Goal: Task Accomplishment & Management: Complete application form

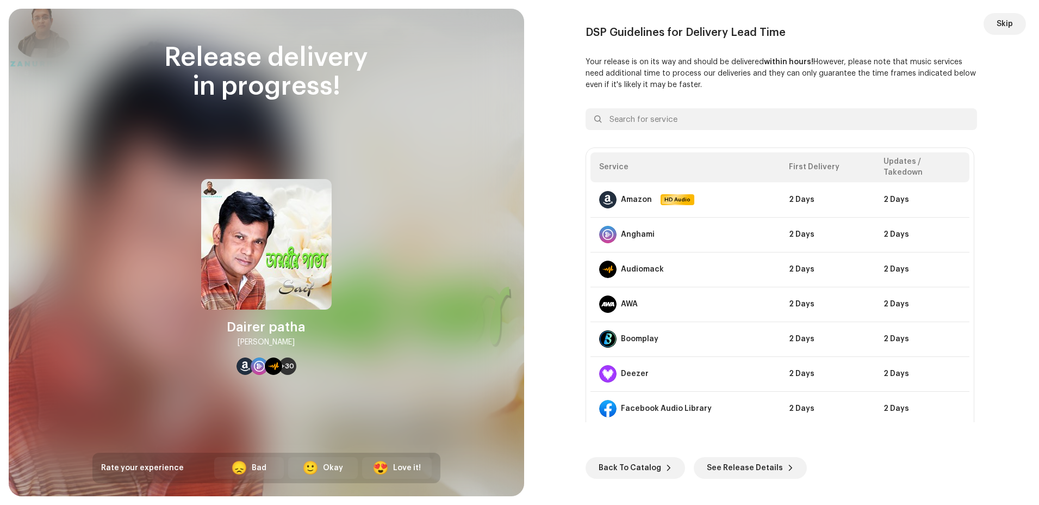
scroll to position [1779, 0]
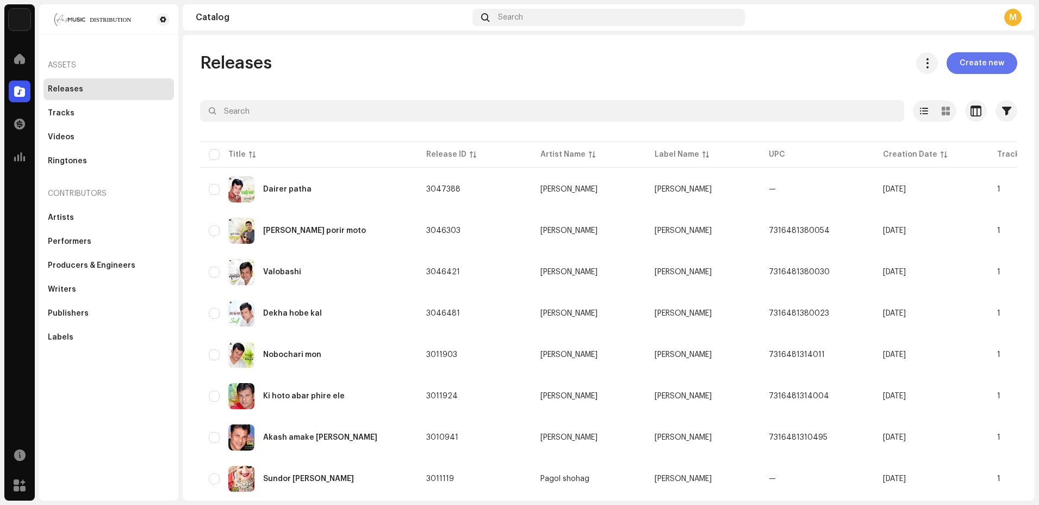
click at [966, 60] on span "Create new" at bounding box center [982, 63] width 45 height 22
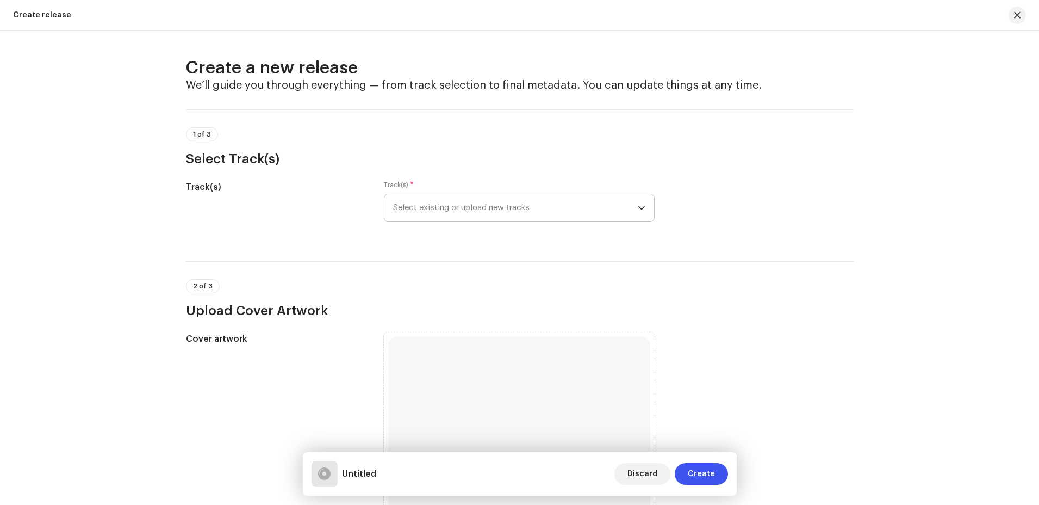
click at [640, 212] on div "dropdown trigger" at bounding box center [642, 207] width 8 height 27
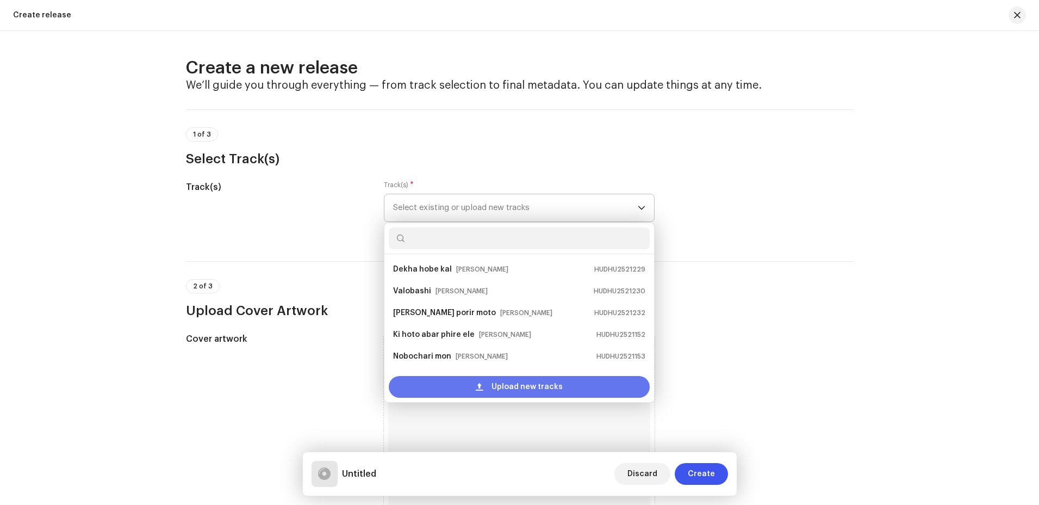
scroll to position [17, 0]
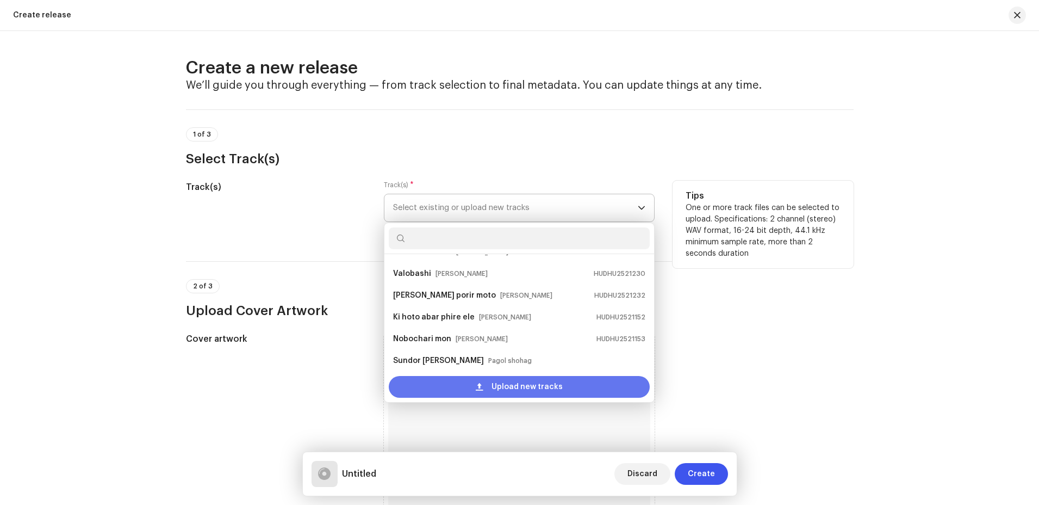
click at [513, 388] on span "Upload new tracks" at bounding box center [527, 387] width 71 height 22
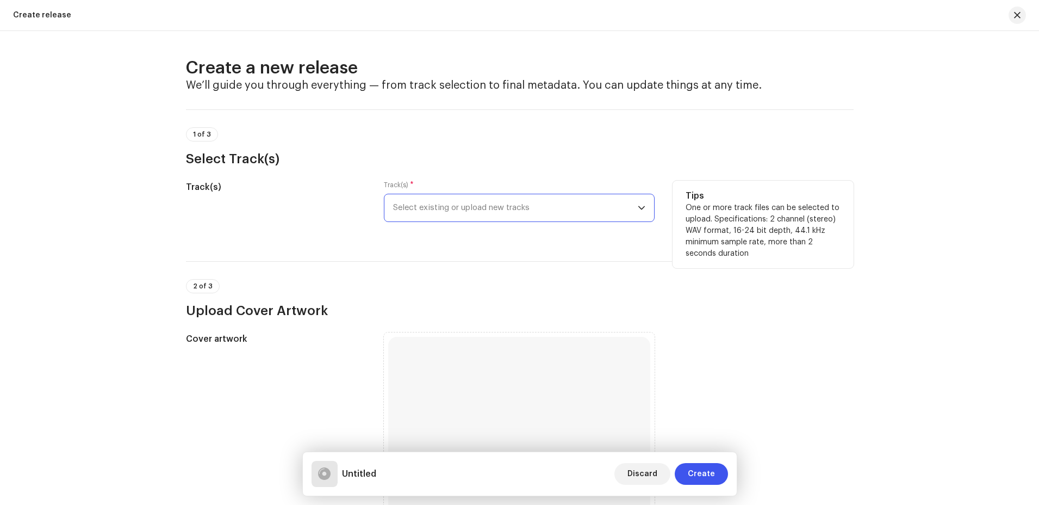
click at [570, 208] on span "Select existing or upload new tracks" at bounding box center [515, 207] width 245 height 27
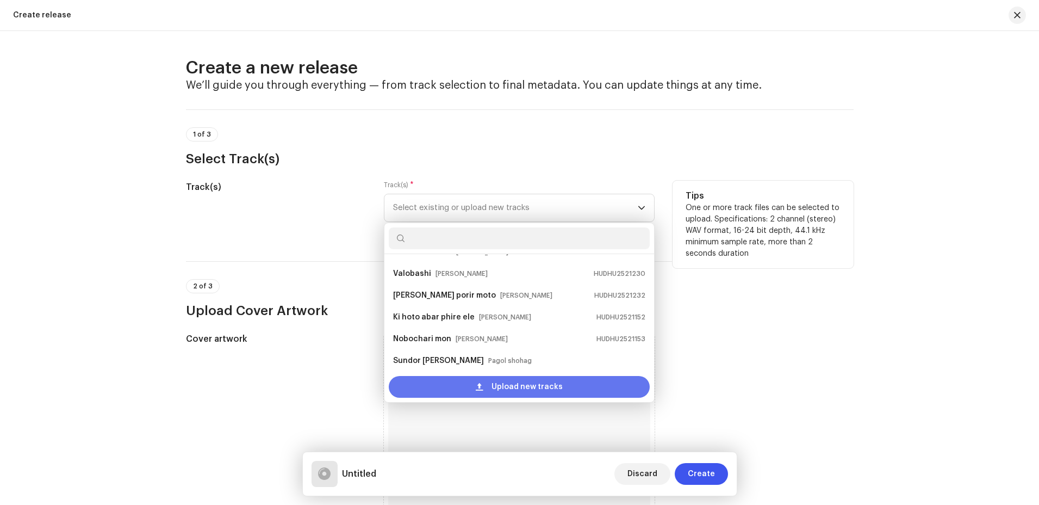
click at [507, 388] on span "Upload new tracks" at bounding box center [527, 387] width 71 height 22
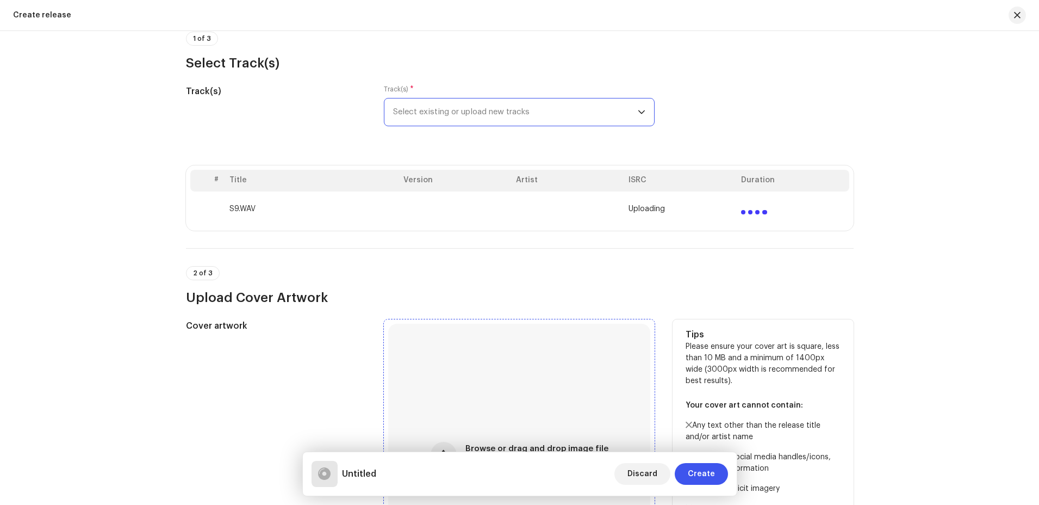
scroll to position [218, 0]
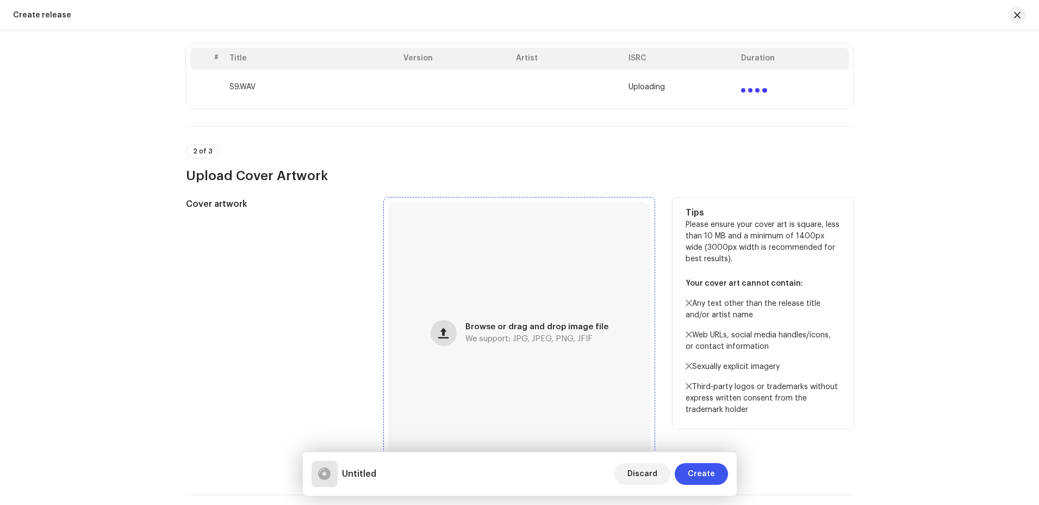
click at [442, 333] on span "button" at bounding box center [443, 332] width 10 height 9
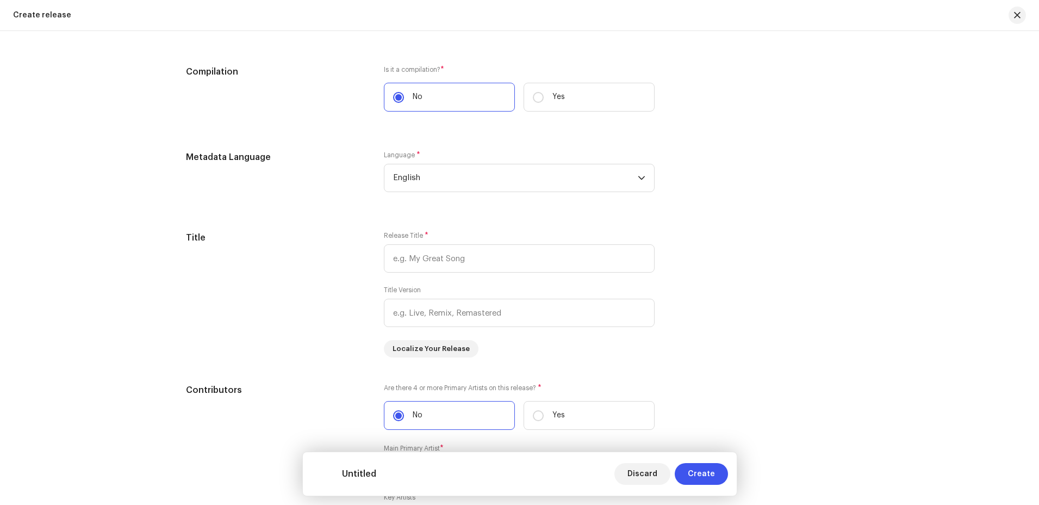
scroll to position [894, 0]
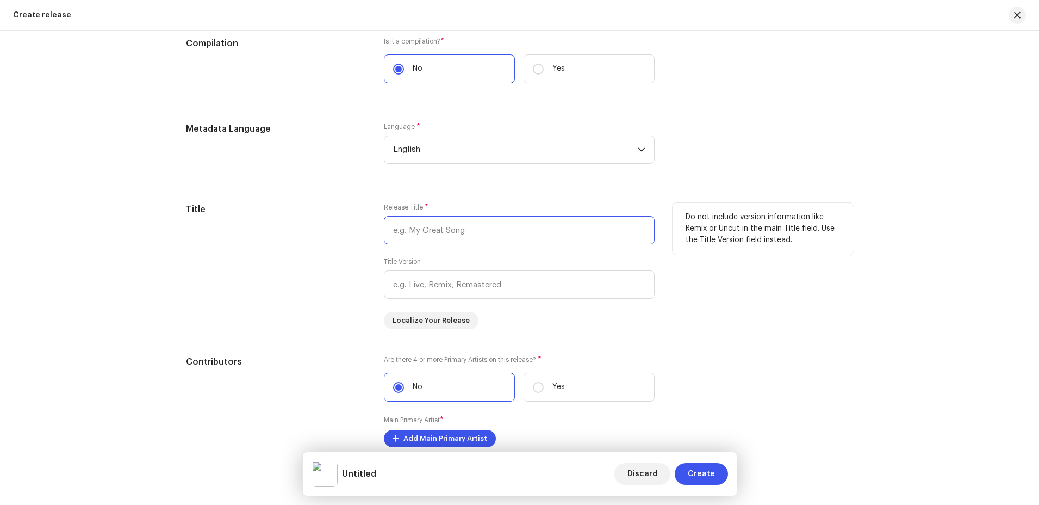
click at [469, 229] on input "text" at bounding box center [519, 230] width 271 height 28
type input "J"
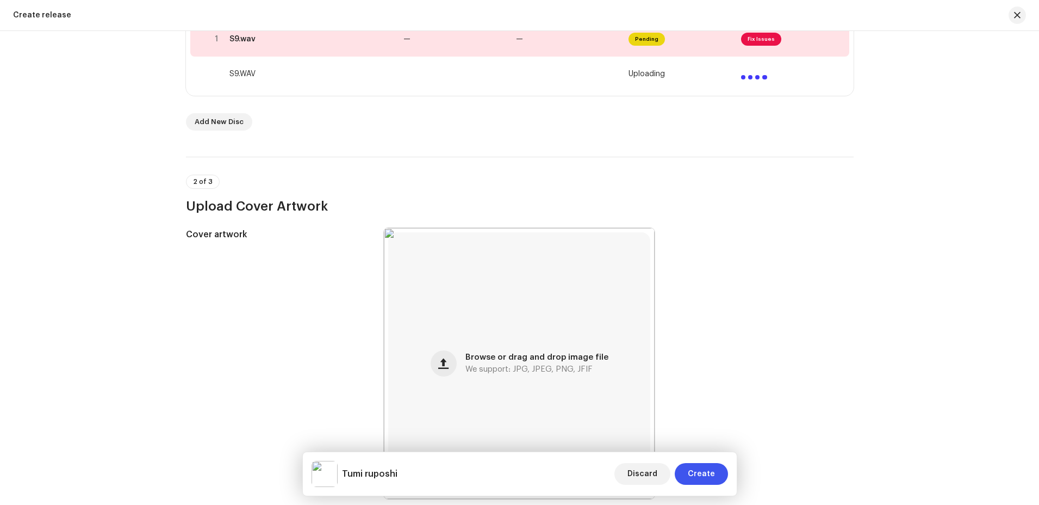
scroll to position [48, 0]
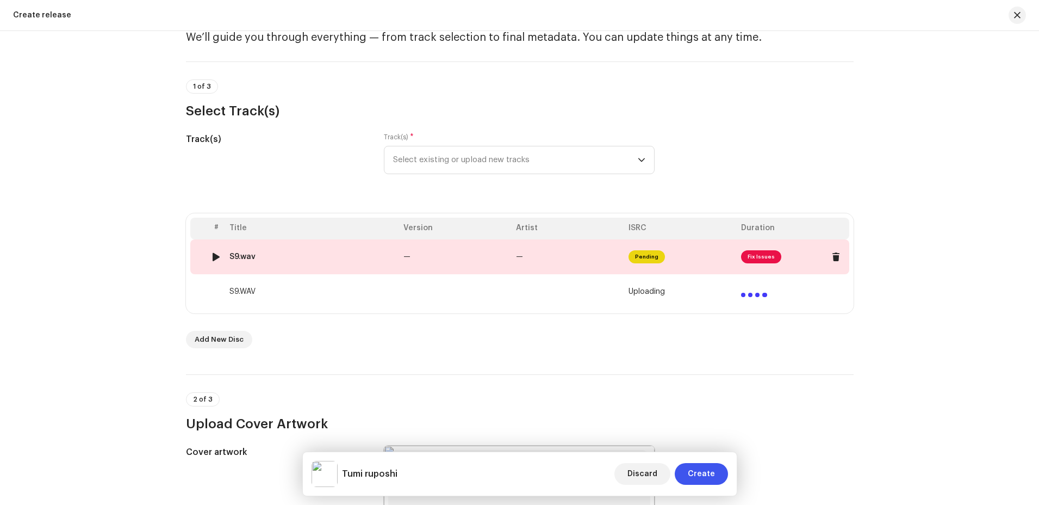
type input "Tumi ruposhi"
click at [567, 264] on td "—" at bounding box center [568, 256] width 113 height 35
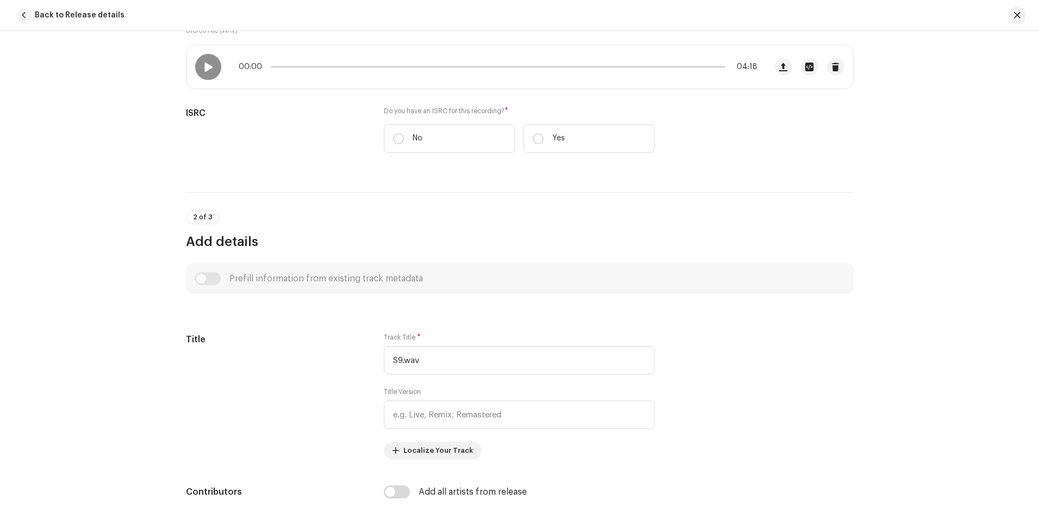
scroll to position [218, 0]
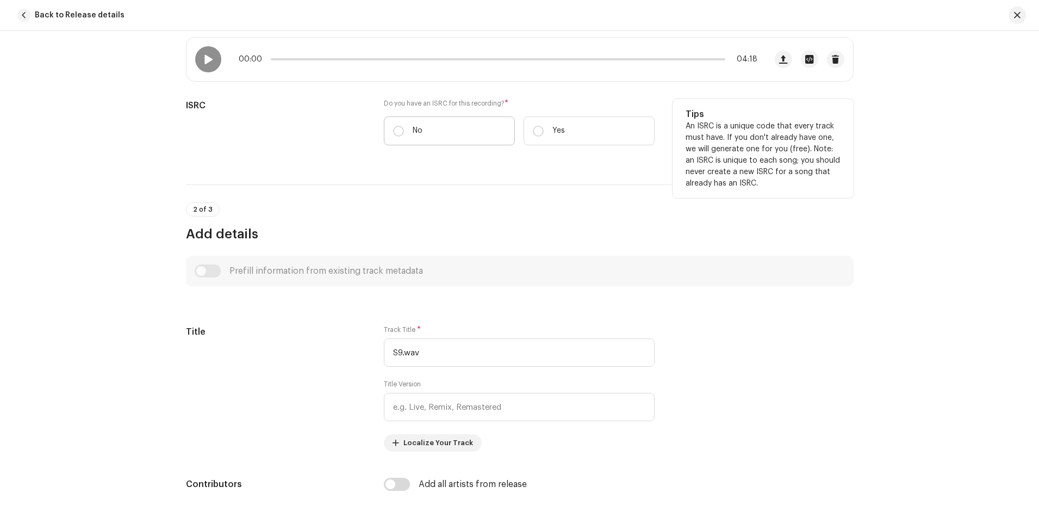
click at [398, 137] on label "No" at bounding box center [449, 130] width 131 height 29
click at [398, 136] on input "No" at bounding box center [398, 131] width 11 height 11
radio input "true"
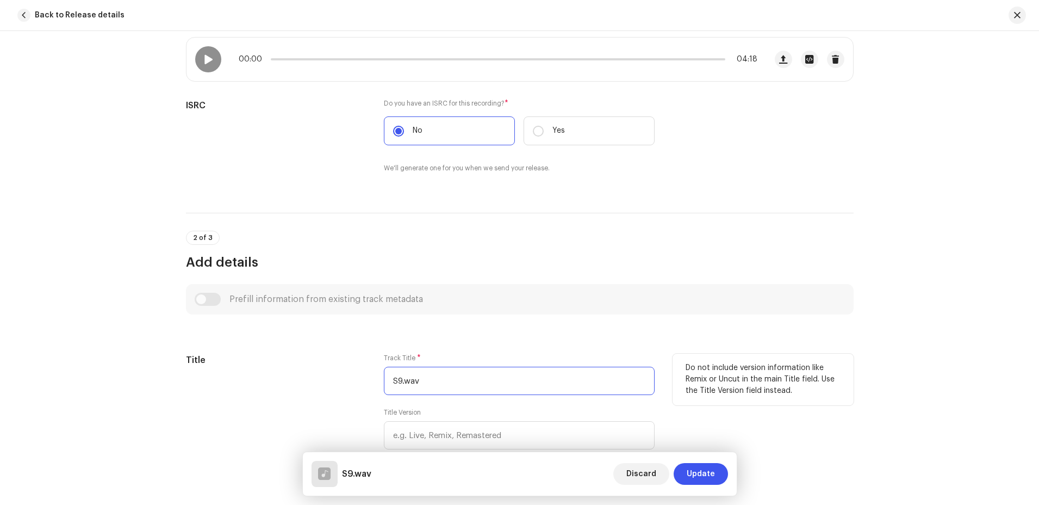
click at [432, 383] on input "S9.wav" at bounding box center [519, 381] width 271 height 28
type input "S"
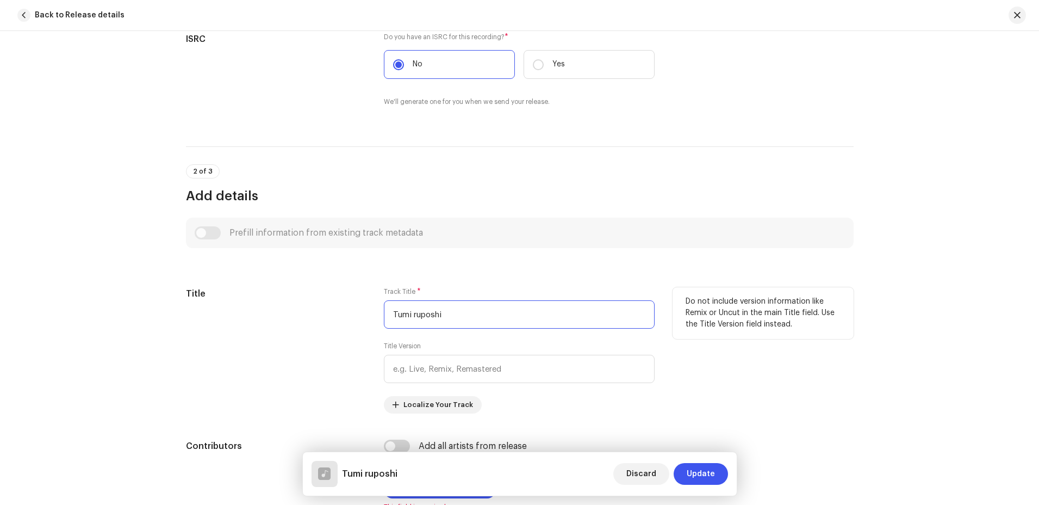
scroll to position [489, 0]
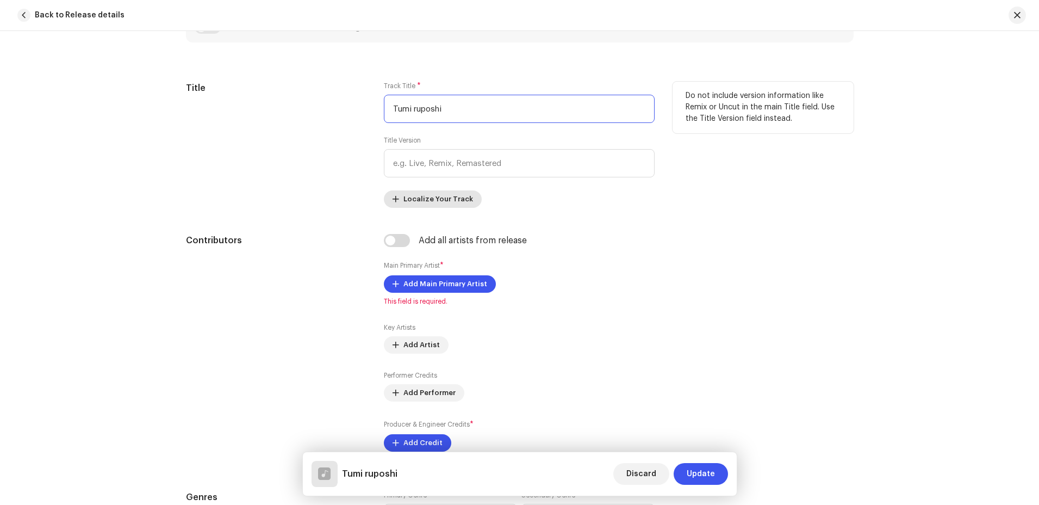
type input "Tumi ruposhi"
click at [432, 200] on span "Localize Your Track" at bounding box center [439, 199] width 70 height 22
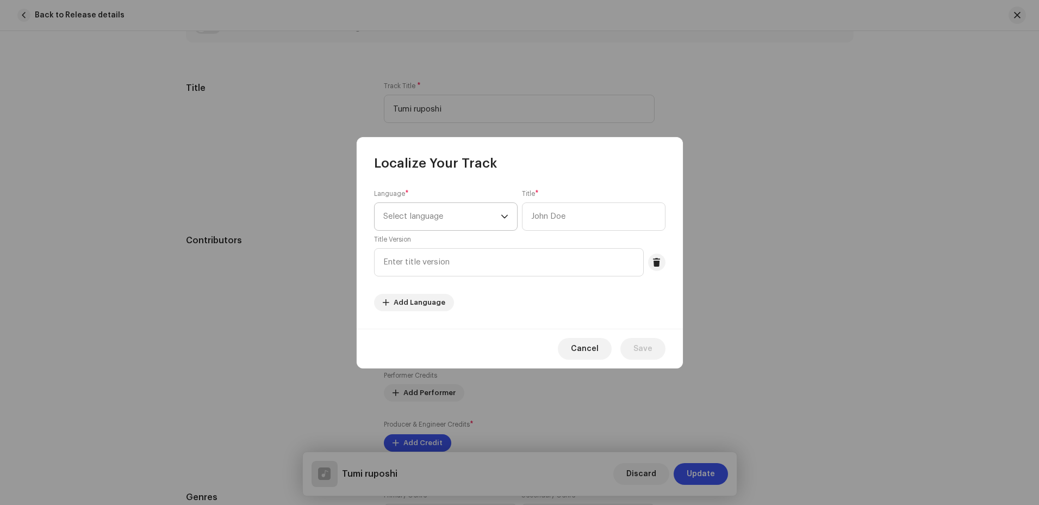
click at [504, 216] on icon "dropdown trigger" at bounding box center [505, 217] width 8 height 8
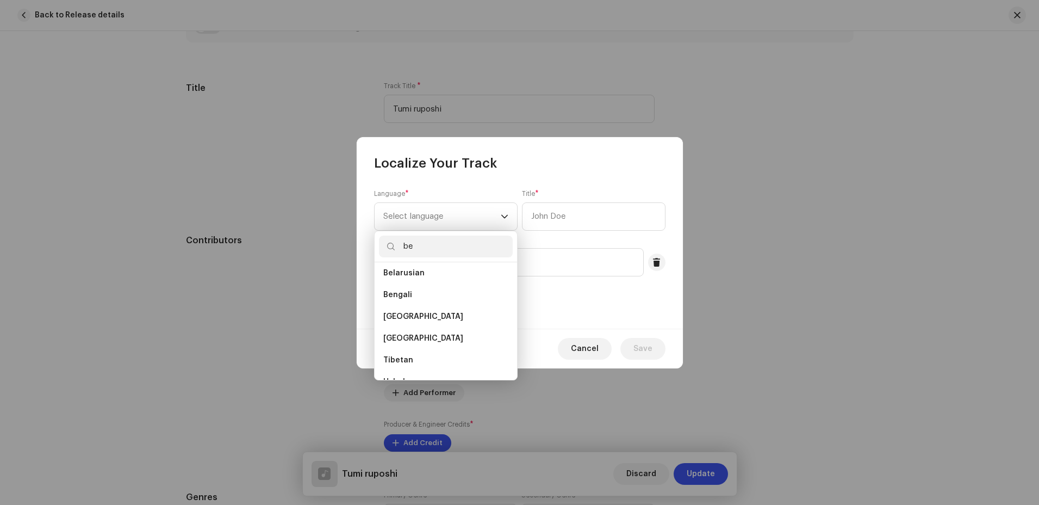
scroll to position [0, 0]
type input "be"
click at [398, 295] on span "Bengali" at bounding box center [397, 299] width 29 height 11
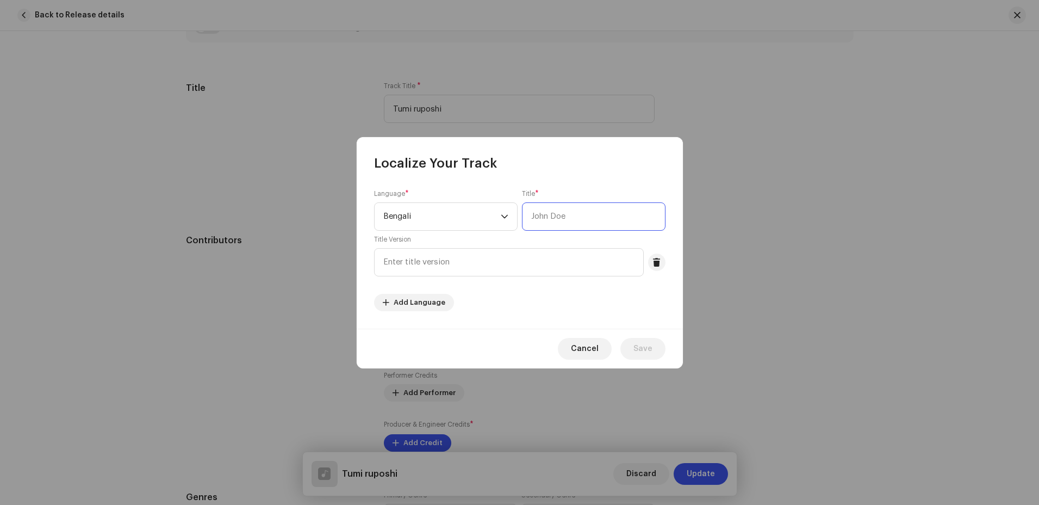
click at [571, 224] on input "text" at bounding box center [594, 216] width 144 height 28
type input "[PERSON_NAME]"
click at [642, 343] on span "Save" at bounding box center [643, 349] width 19 height 22
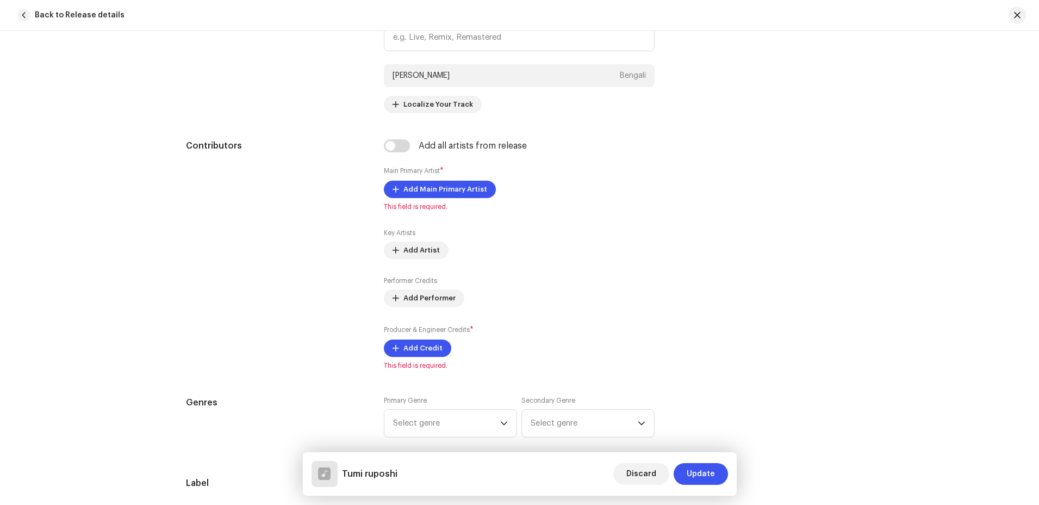
scroll to position [653, 0]
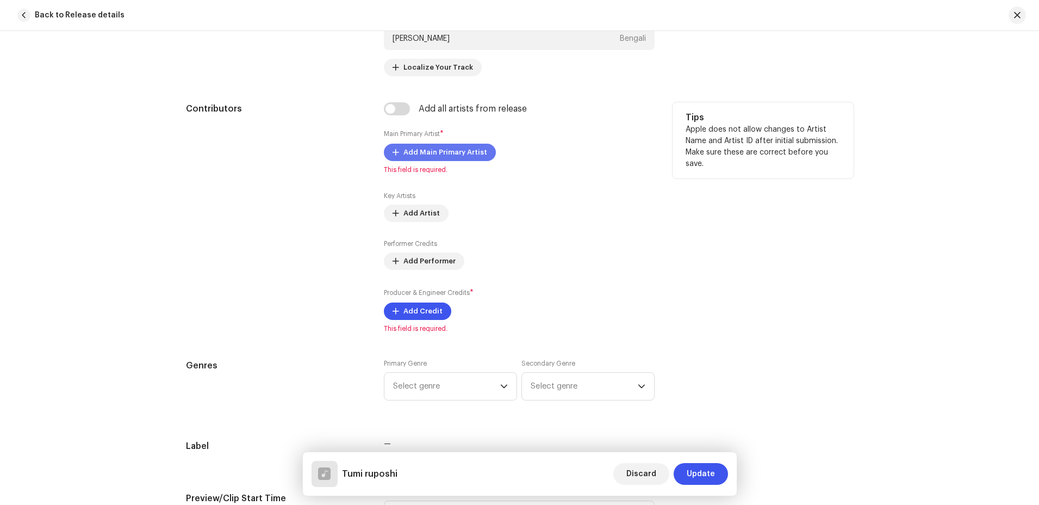
click at [442, 159] on span "Add Main Primary Artist" at bounding box center [446, 152] width 84 height 22
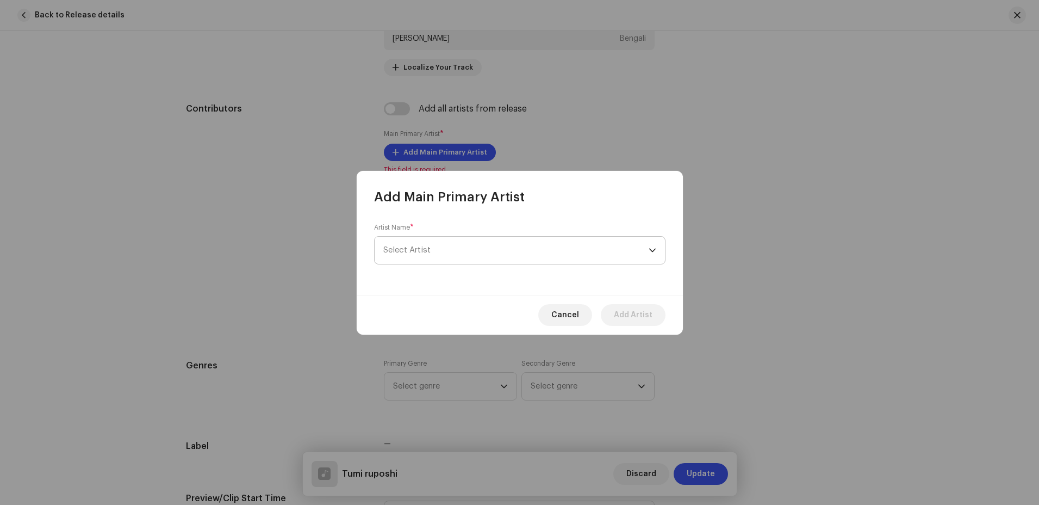
click at [452, 252] on span "Select Artist" at bounding box center [515, 250] width 265 height 27
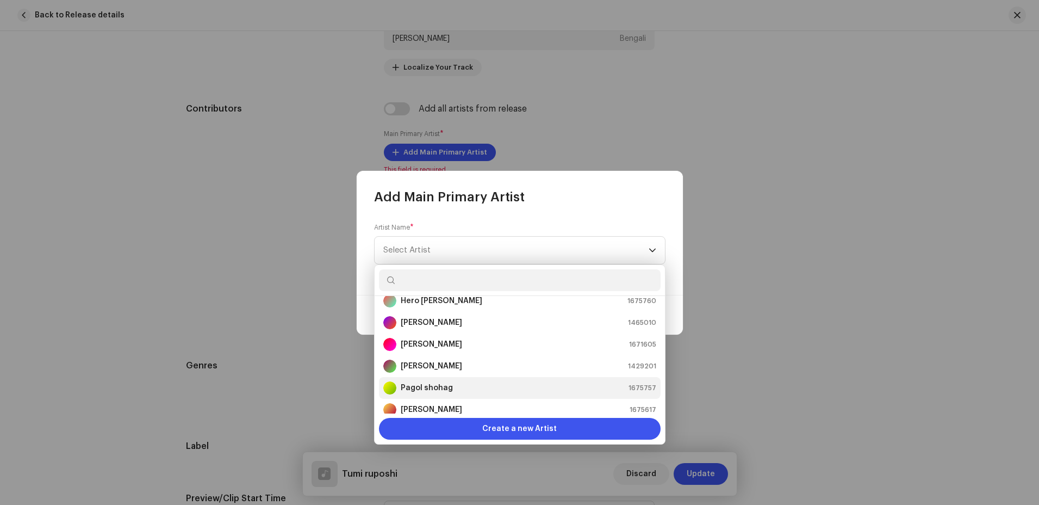
scroll to position [65, 0]
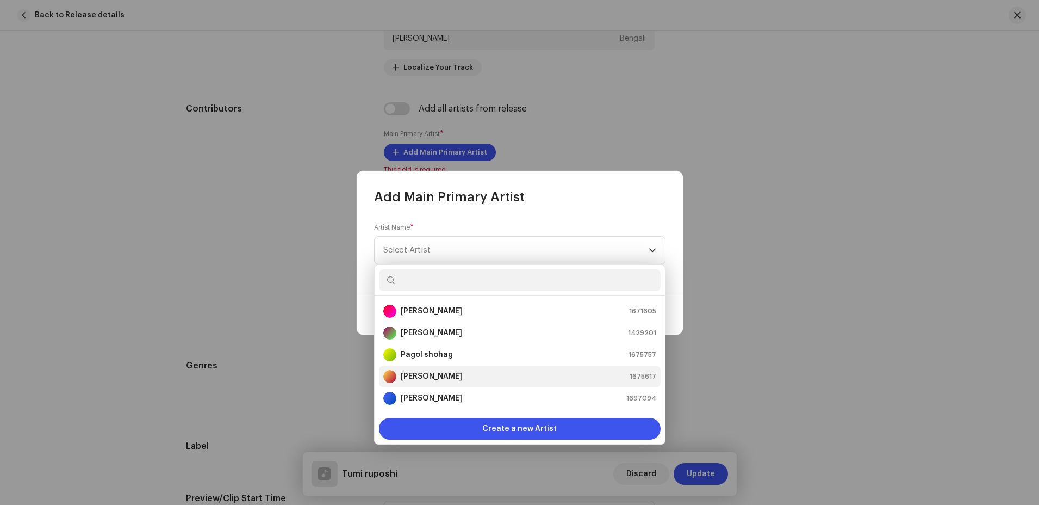
click at [429, 374] on div "Saif 1675617" at bounding box center [519, 376] width 273 height 13
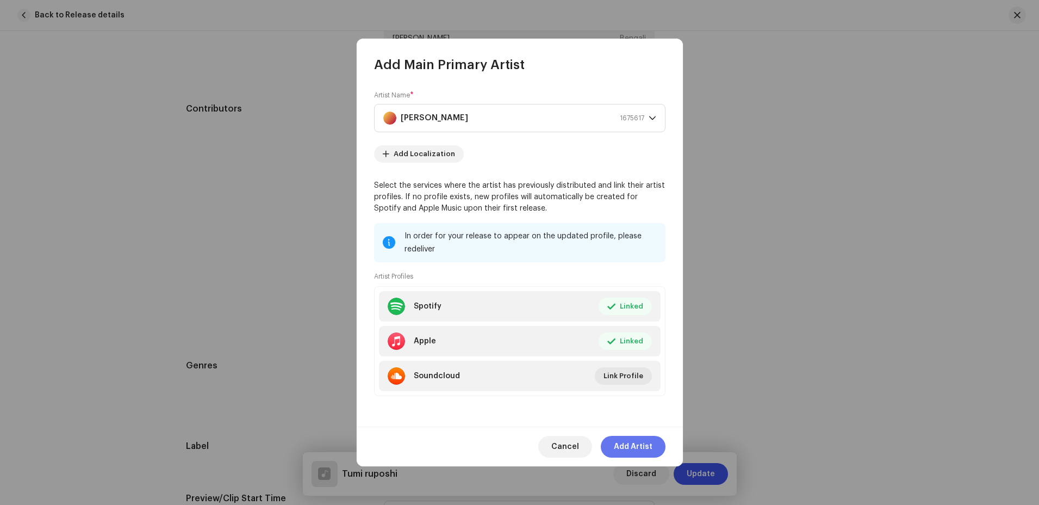
click at [626, 446] on span "Add Artist" at bounding box center [633, 447] width 39 height 22
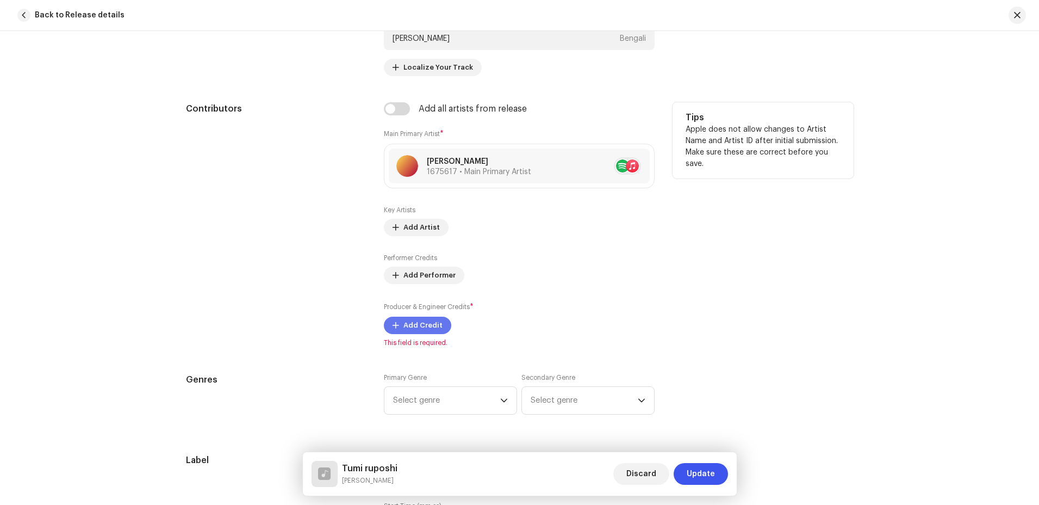
click at [432, 327] on span "Add Credit" at bounding box center [423, 325] width 39 height 22
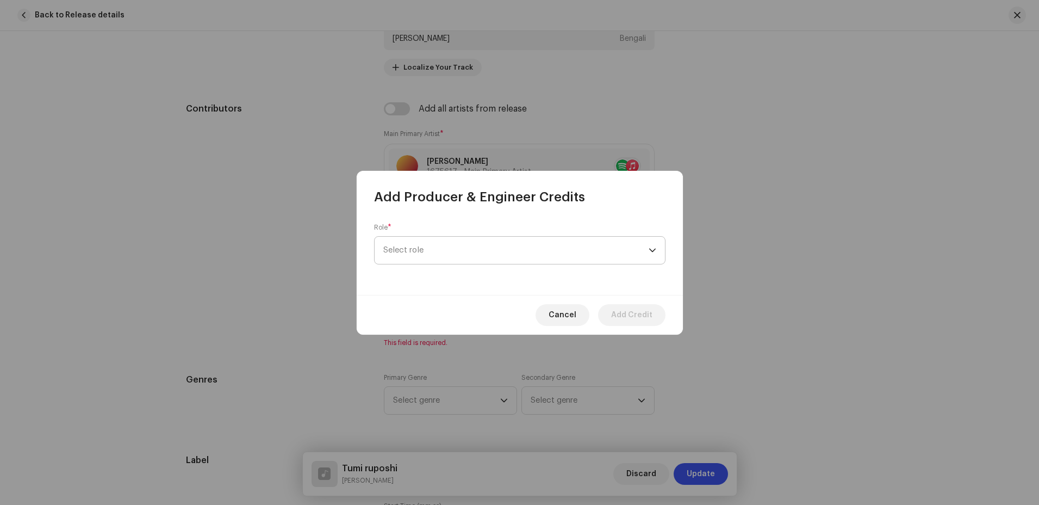
click at [530, 253] on span "Select role" at bounding box center [515, 250] width 265 height 27
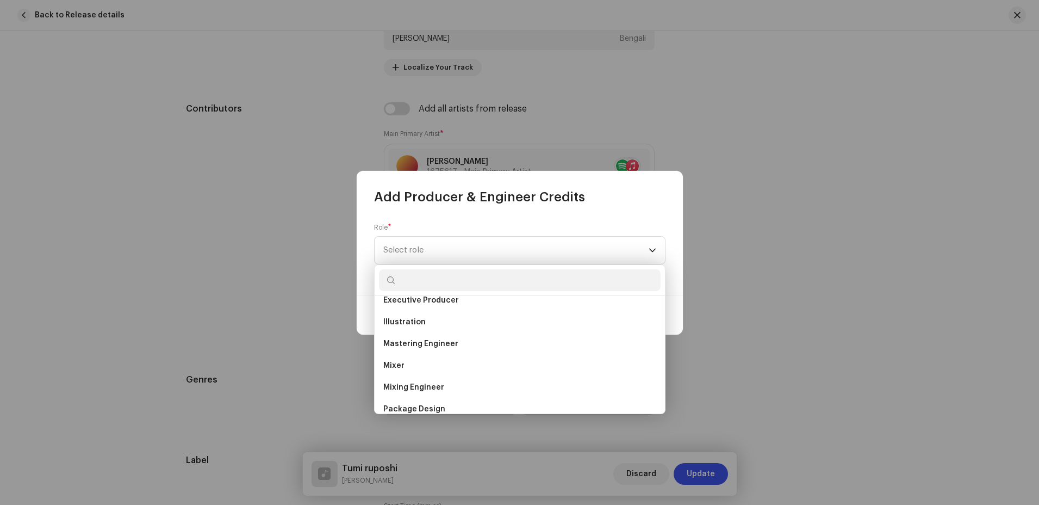
scroll to position [326, 0]
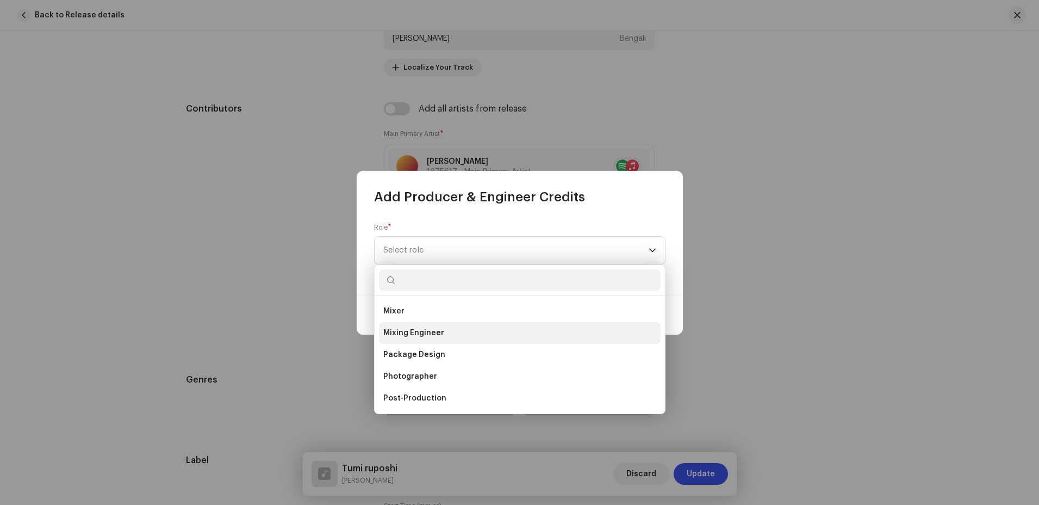
click at [415, 331] on span "Mixing Engineer" at bounding box center [413, 332] width 61 height 11
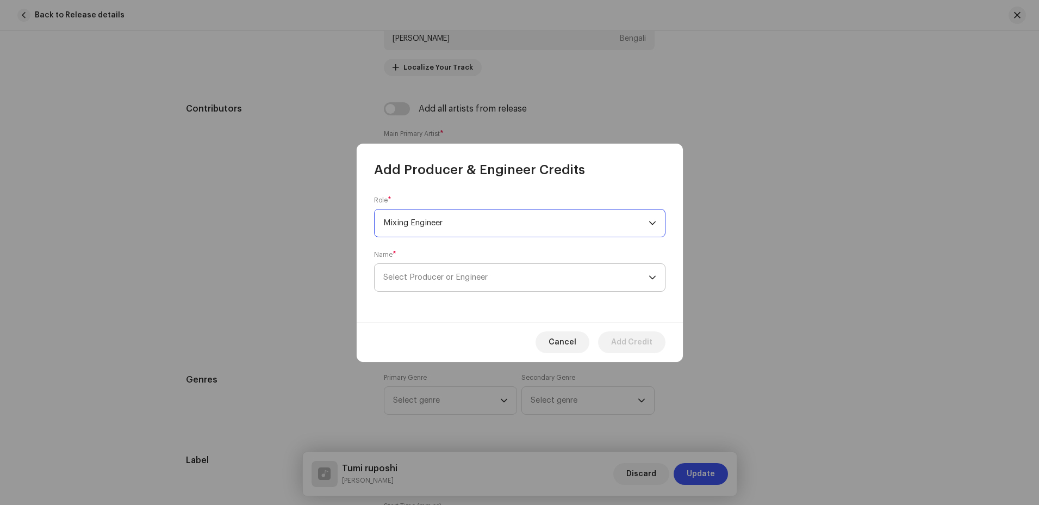
click at [578, 281] on span "Select Producer or Engineer" at bounding box center [515, 277] width 265 height 27
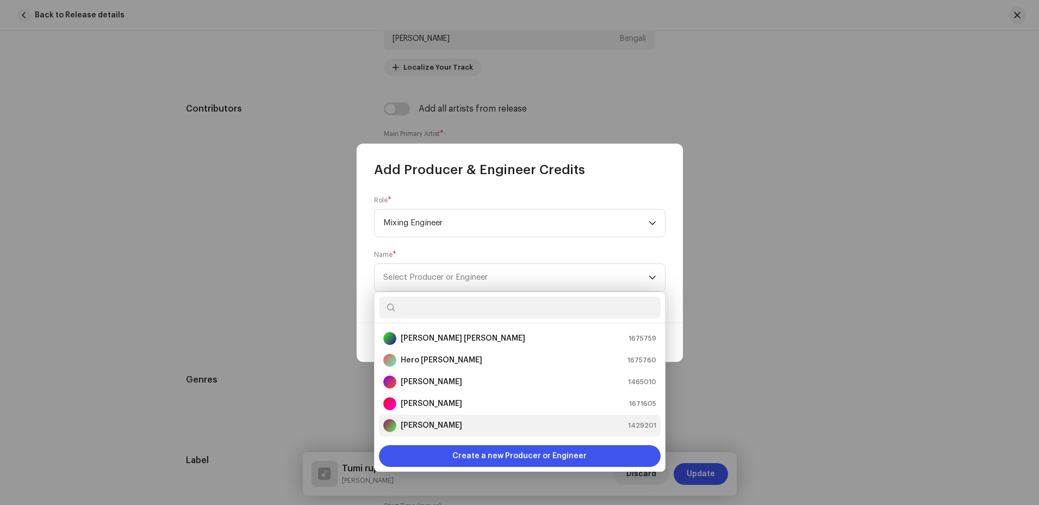
click at [462, 420] on strong "[PERSON_NAME]" at bounding box center [431, 425] width 61 height 11
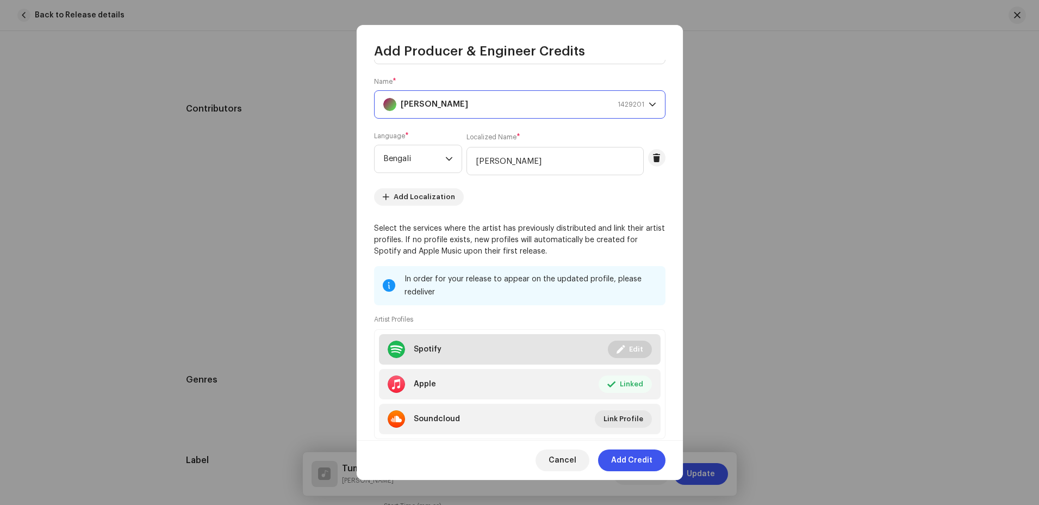
scroll to position [84, 0]
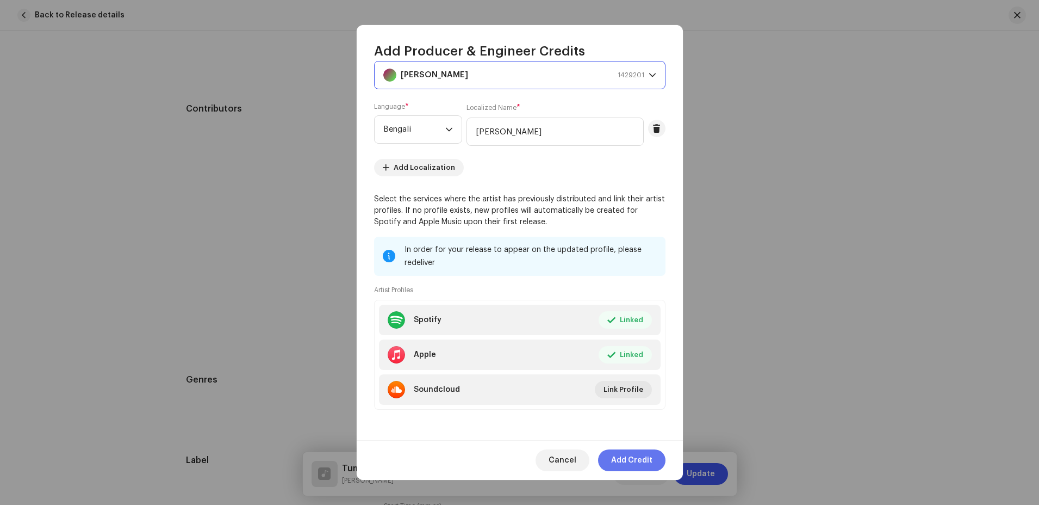
click at [640, 463] on span "Add Credit" at bounding box center [631, 460] width 41 height 22
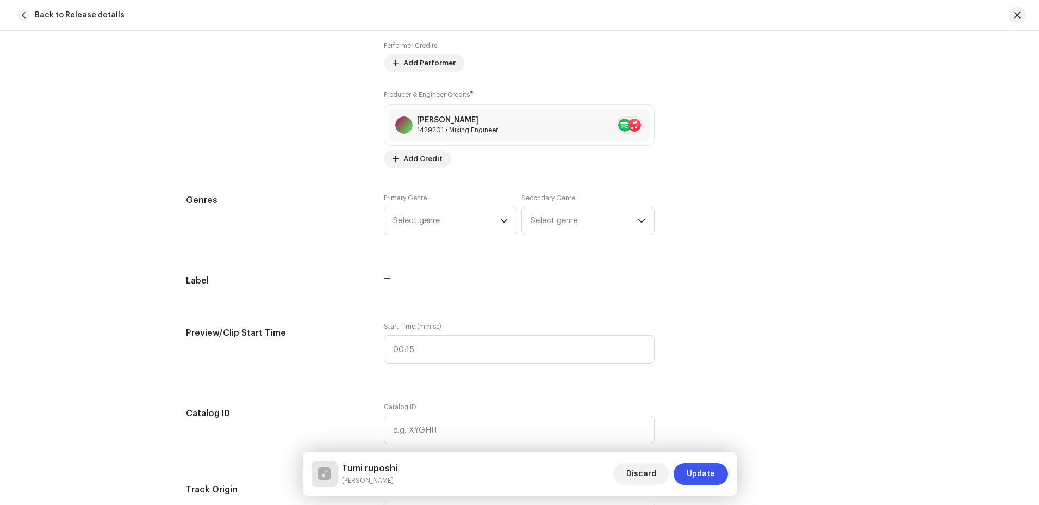
scroll to position [870, 0]
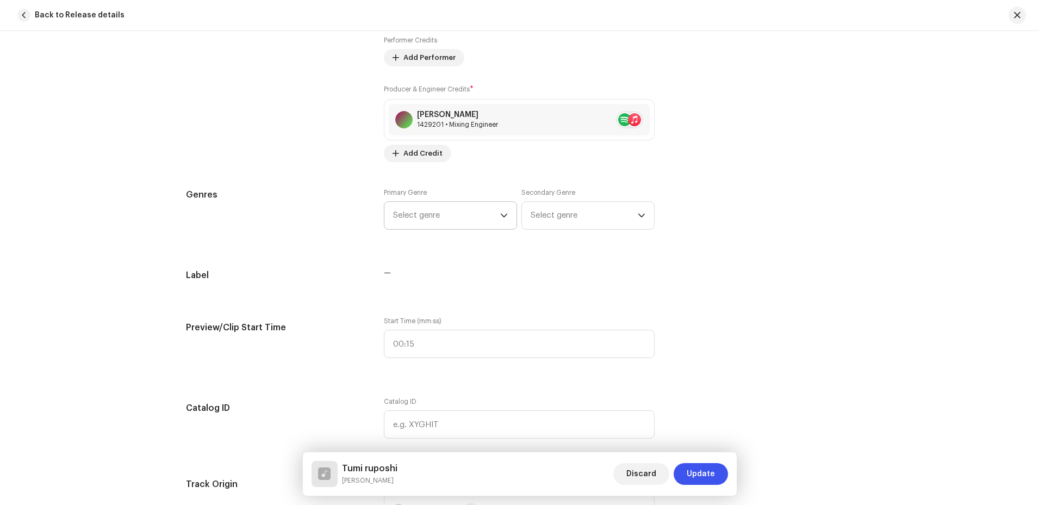
click at [500, 216] on icon "dropdown trigger" at bounding box center [504, 216] width 8 height 8
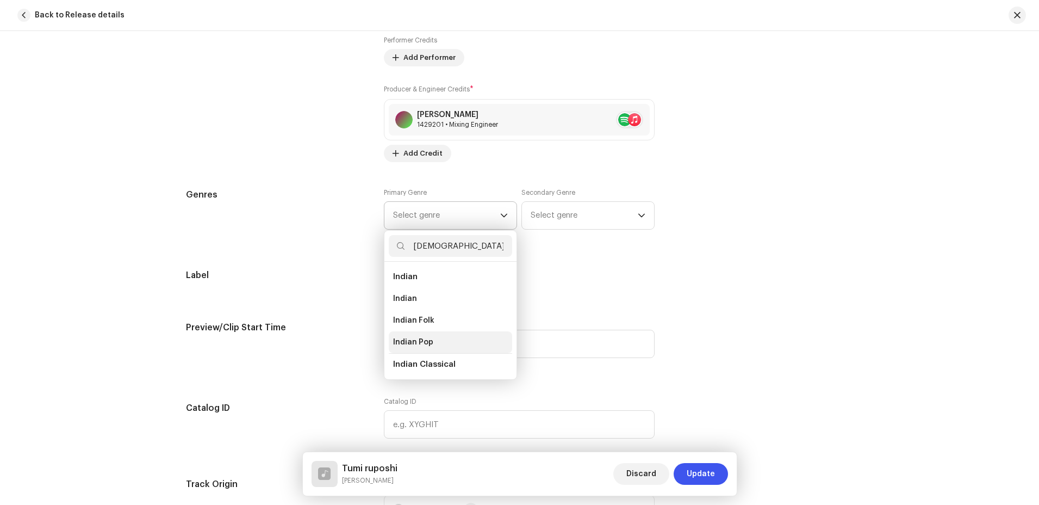
type input "[DEMOGRAPHIC_DATA]"
click at [462, 346] on li "Indian Pop" at bounding box center [450, 342] width 123 height 22
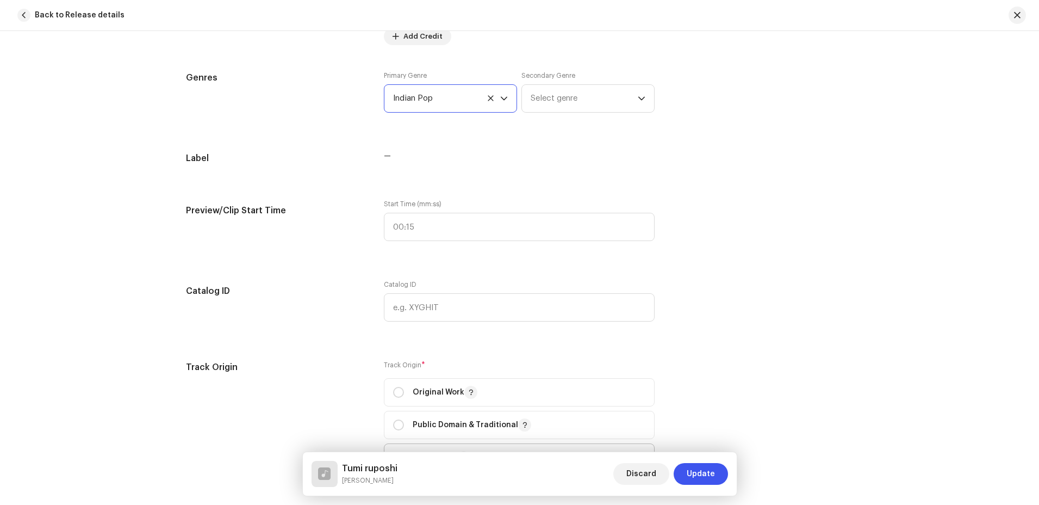
scroll to position [1142, 0]
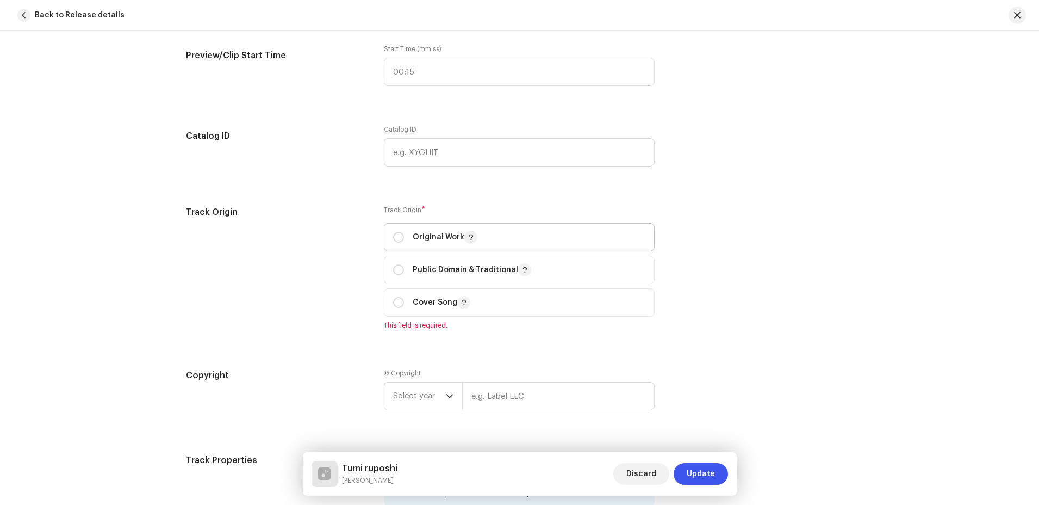
click at [393, 244] on span "Original Work" at bounding box center [519, 237] width 252 height 27
radio input "true"
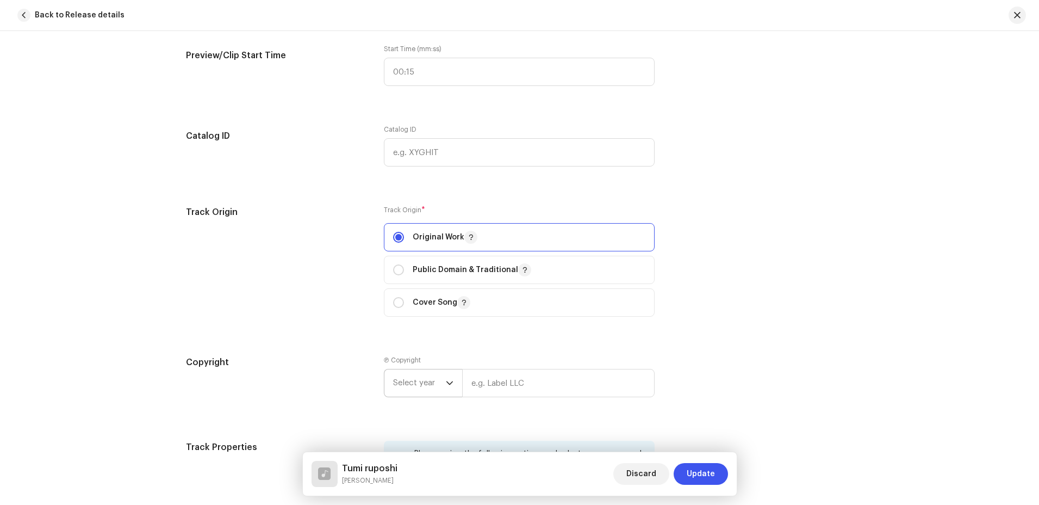
click at [447, 384] on icon "dropdown trigger" at bounding box center [449, 383] width 7 height 4
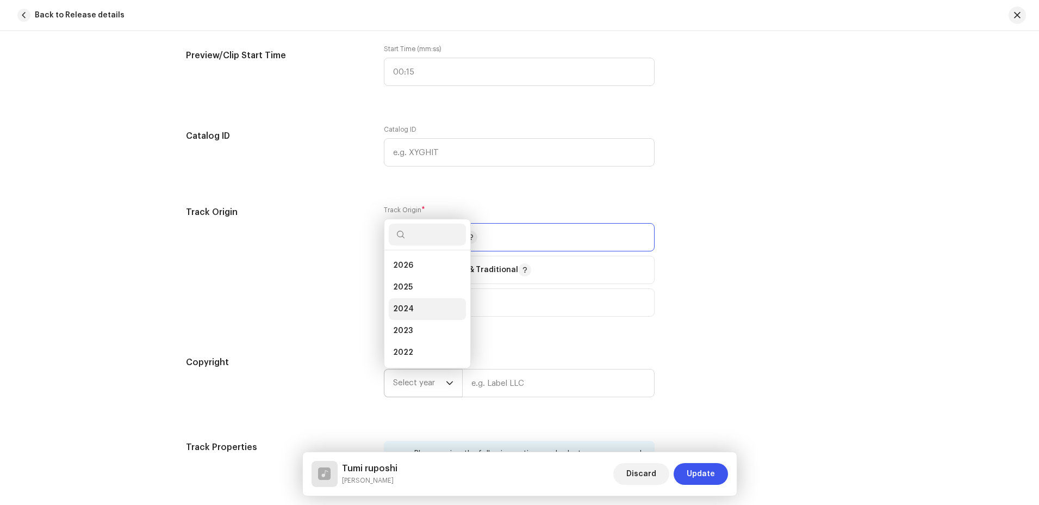
click at [406, 305] on span "2024" at bounding box center [403, 308] width 21 height 11
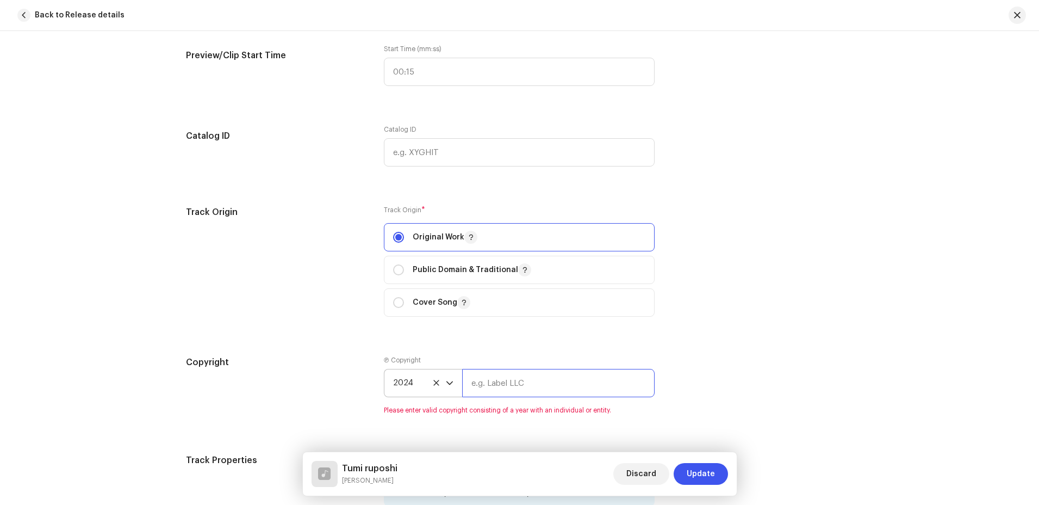
click at [501, 379] on input "text" at bounding box center [558, 383] width 193 height 28
type input "[PERSON_NAME]"
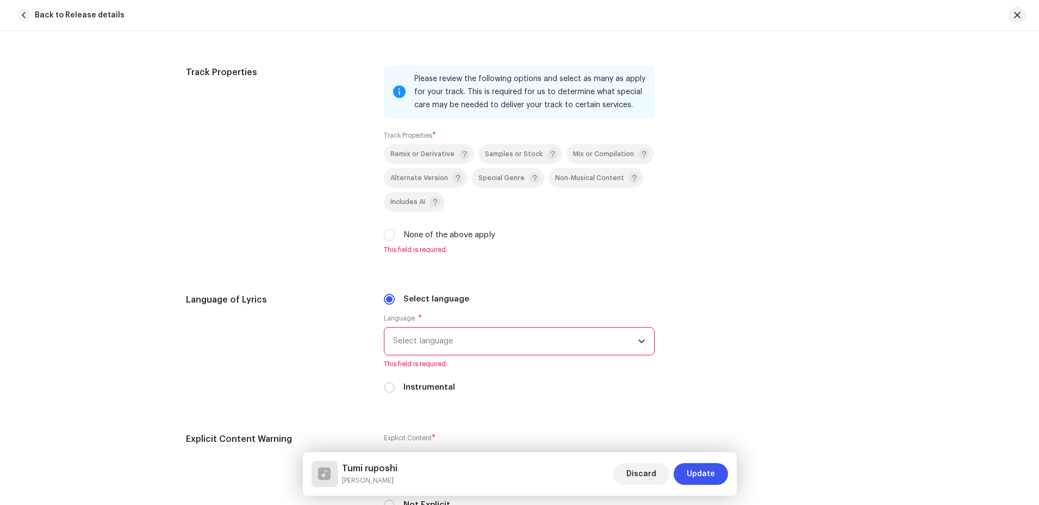
scroll to position [1523, 0]
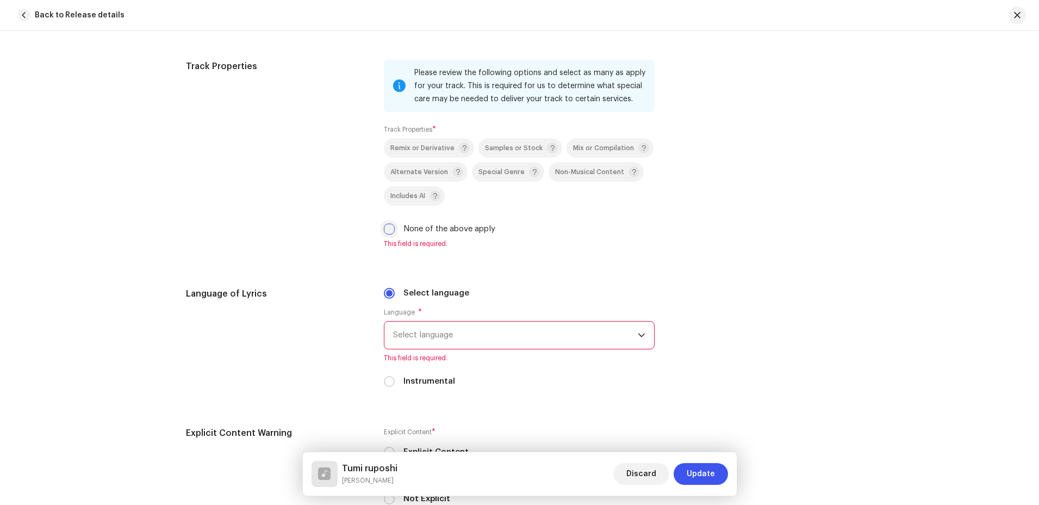
click at [384, 229] on input "None of the above apply" at bounding box center [389, 229] width 11 height 11
checkbox input "true"
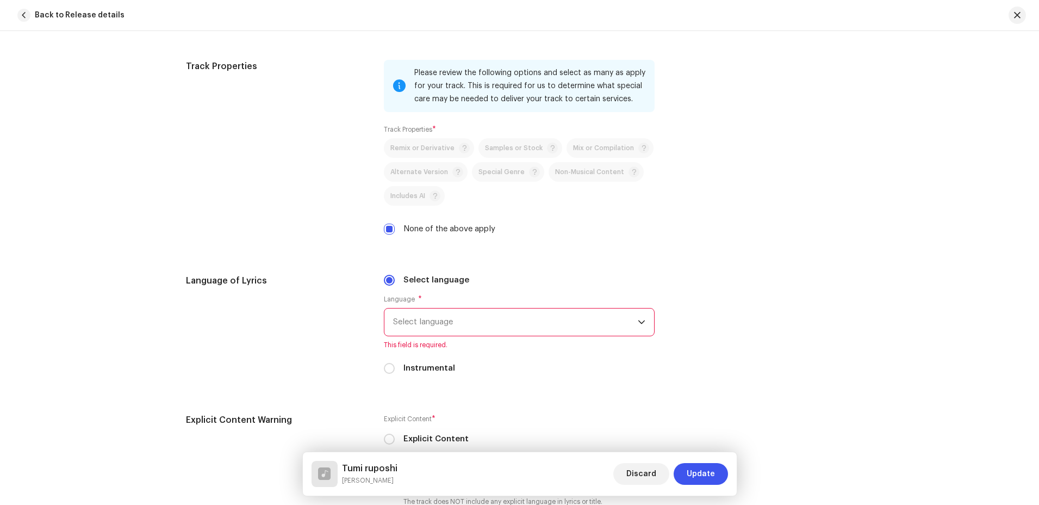
click at [504, 326] on span "Select language" at bounding box center [515, 321] width 245 height 27
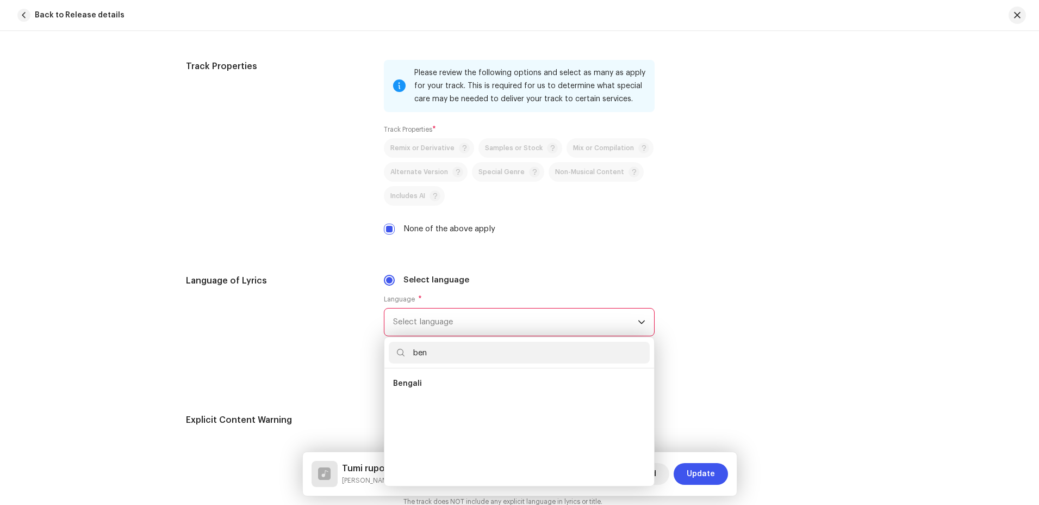
scroll to position [0, 0]
type input "ben"
click at [439, 381] on li "Bengali" at bounding box center [519, 384] width 261 height 22
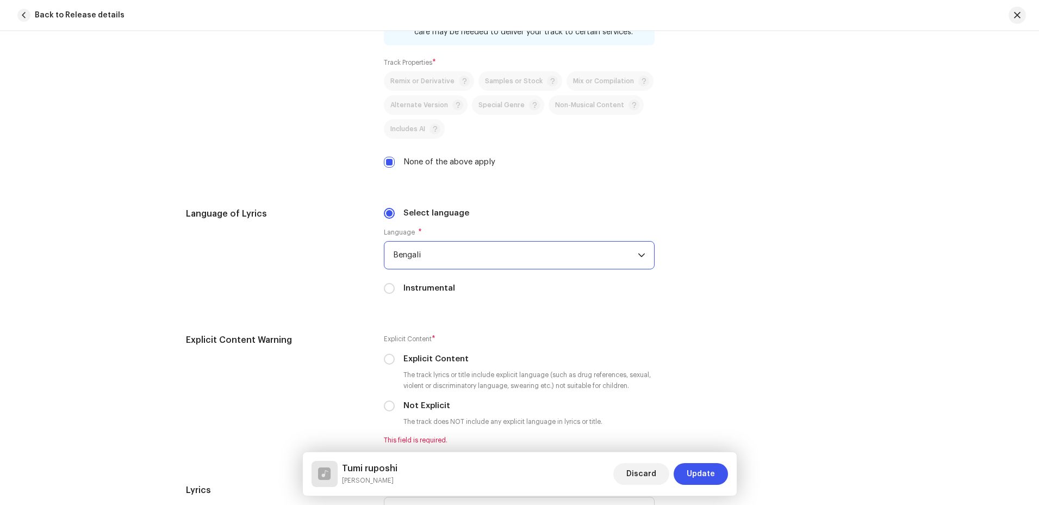
scroll to position [1686, 0]
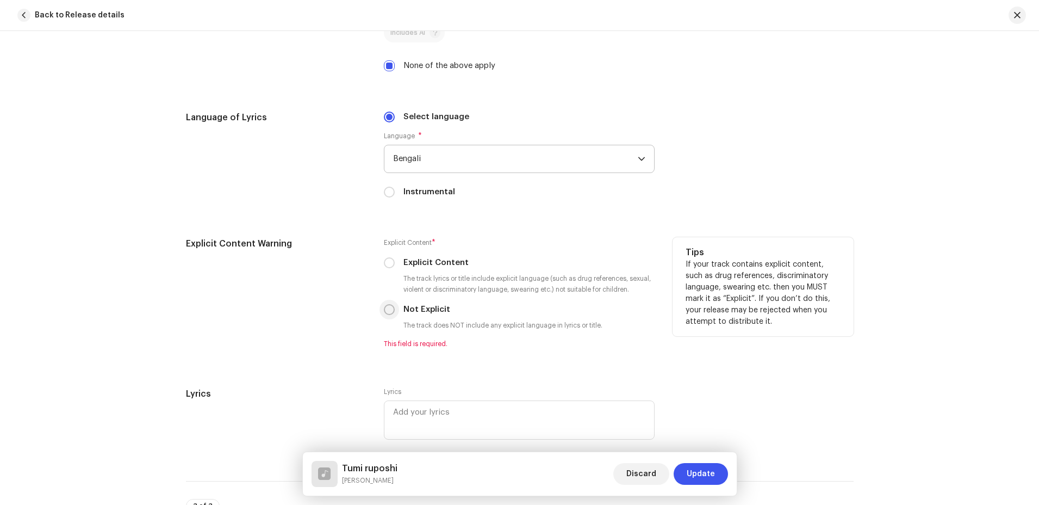
click at [384, 314] on p-radiobutton at bounding box center [389, 309] width 11 height 11
click at [386, 317] on div "Explicit Content * Explicit Content The track lyrics or title include explicit …" at bounding box center [519, 292] width 271 height 111
click at [388, 312] on input "Not Explicit" at bounding box center [389, 309] width 11 height 11
radio input "true"
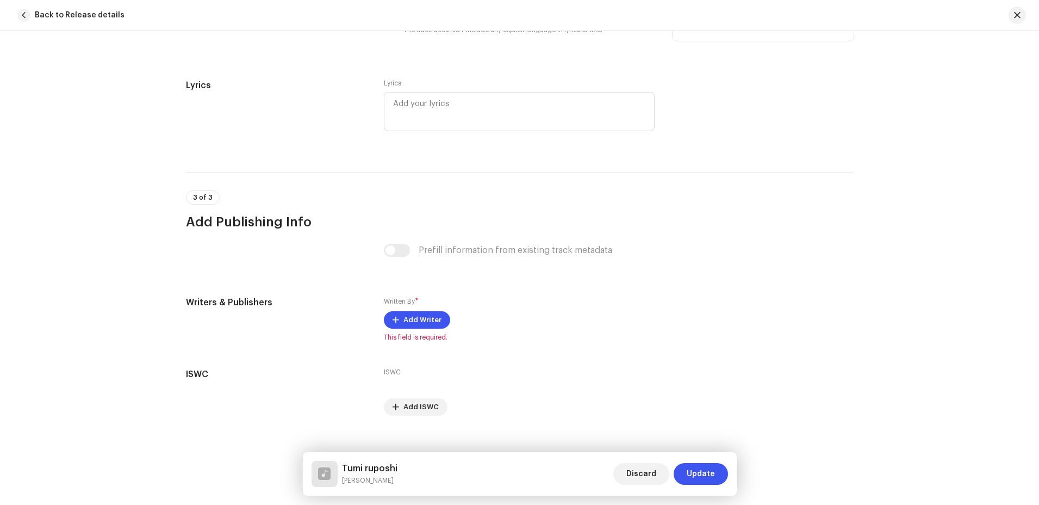
scroll to position [1996, 0]
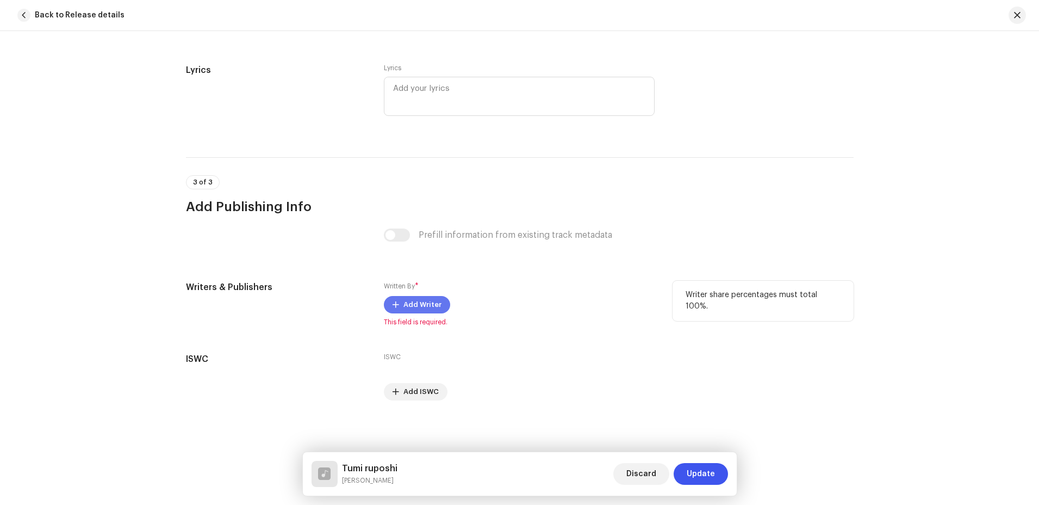
click at [419, 309] on span "Add Writer" at bounding box center [423, 305] width 38 height 22
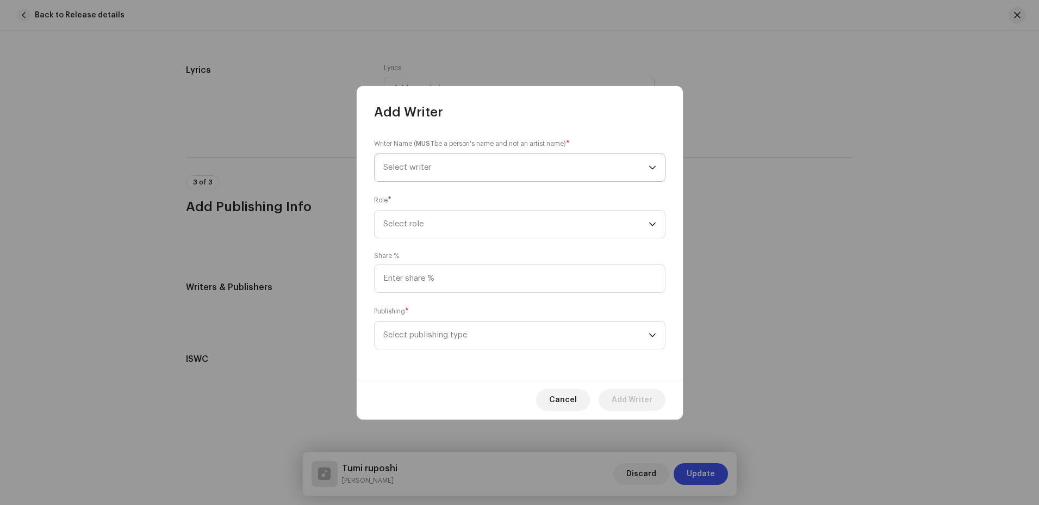
click at [563, 165] on span "Select writer" at bounding box center [515, 167] width 265 height 27
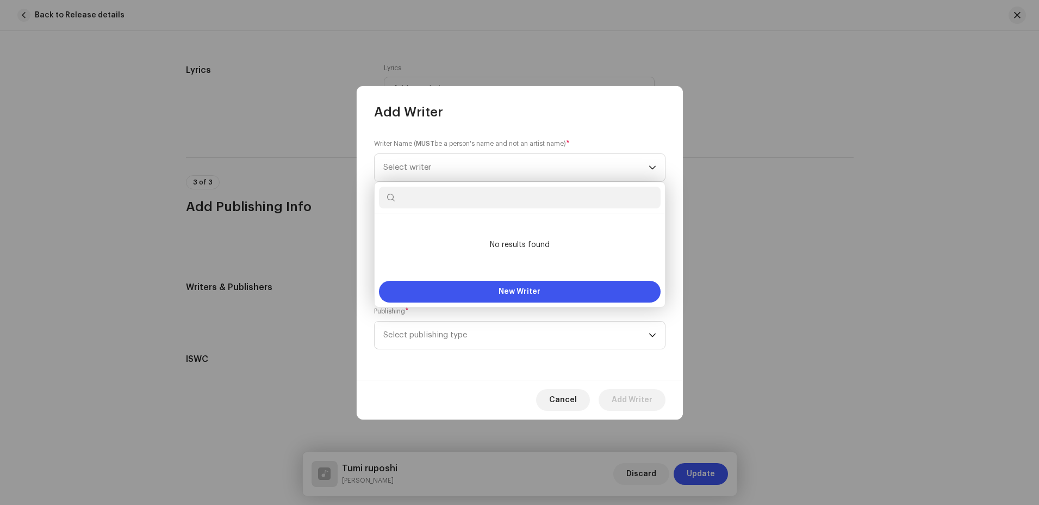
click at [582, 122] on div "Writer Name ( MUST be a person's name and not an artist name) * Select writer R…" at bounding box center [520, 250] width 326 height 259
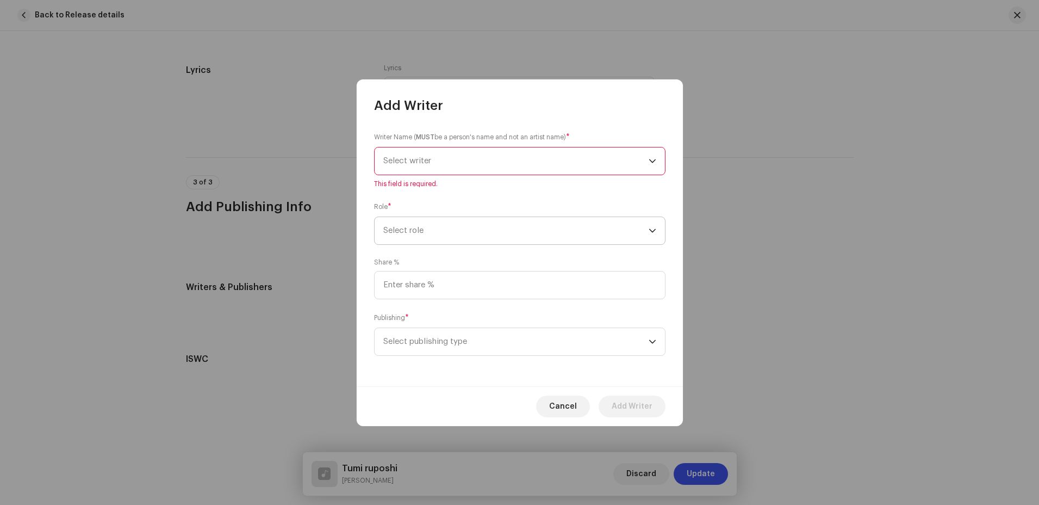
click at [600, 239] on span "Select role" at bounding box center [515, 230] width 265 height 27
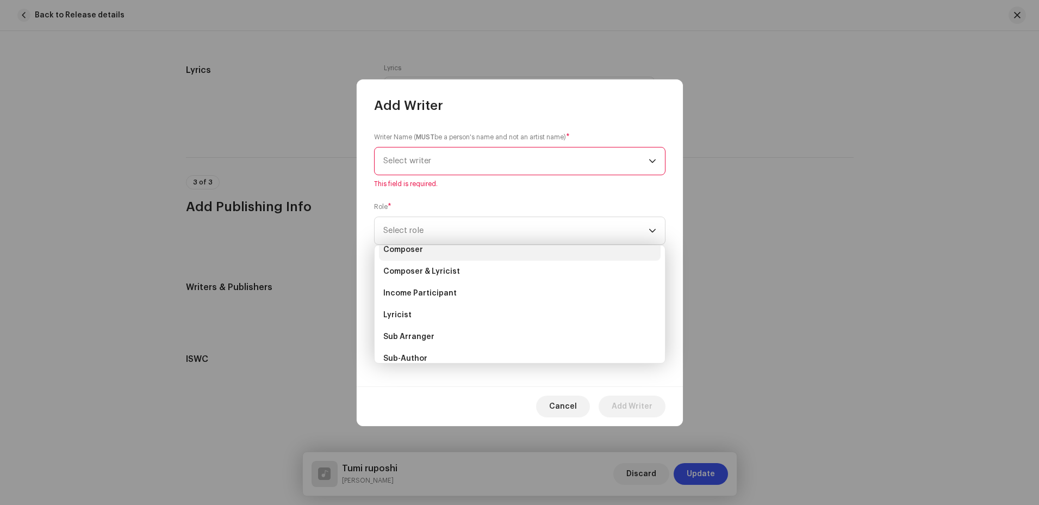
scroll to position [109, 0]
click at [404, 257] on span "Lyricist" at bounding box center [397, 260] width 28 height 11
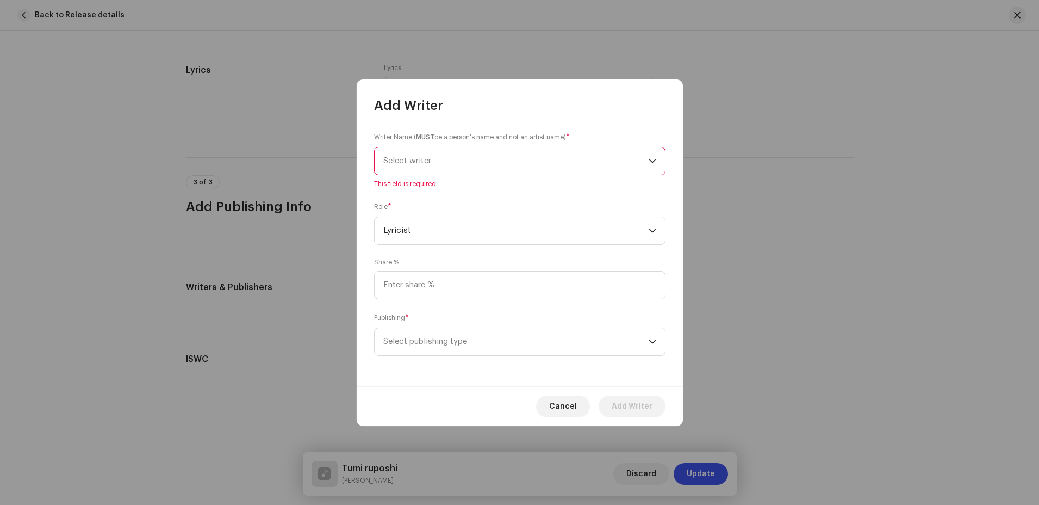
click at [470, 165] on span "Select writer" at bounding box center [515, 160] width 265 height 27
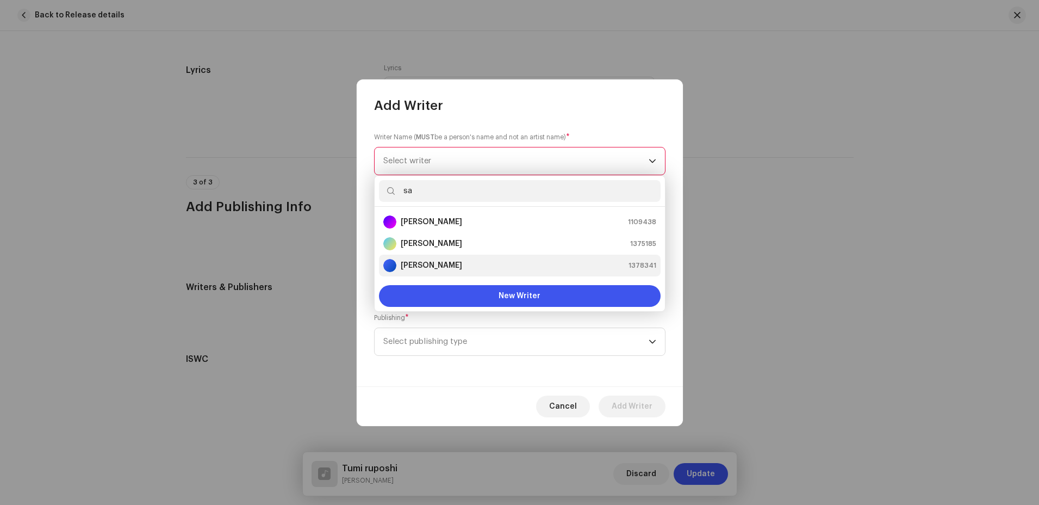
type input "sa"
click at [414, 271] on div "[PERSON_NAME]" at bounding box center [422, 265] width 79 height 13
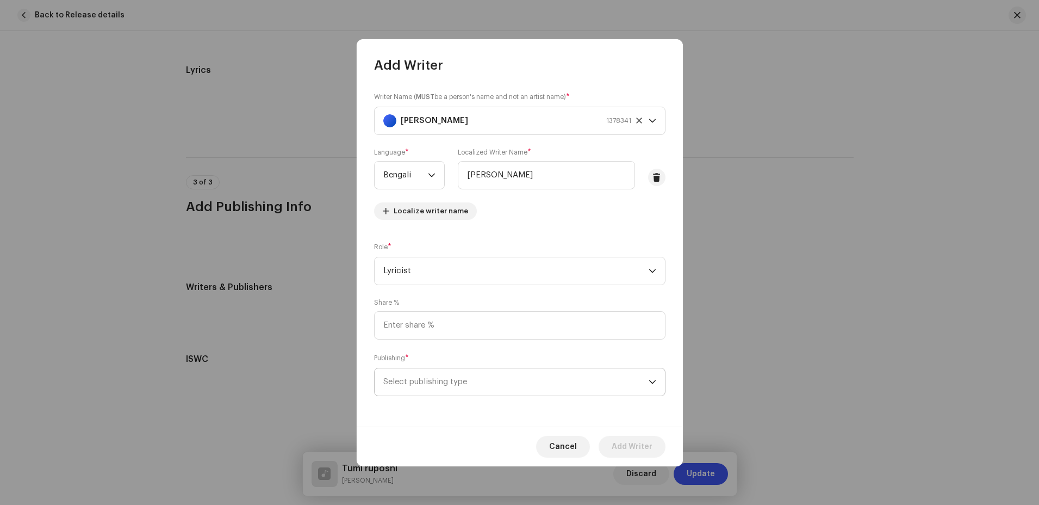
click at [510, 389] on span "Select publishing type" at bounding box center [515, 381] width 265 height 27
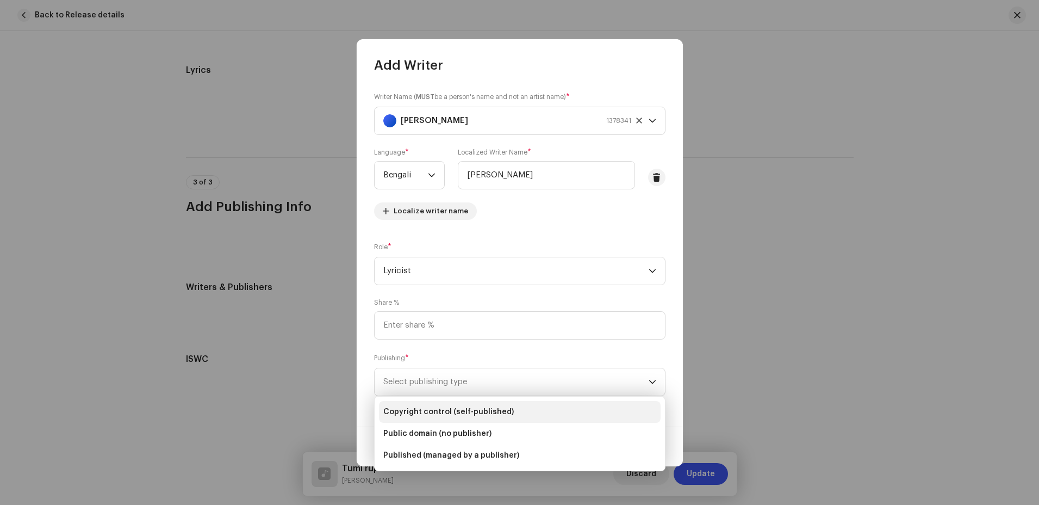
click at [474, 408] on span "Copyright control (self-published)" at bounding box center [448, 411] width 131 height 11
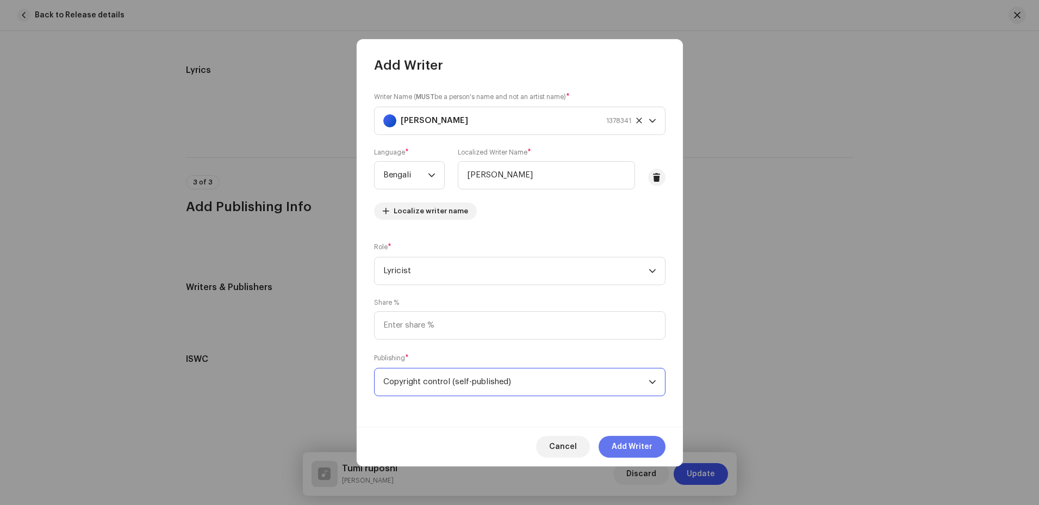
click at [642, 447] on span "Add Writer" at bounding box center [632, 447] width 41 height 22
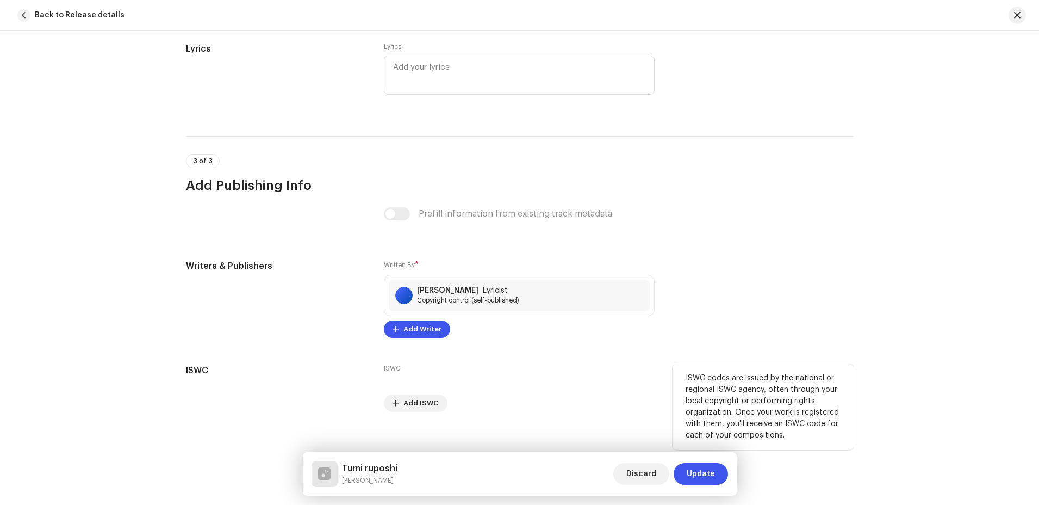
scroll to position [2029, 0]
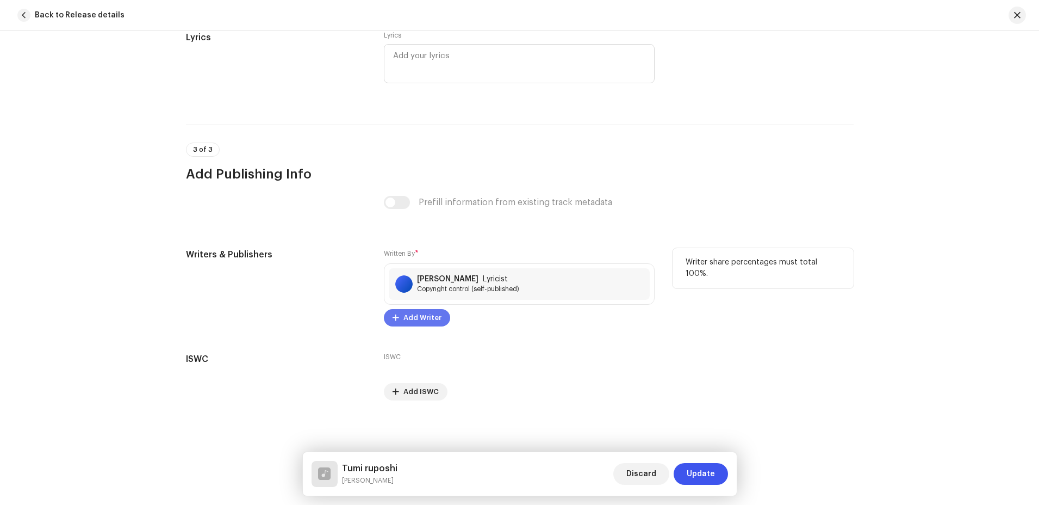
click at [404, 318] on span "Add Writer" at bounding box center [423, 318] width 38 height 22
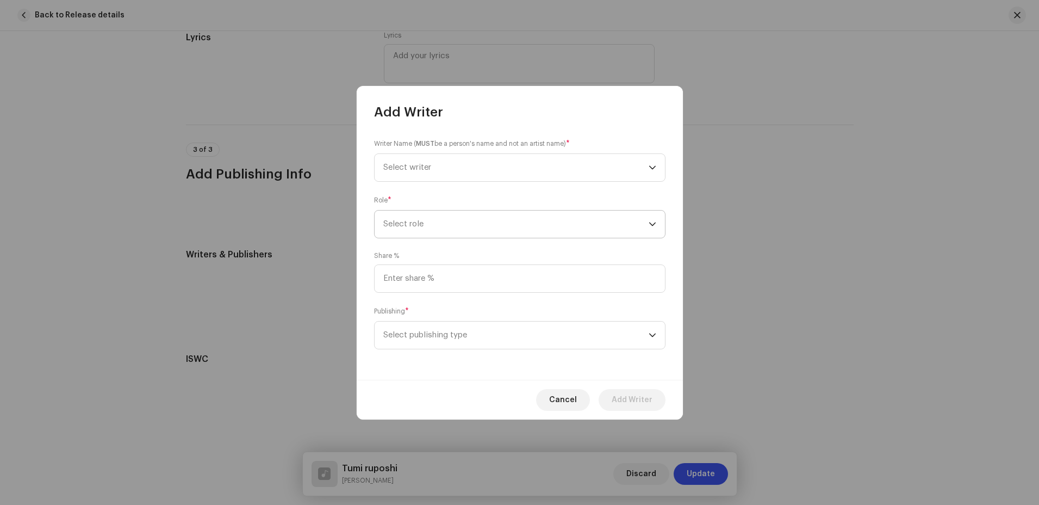
click at [466, 220] on span "Select role" at bounding box center [515, 223] width 265 height 27
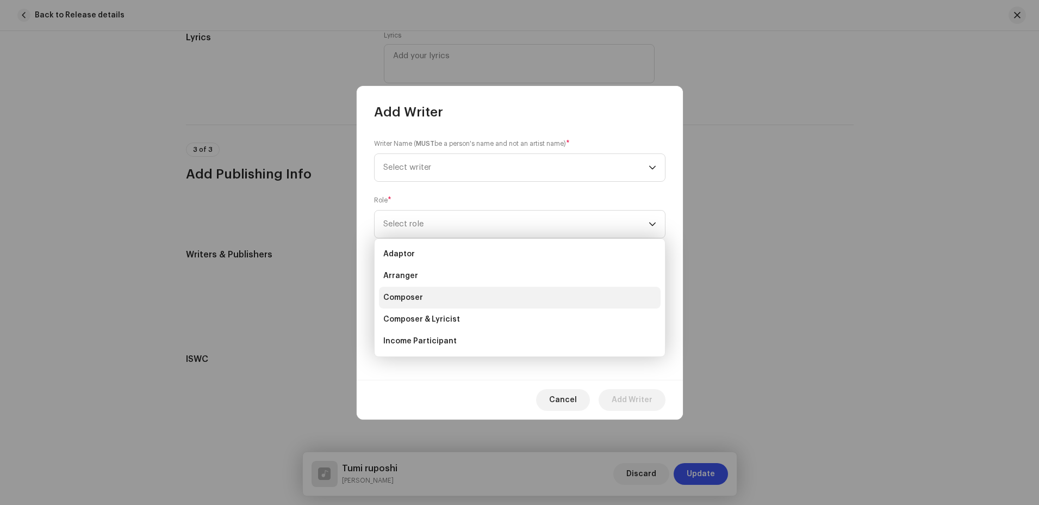
click at [423, 295] on li "Composer" at bounding box center [520, 298] width 282 height 22
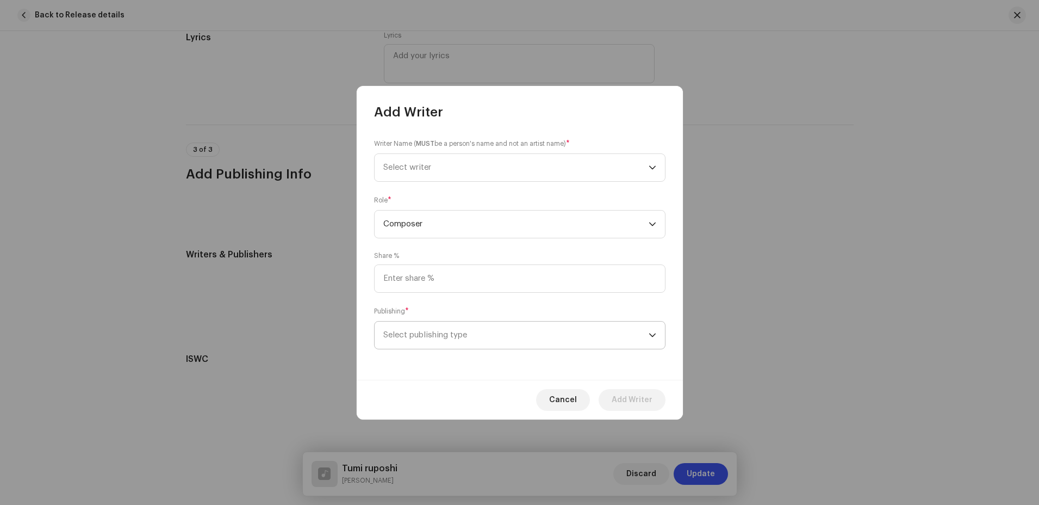
click at [452, 339] on span "Select publishing type" at bounding box center [515, 334] width 265 height 27
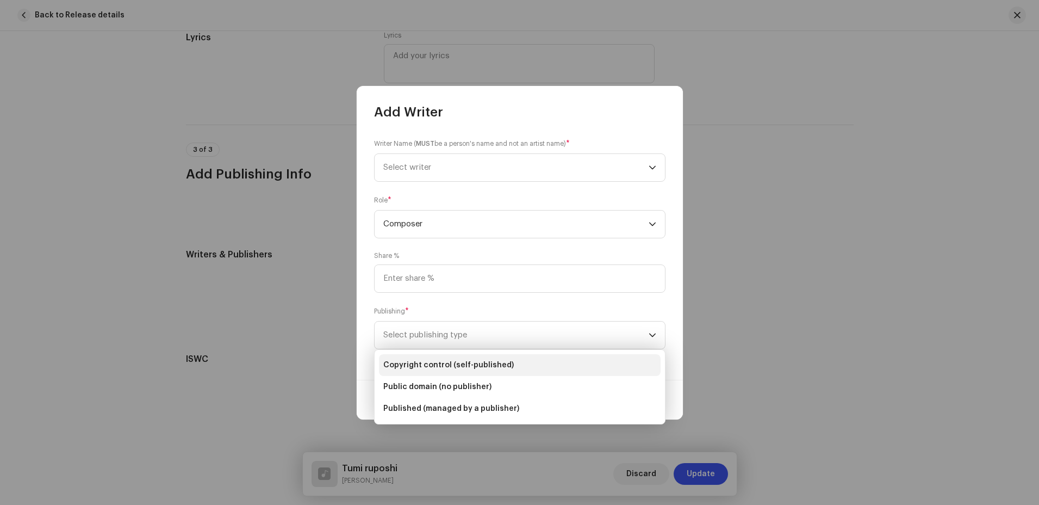
click at [454, 364] on span "Copyright control (self-published)" at bounding box center [448, 364] width 131 height 11
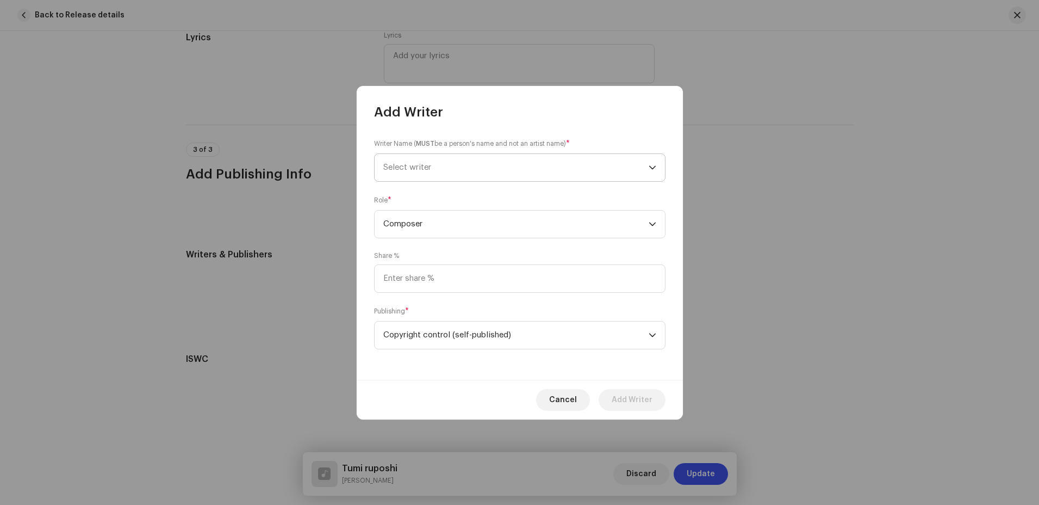
click at [469, 169] on span "Select writer" at bounding box center [515, 167] width 265 height 27
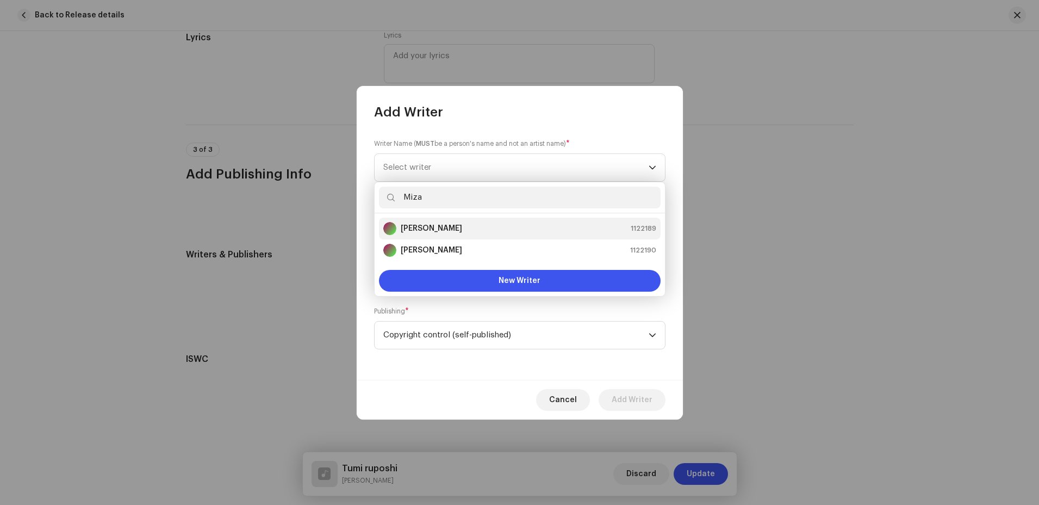
type input "Miza"
click at [460, 230] on strong "[PERSON_NAME]" at bounding box center [431, 228] width 61 height 11
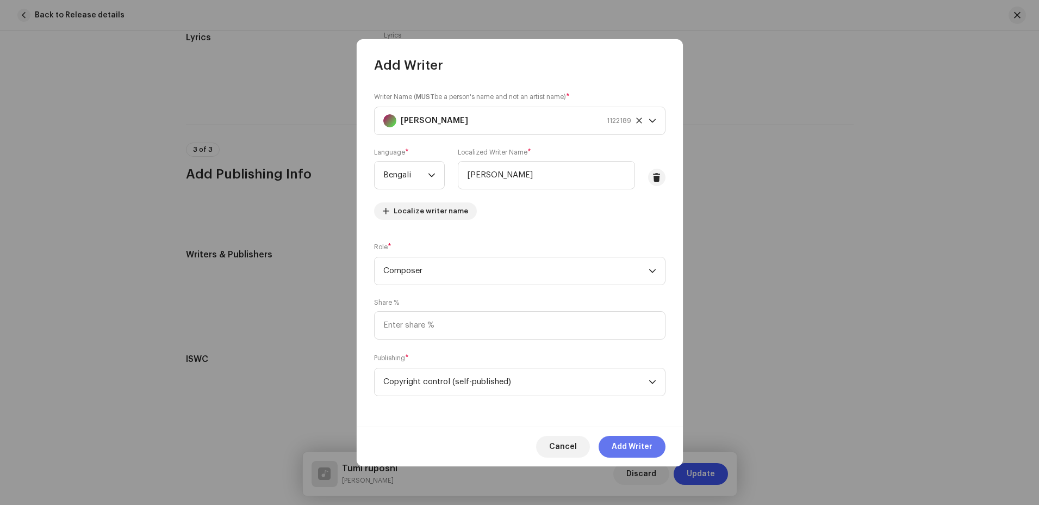
click at [637, 441] on span "Add Writer" at bounding box center [632, 447] width 41 height 22
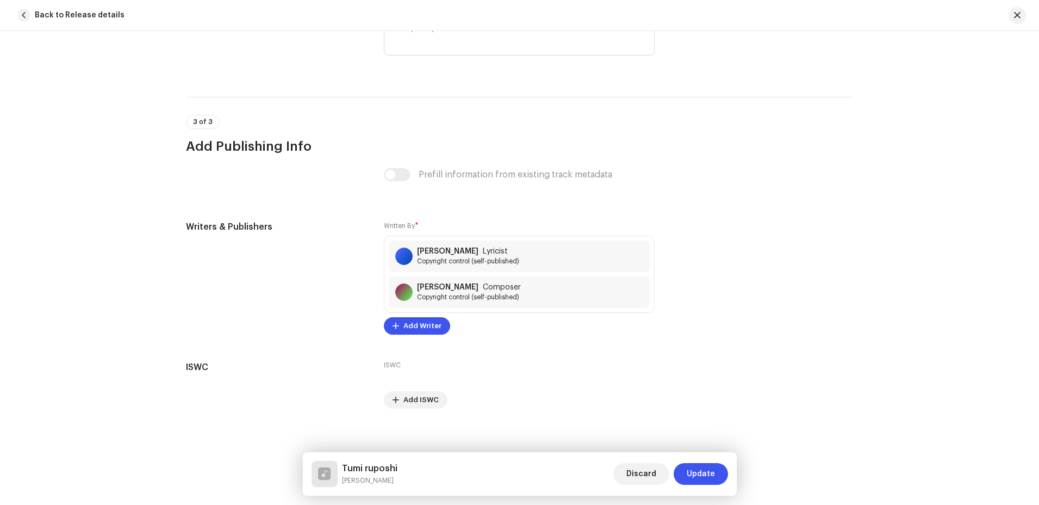
scroll to position [2065, 0]
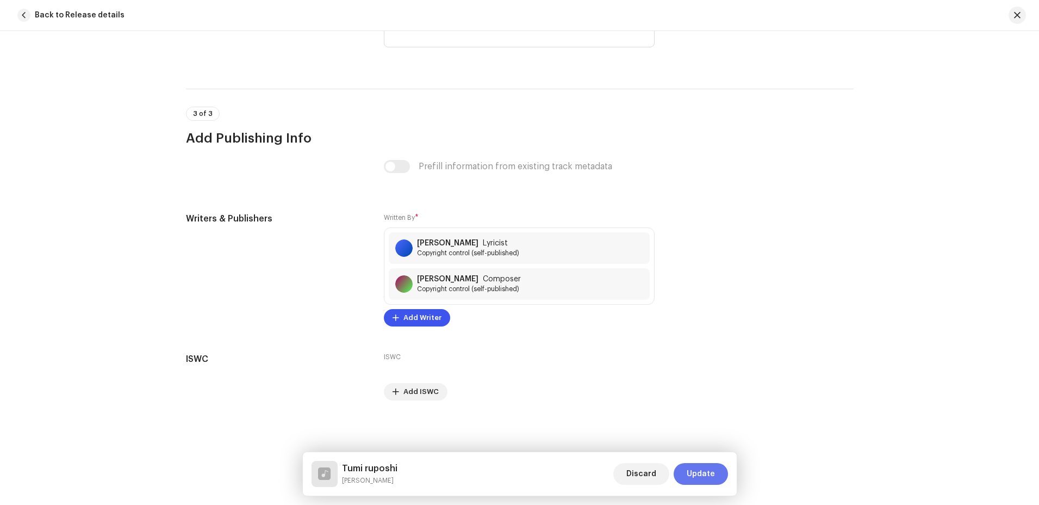
click at [702, 475] on span "Update" at bounding box center [701, 474] width 28 height 22
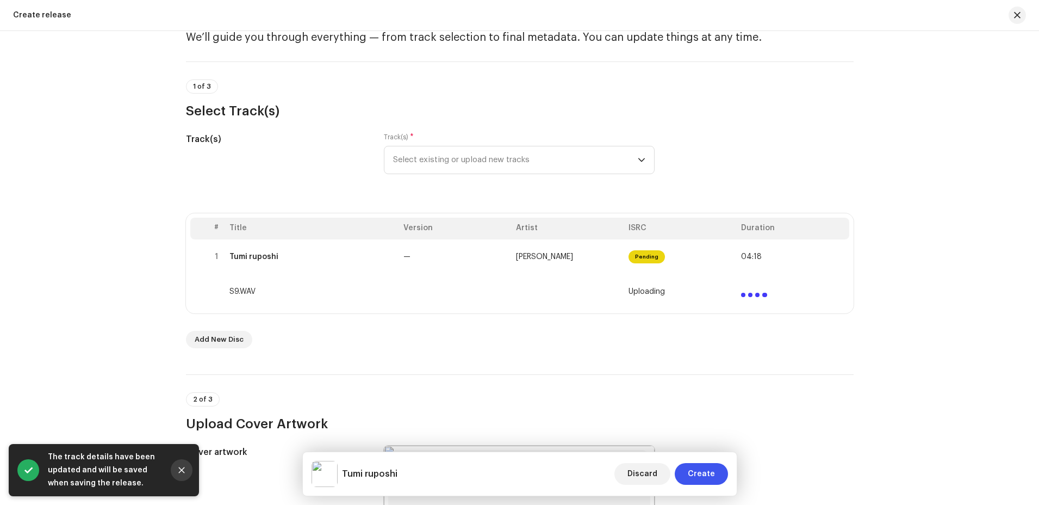
click at [184, 473] on icon "Close" at bounding box center [182, 470] width 8 height 8
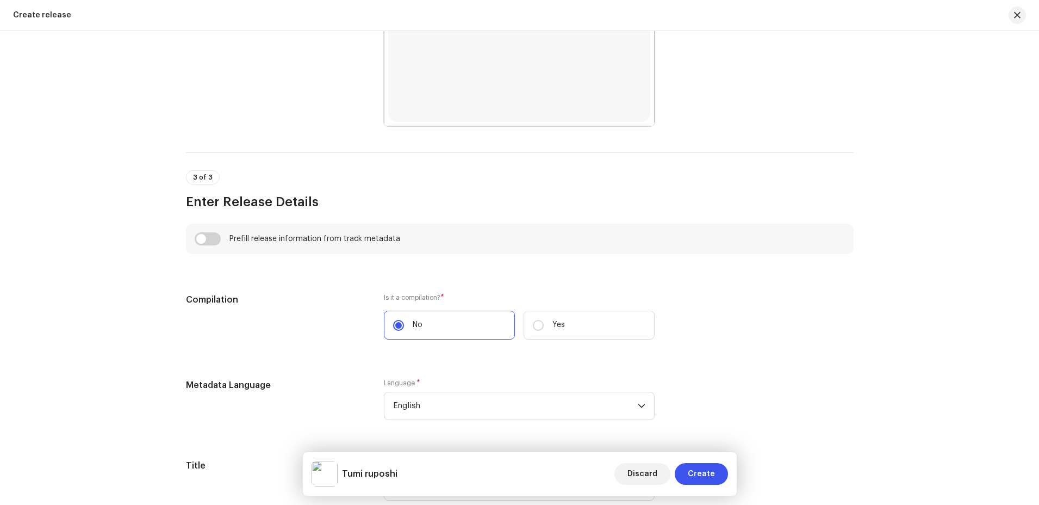
scroll to position [653, 0]
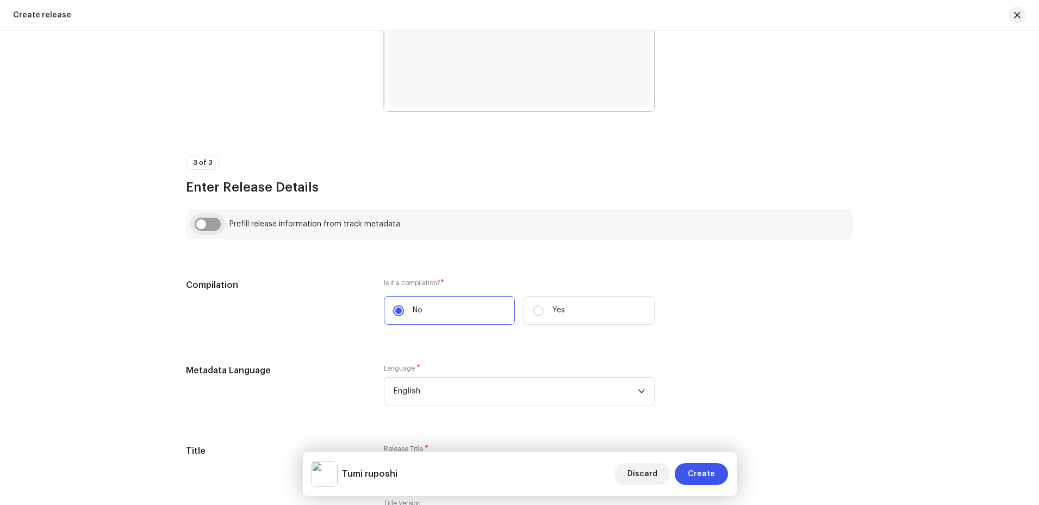
click at [203, 224] on input "checkbox" at bounding box center [208, 224] width 26 height 13
checkbox input "true"
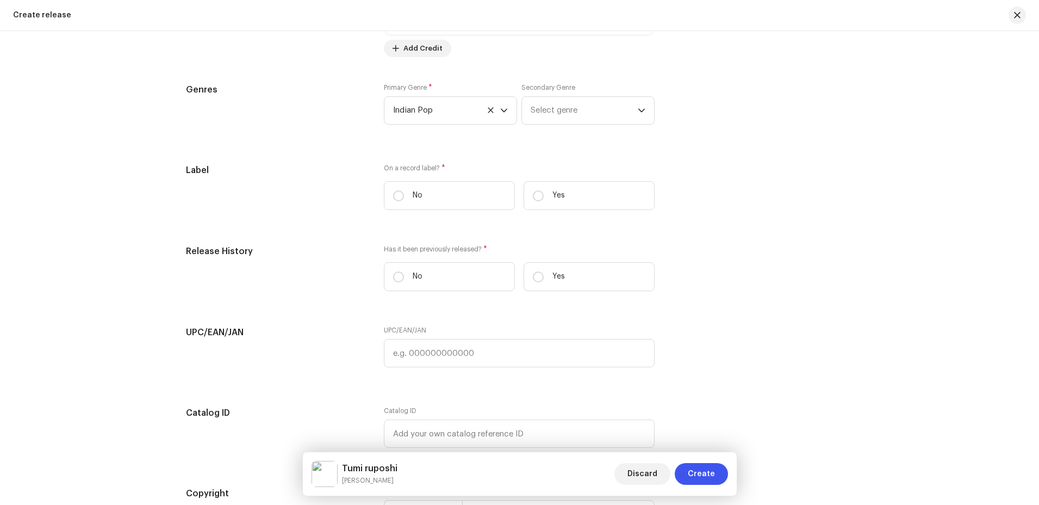
scroll to position [1577, 0]
click at [539, 196] on input "Yes" at bounding box center [538, 192] width 11 height 11
radio input "true"
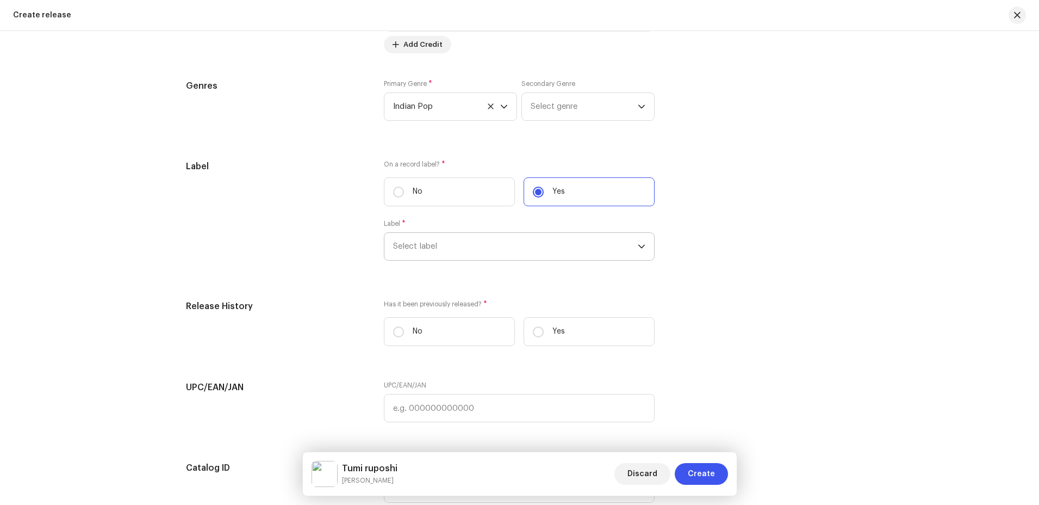
click at [568, 252] on span "Select label" at bounding box center [515, 246] width 245 height 27
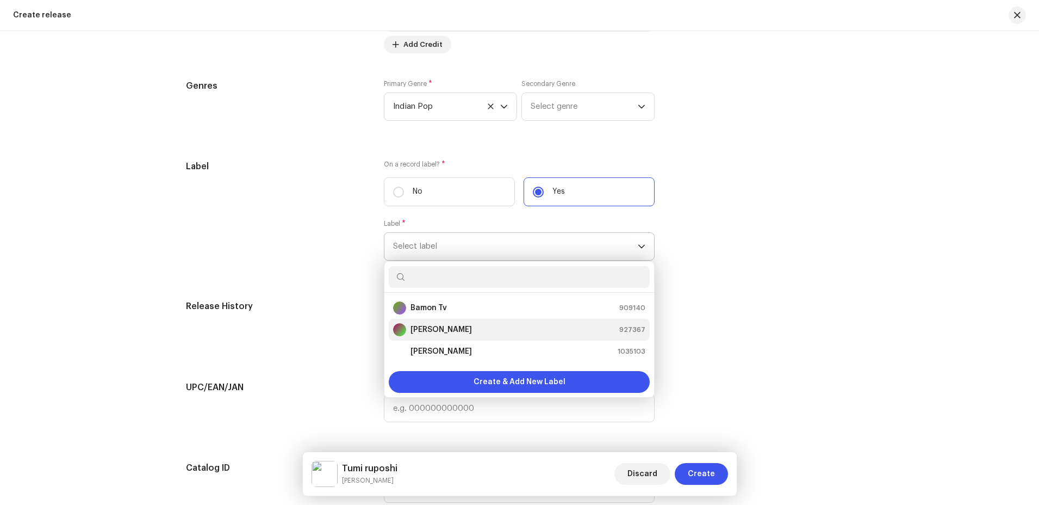
click at [472, 327] on strong "[PERSON_NAME]" at bounding box center [441, 329] width 61 height 11
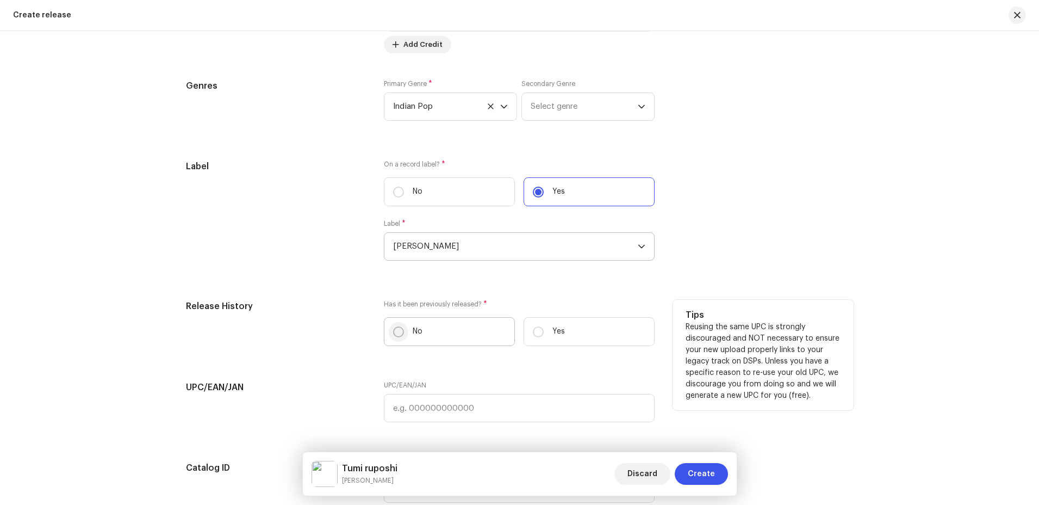
click at [398, 333] on input "No" at bounding box center [398, 331] width 11 height 11
radio input "true"
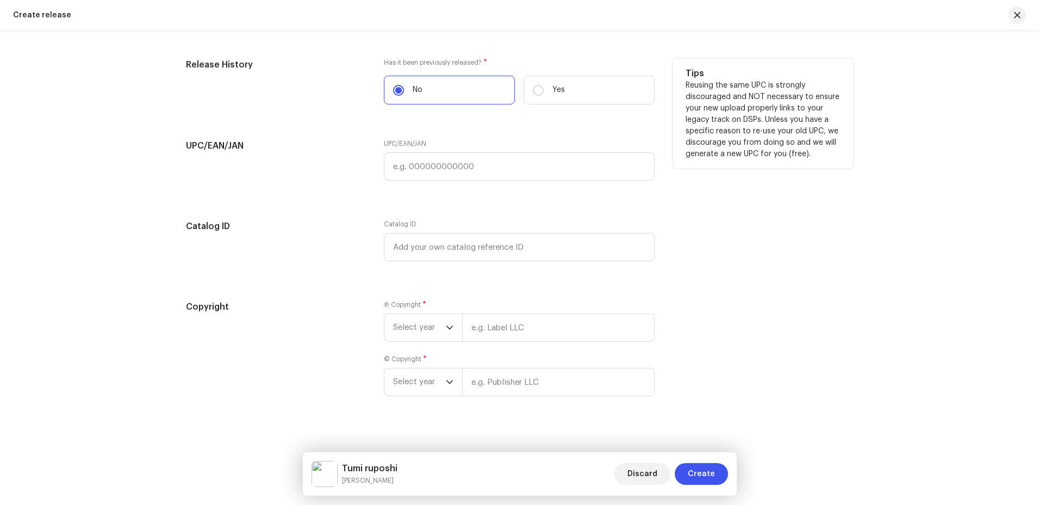
scroll to position [1827, 0]
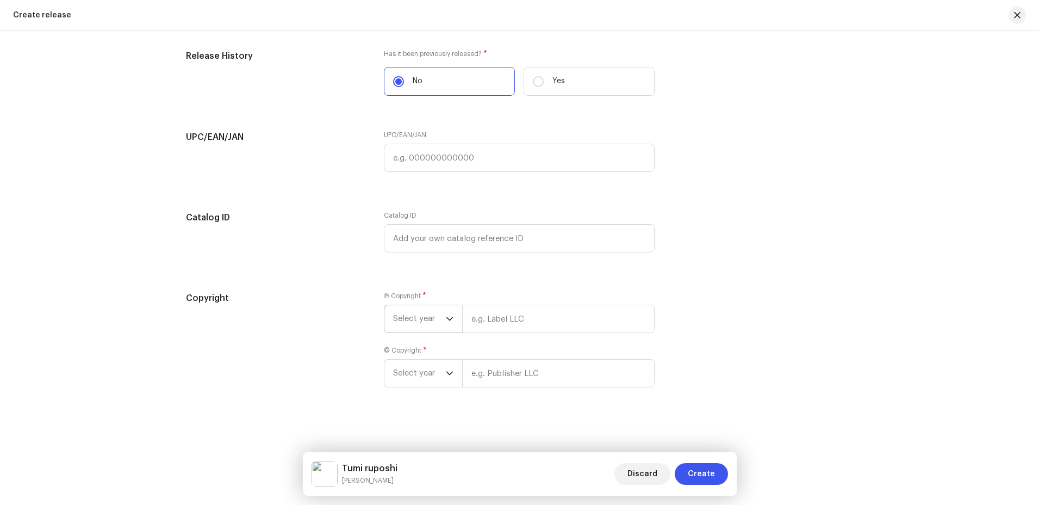
click at [446, 315] on icon "dropdown trigger" at bounding box center [450, 319] width 8 height 8
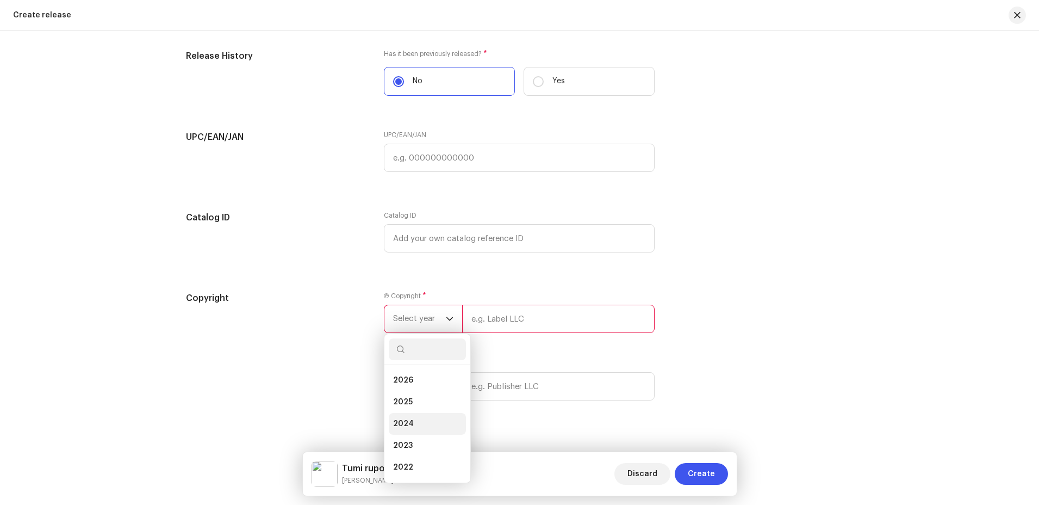
click at [404, 417] on li "2024" at bounding box center [427, 424] width 77 height 22
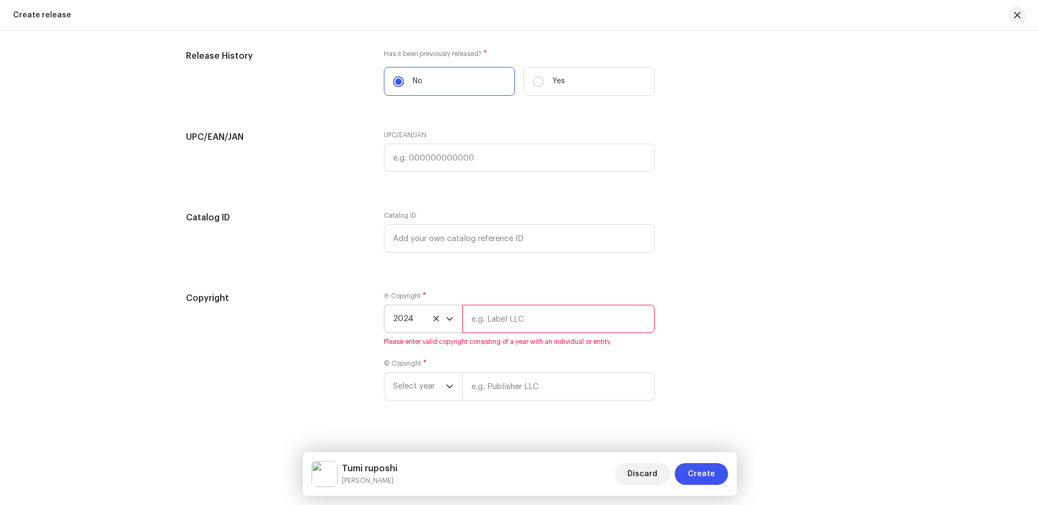
click at [520, 319] on input "text" at bounding box center [558, 319] width 193 height 28
type input "[PERSON_NAME]"
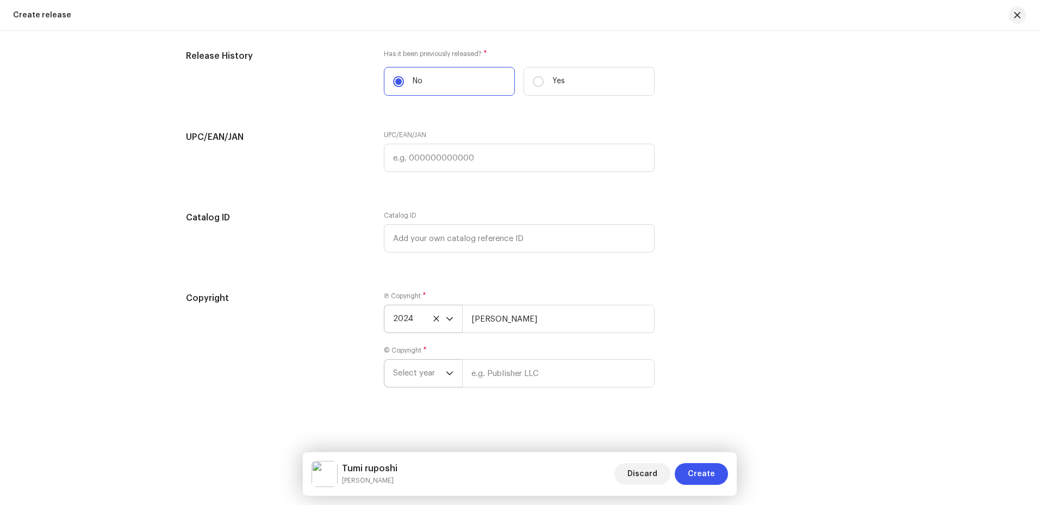
click at [446, 370] on icon "dropdown trigger" at bounding box center [450, 373] width 8 height 8
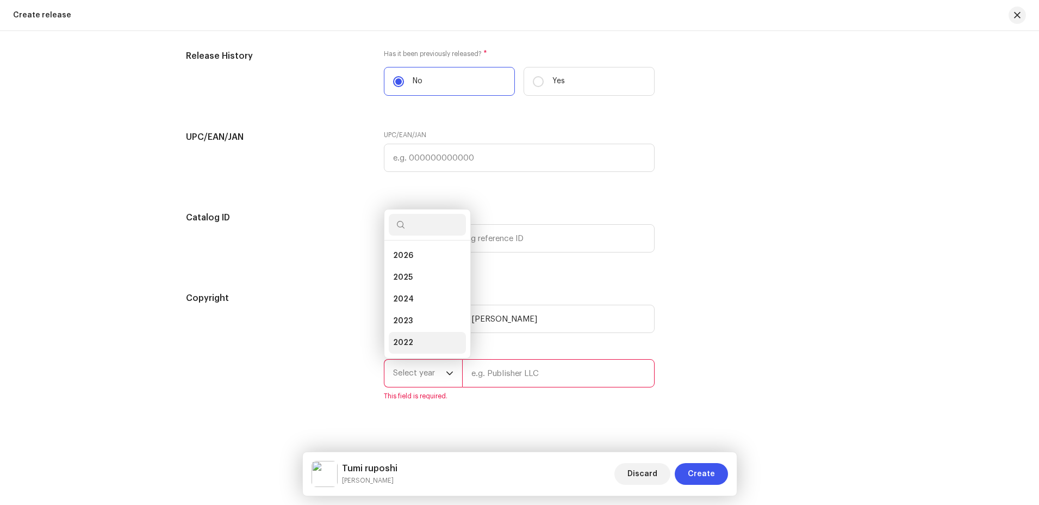
scroll to position [17, 0]
click at [426, 286] on li "2024" at bounding box center [427, 282] width 77 height 22
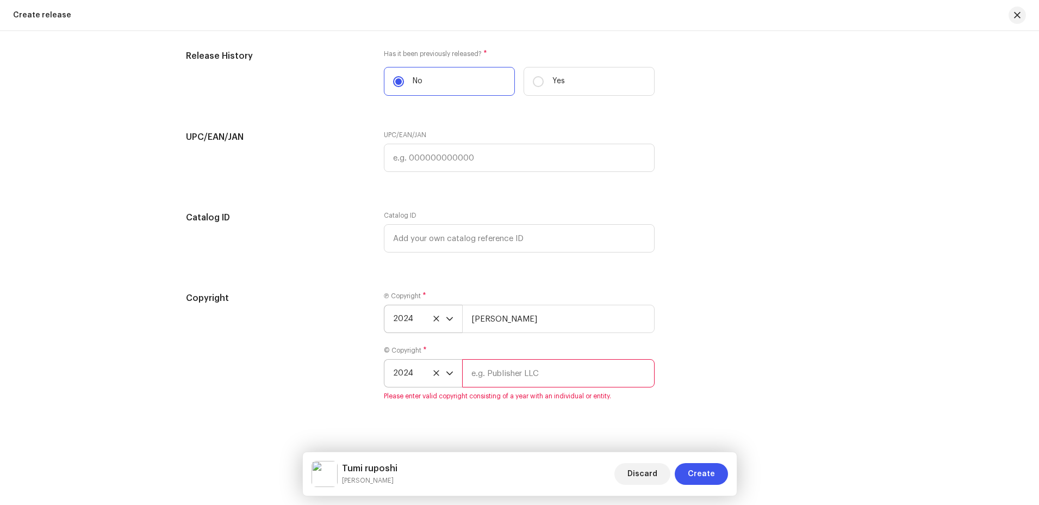
click at [540, 374] on input "text" at bounding box center [558, 373] width 193 height 28
type input "[PERSON_NAME]"
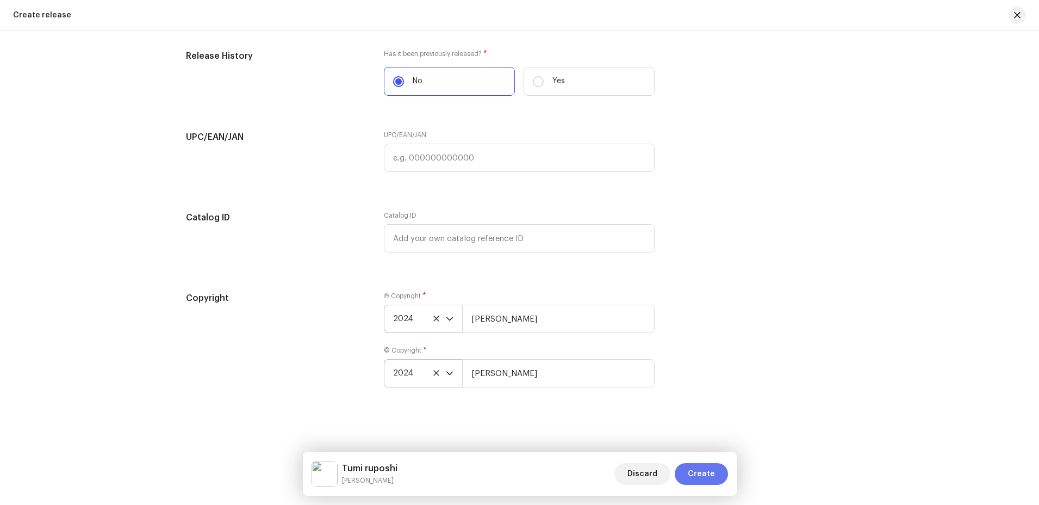
click at [704, 467] on span "Create" at bounding box center [701, 474] width 27 height 22
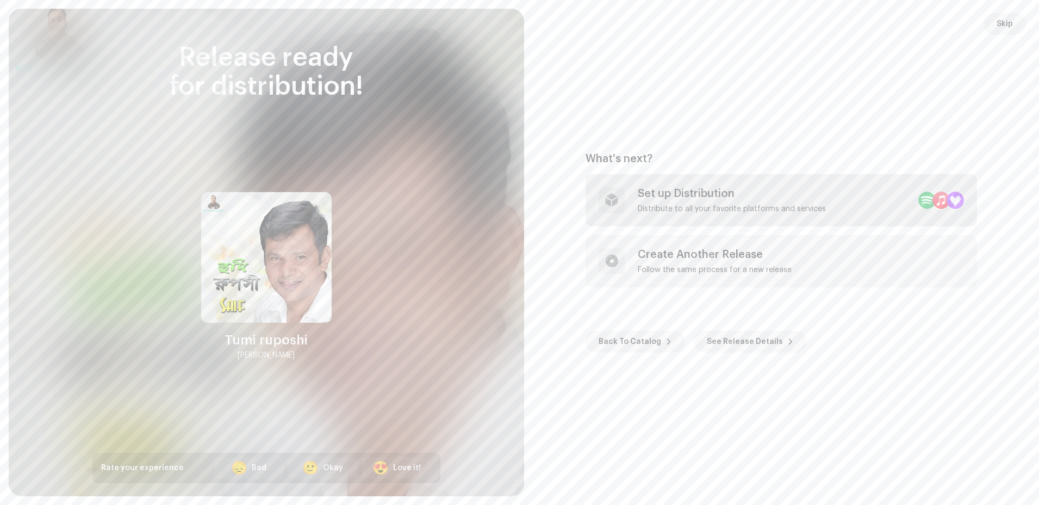
click at [692, 200] on div "Set up Distribution Distribute to all your favorite platforms and services" at bounding box center [732, 200] width 188 height 26
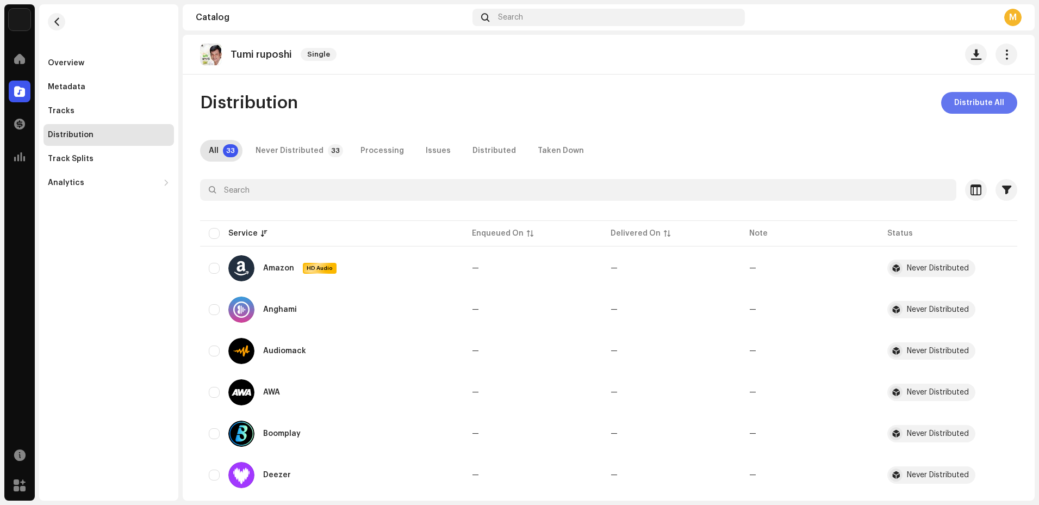
click at [969, 102] on span "Distribute All" at bounding box center [979, 103] width 50 height 22
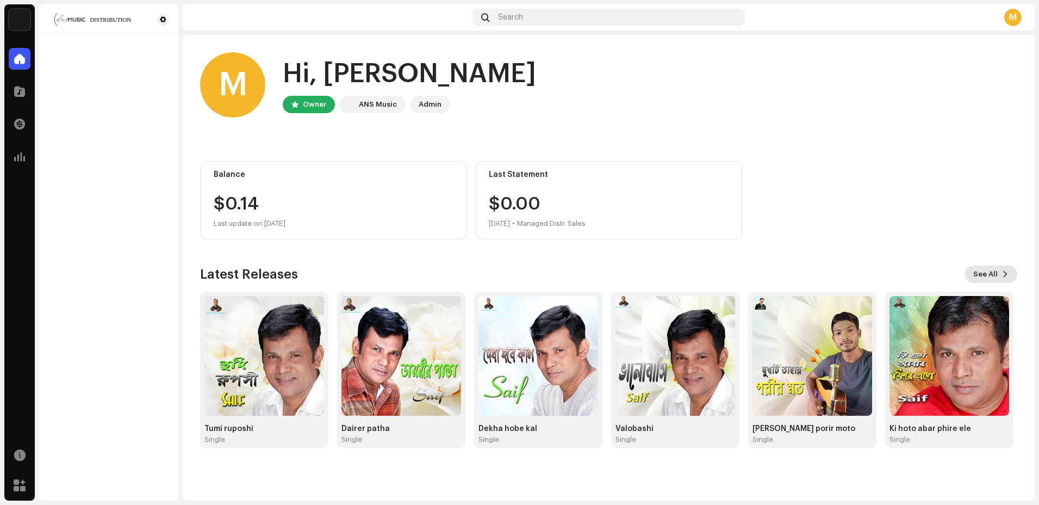
click at [1002, 278] on button "See All" at bounding box center [991, 273] width 53 height 17
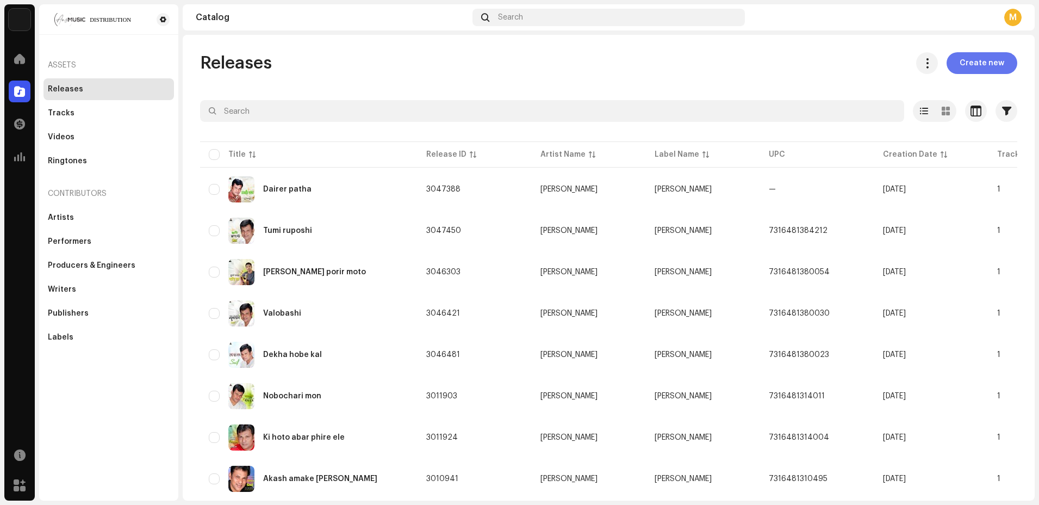
click at [998, 71] on button "Create new" at bounding box center [982, 63] width 71 height 22
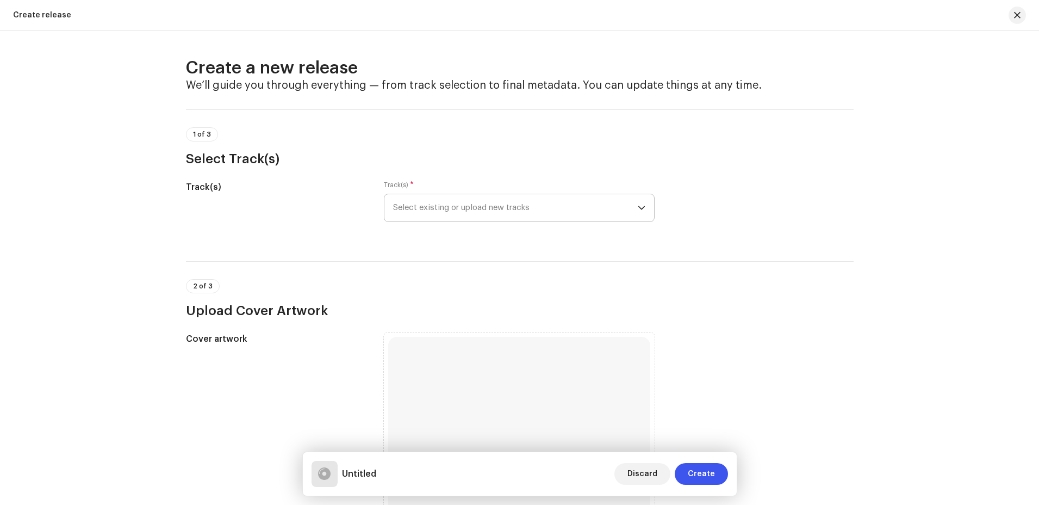
click at [567, 204] on span "Select existing or upload new tracks" at bounding box center [515, 207] width 245 height 27
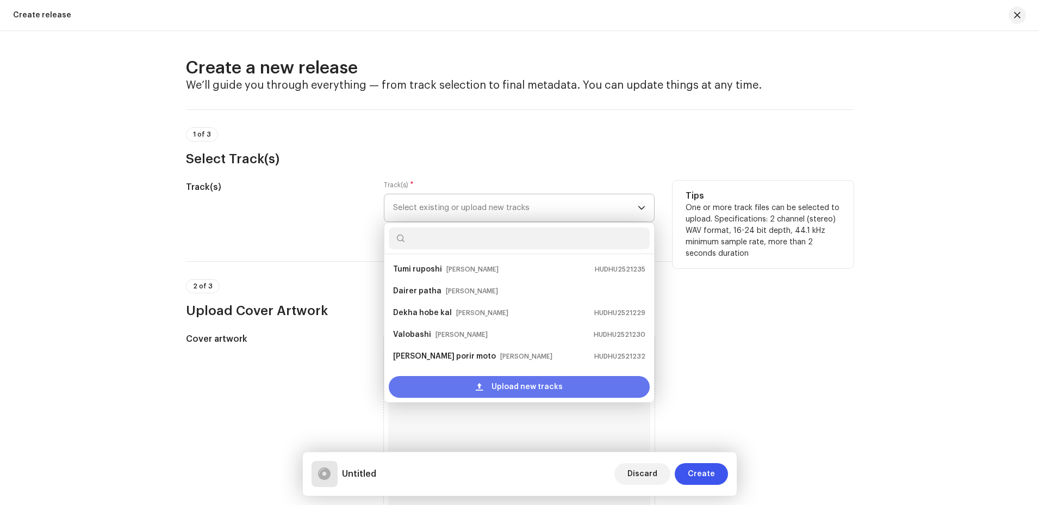
click at [516, 387] on span "Upload new tracks" at bounding box center [527, 387] width 71 height 22
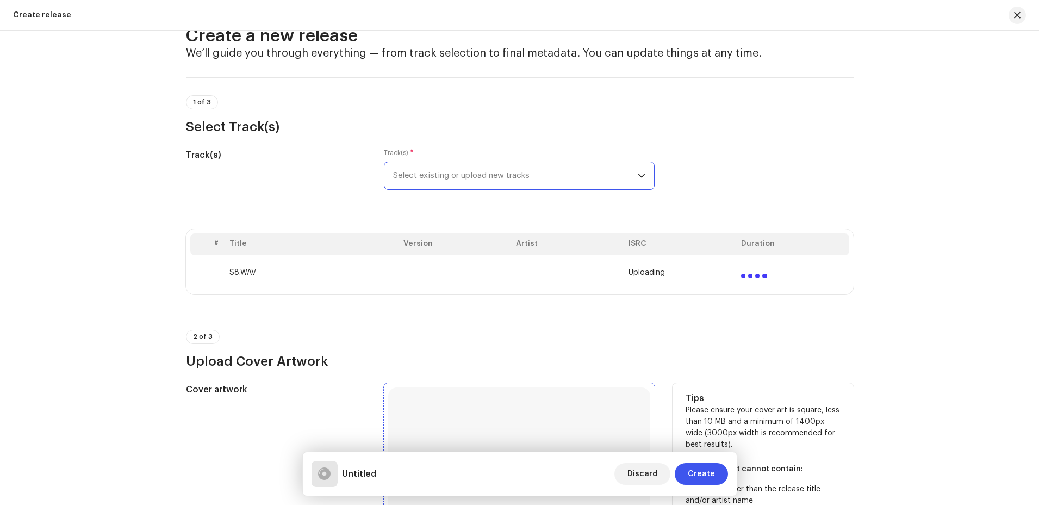
scroll to position [163, 0]
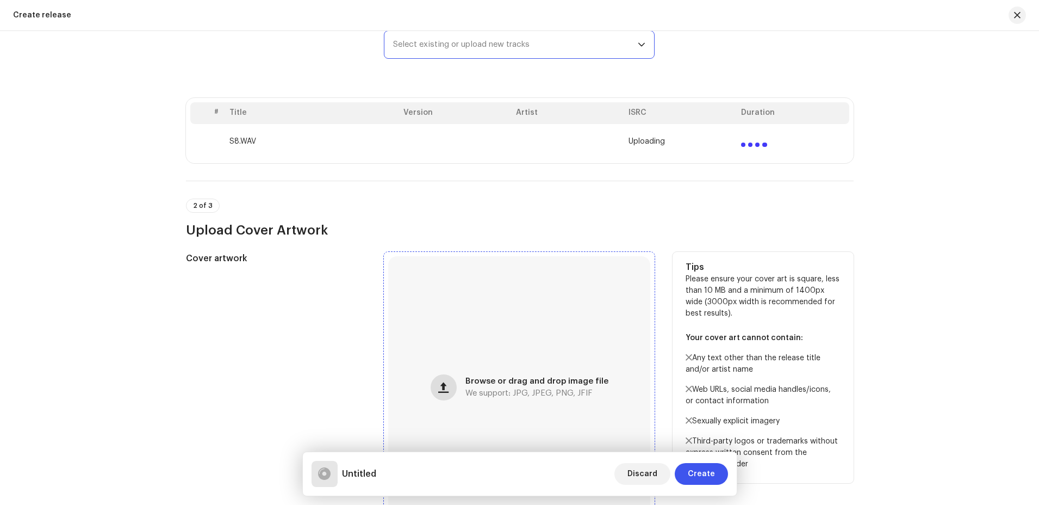
click at [444, 390] on span "button" at bounding box center [443, 387] width 10 height 9
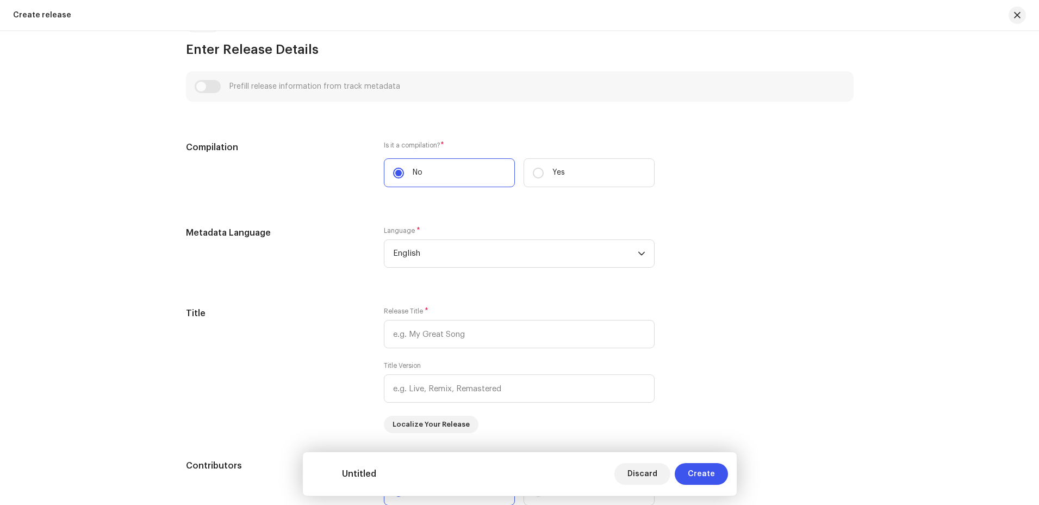
scroll to position [816, 0]
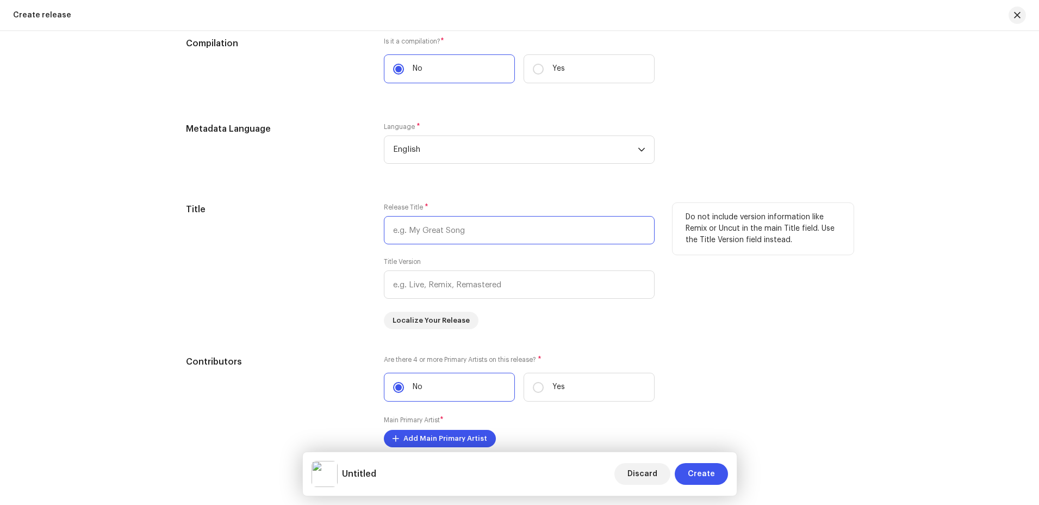
click at [491, 225] on input "text" at bounding box center [519, 230] width 271 height 28
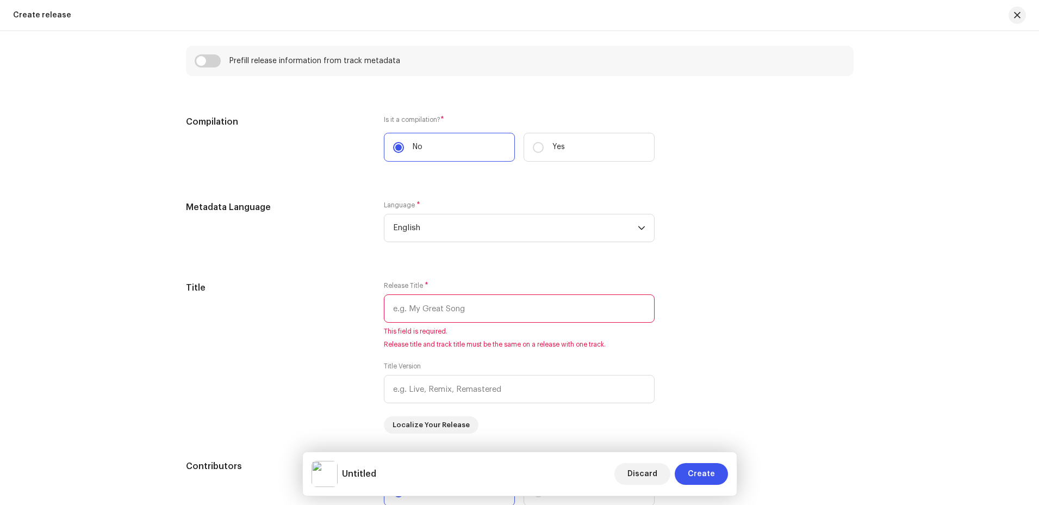
scroll to position [894, 0]
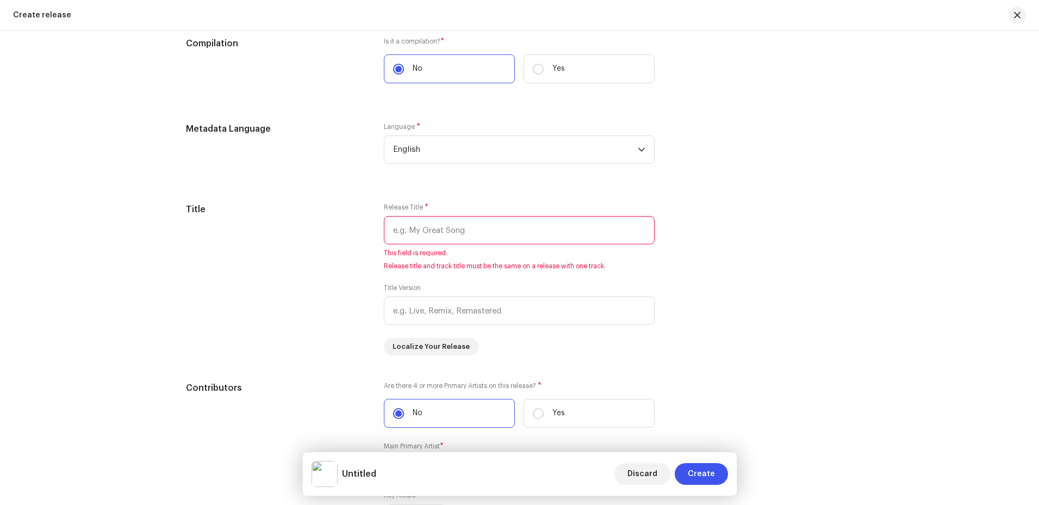
paste input "Ami Eshe Gechi"
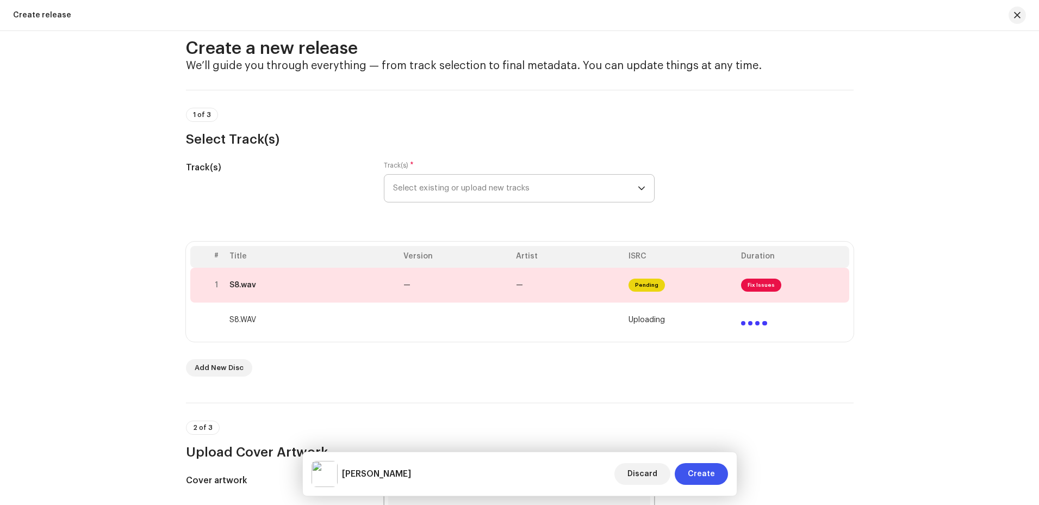
scroll to position [0, 0]
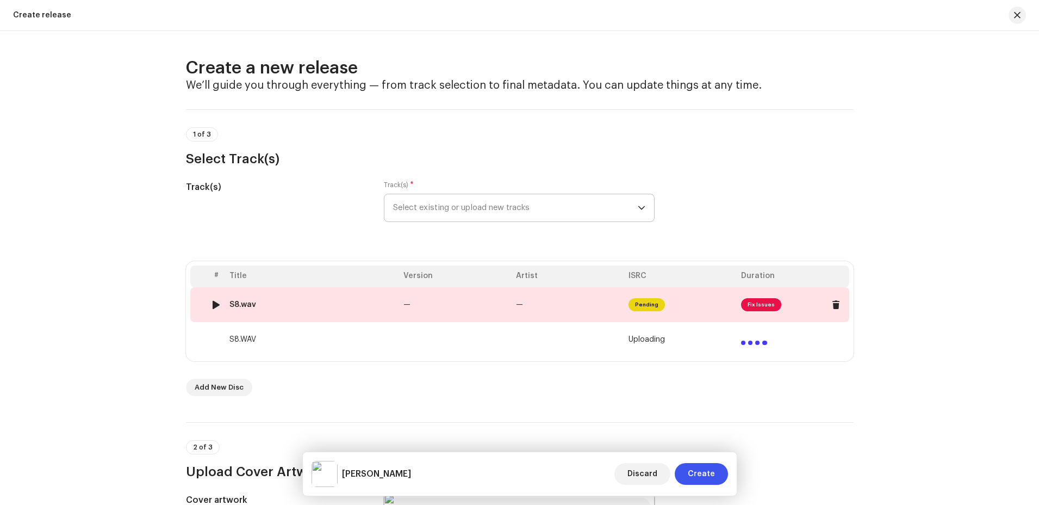
type input "Ami Eshe Gechi"
click at [569, 312] on td "—" at bounding box center [568, 304] width 113 height 35
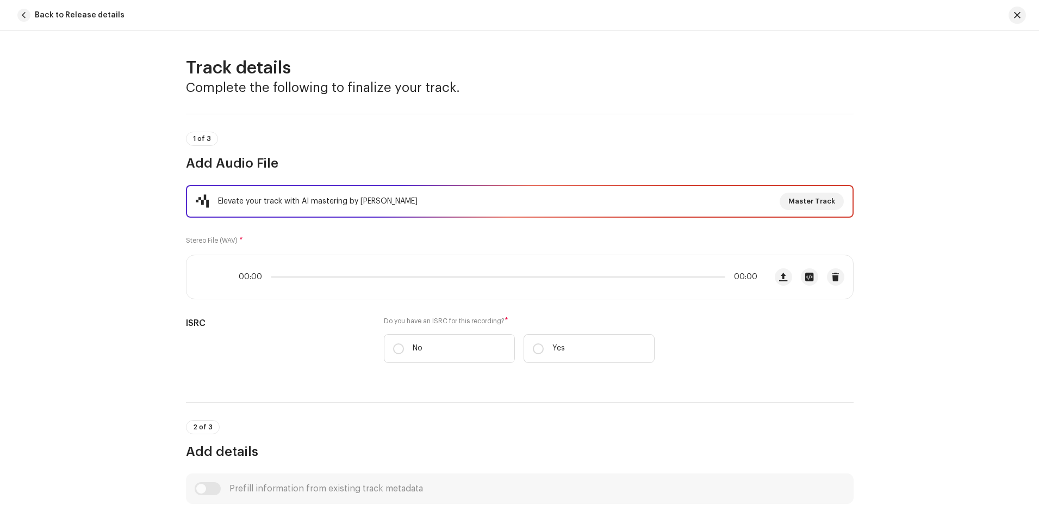
scroll to position [434, 0]
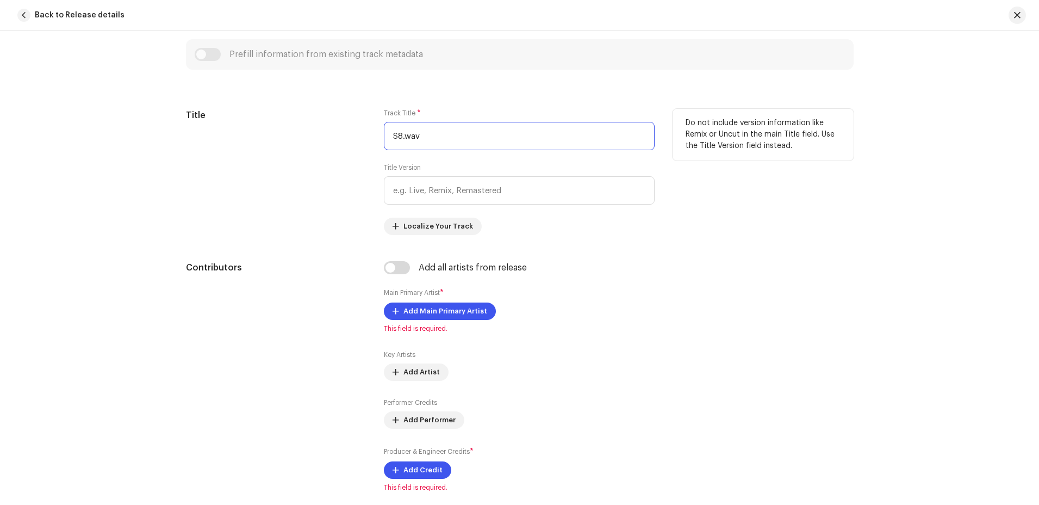
click at [425, 139] on input "S8.wav" at bounding box center [519, 136] width 271 height 28
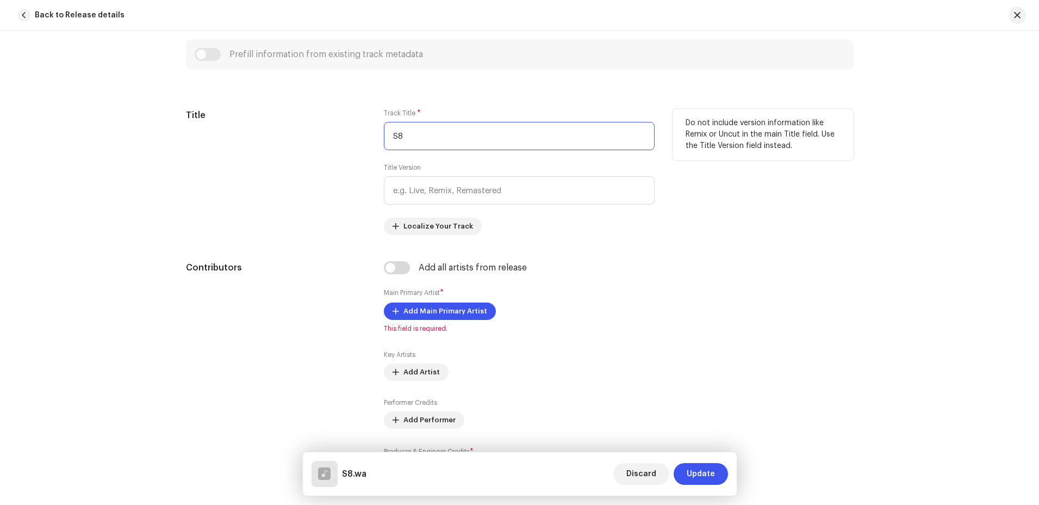
type input "S"
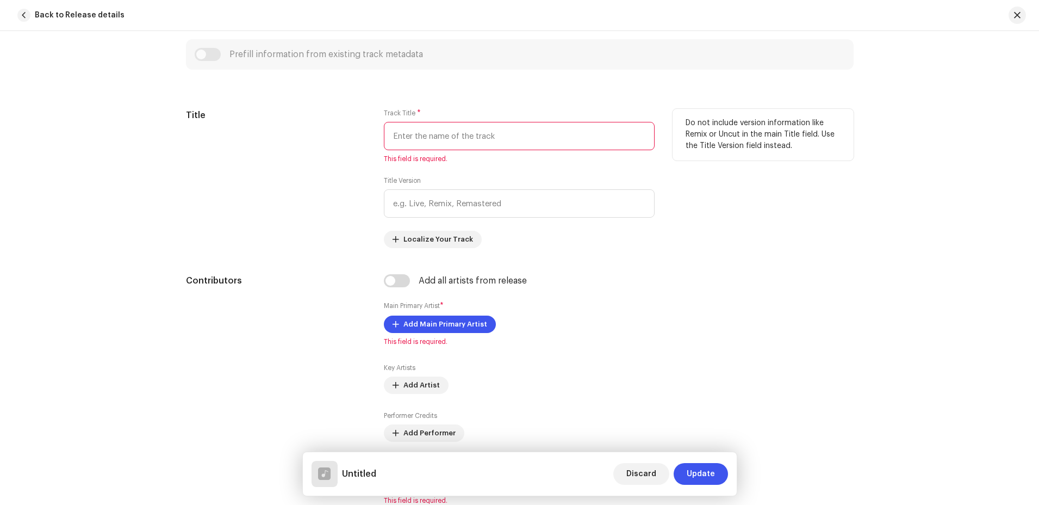
paste input "Ami Eshe Gechi"
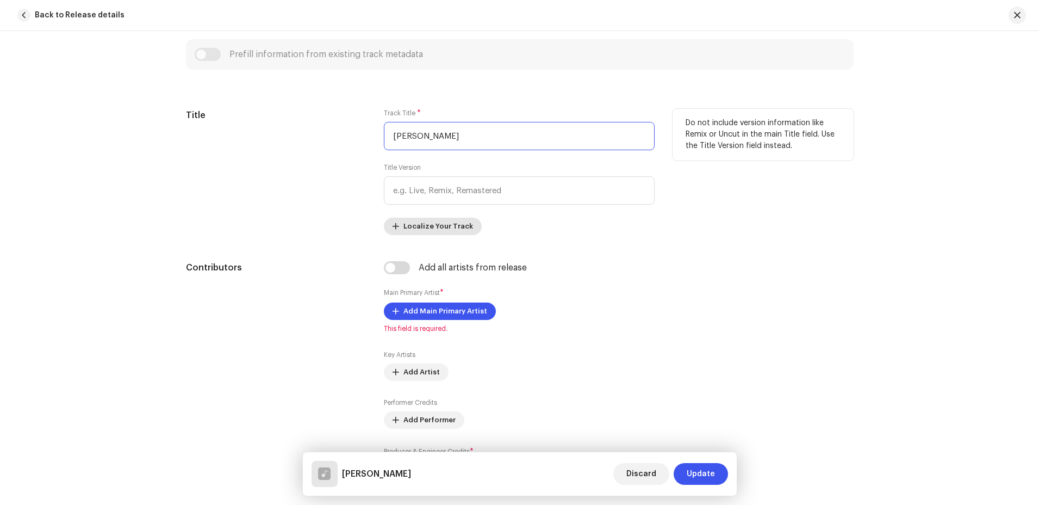
type input "Ami Eshe Gechi"
click at [455, 226] on span "Localize Your Track" at bounding box center [439, 226] width 70 height 22
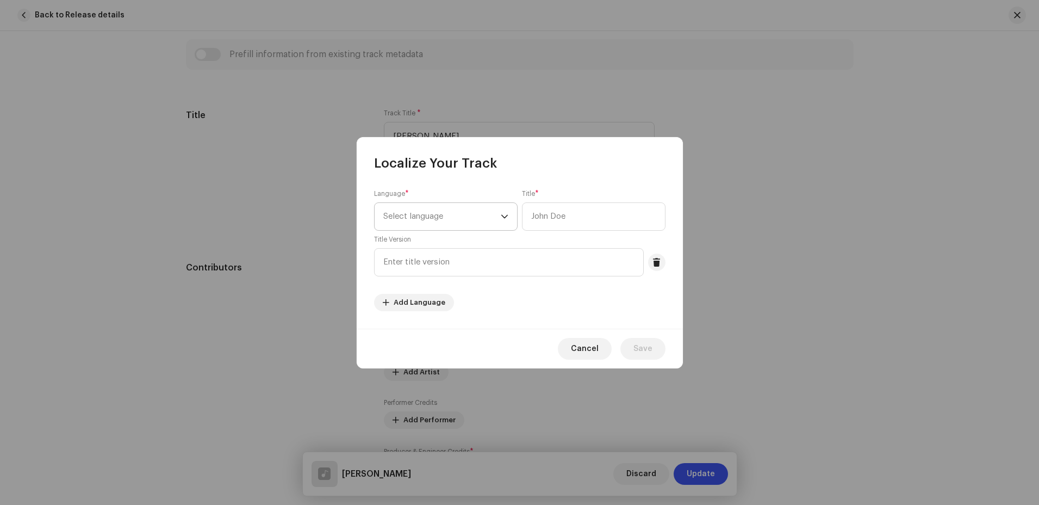
click at [457, 220] on span "Select language" at bounding box center [441, 216] width 117 height 27
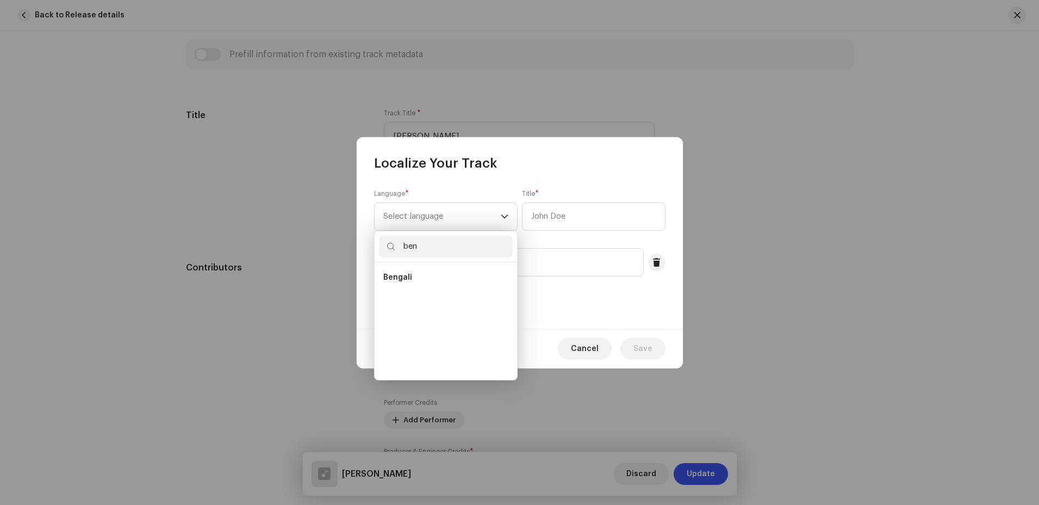
scroll to position [0, 0]
type input "ben"
click at [403, 283] on li "Bengali" at bounding box center [446, 277] width 134 height 22
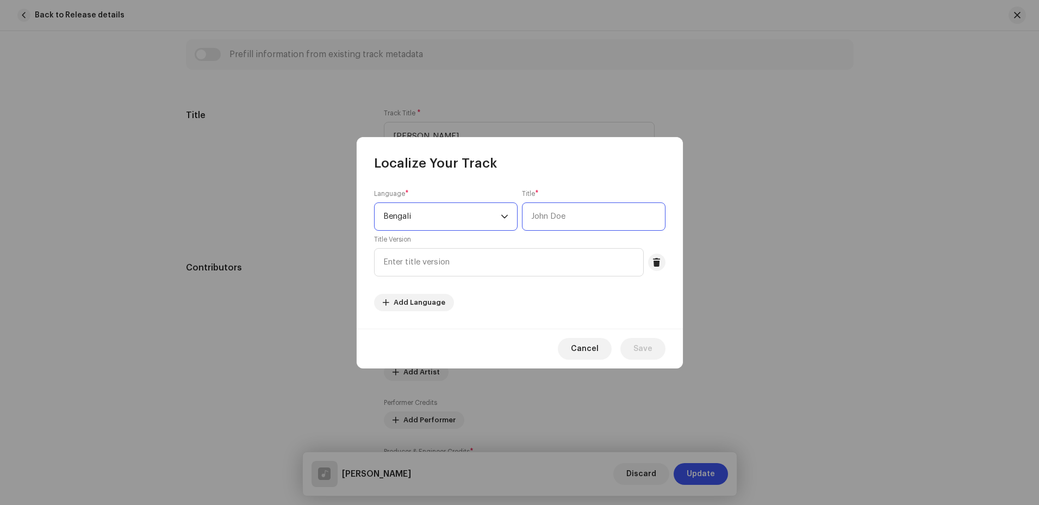
click at [566, 219] on input "text" at bounding box center [594, 216] width 144 height 28
type input "[PERSON_NAME]"
click at [655, 355] on button "Save" at bounding box center [642, 349] width 45 height 22
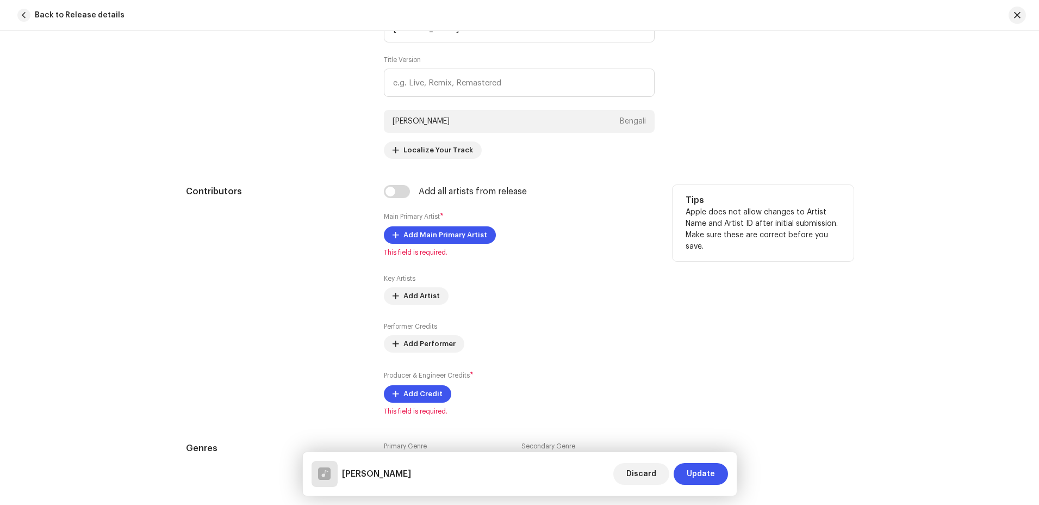
scroll to position [543, 0]
click at [461, 236] on span "Add Main Primary Artist" at bounding box center [446, 234] width 84 height 22
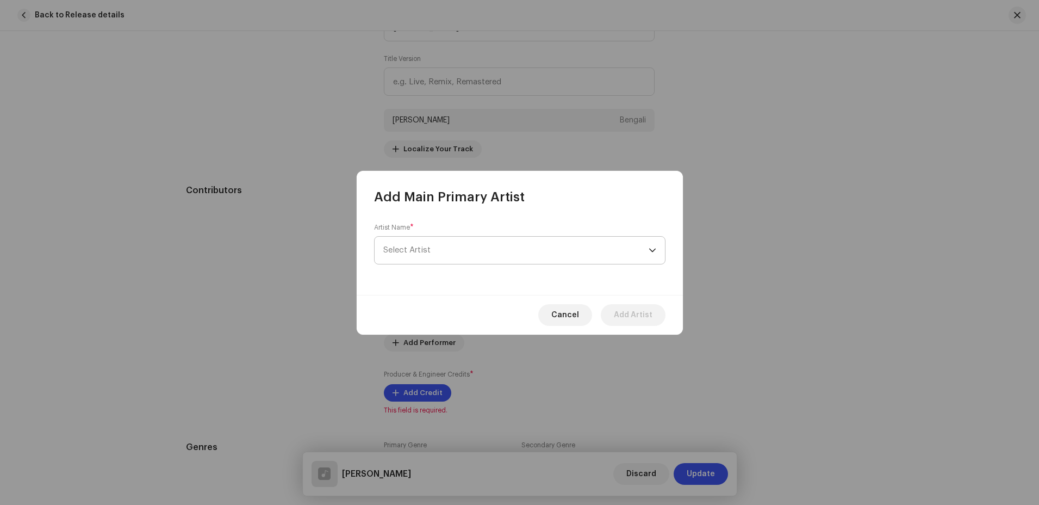
click at [451, 252] on span "Select Artist" at bounding box center [515, 250] width 265 height 27
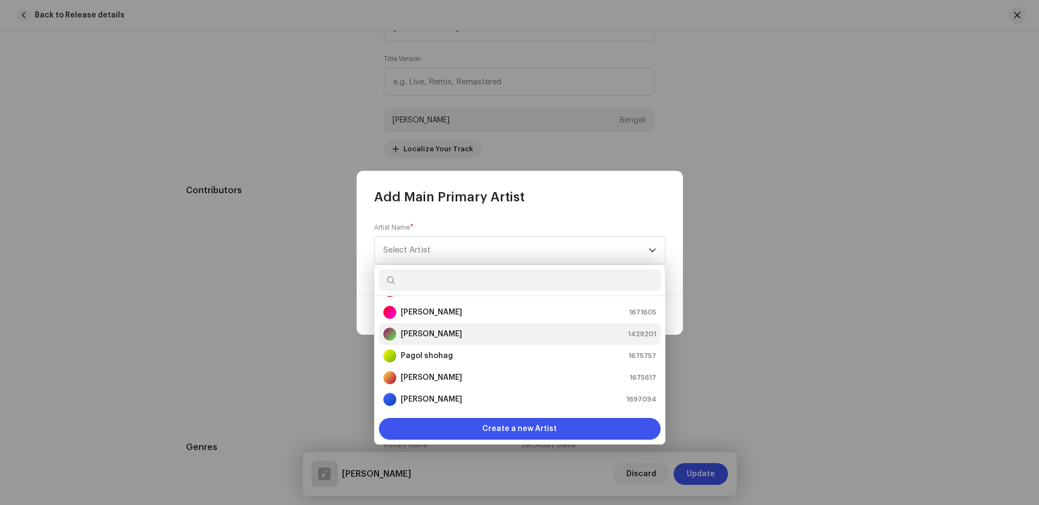
scroll to position [65, 0]
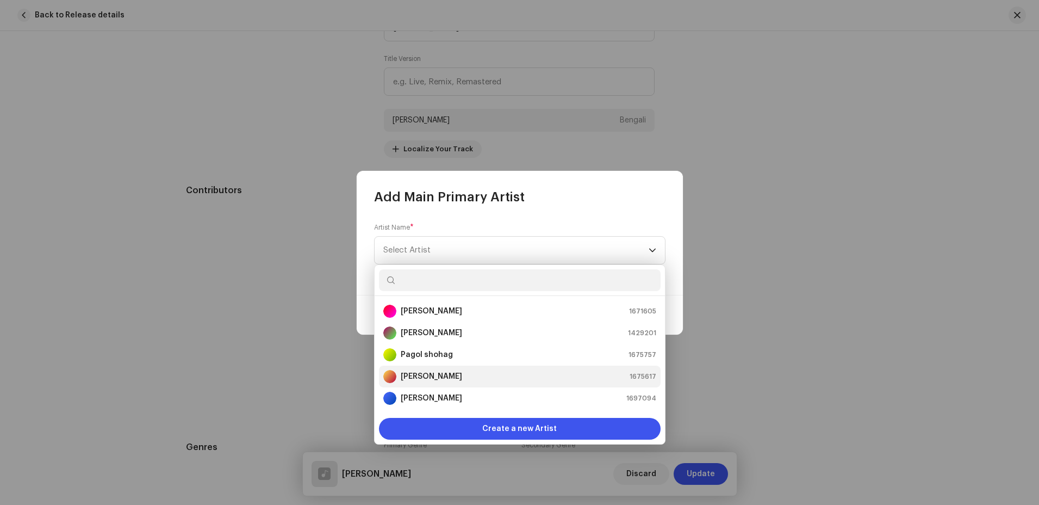
click at [412, 377] on strong "[PERSON_NAME]" at bounding box center [431, 376] width 61 height 11
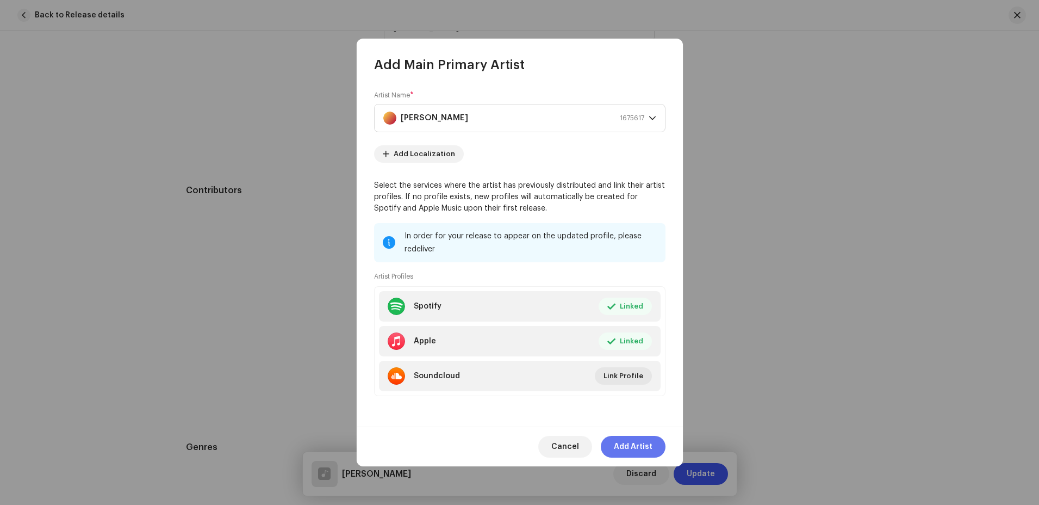
click at [632, 444] on span "Add Artist" at bounding box center [633, 447] width 39 height 22
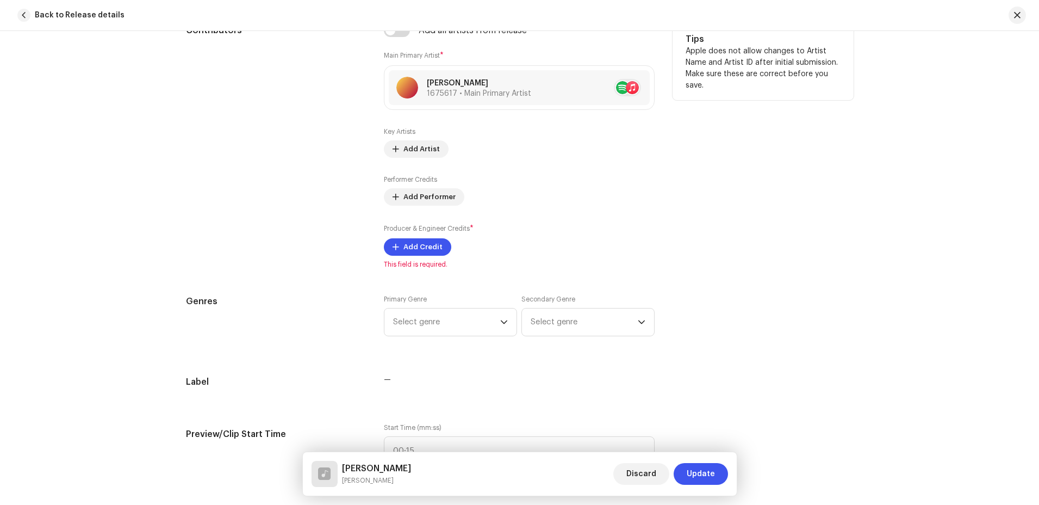
scroll to position [706, 0]
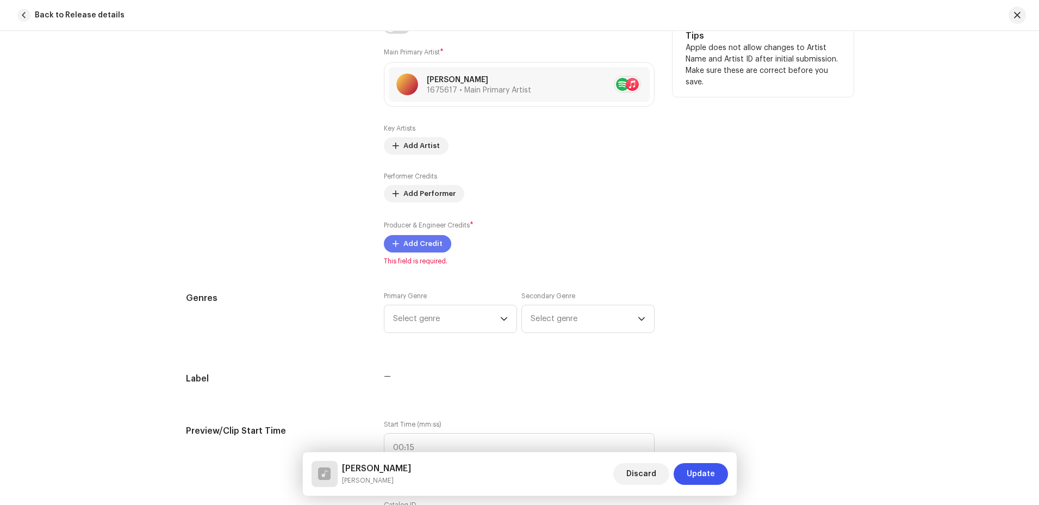
click at [426, 246] on span "Add Credit" at bounding box center [423, 244] width 39 height 22
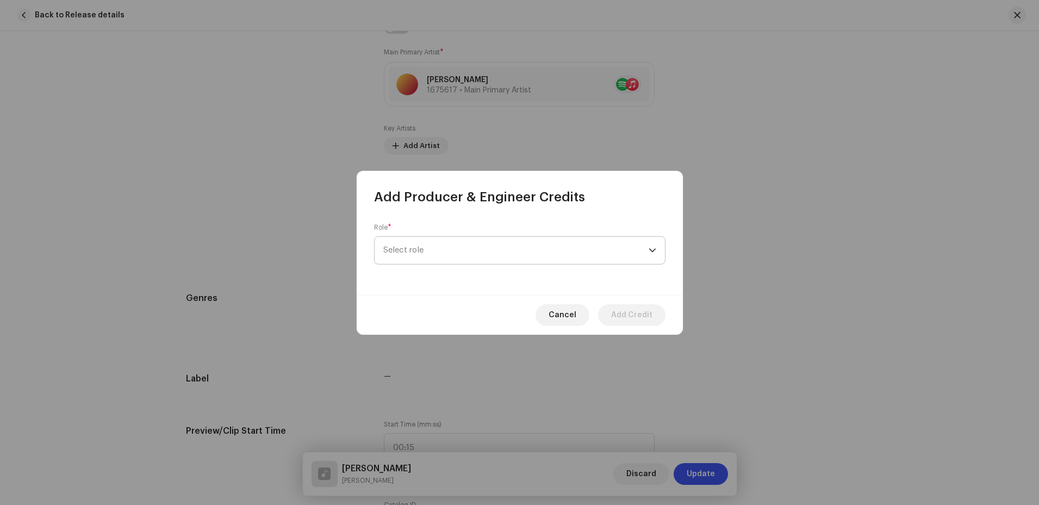
click at [438, 258] on span "Select role" at bounding box center [515, 250] width 265 height 27
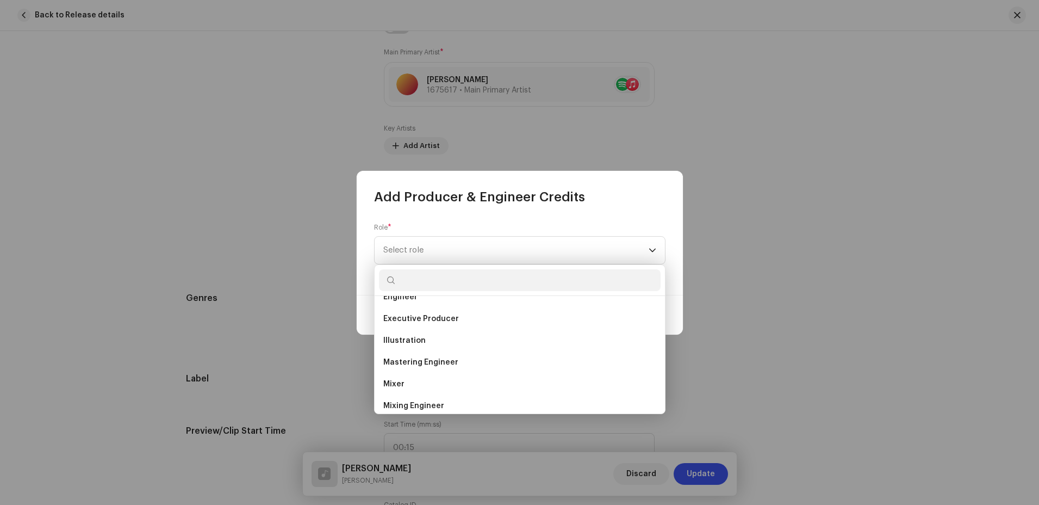
scroll to position [272, 0]
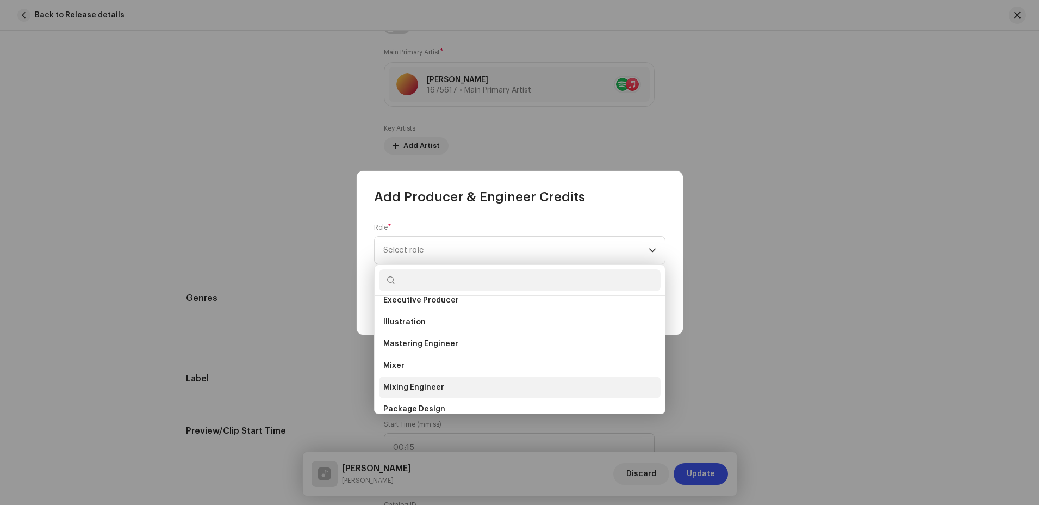
click at [431, 386] on span "Mixing Engineer" at bounding box center [413, 387] width 61 height 11
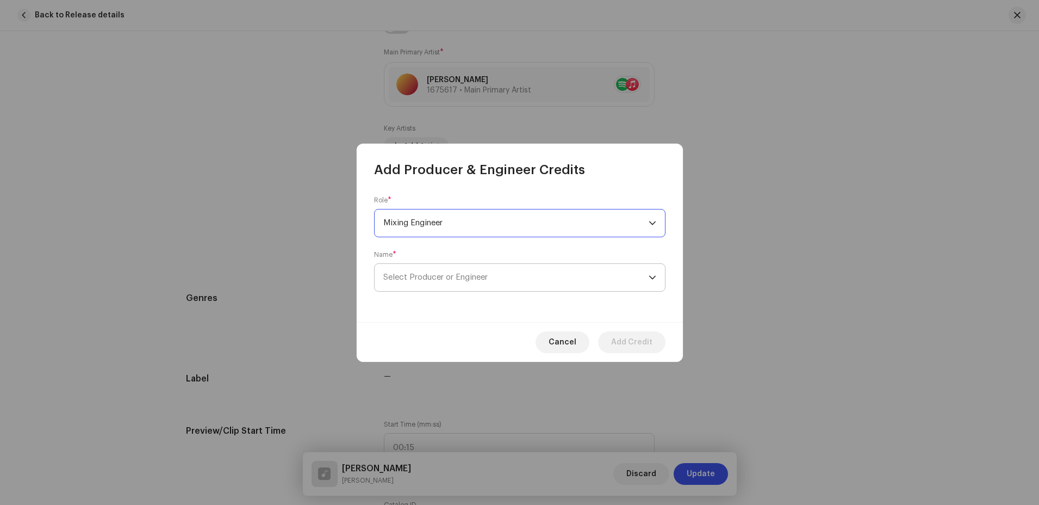
click at [615, 284] on span "Select Producer or Engineer" at bounding box center [515, 277] width 265 height 27
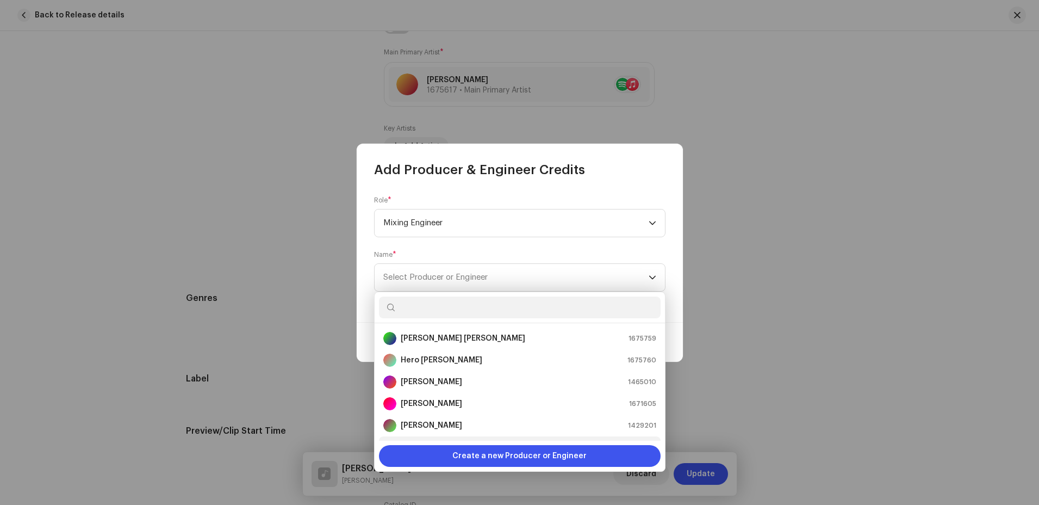
scroll to position [17, 0]
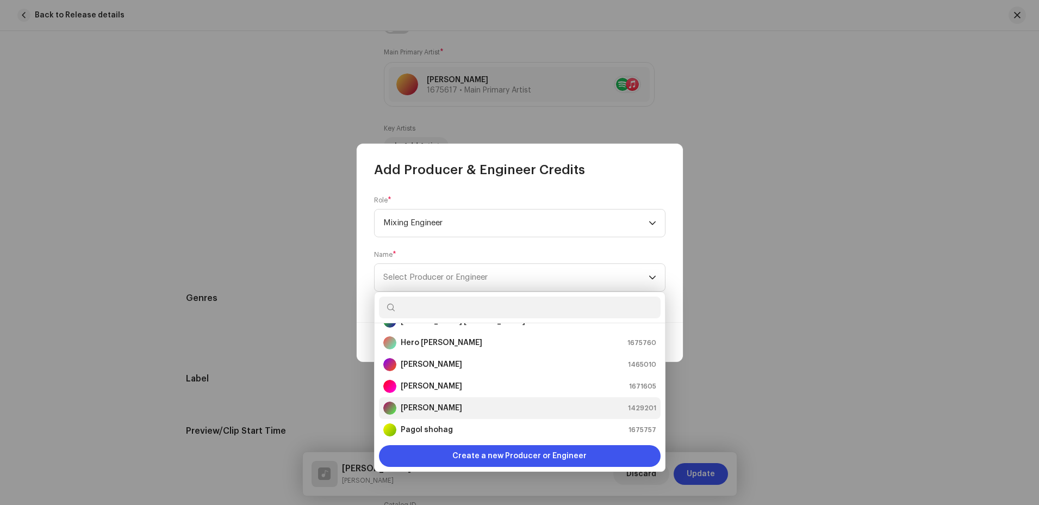
click at [444, 405] on strong "[PERSON_NAME]" at bounding box center [431, 407] width 61 height 11
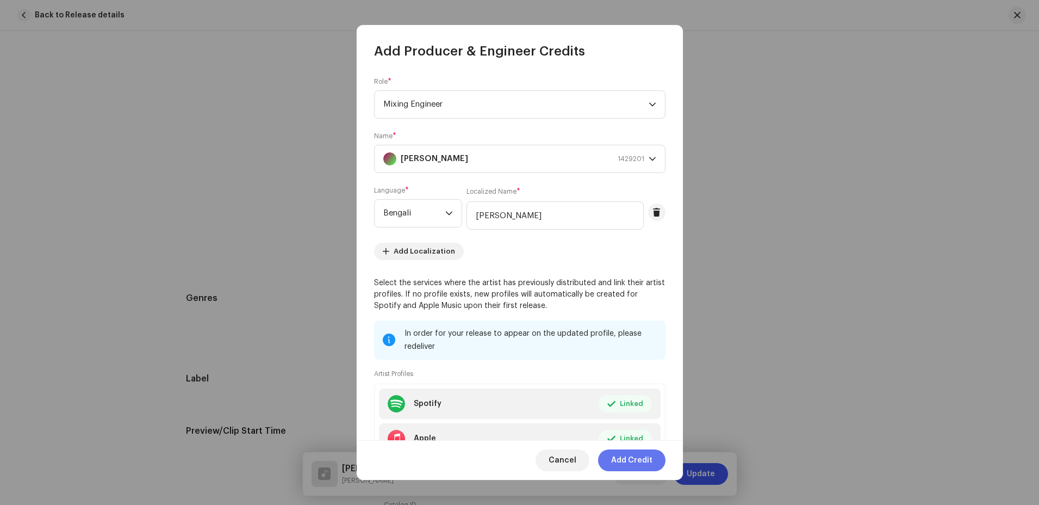
click at [629, 457] on span "Add Credit" at bounding box center [631, 460] width 41 height 22
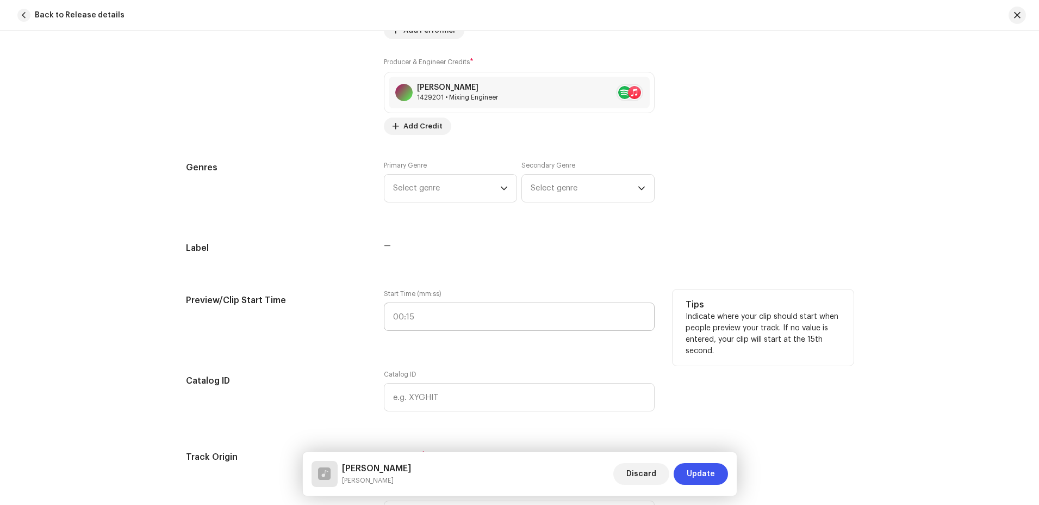
scroll to position [706, 0]
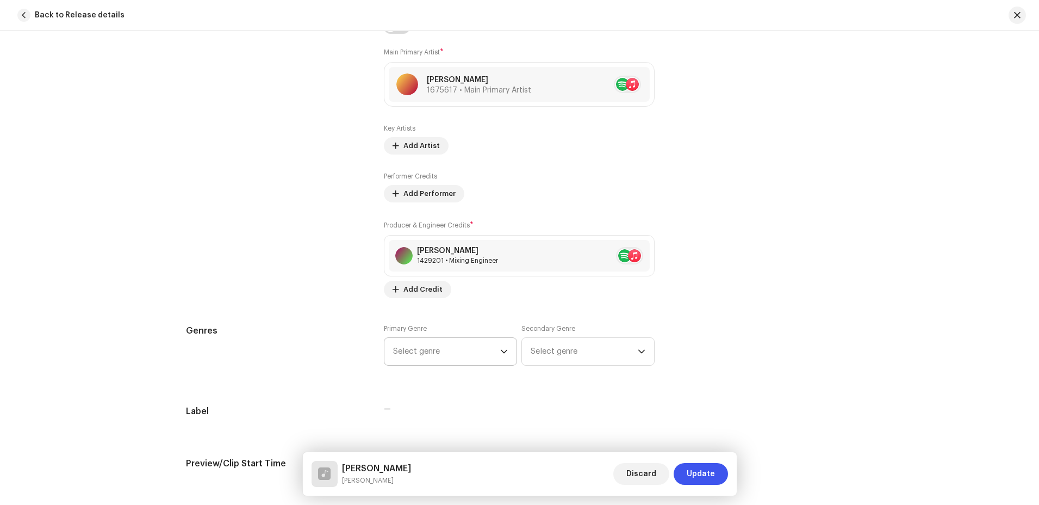
click at [500, 352] on icon "dropdown trigger" at bounding box center [504, 351] width 8 height 8
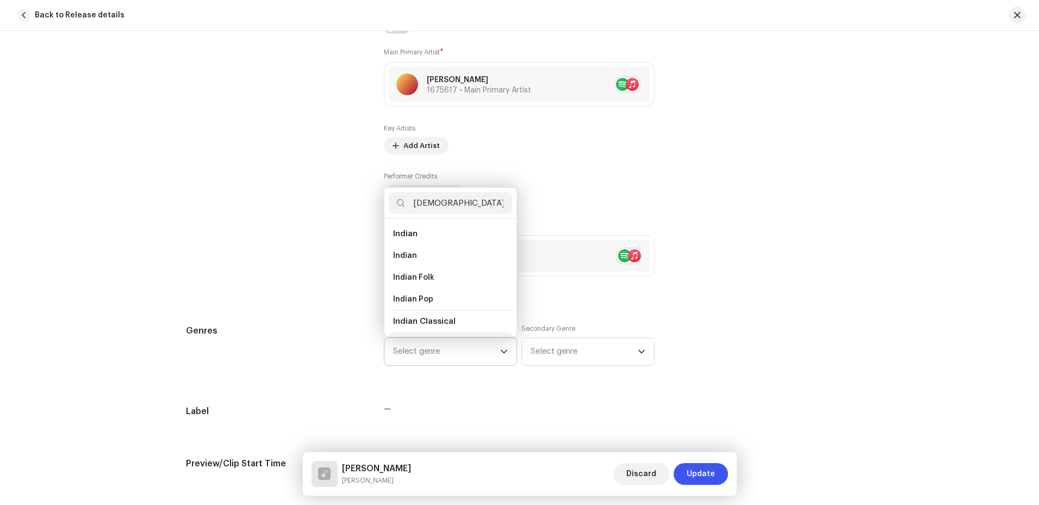
scroll to position [18, 0]
type input "[DEMOGRAPHIC_DATA]"
click at [421, 281] on span "Indian Pop" at bounding box center [413, 281] width 40 height 11
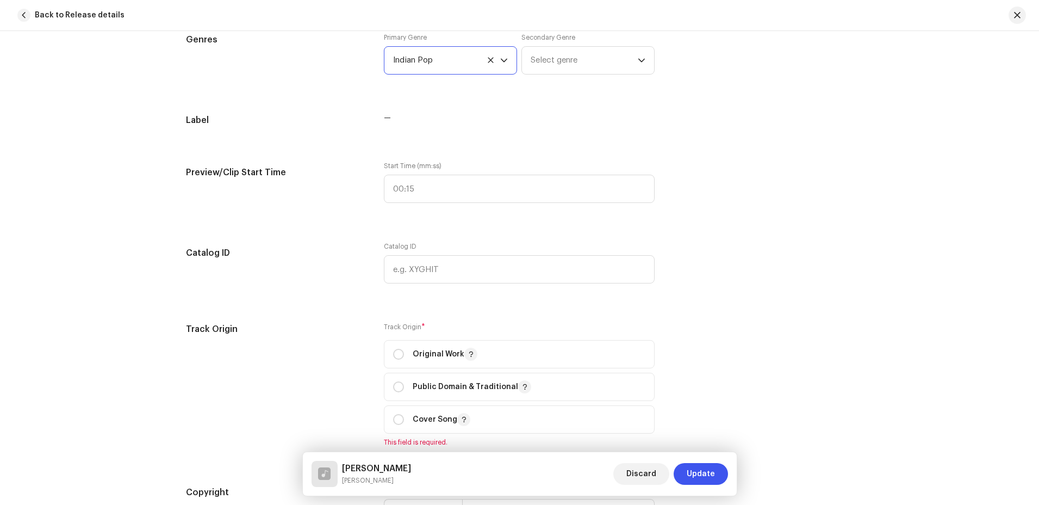
scroll to position [1032, 0]
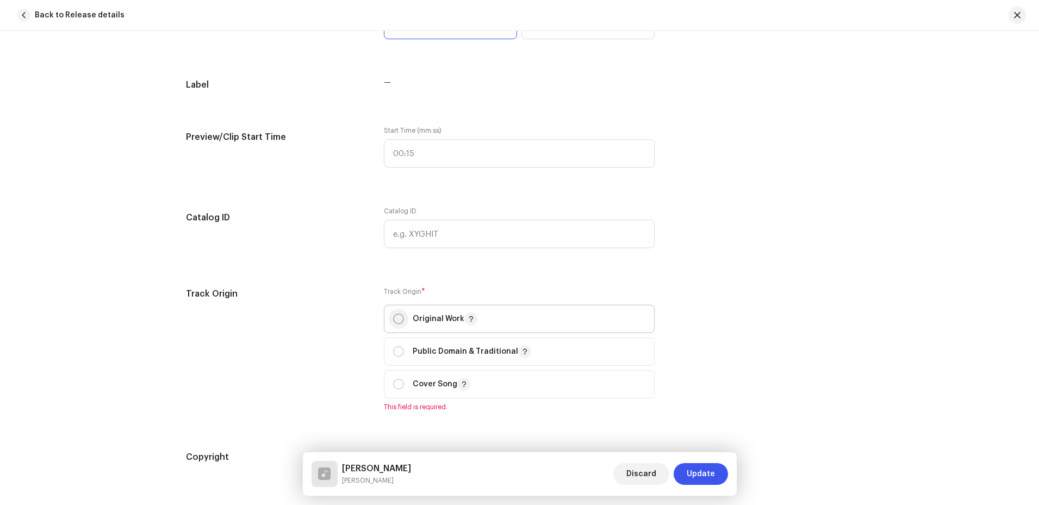
click at [396, 313] on input "radio" at bounding box center [398, 318] width 11 height 11
radio input "true"
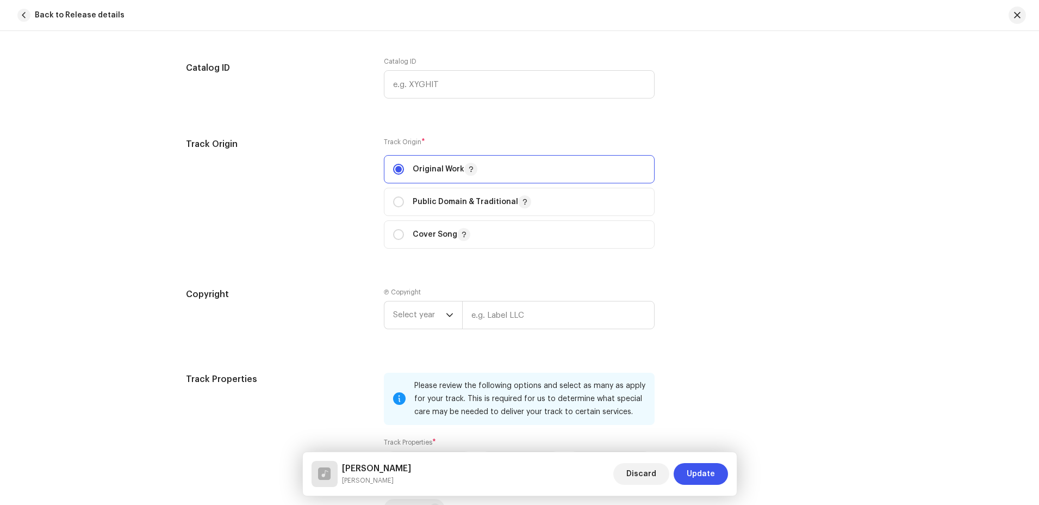
scroll to position [1250, 0]
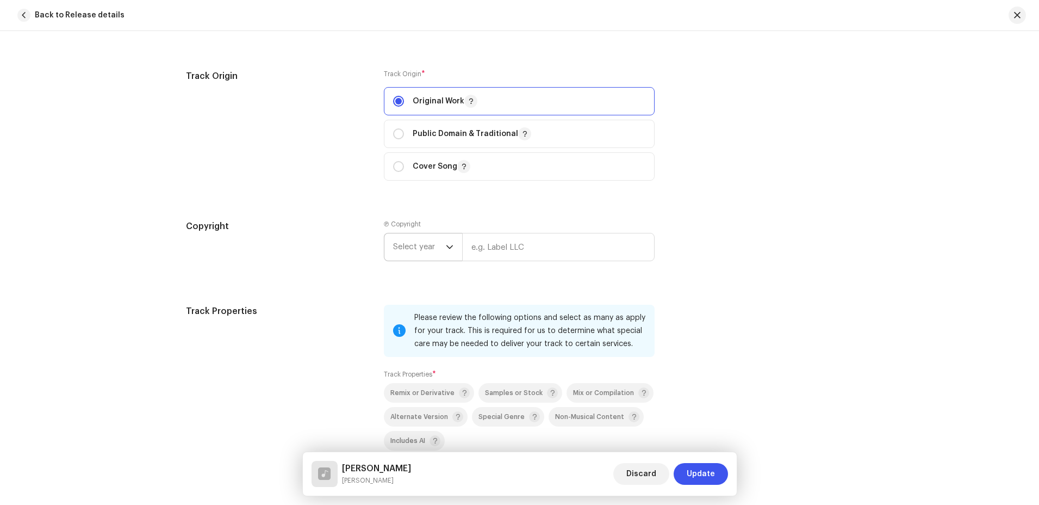
click at [448, 245] on icon "dropdown trigger" at bounding box center [450, 247] width 8 height 8
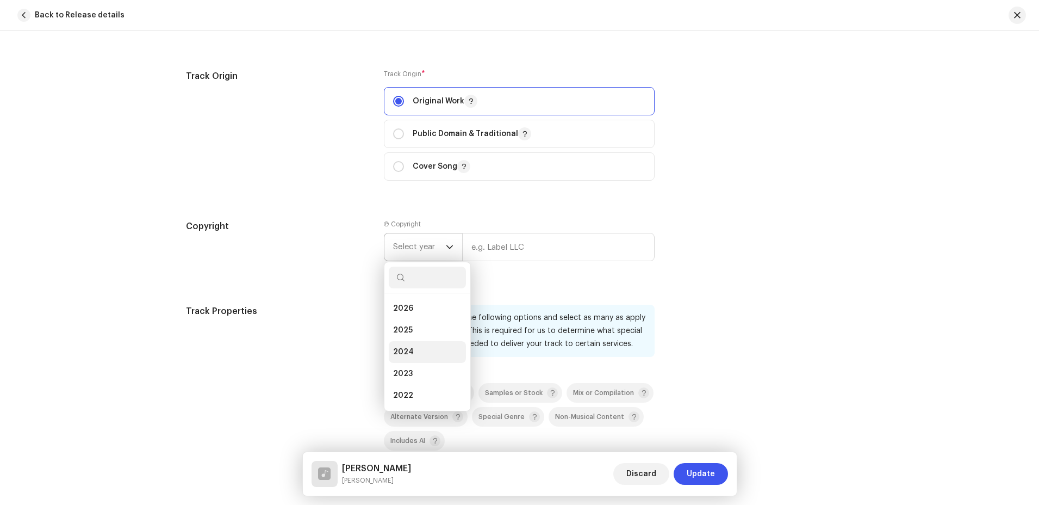
click at [418, 355] on li "2024" at bounding box center [427, 352] width 77 height 22
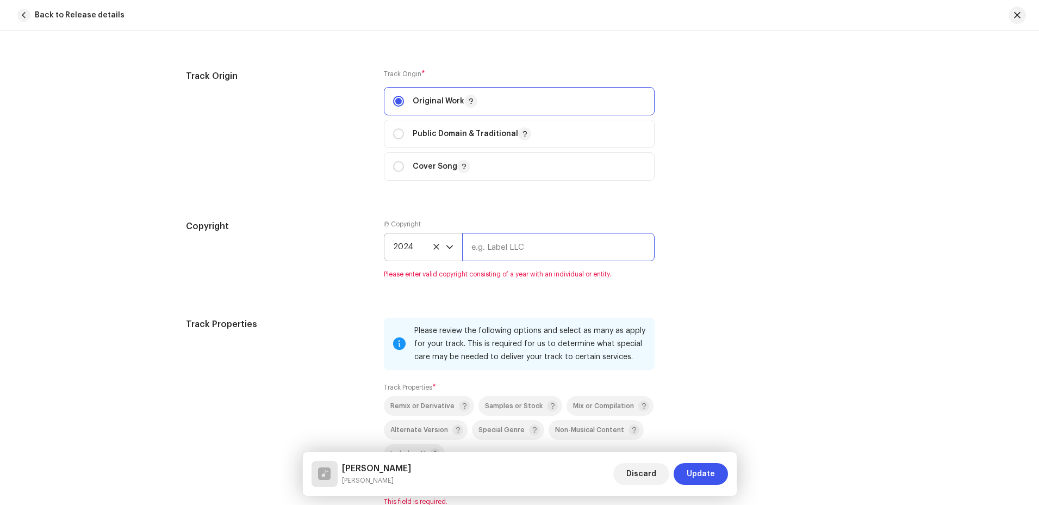
click at [501, 240] on input "text" at bounding box center [558, 247] width 193 height 28
type input "[PERSON_NAME]"
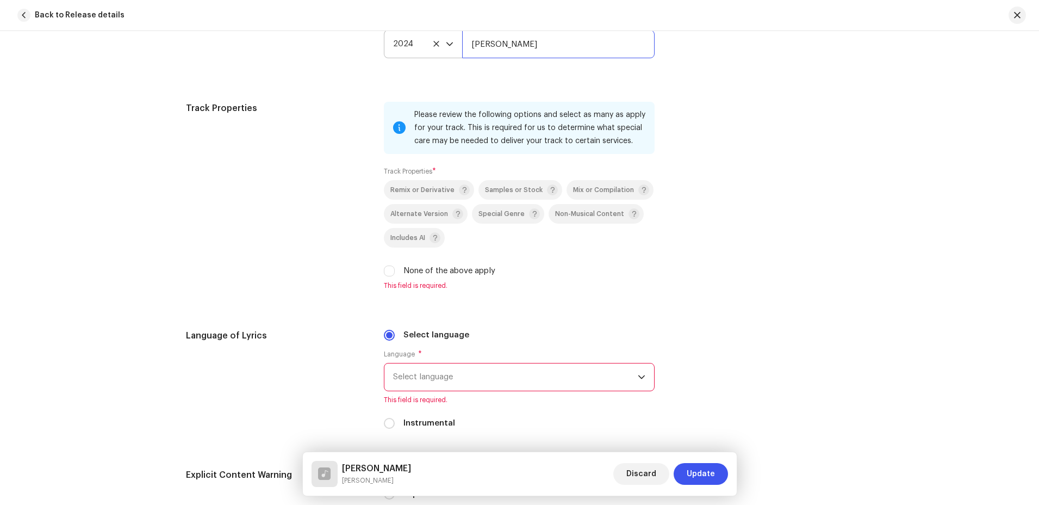
scroll to position [1467, 0]
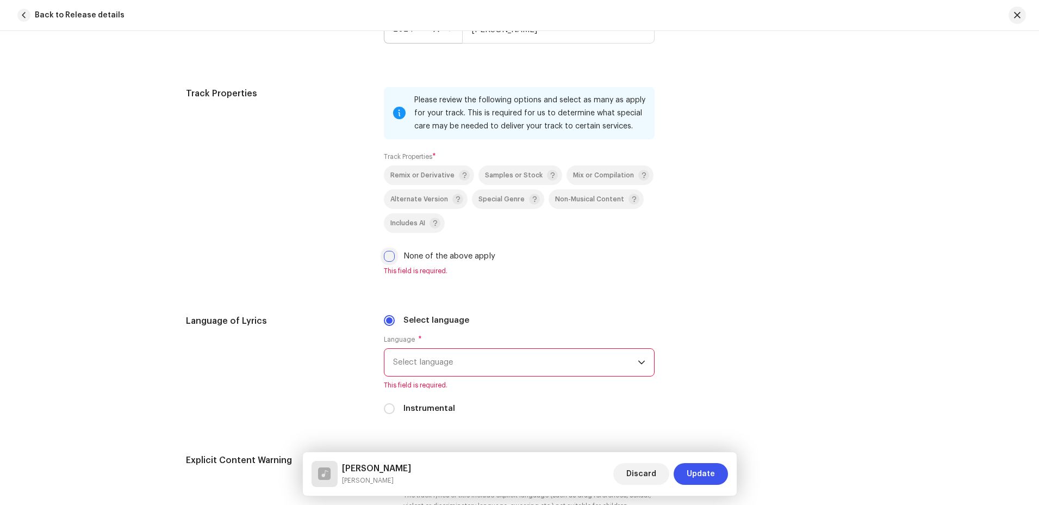
click at [387, 255] on input "None of the above apply" at bounding box center [389, 256] width 11 height 11
checkbox input "true"
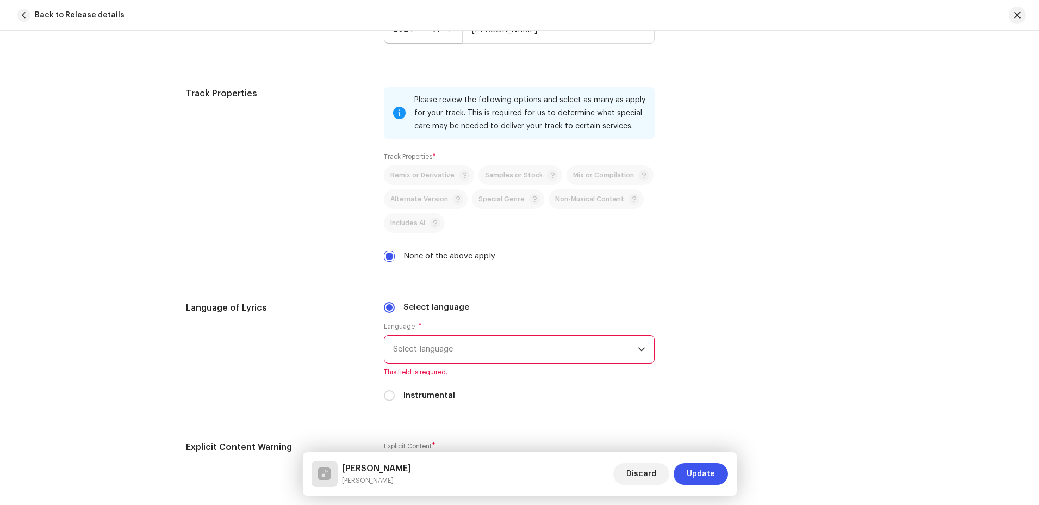
click at [446, 358] on span "Select language" at bounding box center [515, 349] width 245 height 27
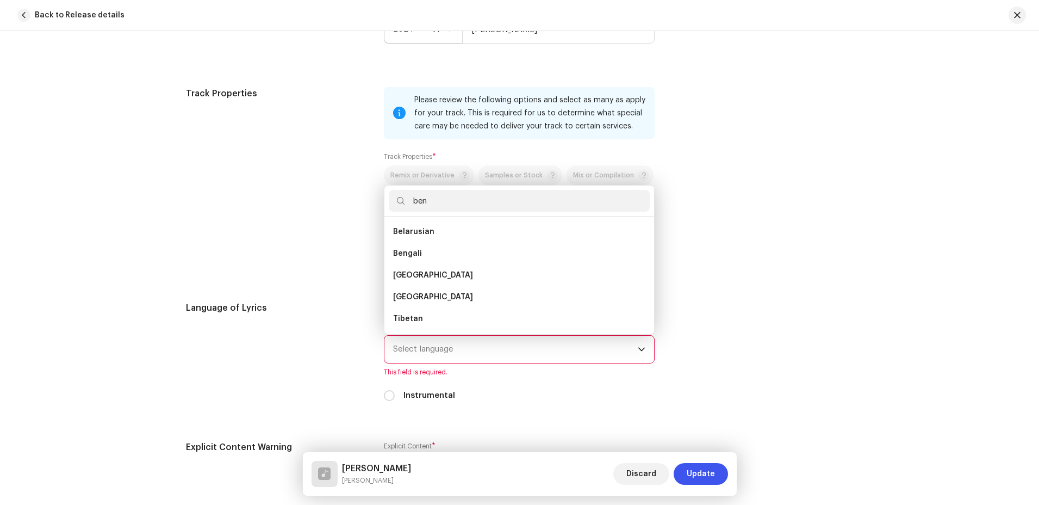
scroll to position [0, 0]
type input "ben"
click at [421, 234] on li "Bengali" at bounding box center [519, 232] width 261 height 22
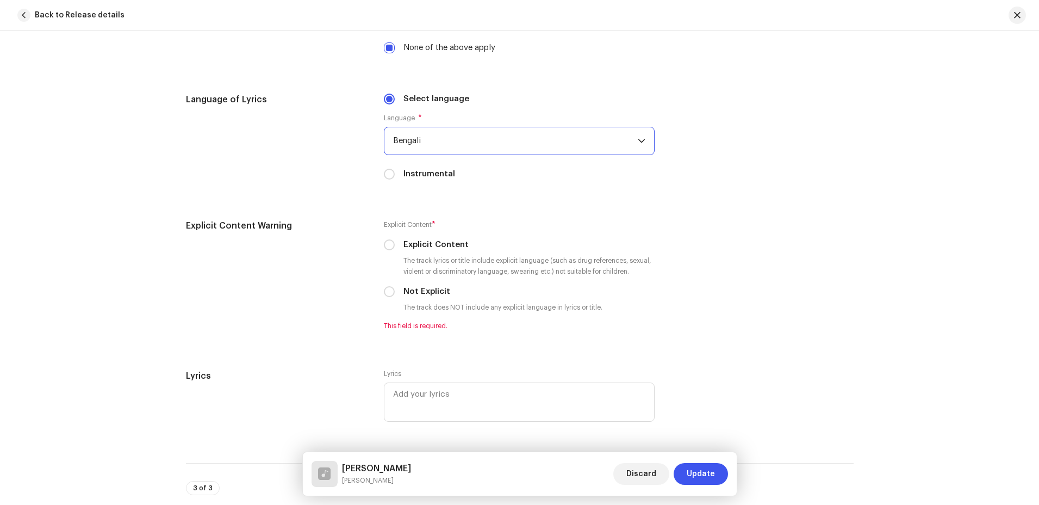
scroll to position [1739, 0]
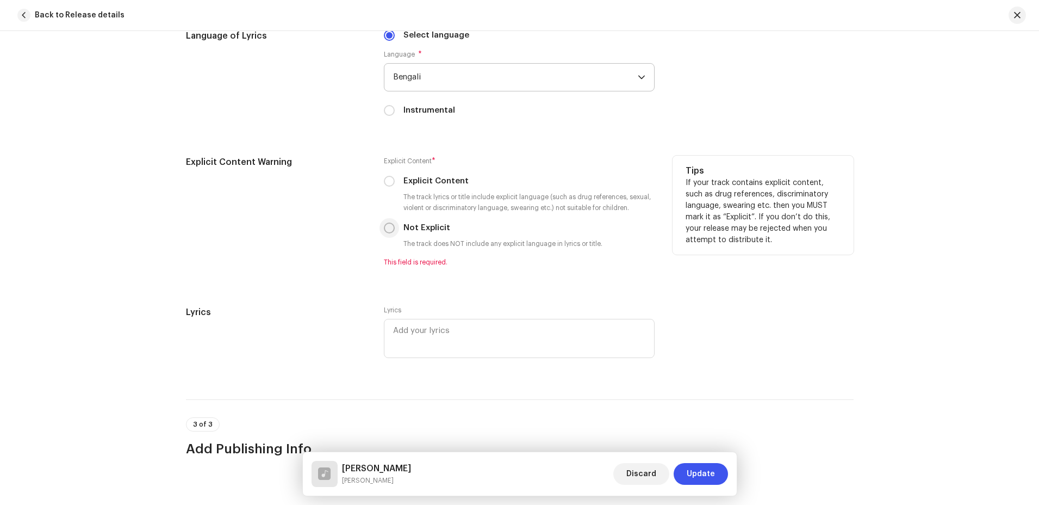
click at [384, 233] on p-radiobutton at bounding box center [389, 227] width 11 height 11
click at [388, 232] on input "Not Explicit" at bounding box center [389, 227] width 11 height 11
radio input "true"
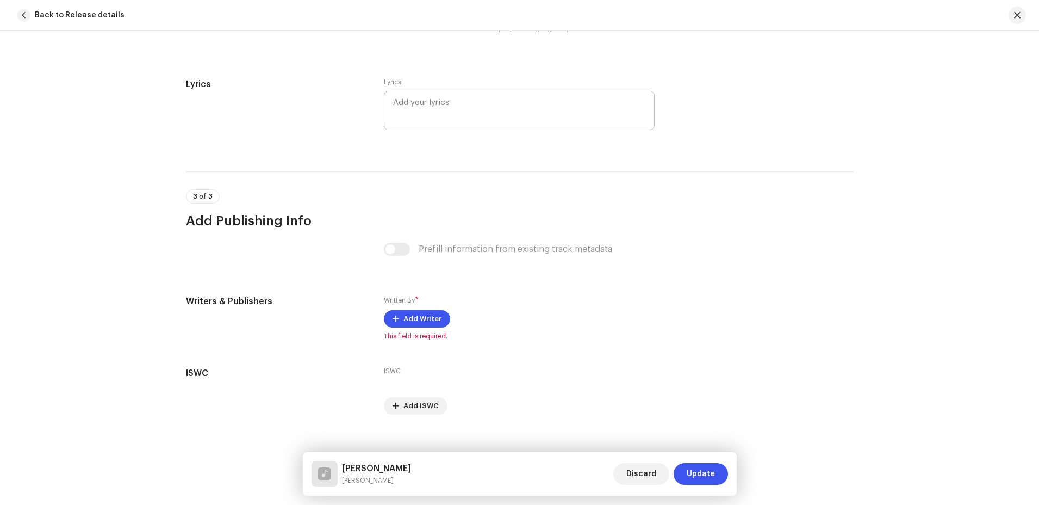
scroll to position [1968, 0]
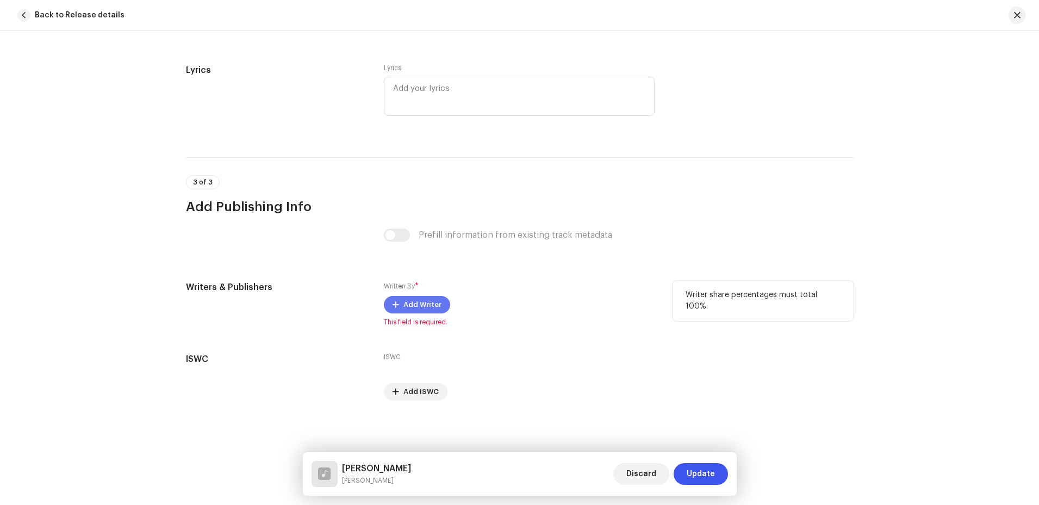
click at [408, 305] on span "Add Writer" at bounding box center [423, 305] width 38 height 22
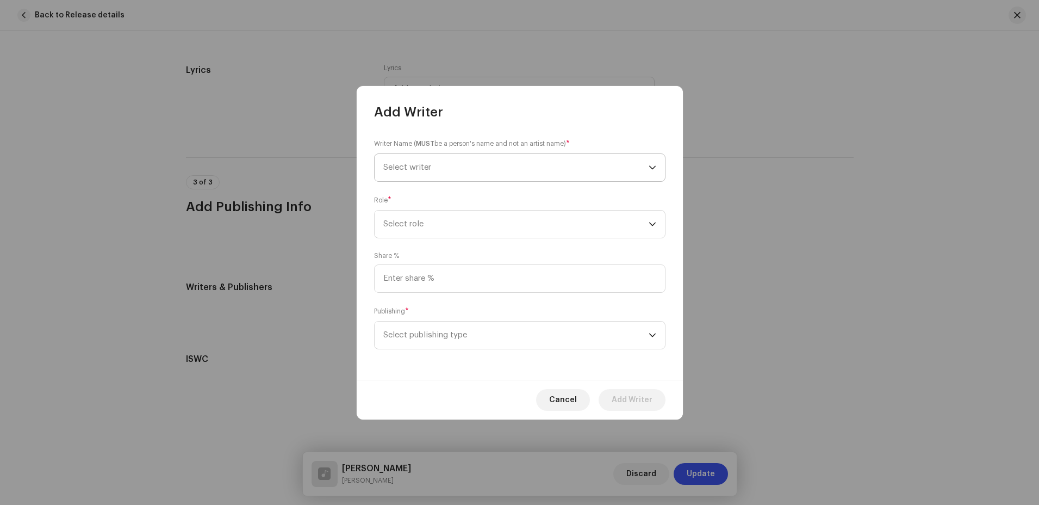
click at [562, 170] on span "Select writer" at bounding box center [515, 167] width 265 height 27
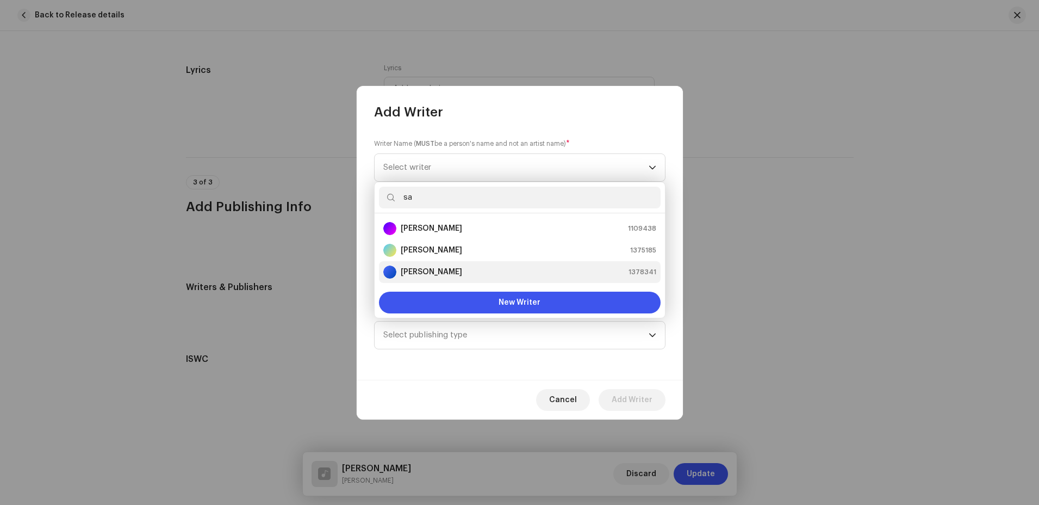
type input "sa"
click at [436, 270] on div "Saif islam 1378341" at bounding box center [519, 271] width 273 height 13
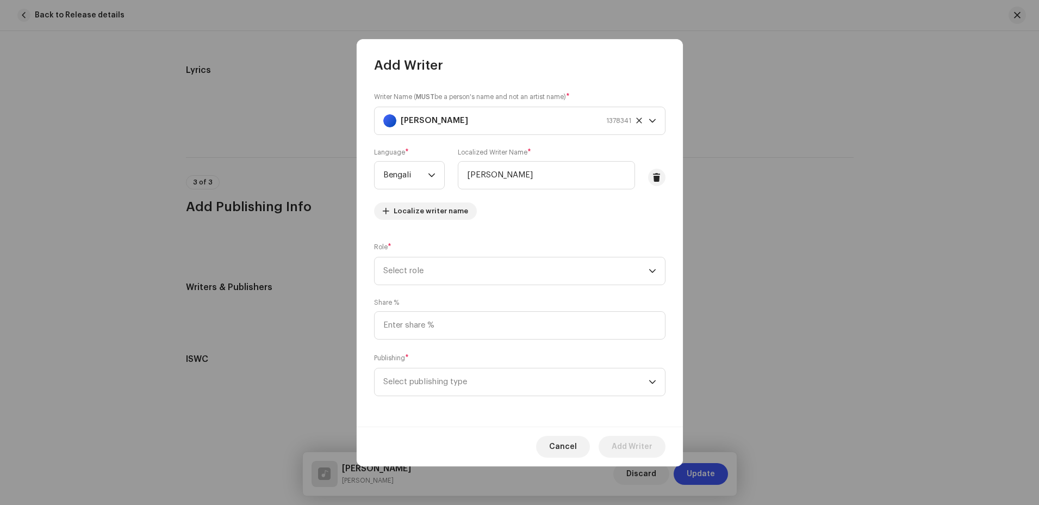
click at [436, 270] on span "Select role" at bounding box center [515, 270] width 265 height 27
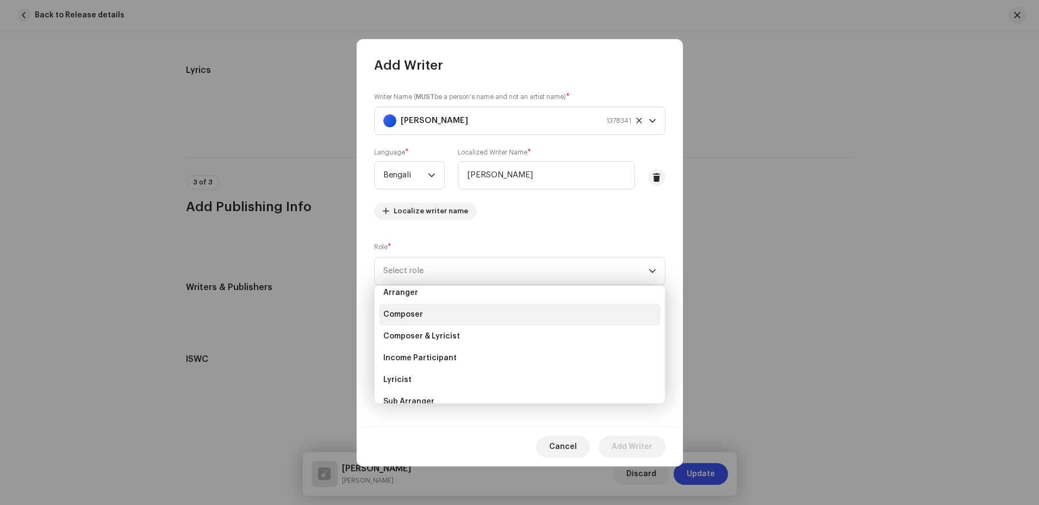
scroll to position [54, 0]
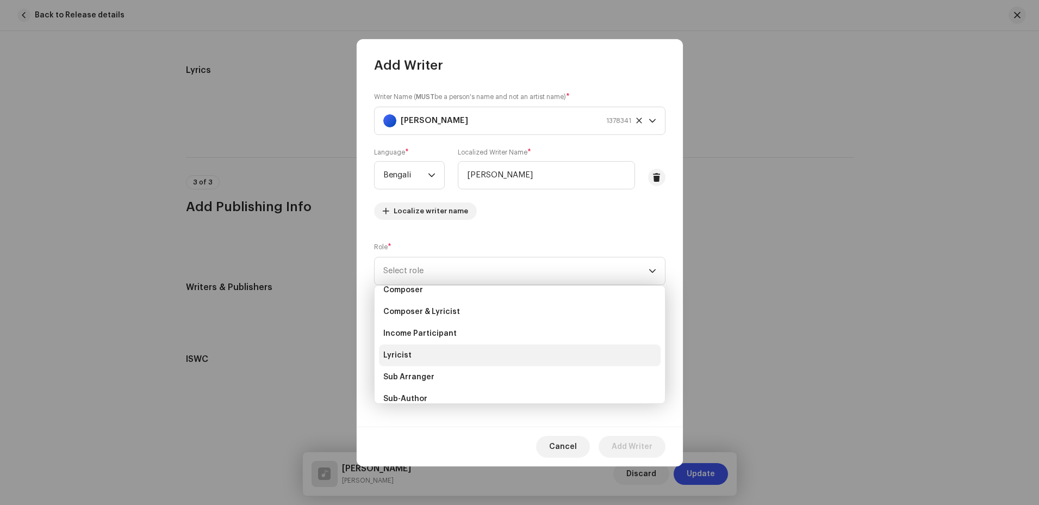
click at [425, 350] on li "Lyricist" at bounding box center [520, 355] width 282 height 22
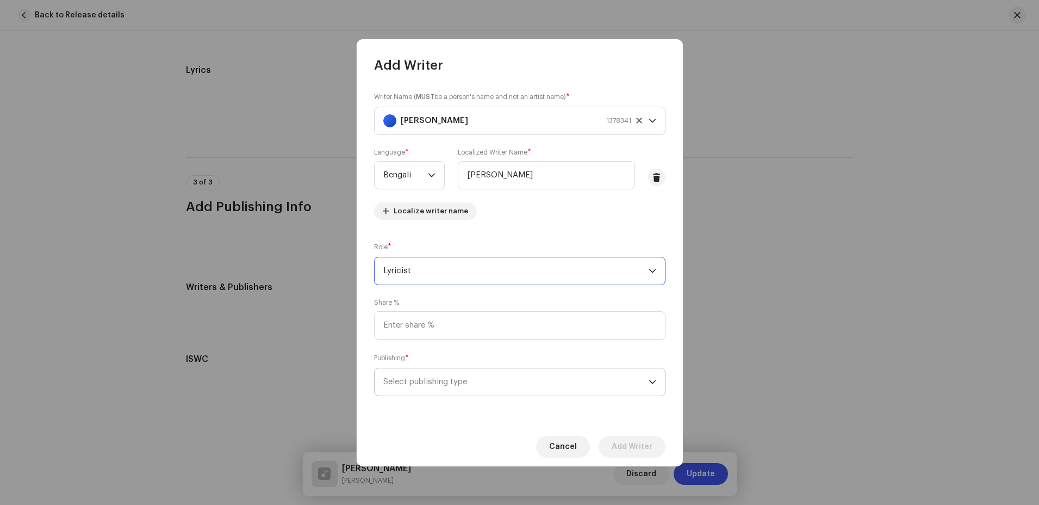
click at [469, 386] on span "Select publishing type" at bounding box center [515, 381] width 265 height 27
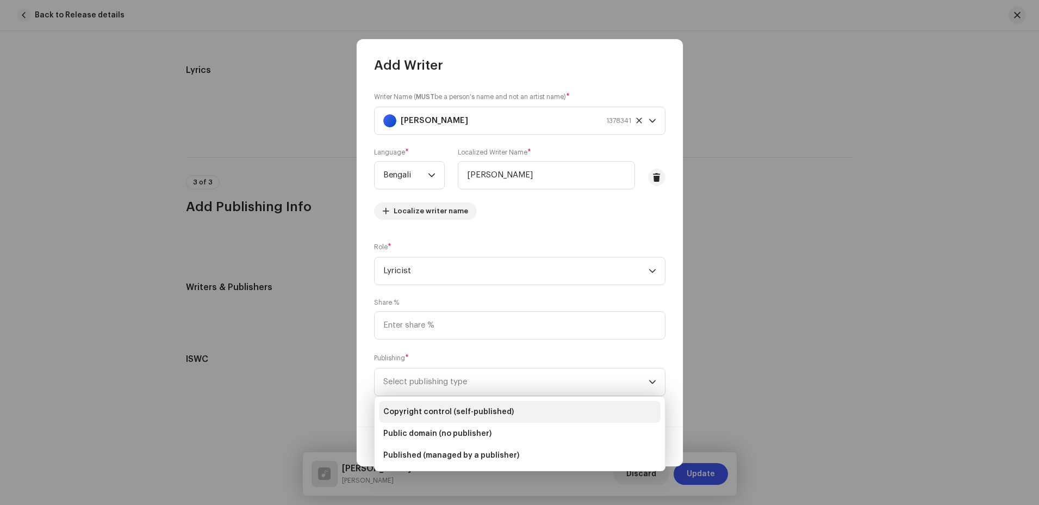
click at [465, 405] on li "Copyright control (self-published)" at bounding box center [520, 412] width 282 height 22
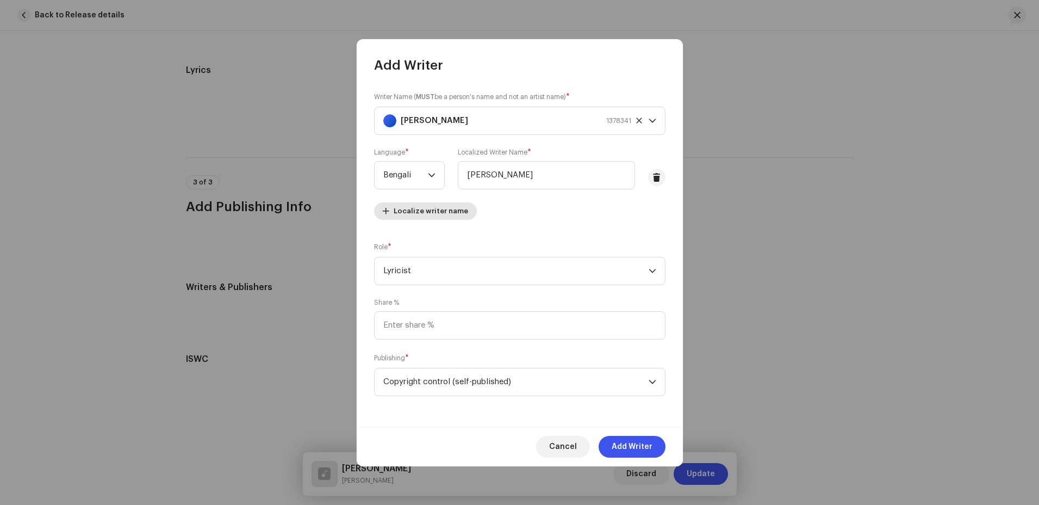
click at [452, 212] on span "Localize writer name" at bounding box center [431, 211] width 75 height 22
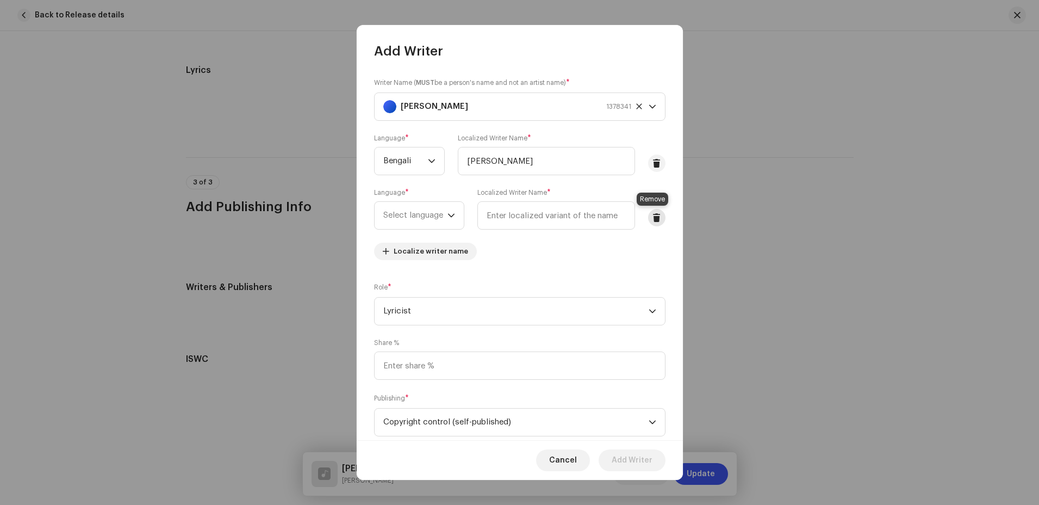
click at [654, 218] on span at bounding box center [657, 217] width 8 height 9
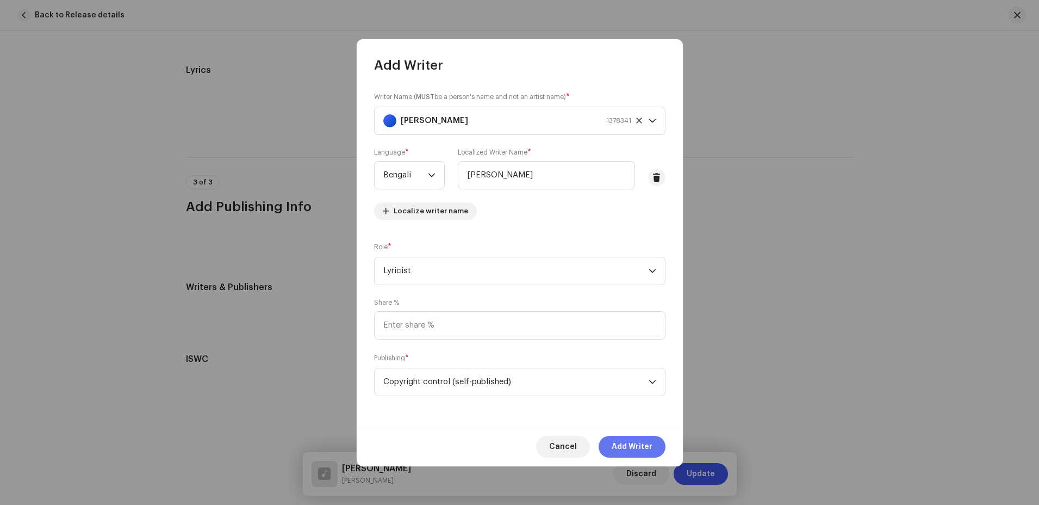
click at [626, 448] on span "Add Writer" at bounding box center [632, 447] width 41 height 22
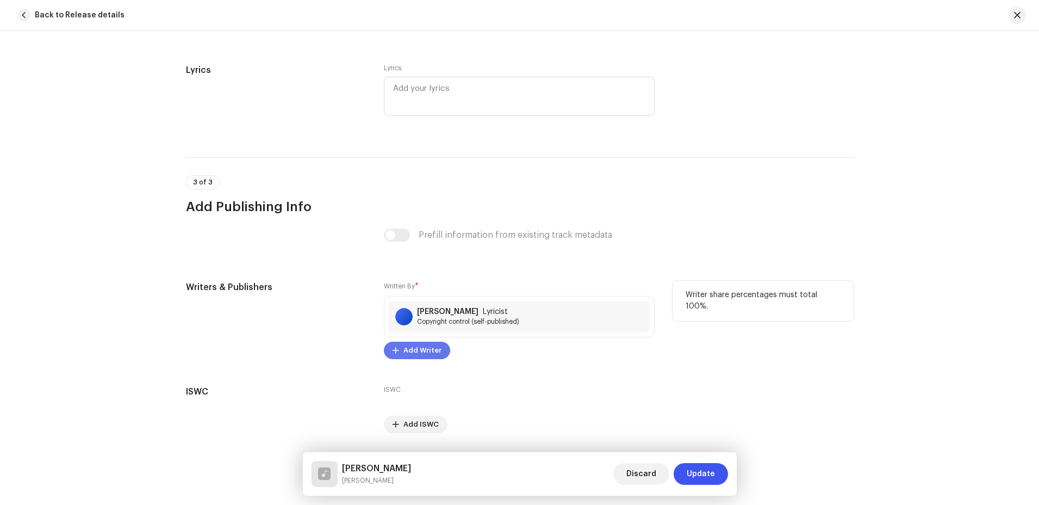
click at [417, 347] on span "Add Writer" at bounding box center [423, 350] width 38 height 22
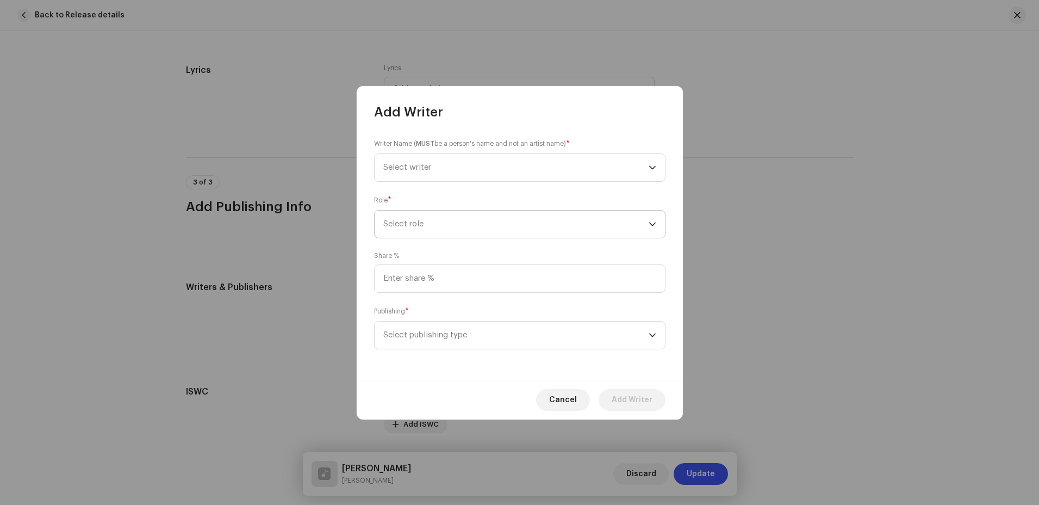
click at [470, 227] on span "Select role" at bounding box center [515, 223] width 265 height 27
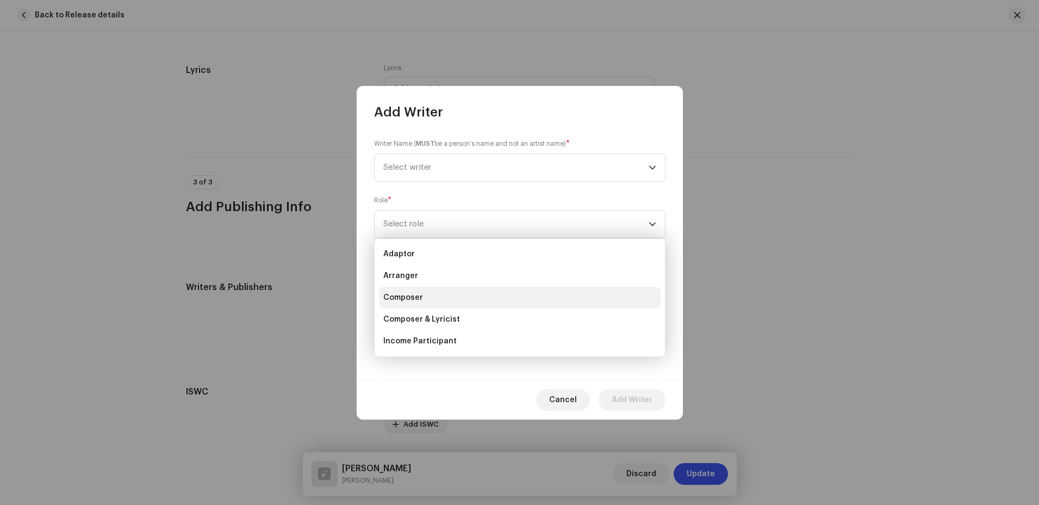
click at [435, 296] on li "Composer" at bounding box center [520, 298] width 282 height 22
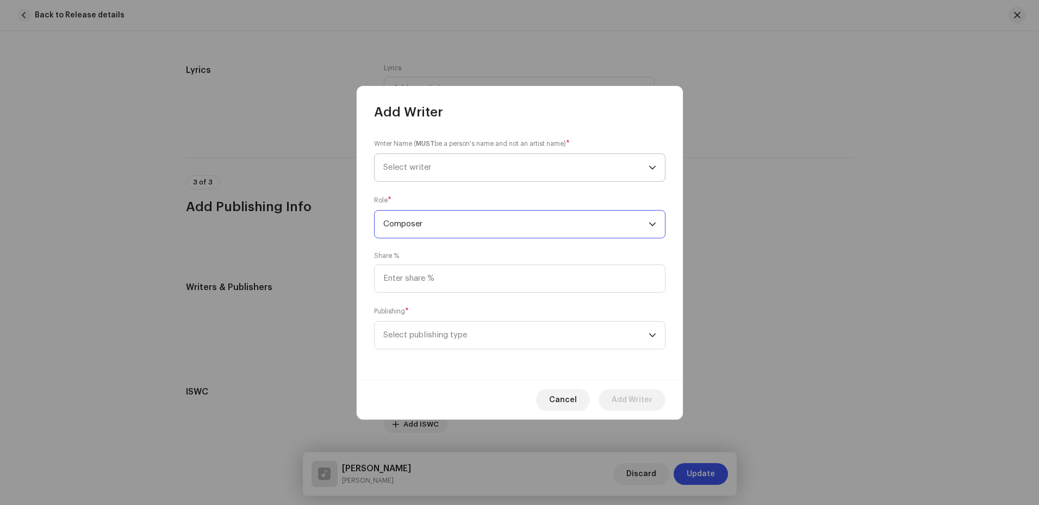
click at [481, 170] on span "Select writer" at bounding box center [515, 167] width 265 height 27
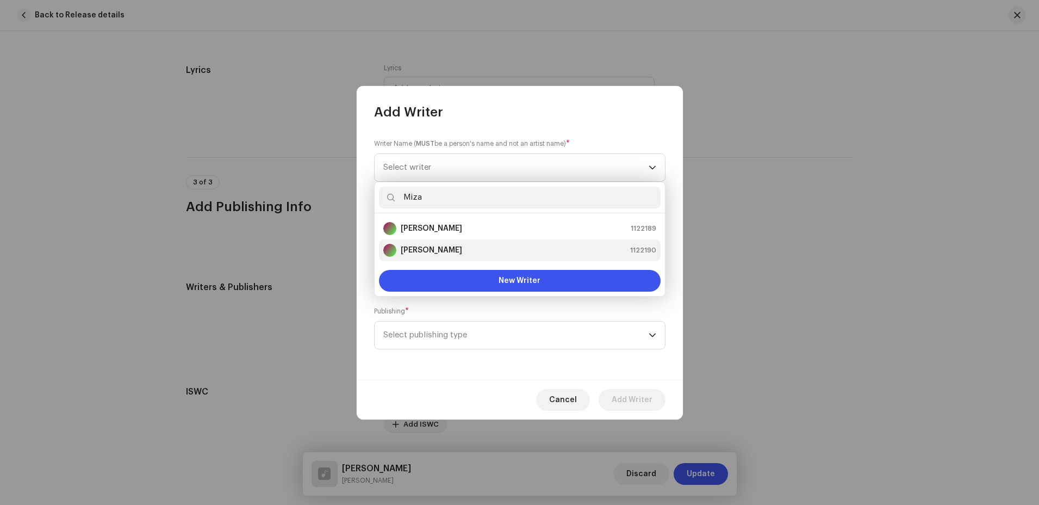
type input "Miza"
click at [462, 246] on strong "[PERSON_NAME]" at bounding box center [431, 250] width 61 height 11
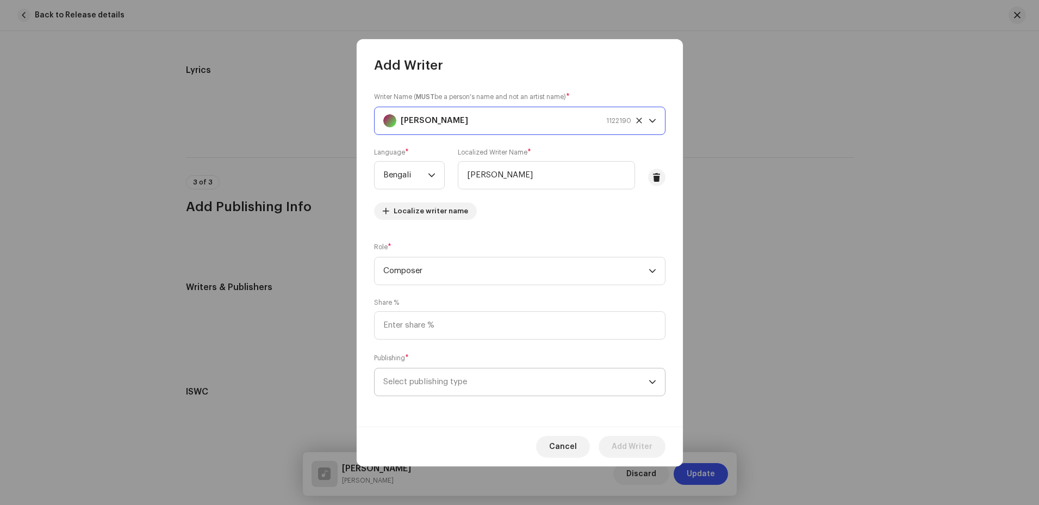
click at [498, 381] on span "Select publishing type" at bounding box center [515, 381] width 265 height 27
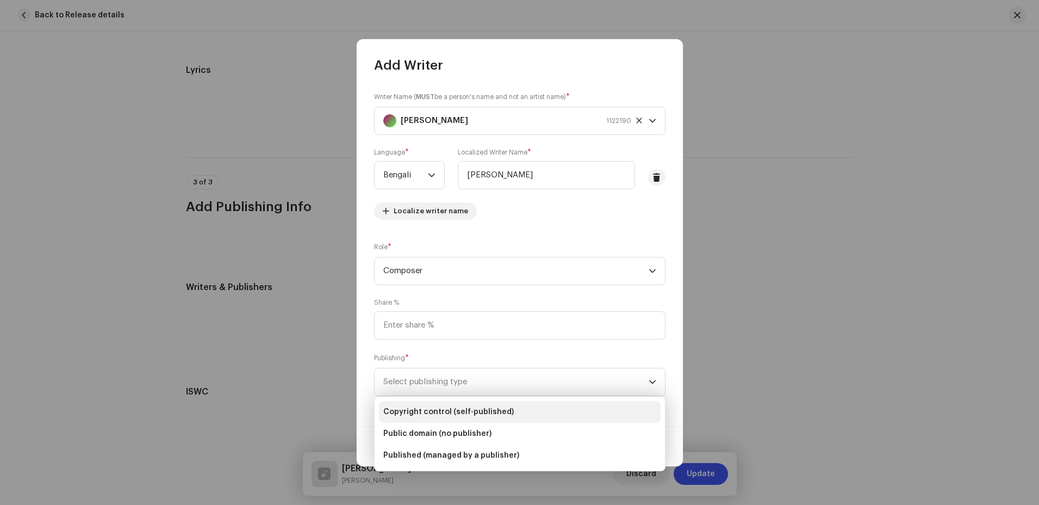
click at [486, 416] on span "Copyright control (self-published)" at bounding box center [448, 411] width 131 height 11
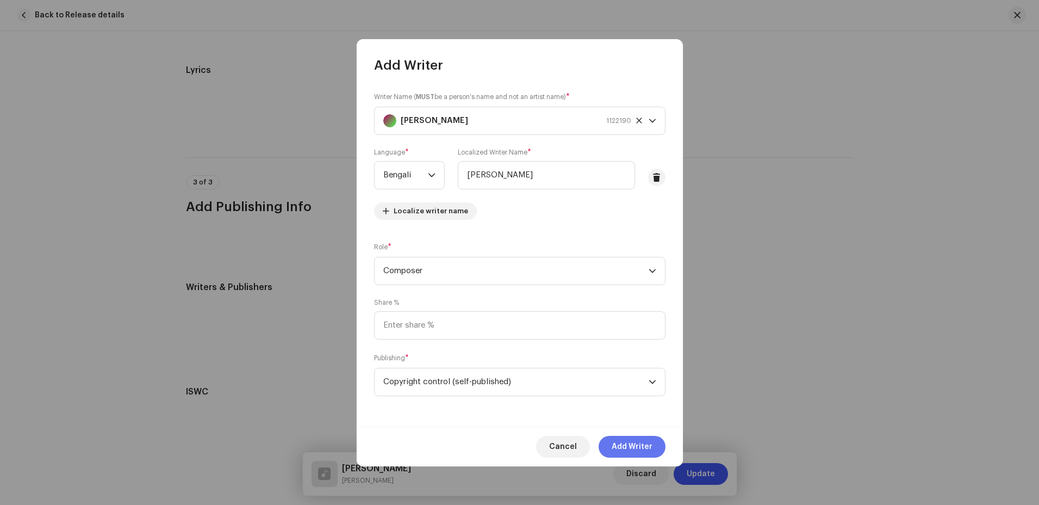
click at [622, 446] on span "Add Writer" at bounding box center [632, 447] width 41 height 22
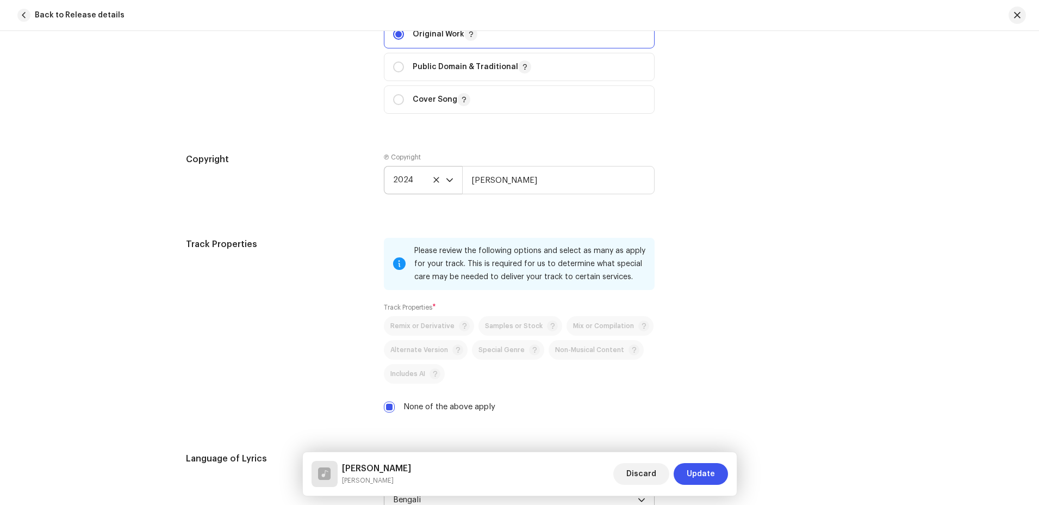
scroll to position [1438, 0]
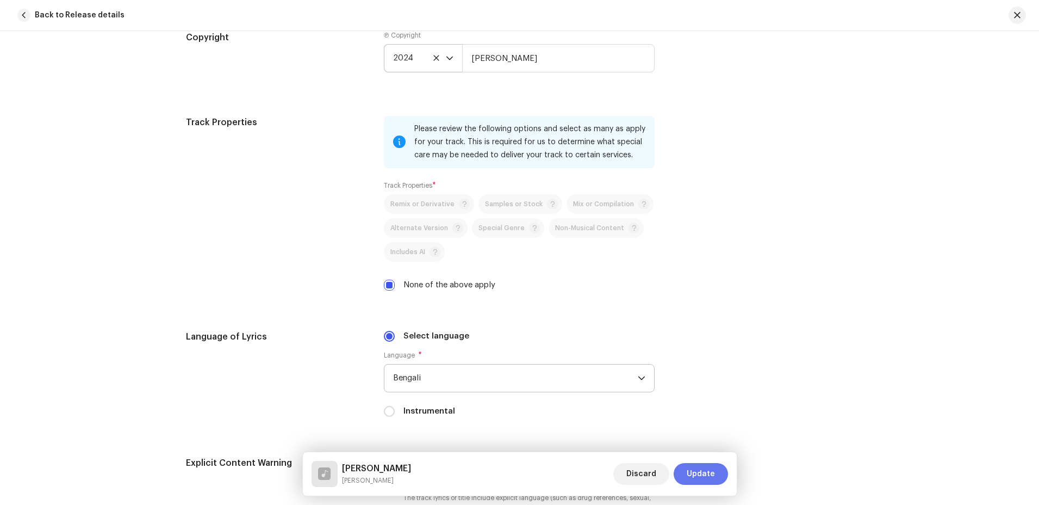
click at [697, 473] on span "Update" at bounding box center [701, 474] width 28 height 22
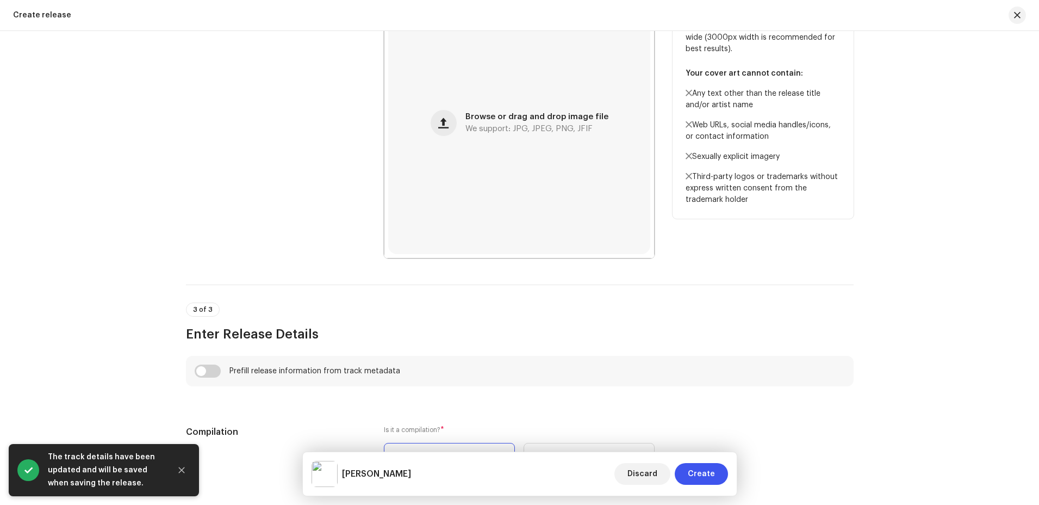
scroll to position [653, 0]
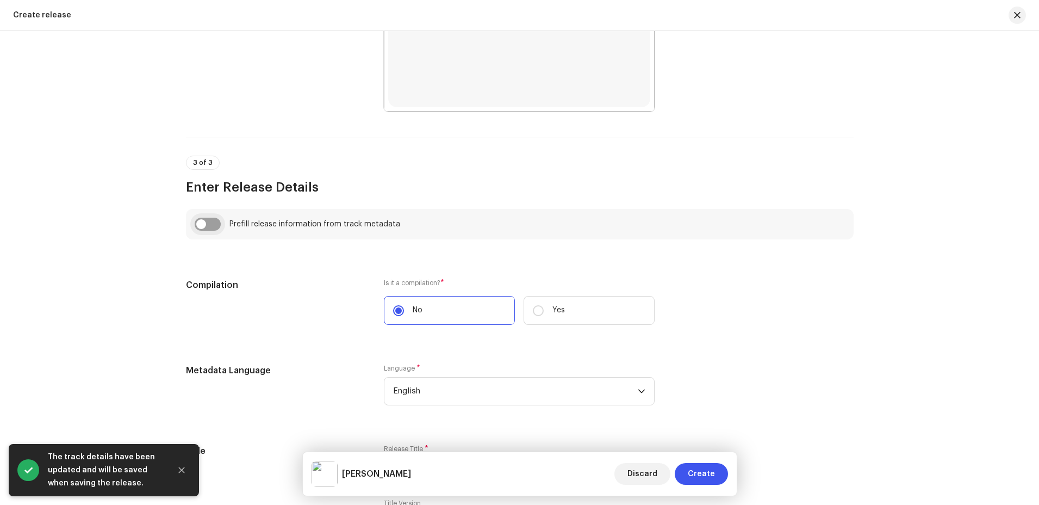
click at [200, 222] on input "checkbox" at bounding box center [208, 224] width 26 height 13
checkbox input "true"
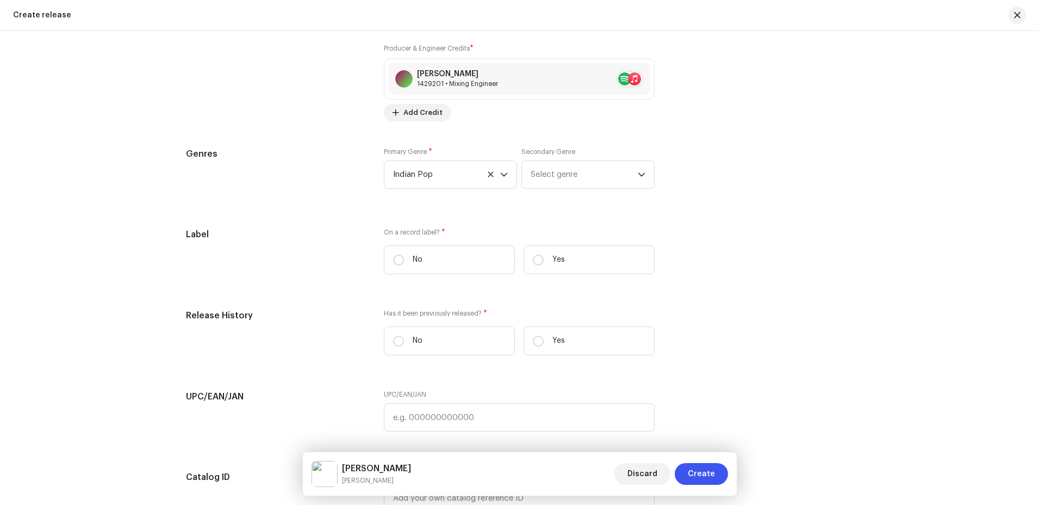
scroll to position [1523, 0]
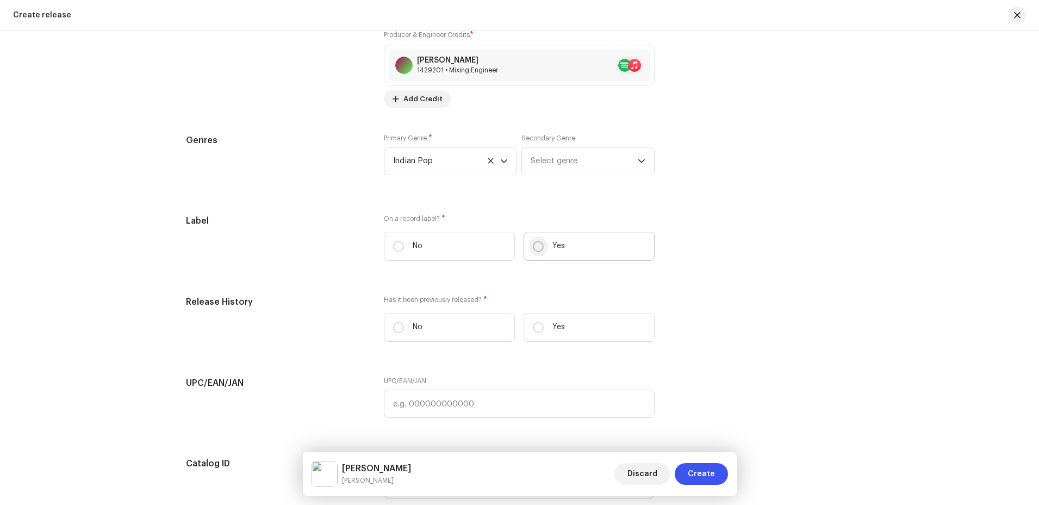
click at [536, 244] on input "Yes" at bounding box center [538, 246] width 11 height 11
radio input "true"
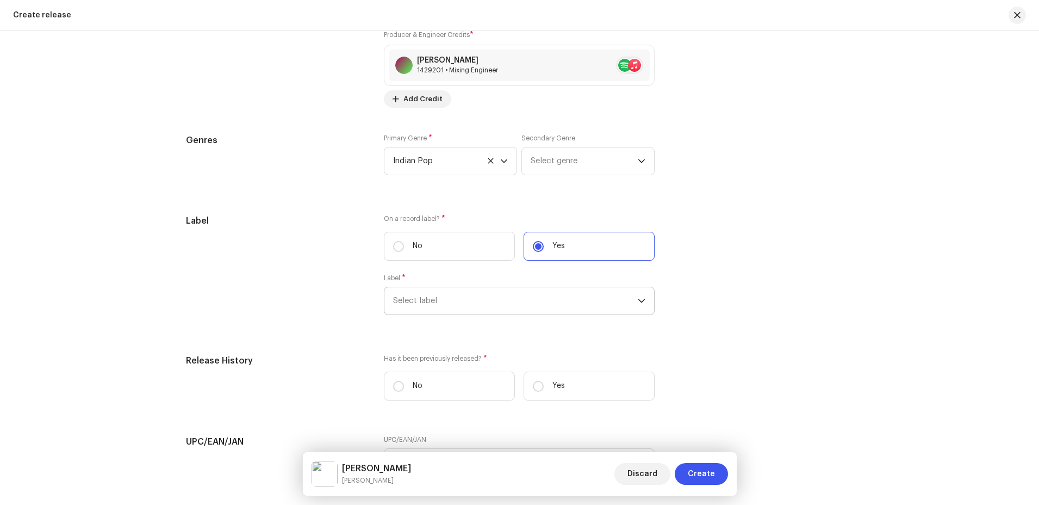
click at [603, 299] on span "Select label" at bounding box center [515, 300] width 245 height 27
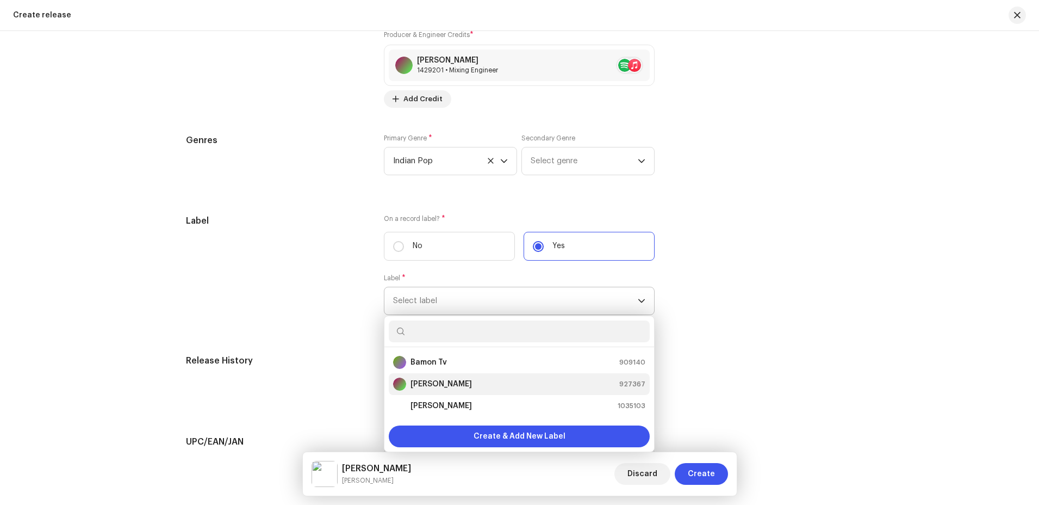
click at [472, 382] on strong "[PERSON_NAME]" at bounding box center [441, 383] width 61 height 11
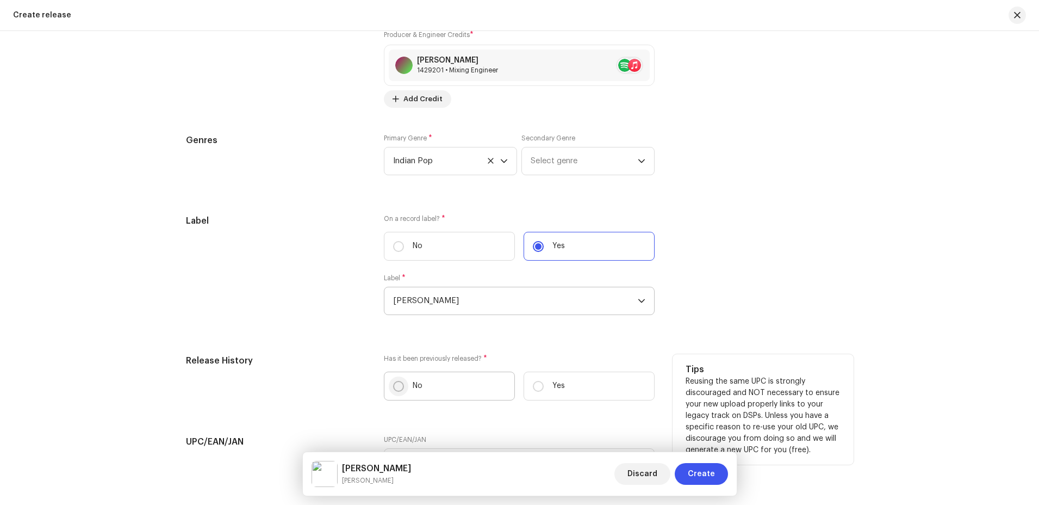
click at [394, 384] on input "No" at bounding box center [398, 386] width 11 height 11
radio input "true"
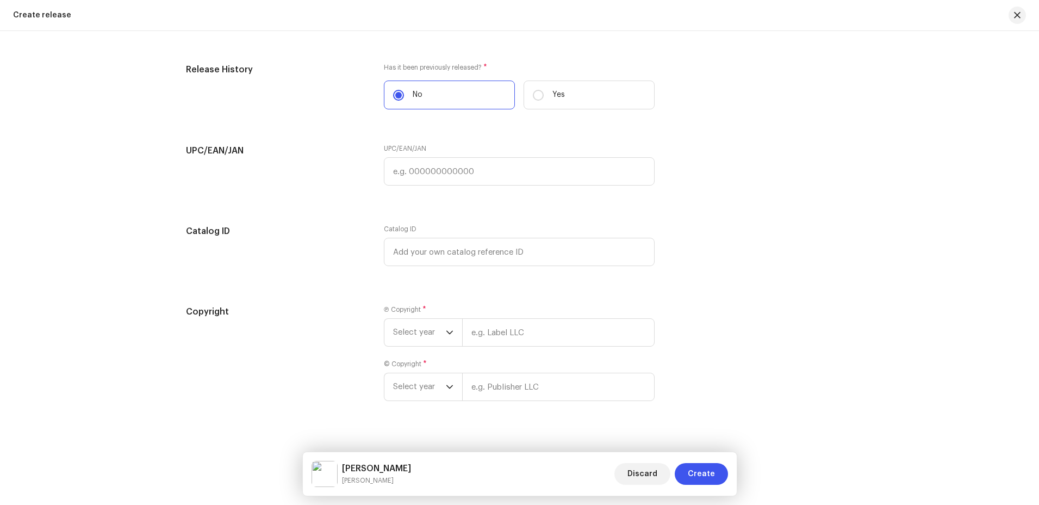
scroll to position [1827, 0]
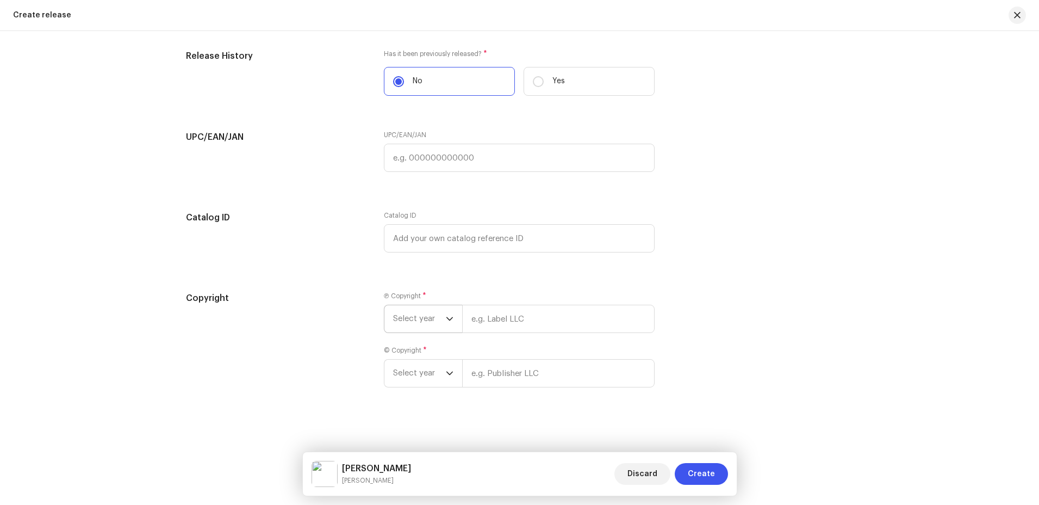
click at [446, 318] on icon "dropdown trigger" at bounding box center [450, 319] width 8 height 8
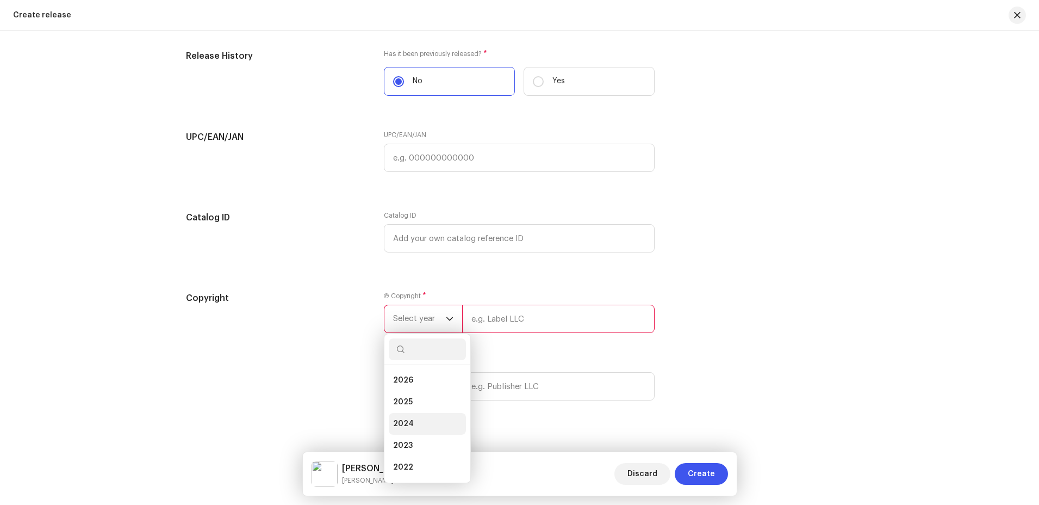
click at [411, 417] on li "2024" at bounding box center [427, 424] width 77 height 22
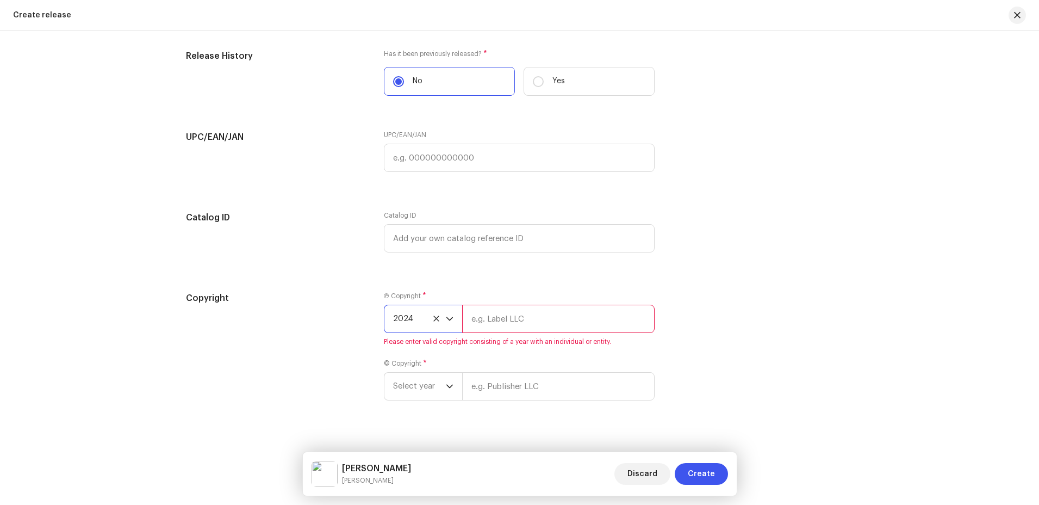
click at [523, 316] on input "text" at bounding box center [558, 319] width 193 height 28
type input "[PERSON_NAME]"
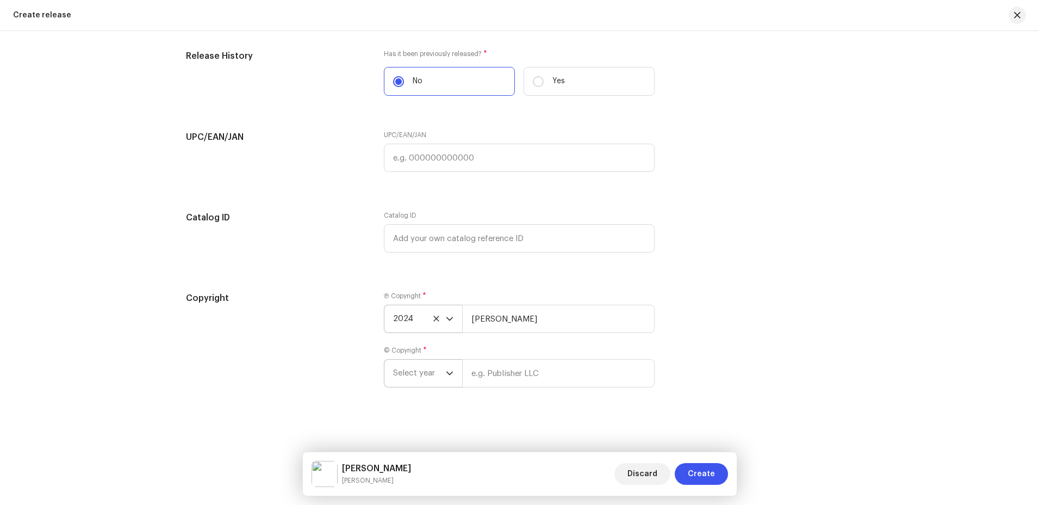
click at [449, 369] on div "dropdown trigger" at bounding box center [450, 372] width 8 height 27
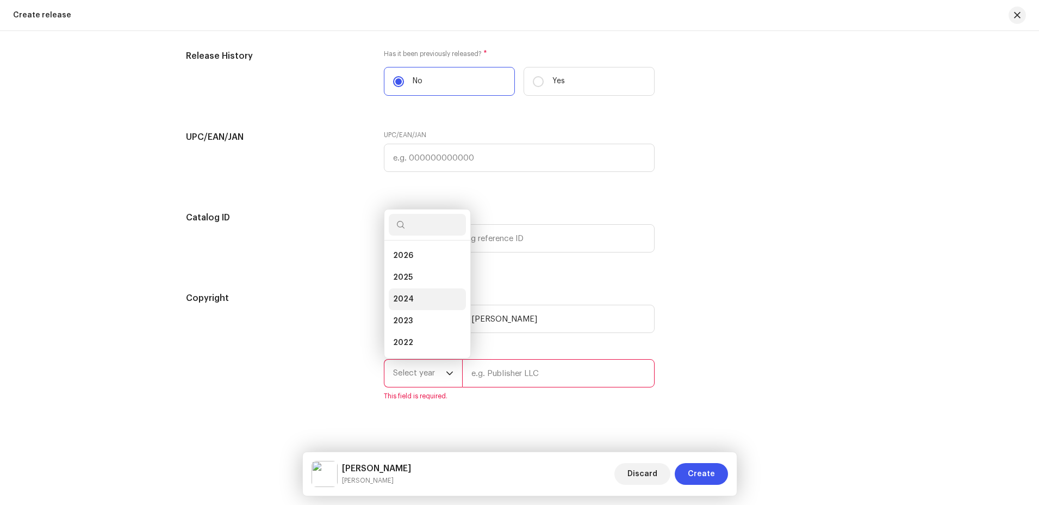
click at [440, 291] on li "2024" at bounding box center [427, 299] width 77 height 22
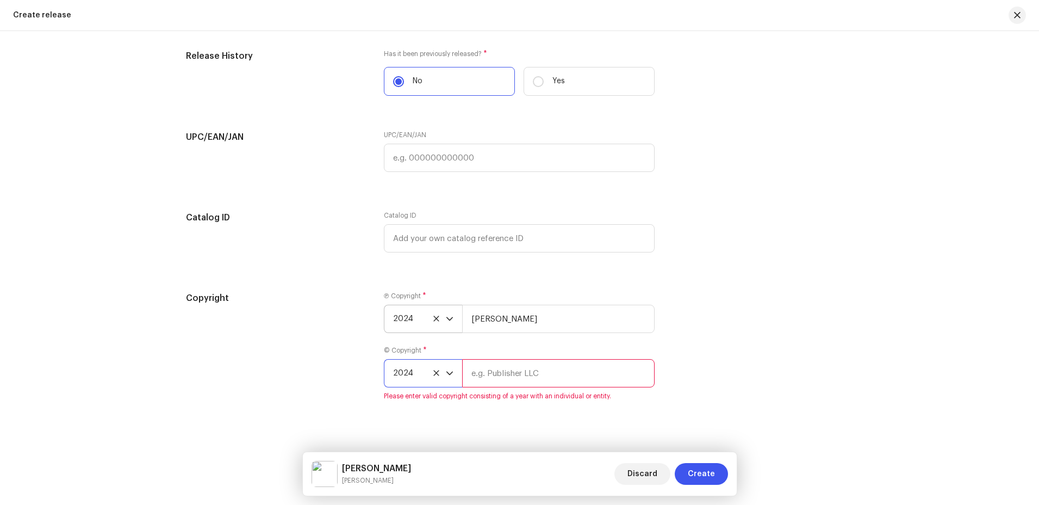
click at [551, 372] on input "text" at bounding box center [558, 373] width 193 height 28
type input "[PERSON_NAME]"
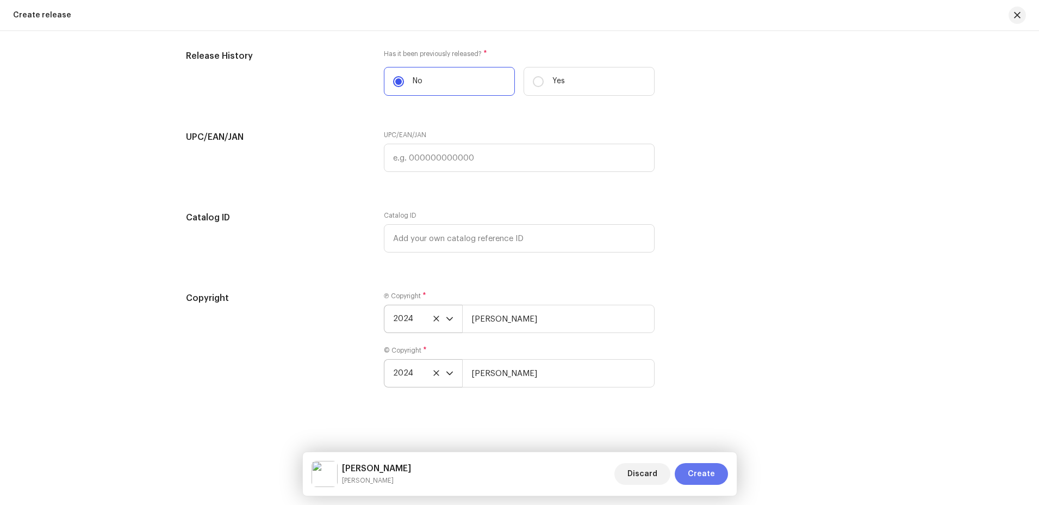
click at [709, 477] on span "Create" at bounding box center [701, 474] width 27 height 22
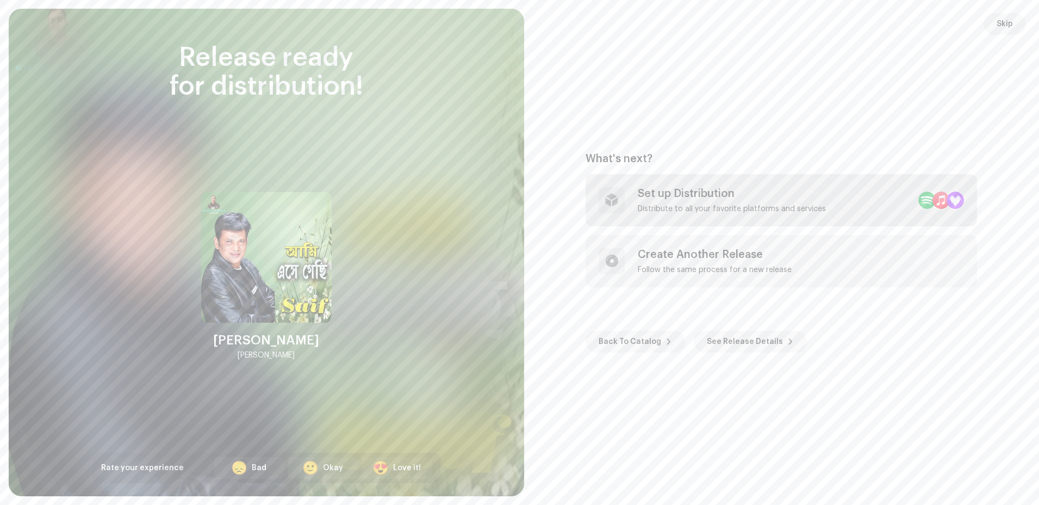
click at [746, 197] on div "Set up Distribution" at bounding box center [732, 193] width 188 height 13
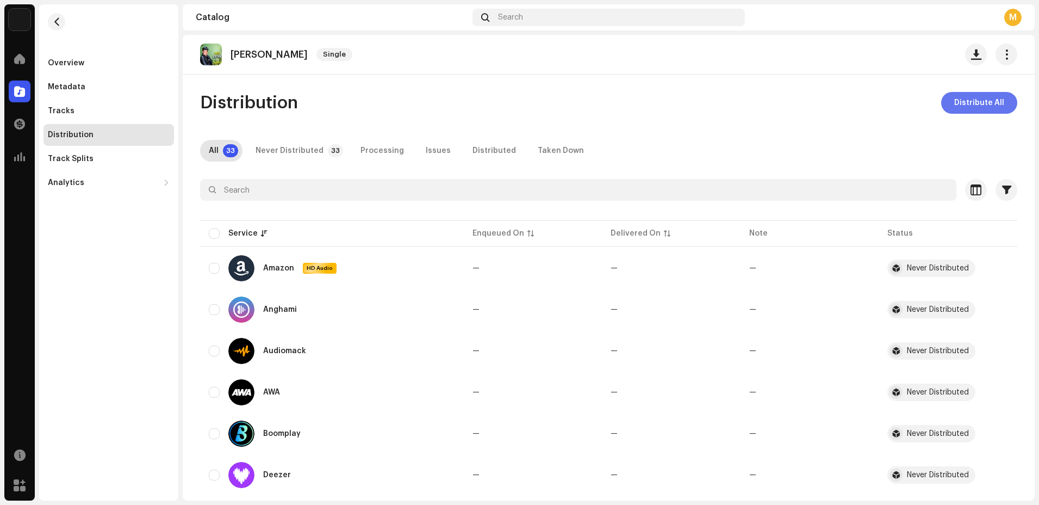
click at [989, 105] on span "Distribute All" at bounding box center [979, 103] width 50 height 22
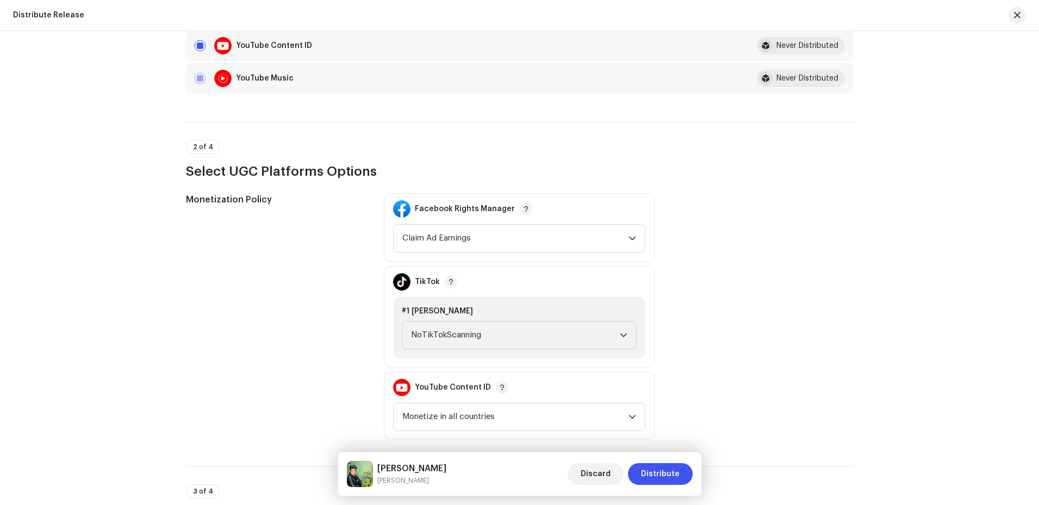
scroll to position [1251, 0]
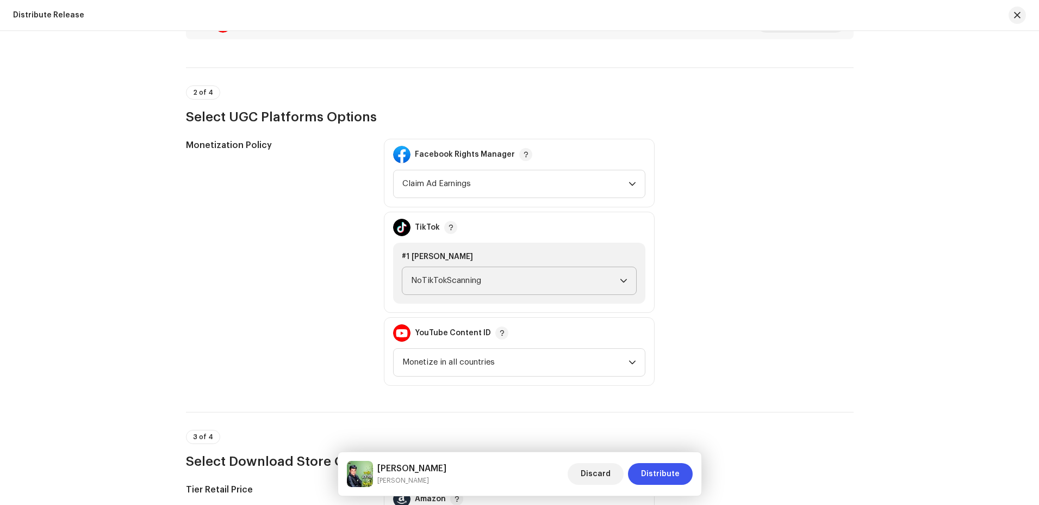
click at [624, 283] on icon "dropdown trigger" at bounding box center [624, 281] width 8 height 8
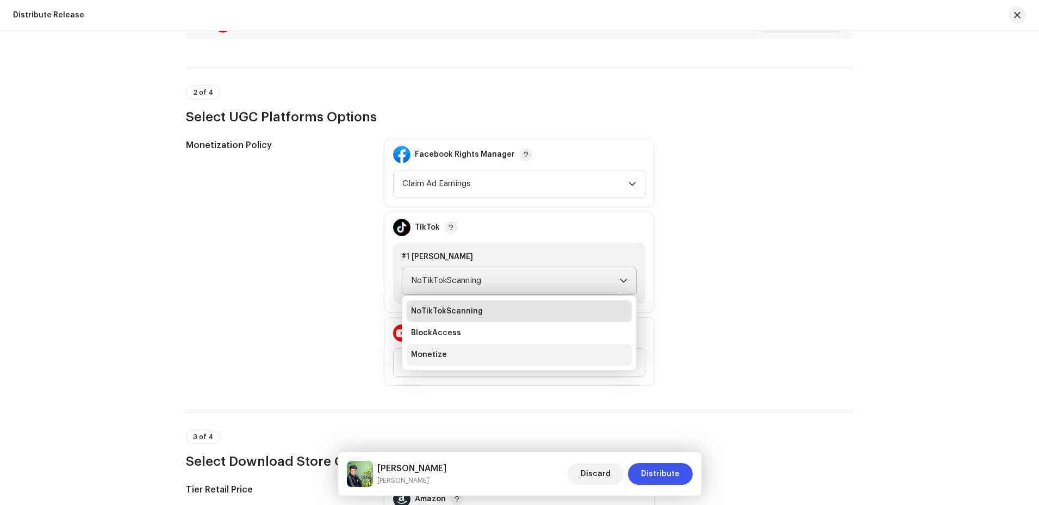
click at [451, 357] on li "Monetize" at bounding box center [519, 355] width 225 height 22
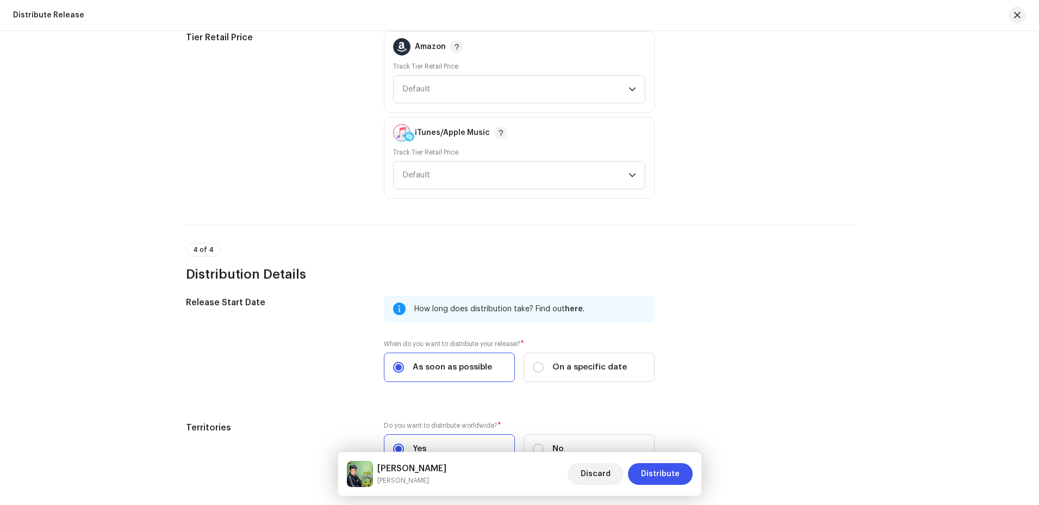
scroll to position [1779, 0]
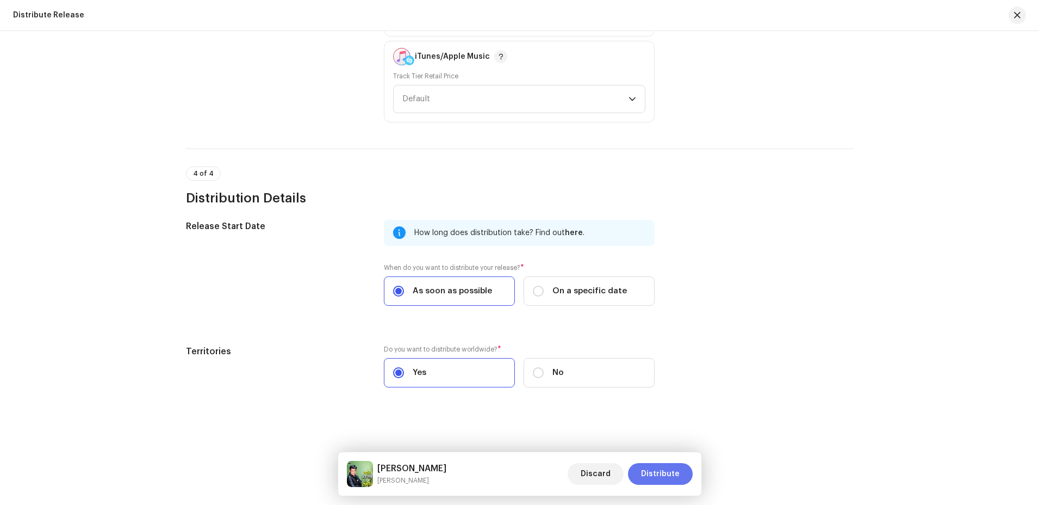
click at [655, 477] on span "Distribute" at bounding box center [660, 474] width 39 height 22
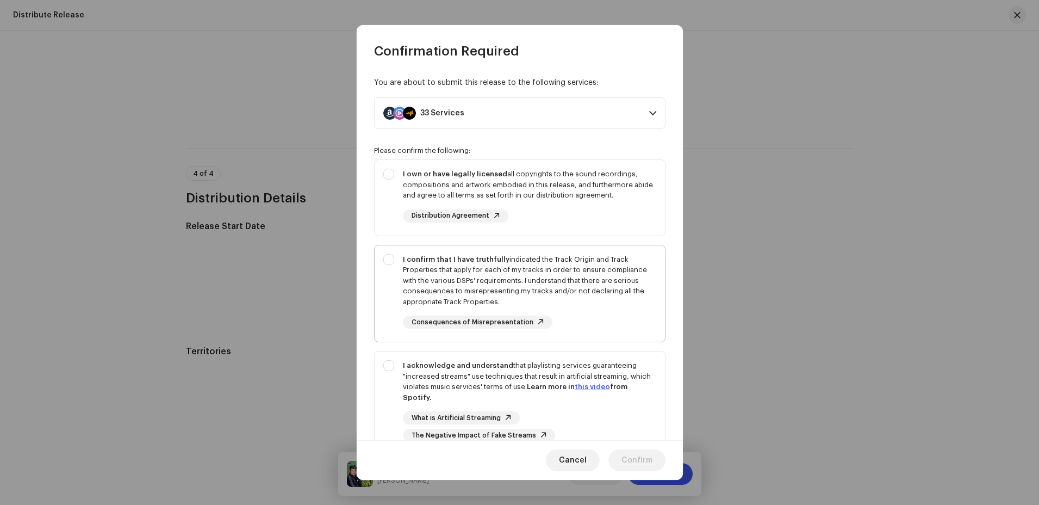
click at [395, 265] on div "I confirm that I have truthfully indicated the Track Origin and Track Propertie…" at bounding box center [520, 291] width 290 height 92
checkbox input "true"
click at [390, 173] on div "I own or have legally licensed all copyrights to the sound recordings, composit…" at bounding box center [520, 195] width 290 height 71
checkbox input "true"
click at [390, 368] on div "I acknowledge and understand that playlisting services guaranteeing "increased …" at bounding box center [520, 400] width 290 height 99
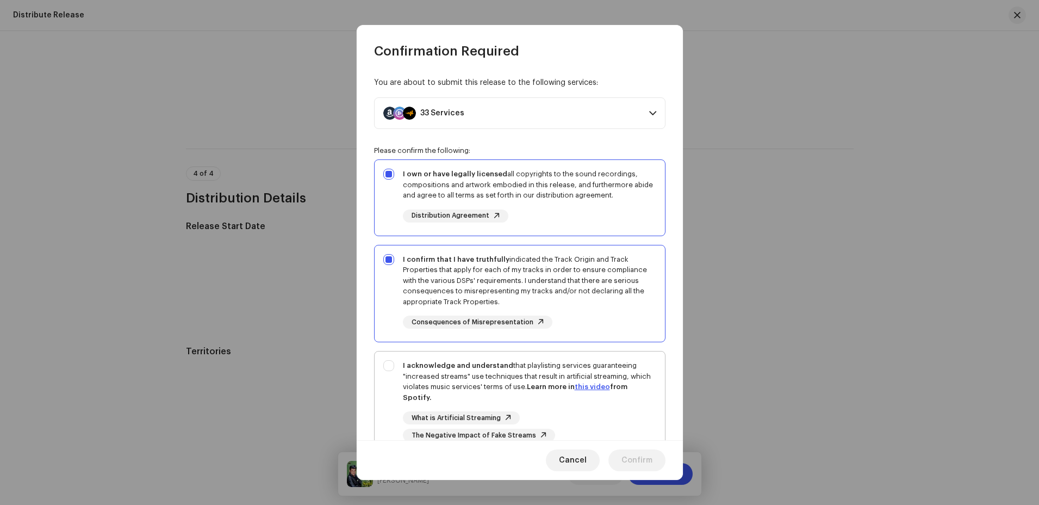
checkbox input "true"
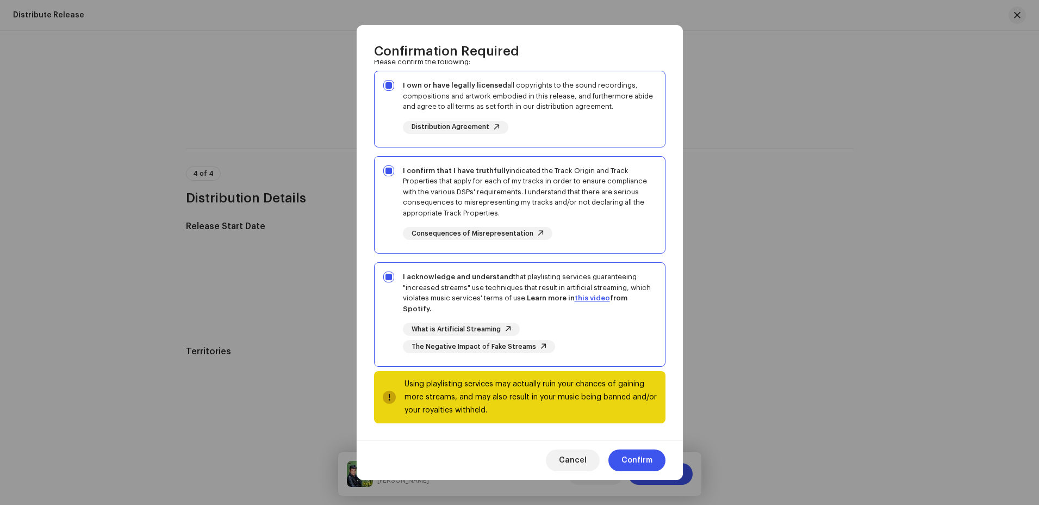
scroll to position [89, 0]
click at [638, 460] on span "Confirm" at bounding box center [637, 460] width 31 height 22
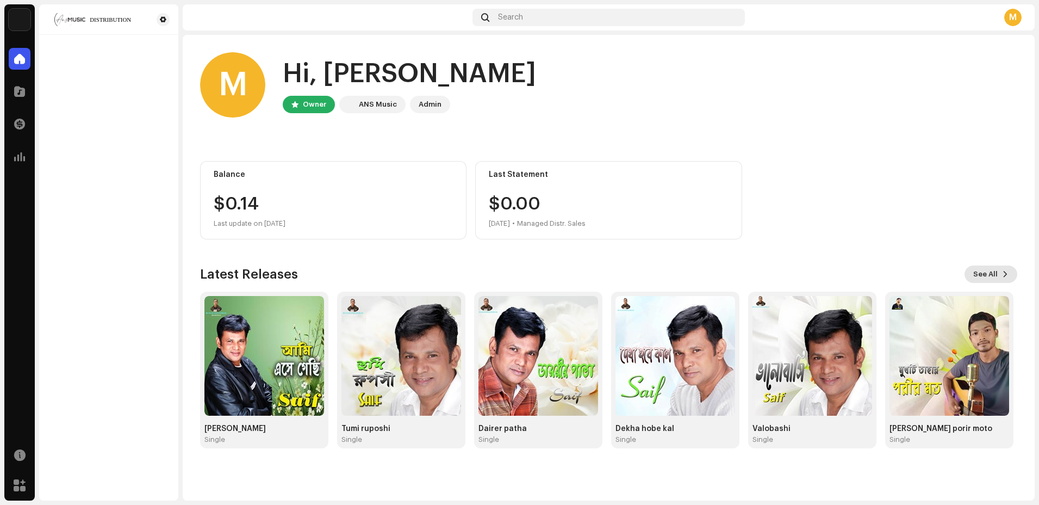
click at [986, 272] on span "See All" at bounding box center [985, 274] width 24 height 22
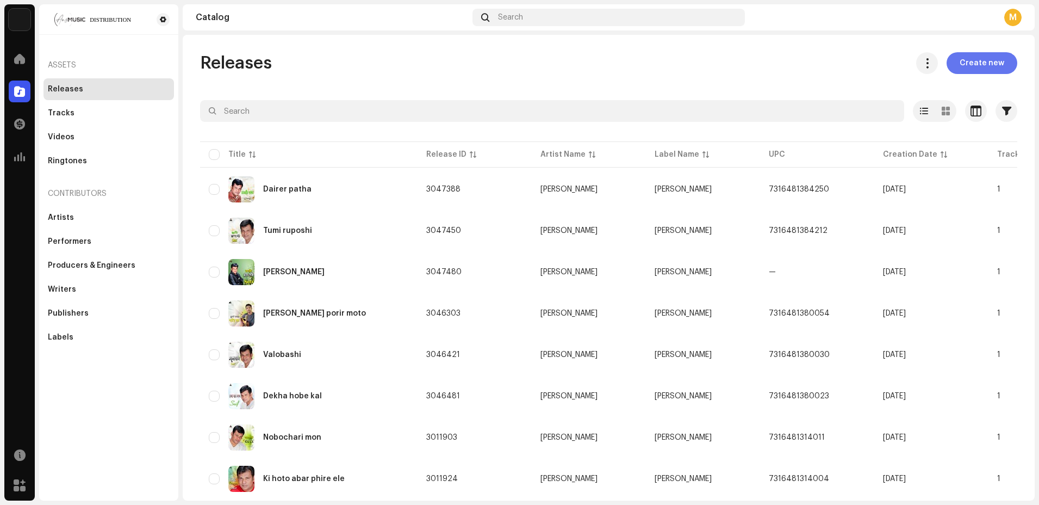
click at [985, 58] on span "Create new" at bounding box center [982, 63] width 45 height 22
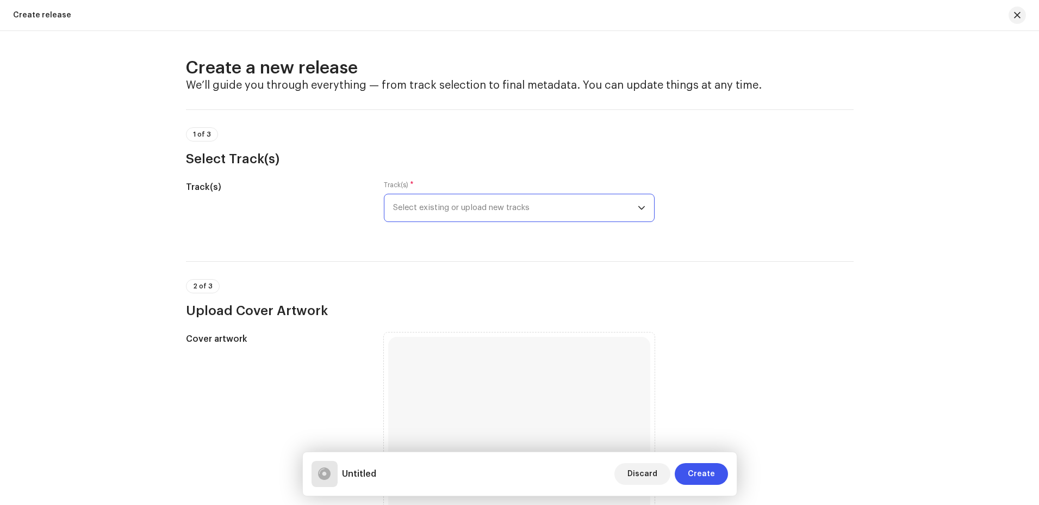
click at [583, 219] on span "Select existing or upload new tracks" at bounding box center [515, 207] width 245 height 27
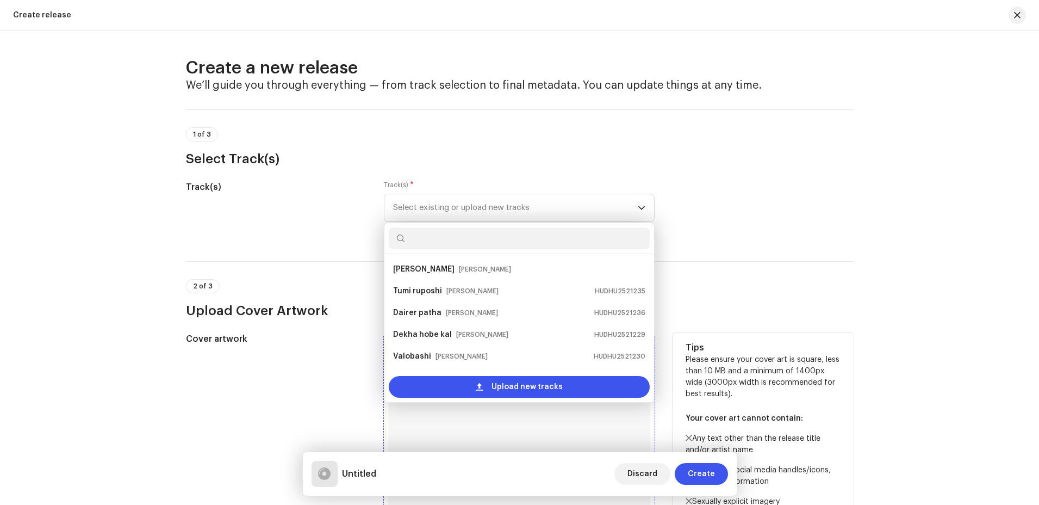
scroll to position [17, 0]
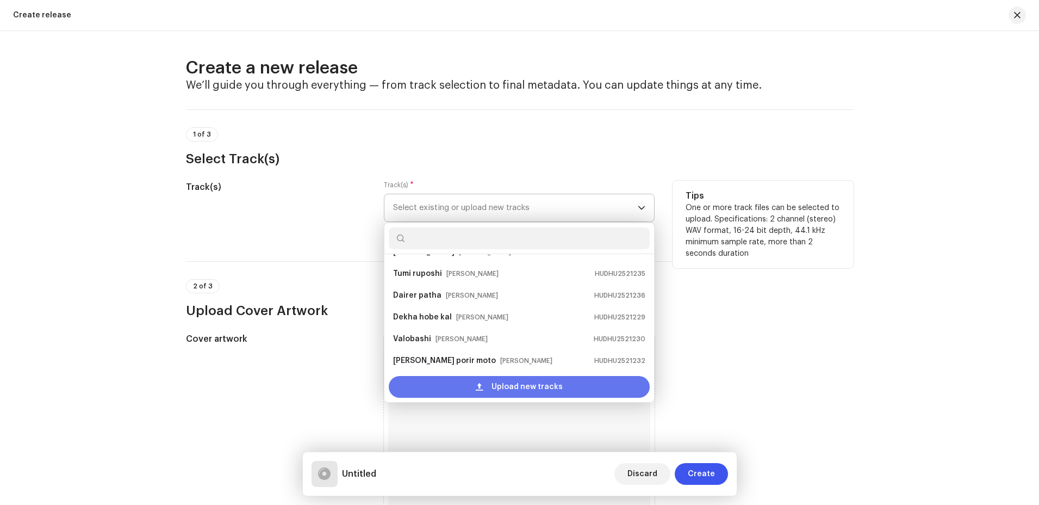
click at [499, 389] on span "Upload new tracks" at bounding box center [527, 387] width 71 height 22
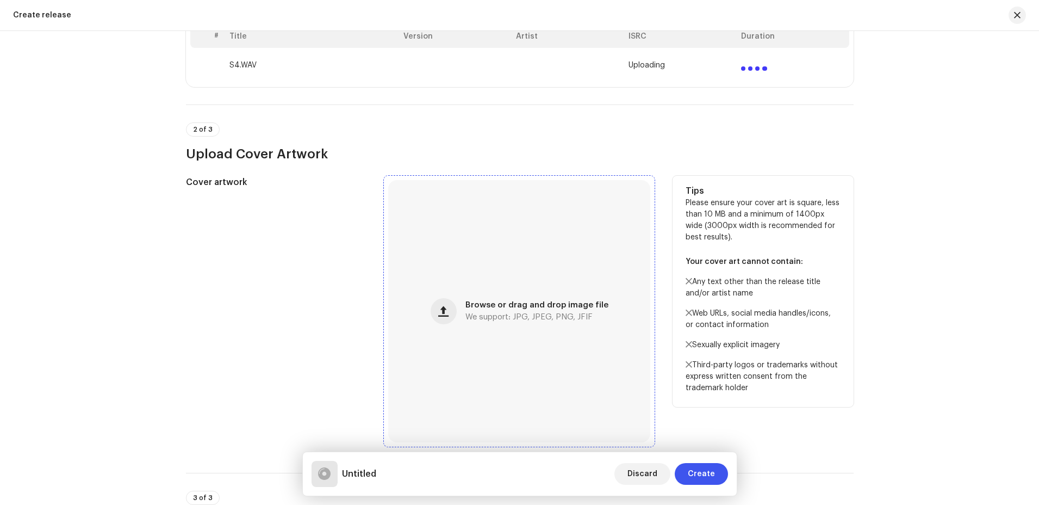
scroll to position [272, 0]
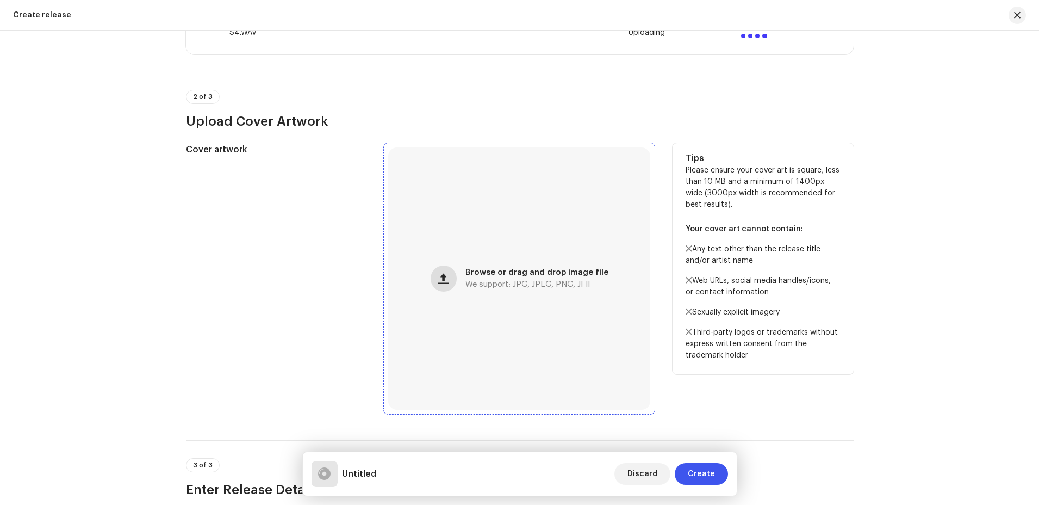
click at [447, 280] on span "button" at bounding box center [443, 278] width 10 height 9
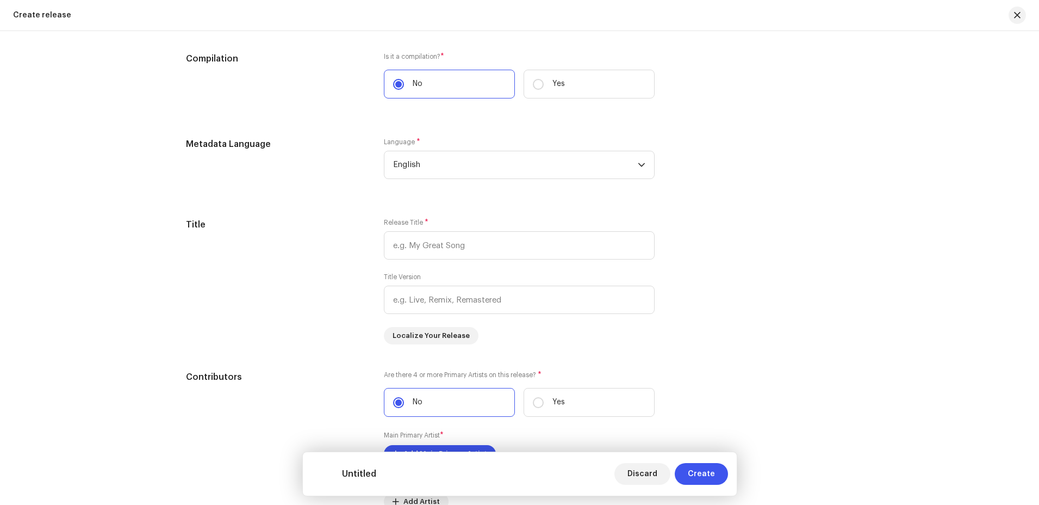
scroll to position [905, 0]
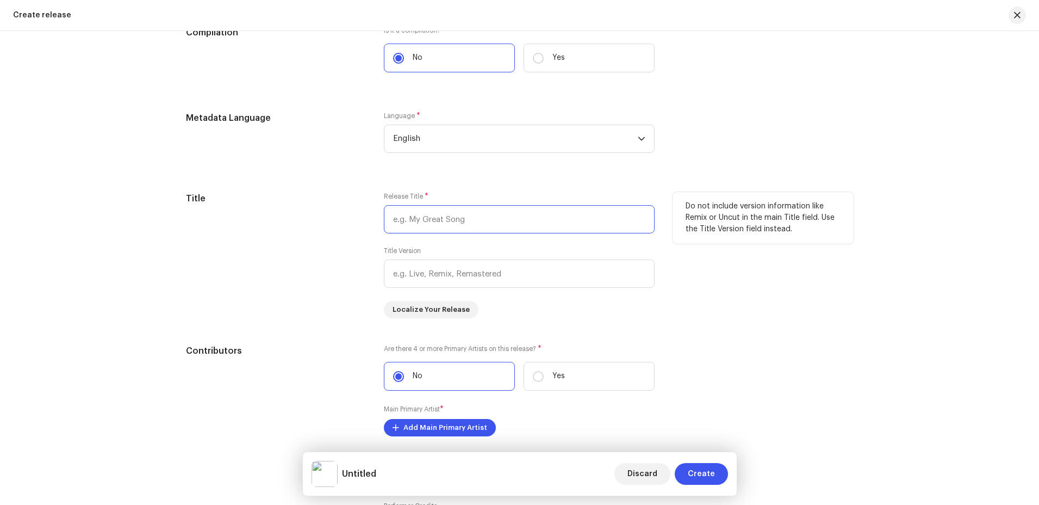
click at [480, 225] on input "text" at bounding box center [519, 219] width 271 height 28
drag, startPoint x: 480, startPoint y: 225, endPoint x: 371, endPoint y: 218, distance: 108.4
click at [371, 218] on div "Title Release Title * amar jibone keno ele Title Version Localize Your Release …" at bounding box center [520, 255] width 668 height 126
click at [398, 221] on input "amar jibone keno ele" at bounding box center [519, 219] width 271 height 28
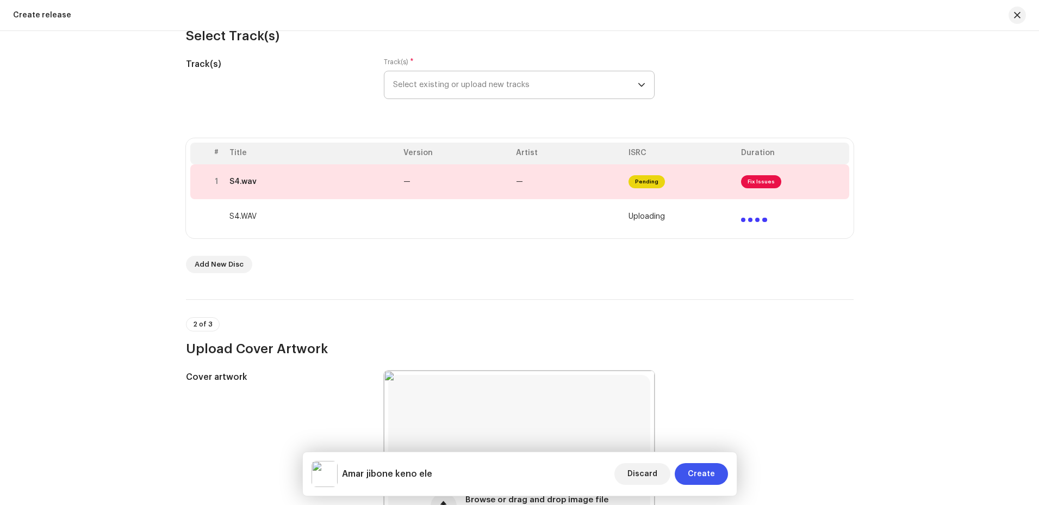
scroll to position [0, 0]
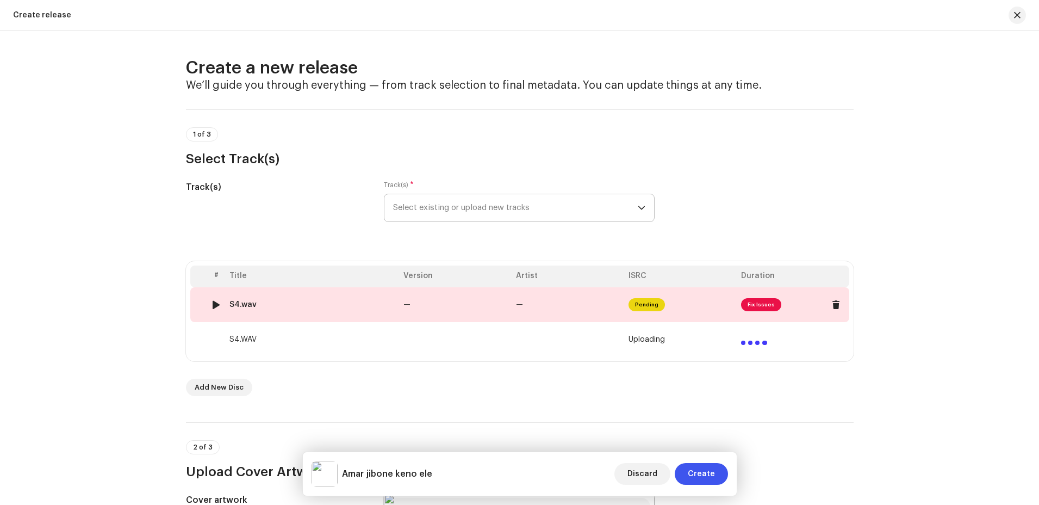
type input "Amar jibone keno ele"
click at [585, 305] on td "—" at bounding box center [568, 304] width 113 height 35
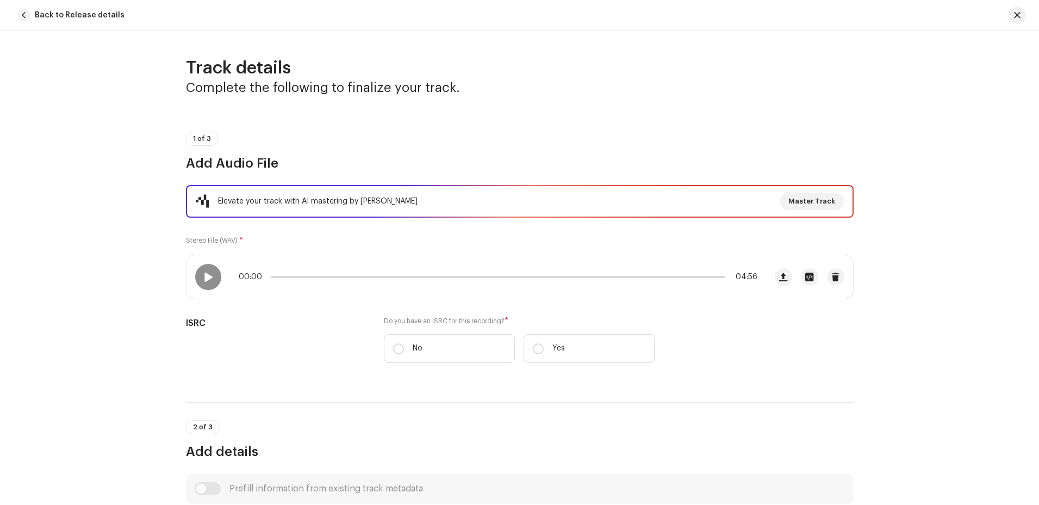
scroll to position [434, 0]
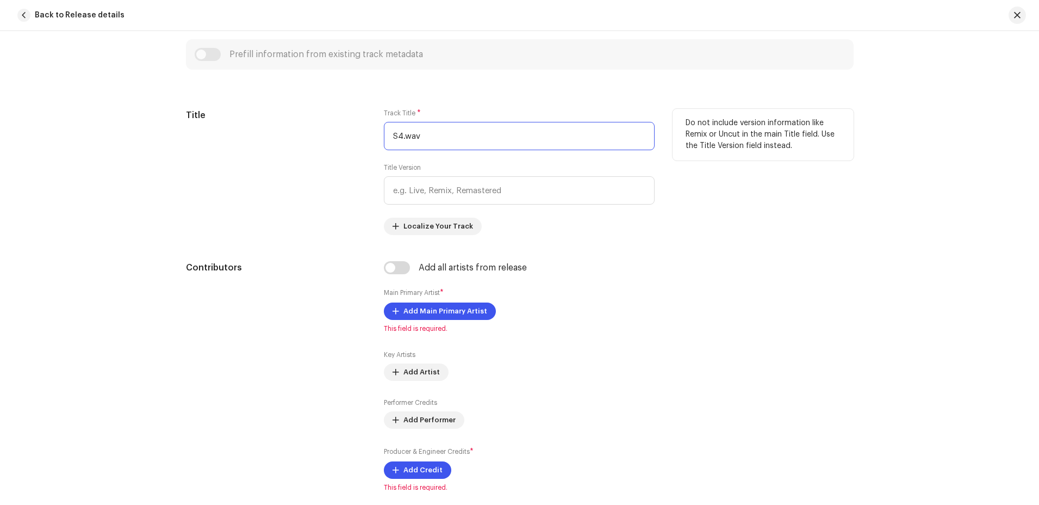
click at [422, 136] on input "S4.wav" at bounding box center [519, 136] width 271 height 28
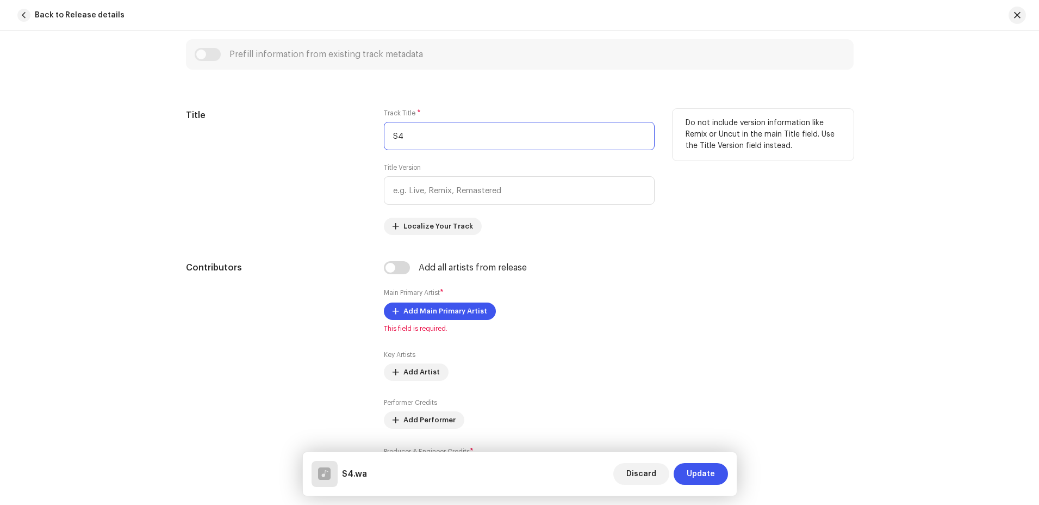
type input "S"
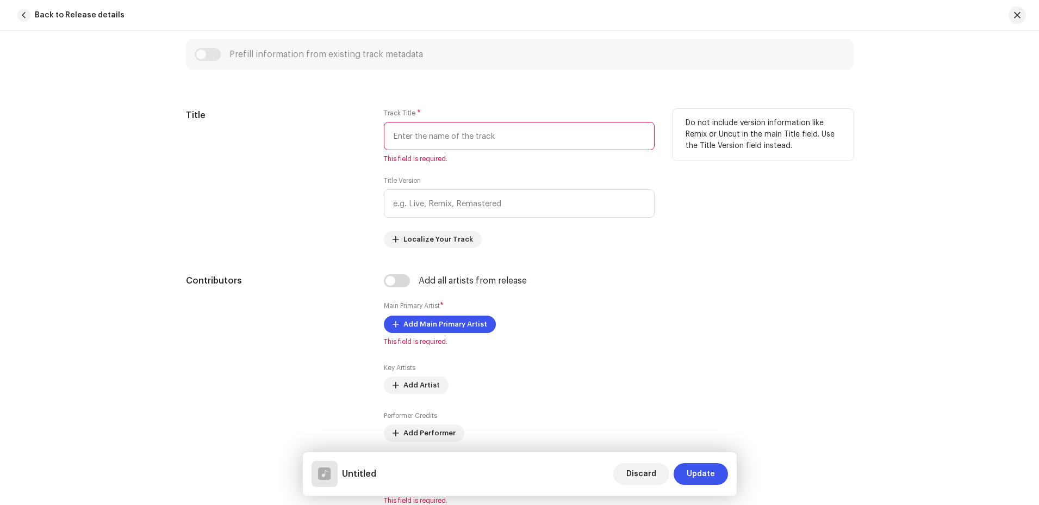
paste input "amar jibone keno ele"
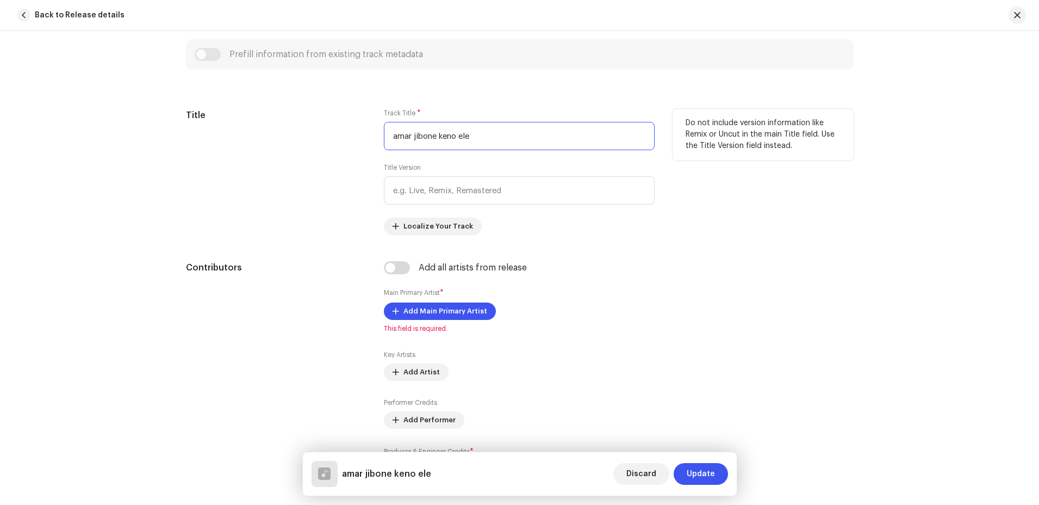
click at [395, 137] on input "amar jibone keno ele" at bounding box center [519, 136] width 271 height 28
type input "Amar jibone keno ele"
click at [406, 231] on span "Localize Your Track" at bounding box center [439, 226] width 70 height 22
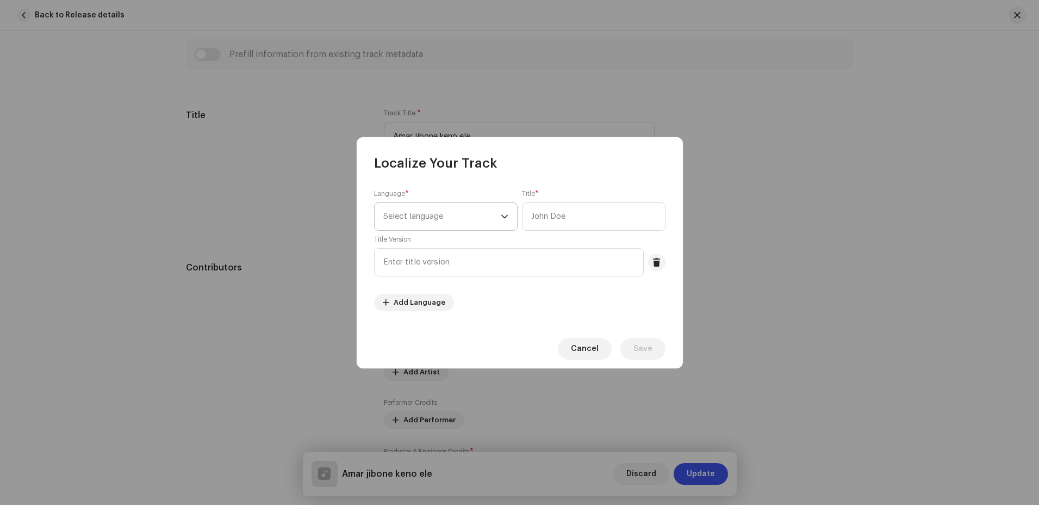
click at [499, 213] on span "Select language" at bounding box center [441, 216] width 117 height 27
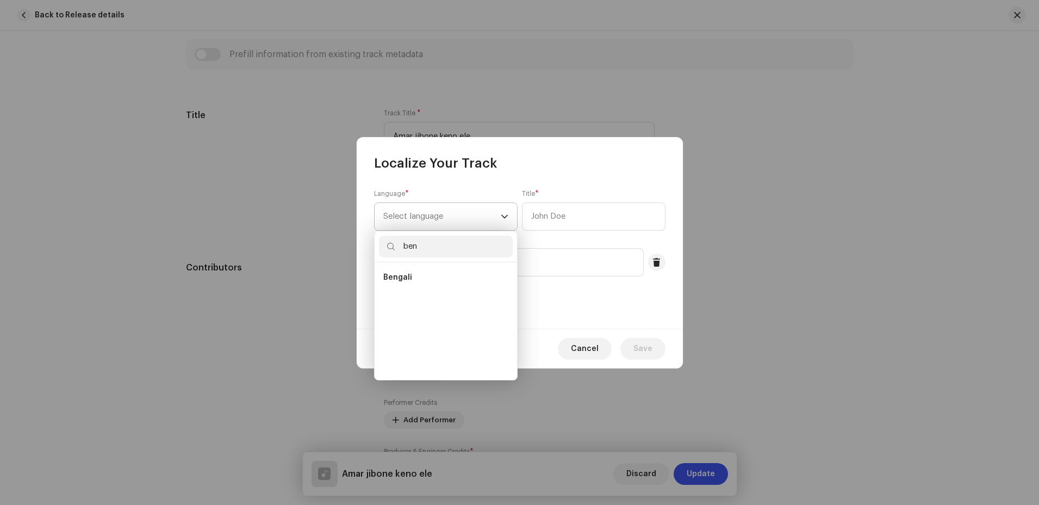
scroll to position [0, 0]
type input "ben"
click at [412, 270] on li "Bengali" at bounding box center [446, 277] width 134 height 22
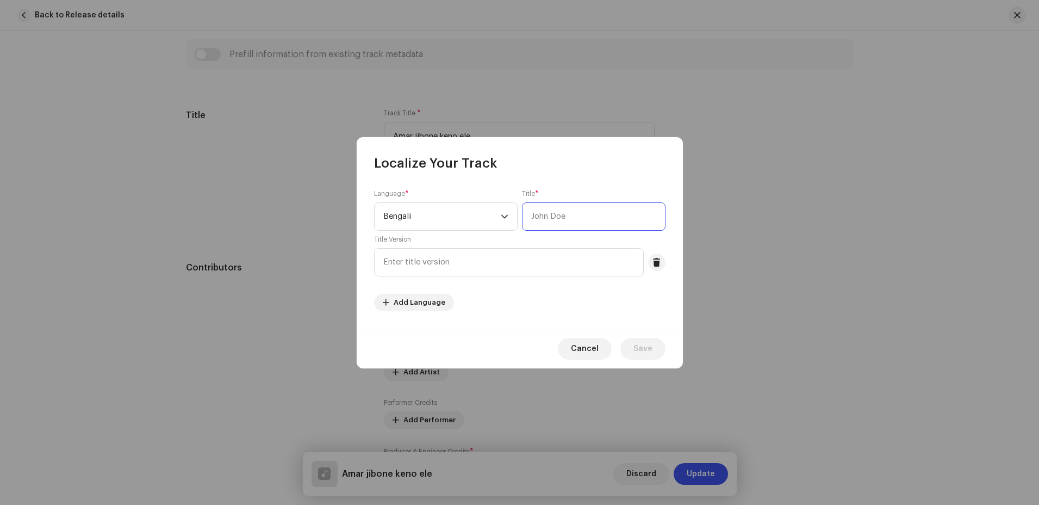
click at [580, 210] on input "text" at bounding box center [594, 216] width 144 height 28
type input "[PERSON_NAME]"
click at [644, 339] on span "Save" at bounding box center [643, 349] width 19 height 22
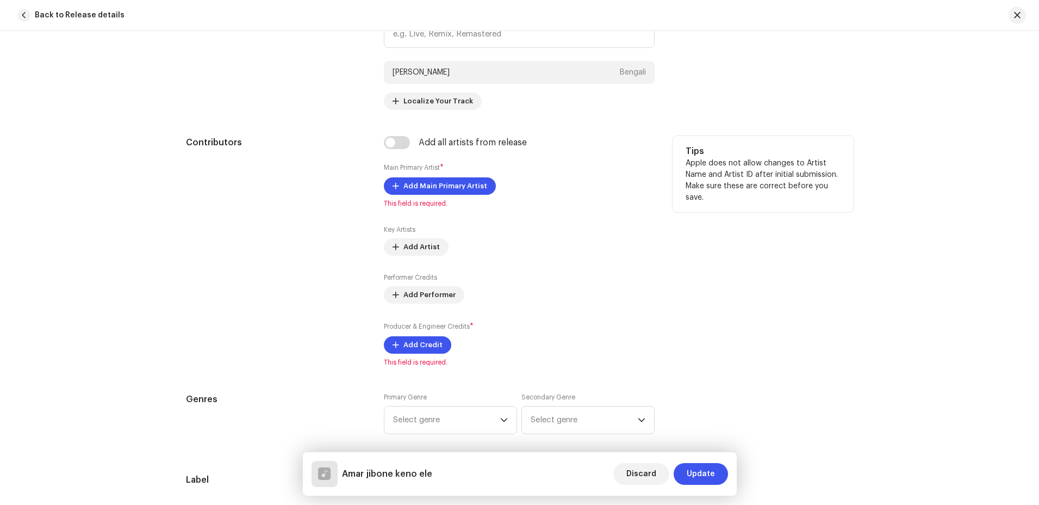
scroll to position [597, 0]
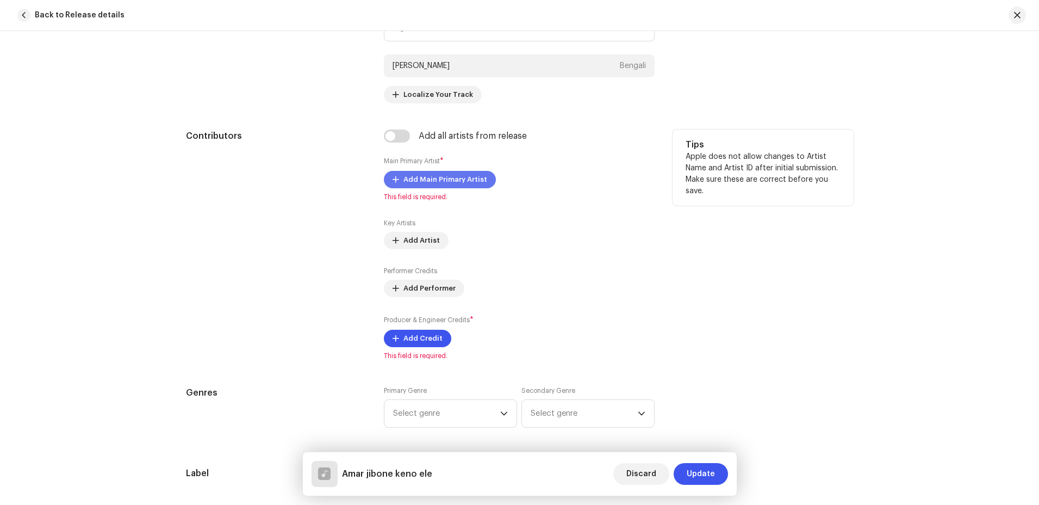
click at [431, 179] on span "Add Main Primary Artist" at bounding box center [446, 180] width 84 height 22
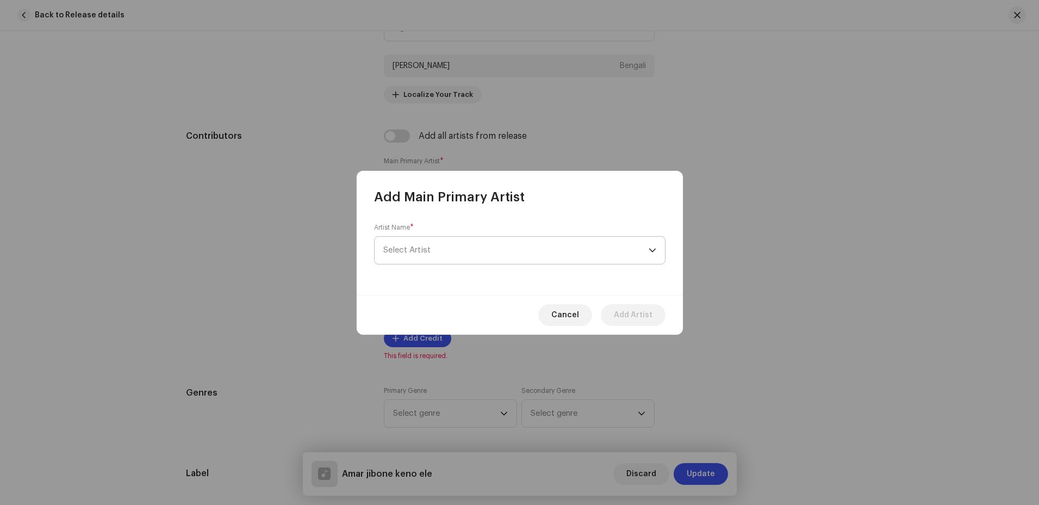
click at [442, 250] on span "Select Artist" at bounding box center [515, 250] width 265 height 27
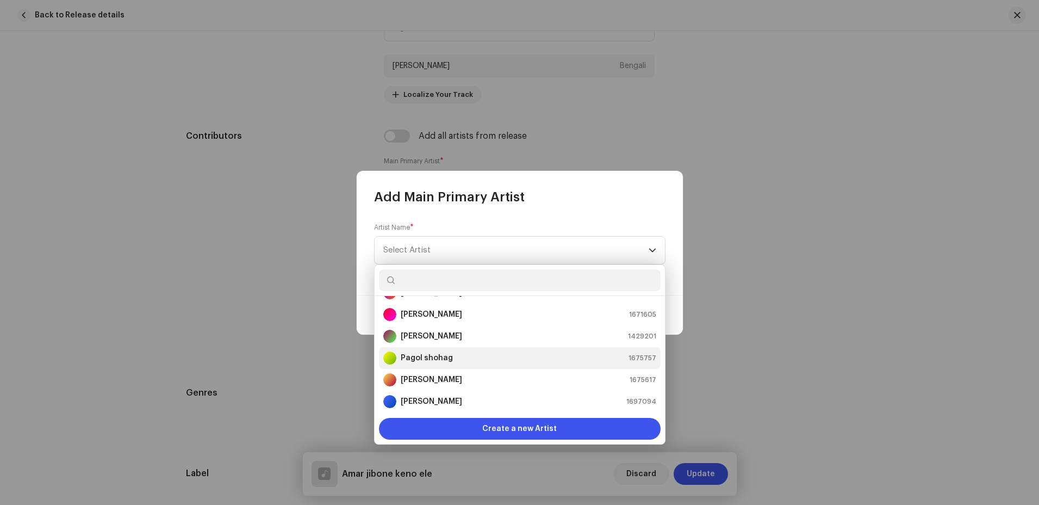
scroll to position [65, 0]
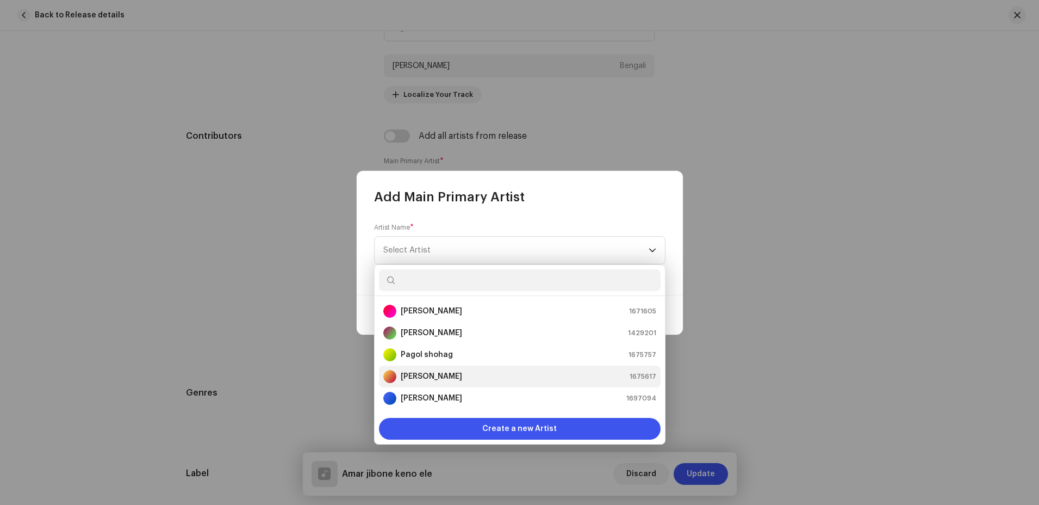
click at [418, 375] on div "Saif 1675617" at bounding box center [519, 376] width 273 height 13
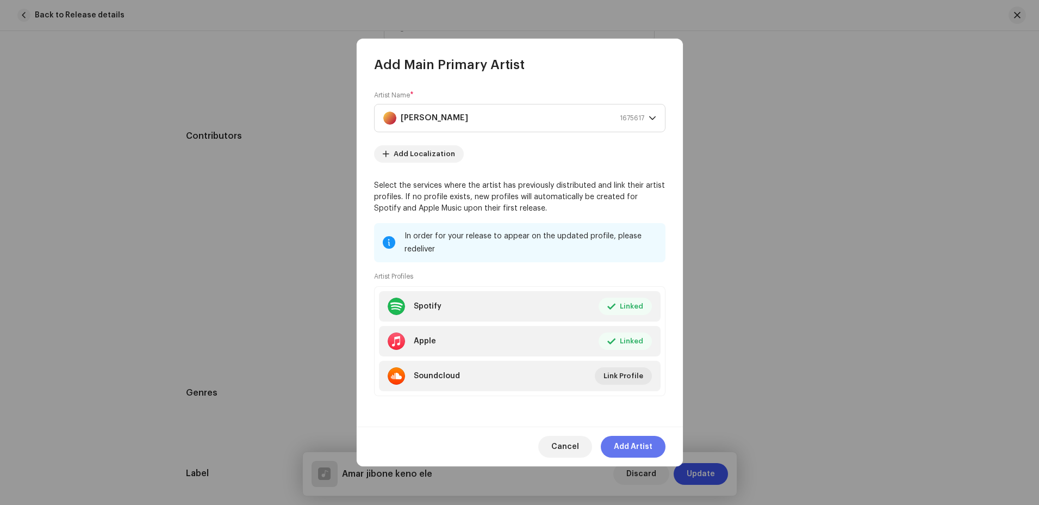
click at [649, 438] on span "Add Artist" at bounding box center [633, 447] width 39 height 22
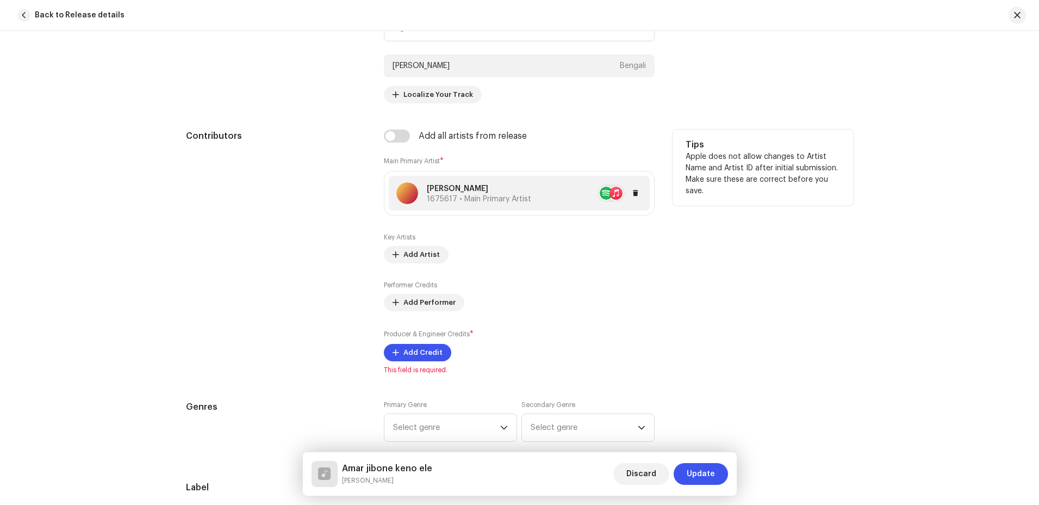
click at [450, 199] on span "1675617 • Main Primary Artist" at bounding box center [479, 199] width 104 height 8
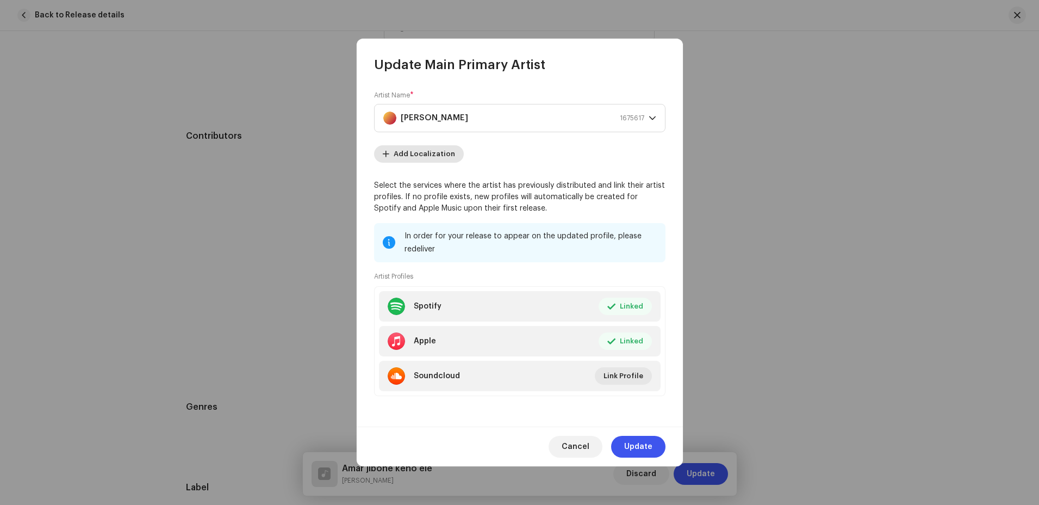
click at [432, 148] on span "Add Localization" at bounding box center [424, 154] width 61 height 22
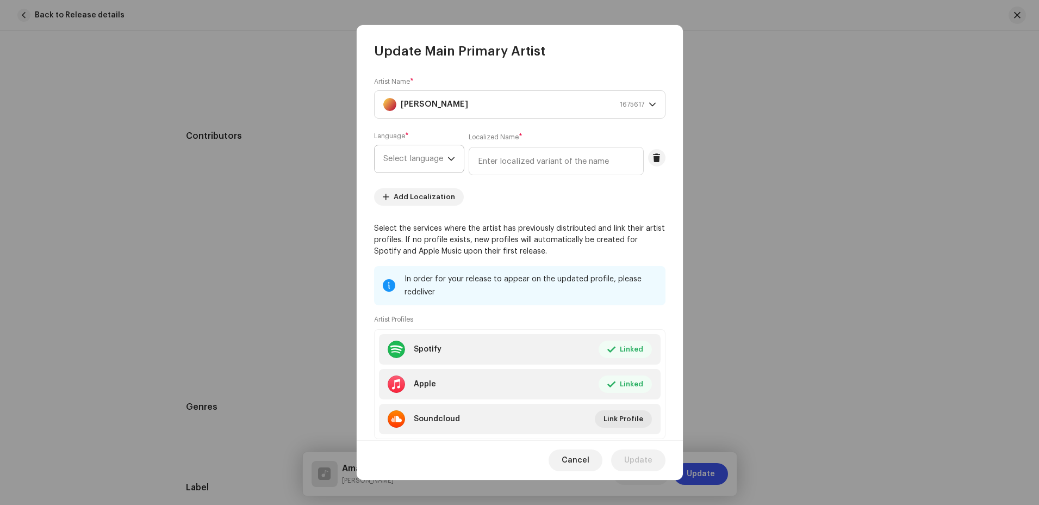
click at [455, 158] on icon "dropdown trigger" at bounding box center [451, 159] width 7 height 4
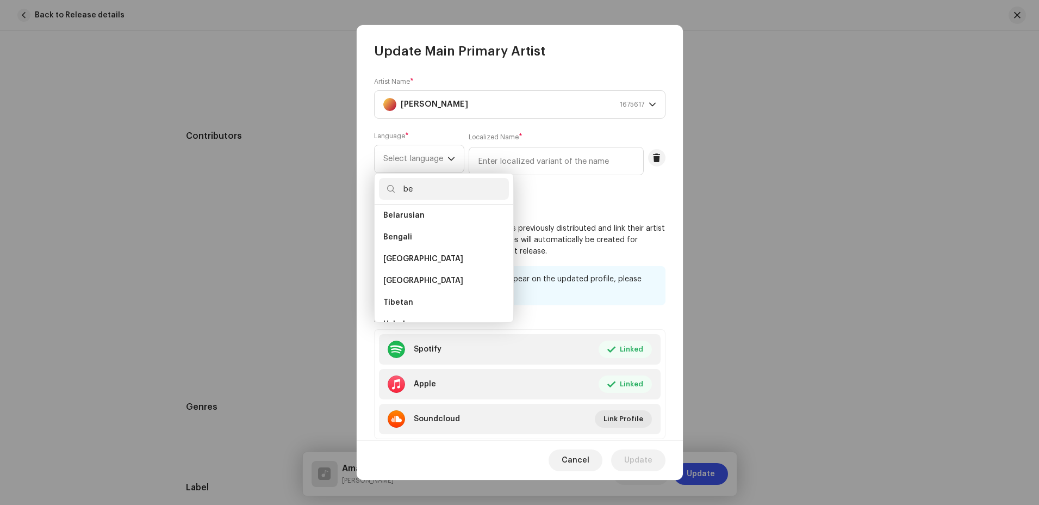
scroll to position [0, 0]
type input "be"
click at [422, 240] on li "Bengali" at bounding box center [444, 242] width 130 height 22
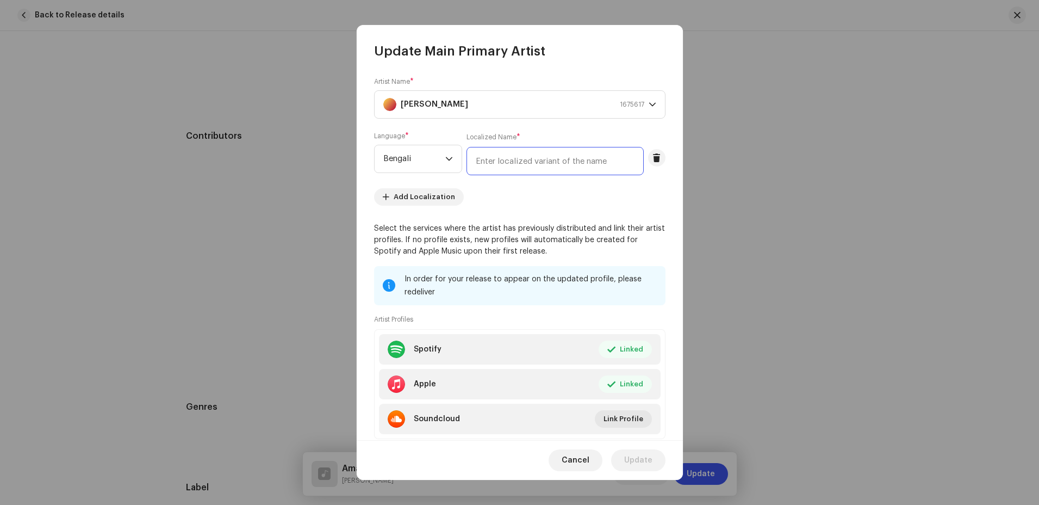
click at [500, 164] on input "text" at bounding box center [555, 161] width 177 height 28
type input "[PERSON_NAME]"
click at [515, 195] on re-m-artist-locales-form "Language * Bengali Localized Name * Saif Add Localization" at bounding box center [519, 169] width 291 height 74
click at [647, 459] on span "Update" at bounding box center [638, 460] width 28 height 22
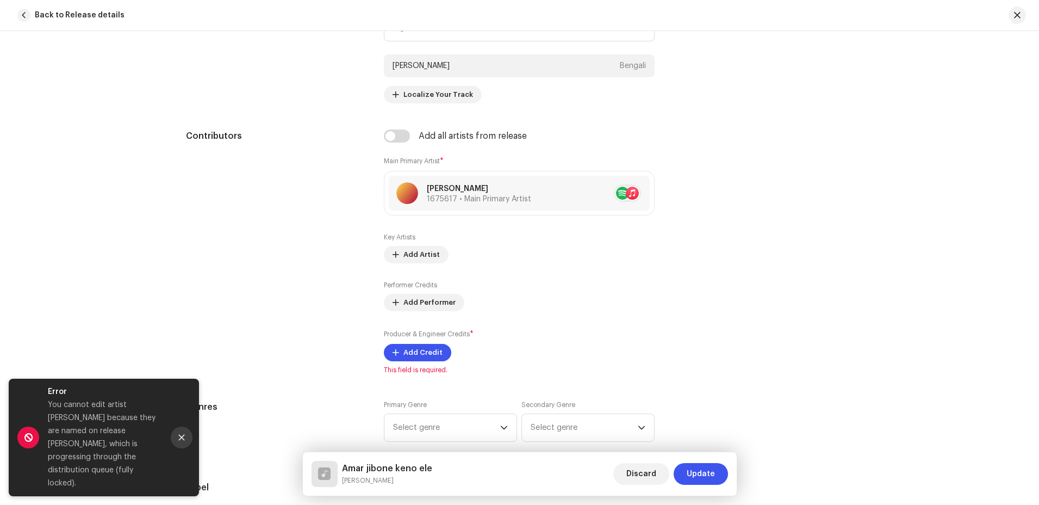
click at [187, 448] on button "Close" at bounding box center [182, 437] width 22 height 22
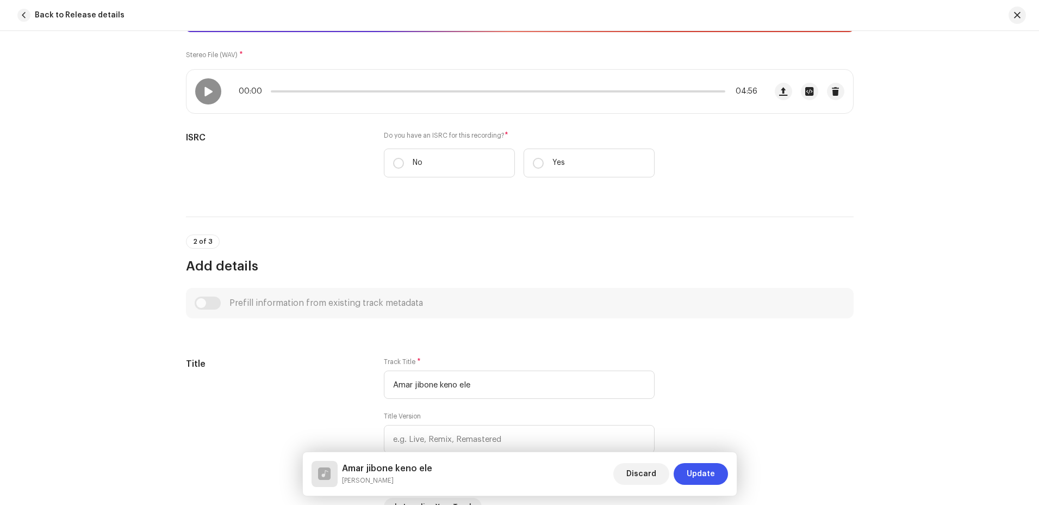
scroll to position [218, 0]
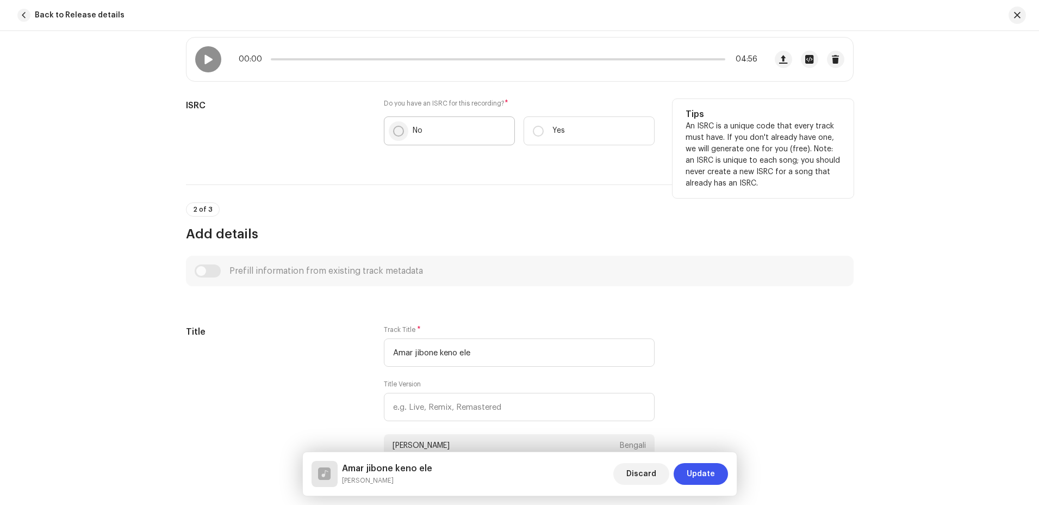
click at [399, 128] on input "No" at bounding box center [398, 131] width 11 height 11
radio input "true"
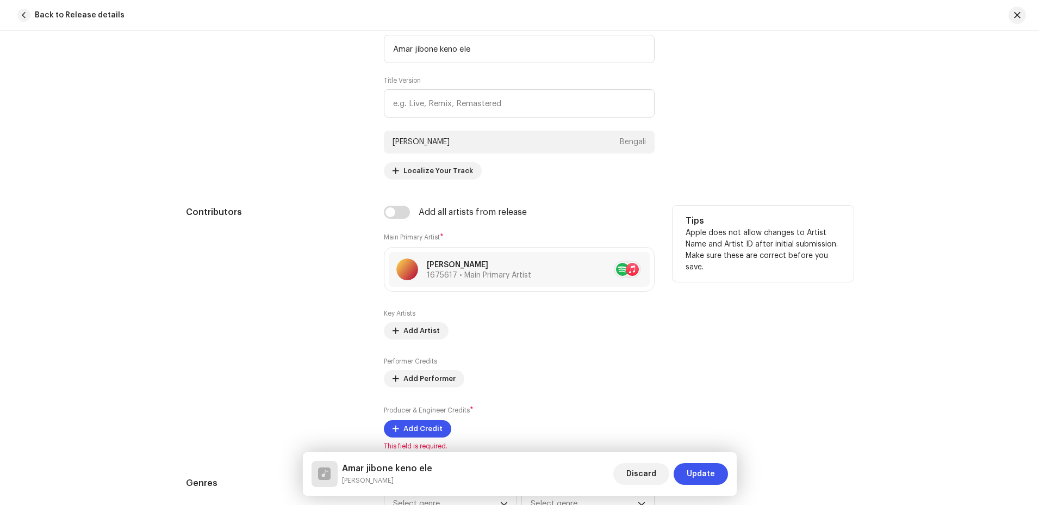
scroll to position [598, 0]
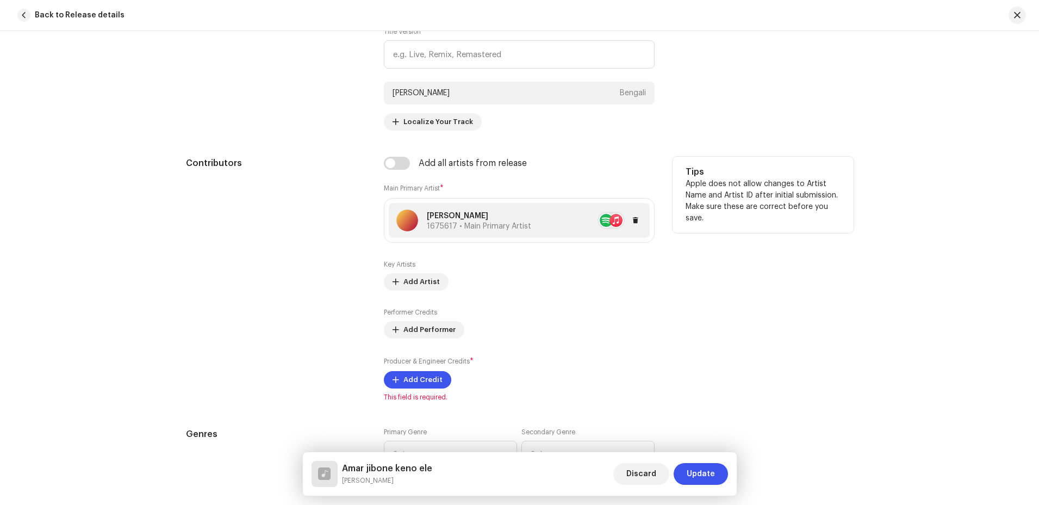
click at [461, 218] on p "[PERSON_NAME]" at bounding box center [479, 215] width 104 height 11
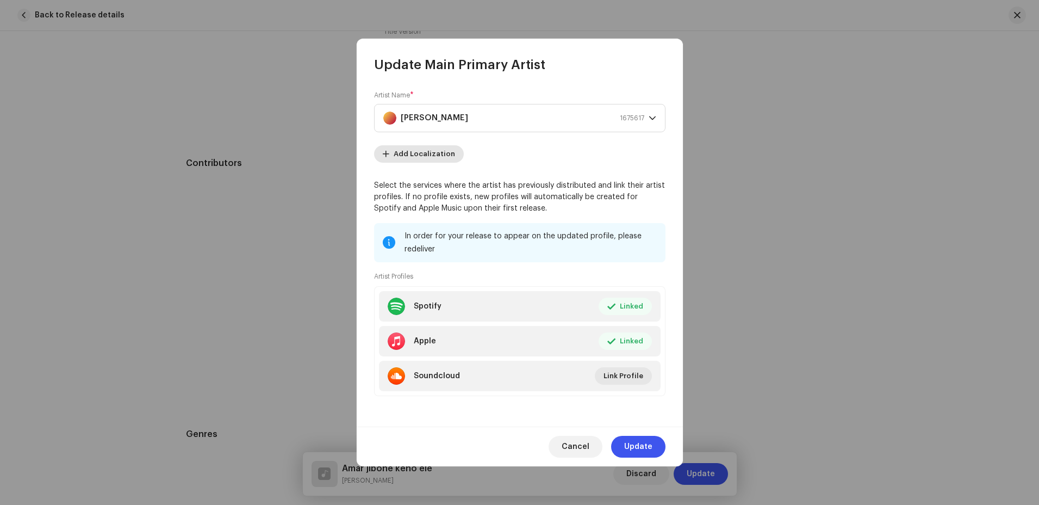
click at [420, 154] on span "Add Localization" at bounding box center [424, 154] width 61 height 22
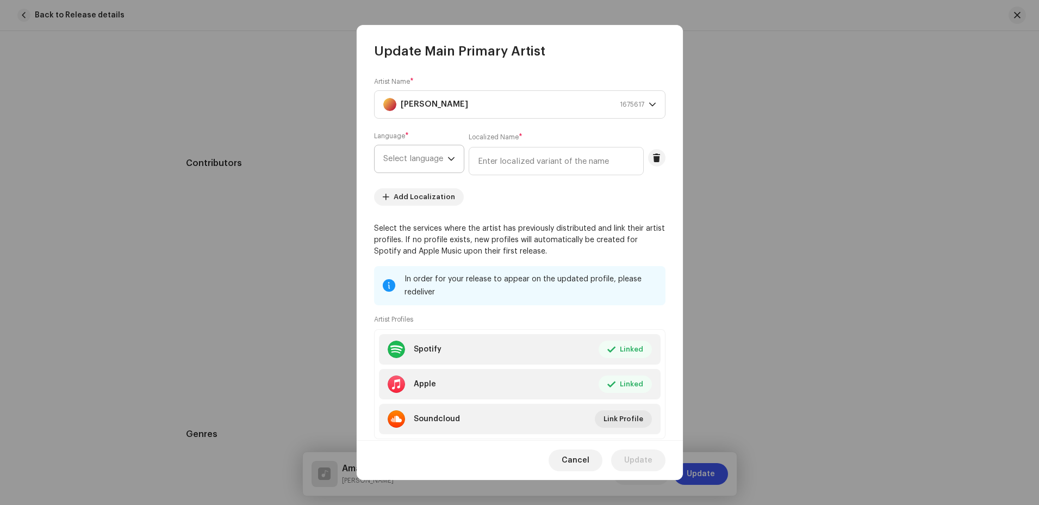
click at [449, 156] on icon "dropdown trigger" at bounding box center [452, 159] width 8 height 8
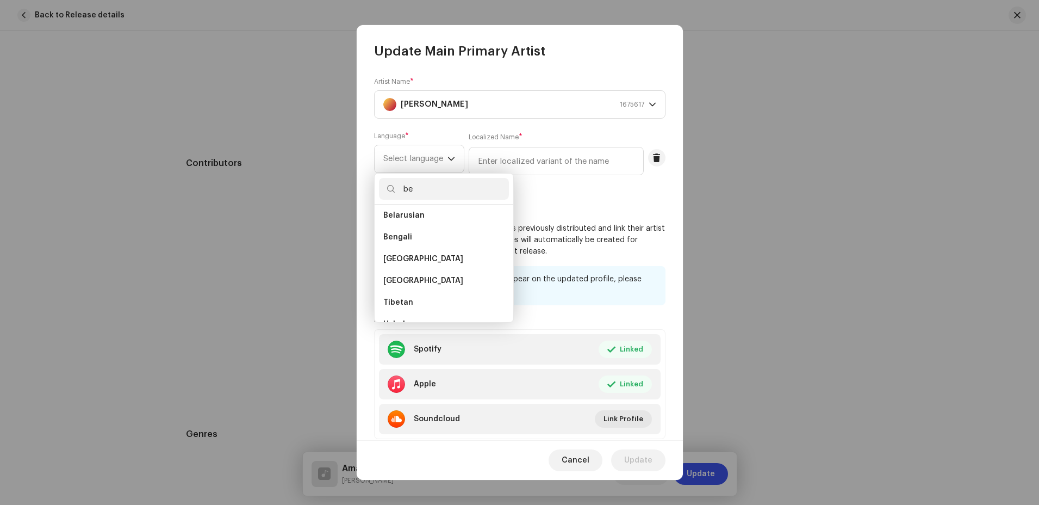
scroll to position [0, 0]
type input "be"
click at [406, 240] on span "Bengali" at bounding box center [397, 241] width 29 height 11
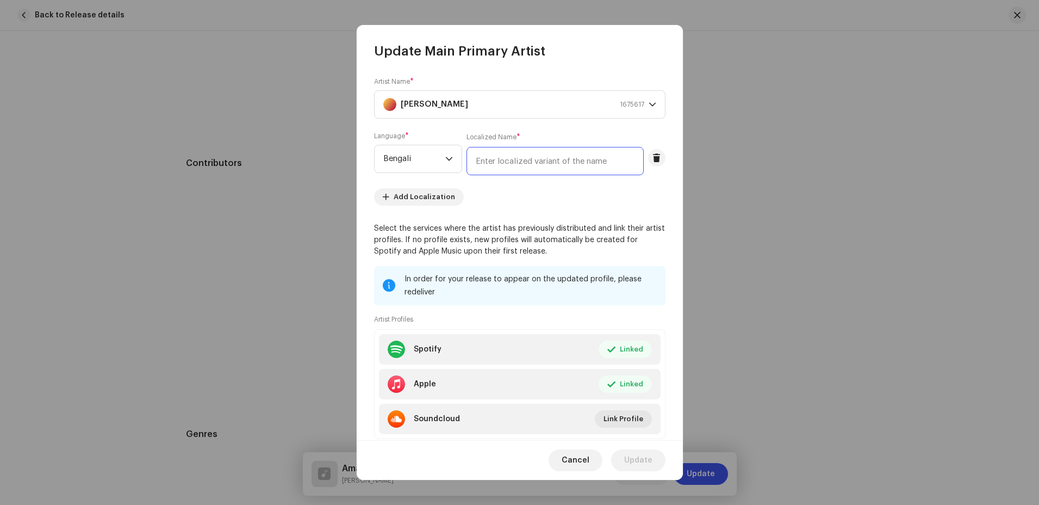
click at [523, 159] on input "text" at bounding box center [555, 161] width 177 height 28
type input "[PERSON_NAME]"
click at [646, 460] on span "Update" at bounding box center [638, 460] width 28 height 22
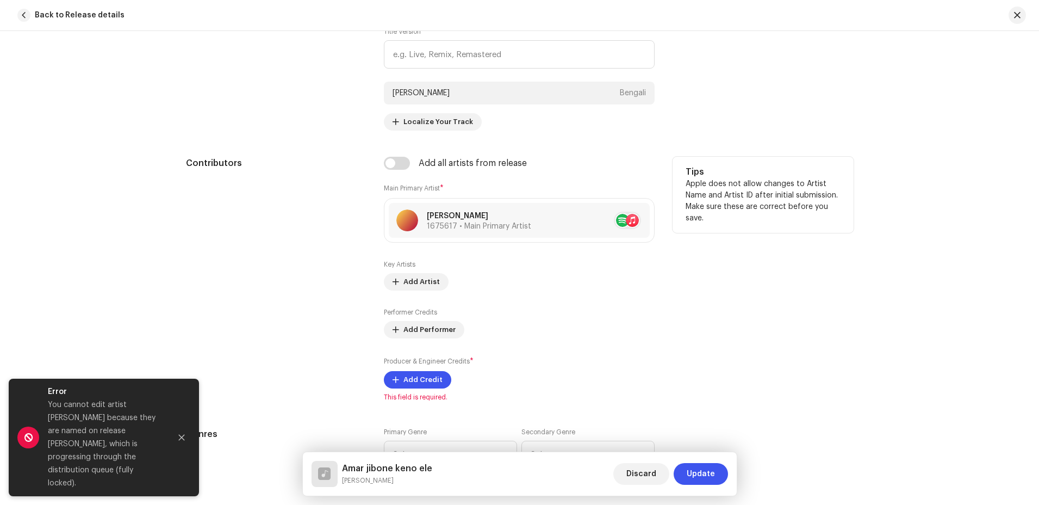
scroll to position [653, 0]
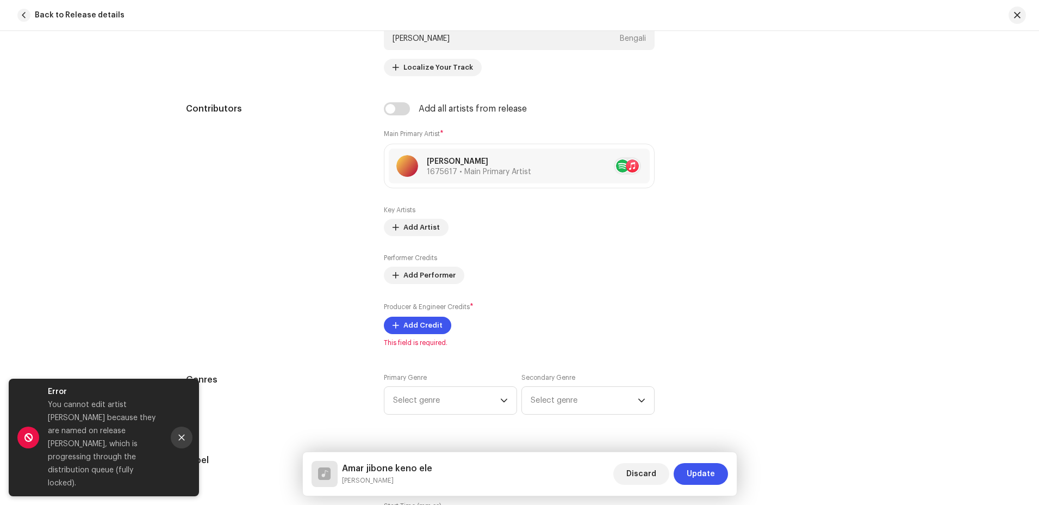
click at [182, 440] on icon "Close" at bounding box center [182, 438] width 6 height 6
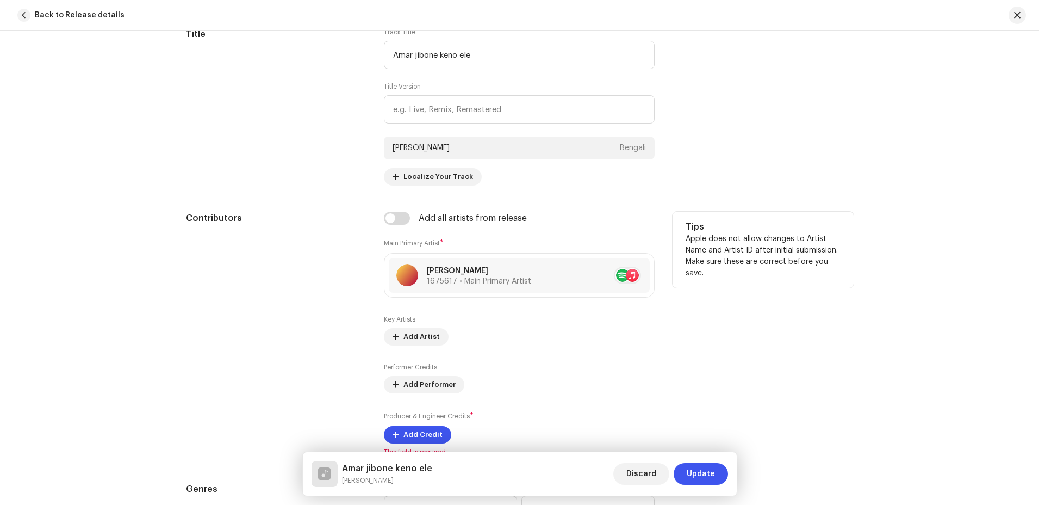
scroll to position [435, 0]
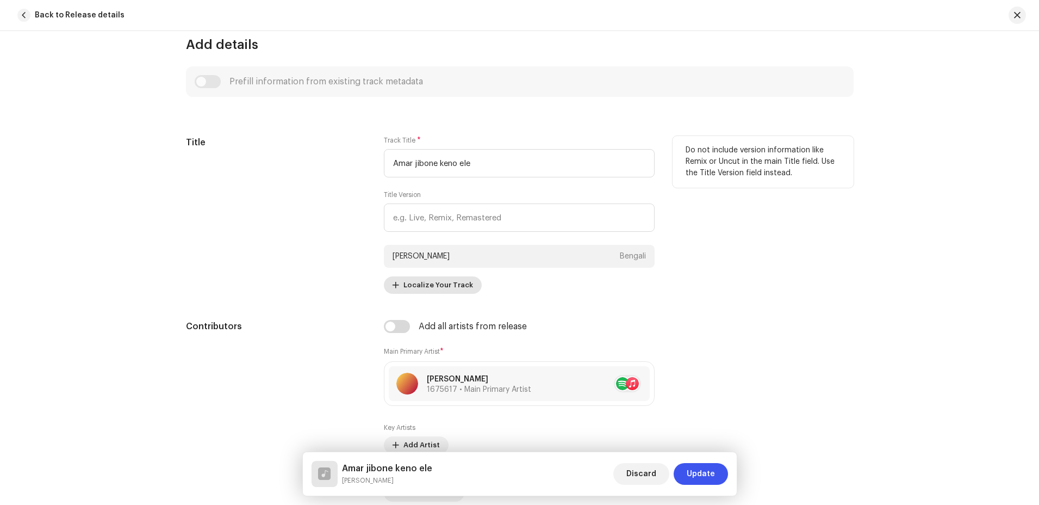
click at [456, 282] on span "Localize Your Track" at bounding box center [439, 285] width 70 height 22
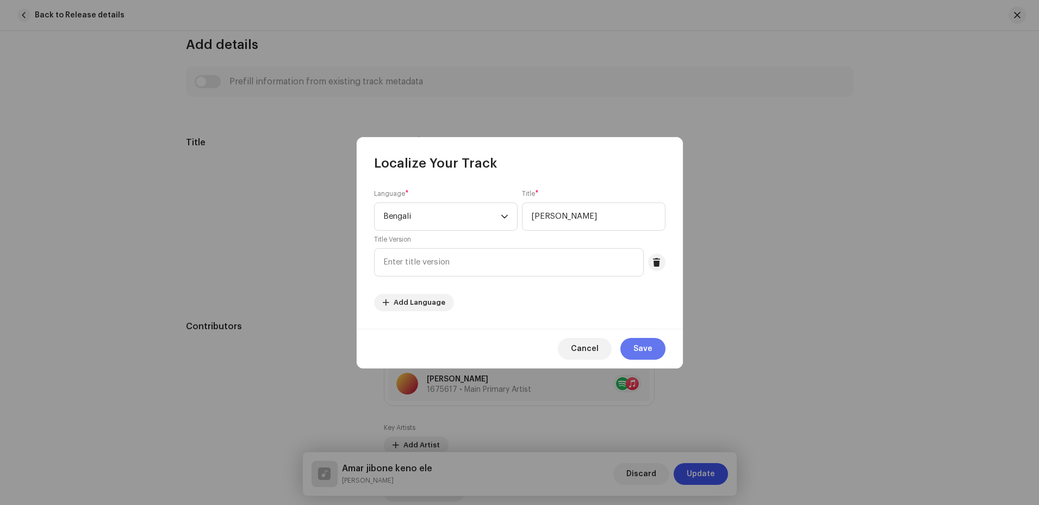
click at [647, 346] on span "Save" at bounding box center [643, 349] width 19 height 22
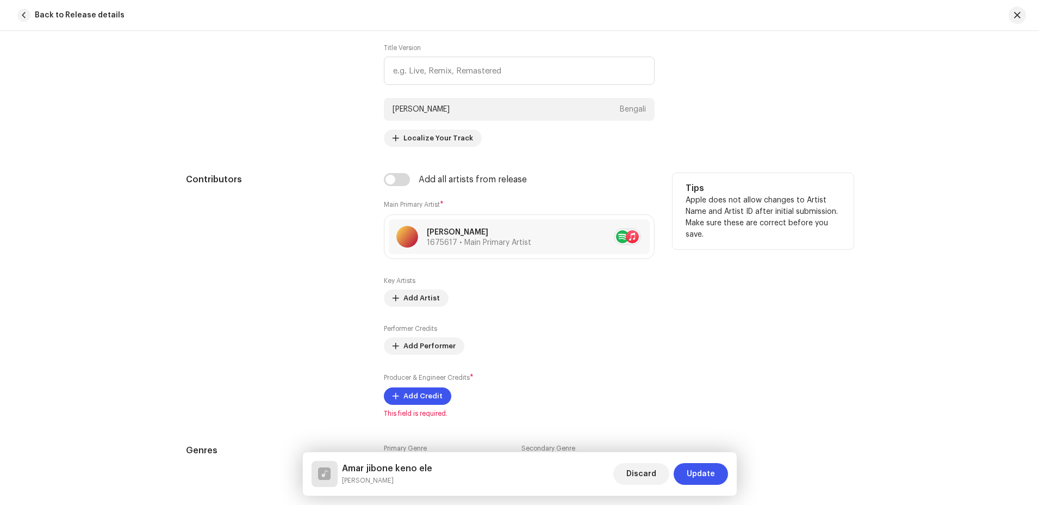
scroll to position [598, 0]
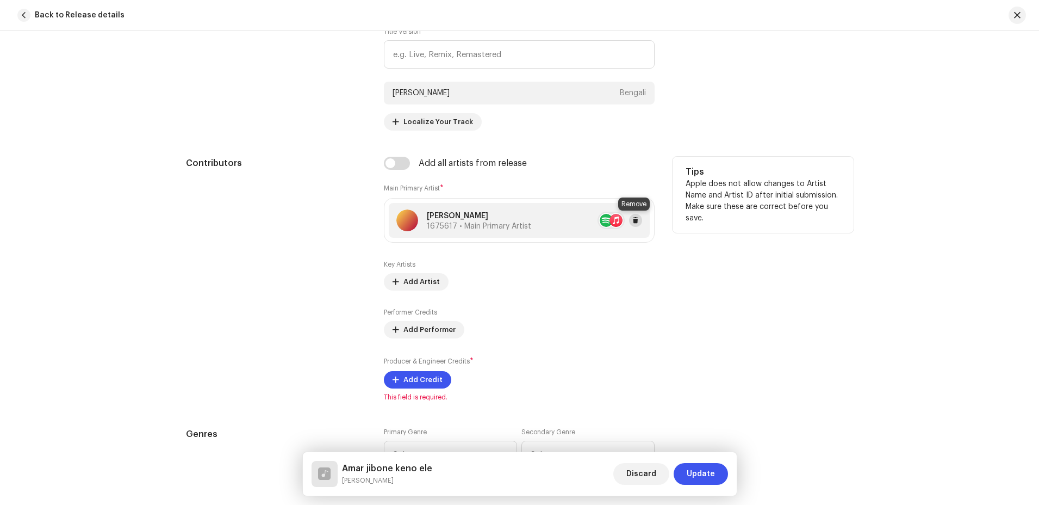
click at [635, 220] on span at bounding box center [635, 220] width 7 height 9
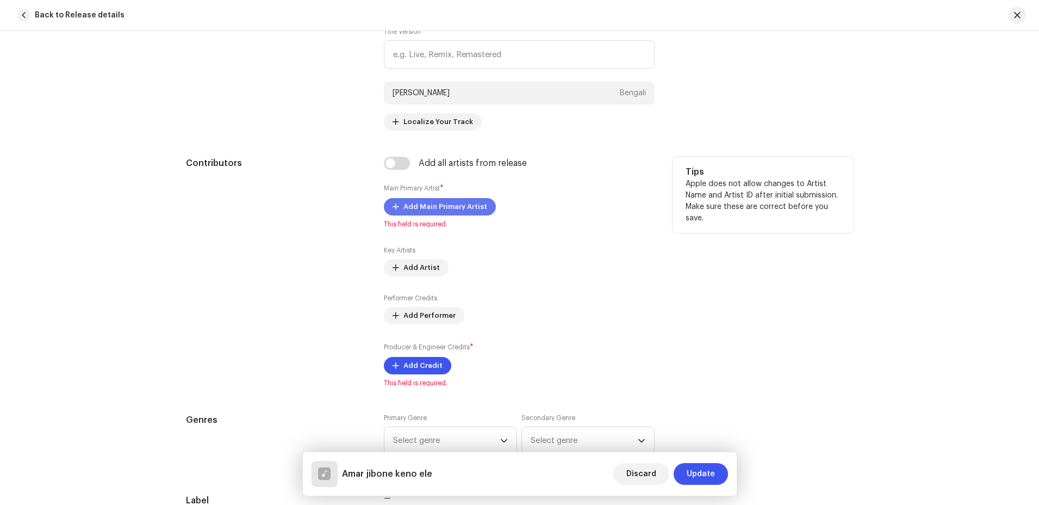
click at [466, 201] on span "Add Main Primary Artist" at bounding box center [446, 207] width 84 height 22
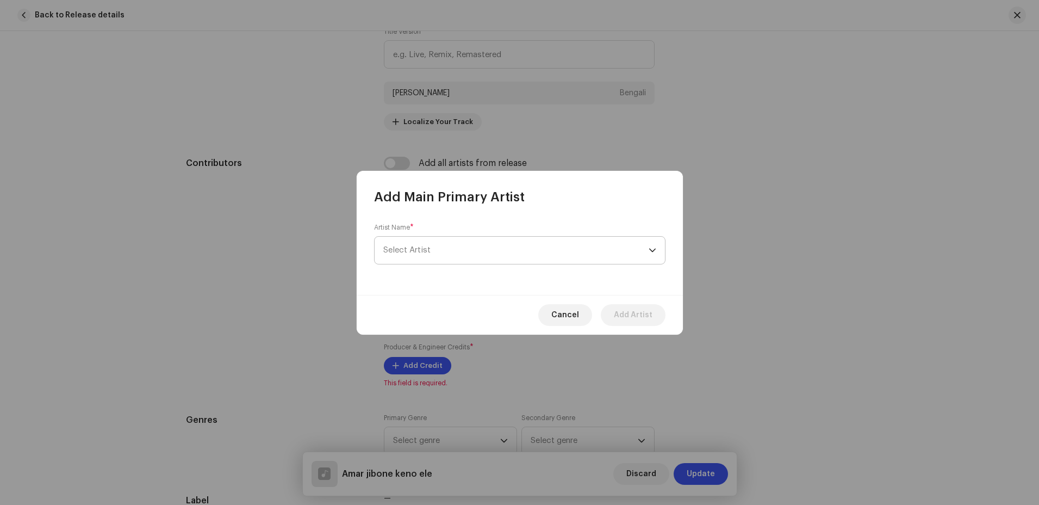
click at [450, 252] on span "Select Artist" at bounding box center [515, 250] width 265 height 27
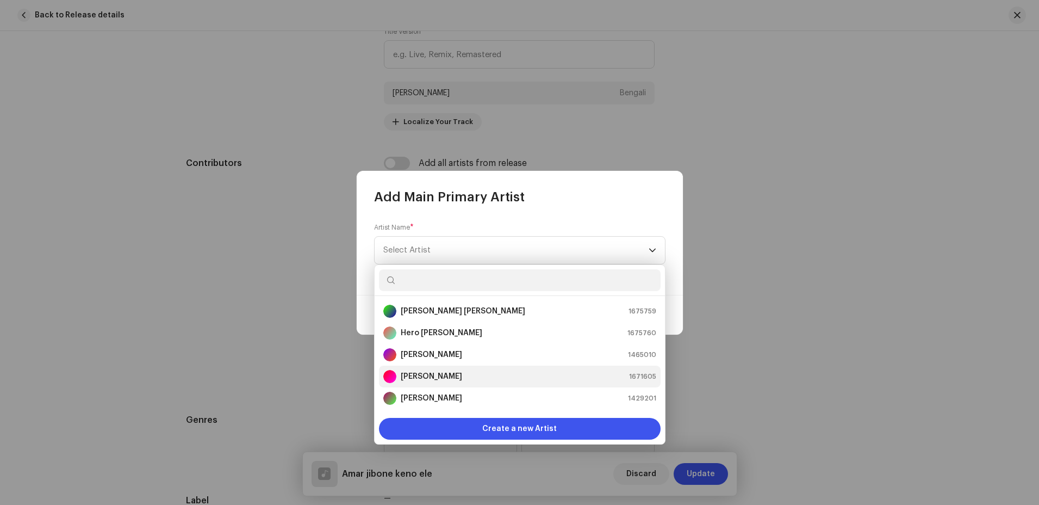
scroll to position [65, 0]
click at [431, 377] on div "Saif 1675617" at bounding box center [519, 376] width 273 height 13
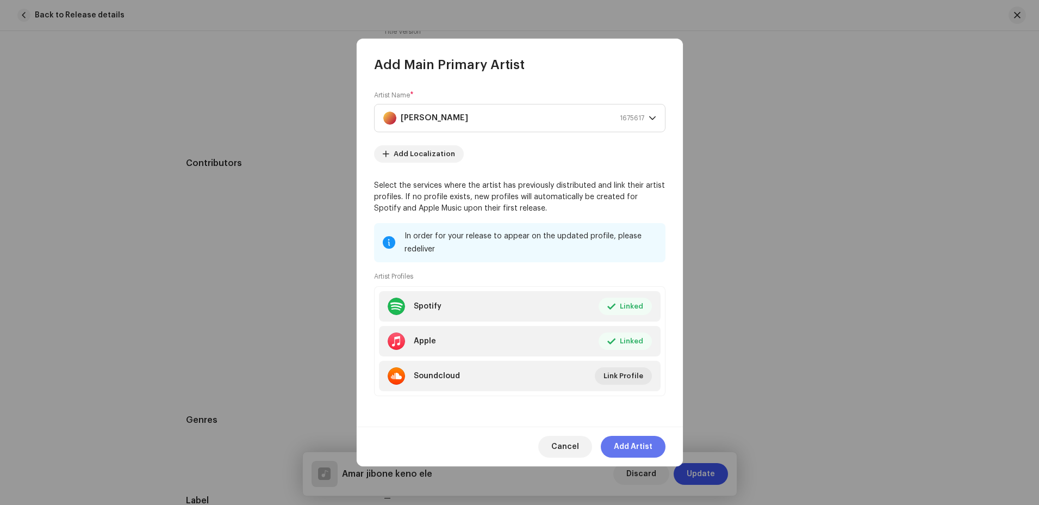
click at [629, 450] on span "Add Artist" at bounding box center [633, 447] width 39 height 22
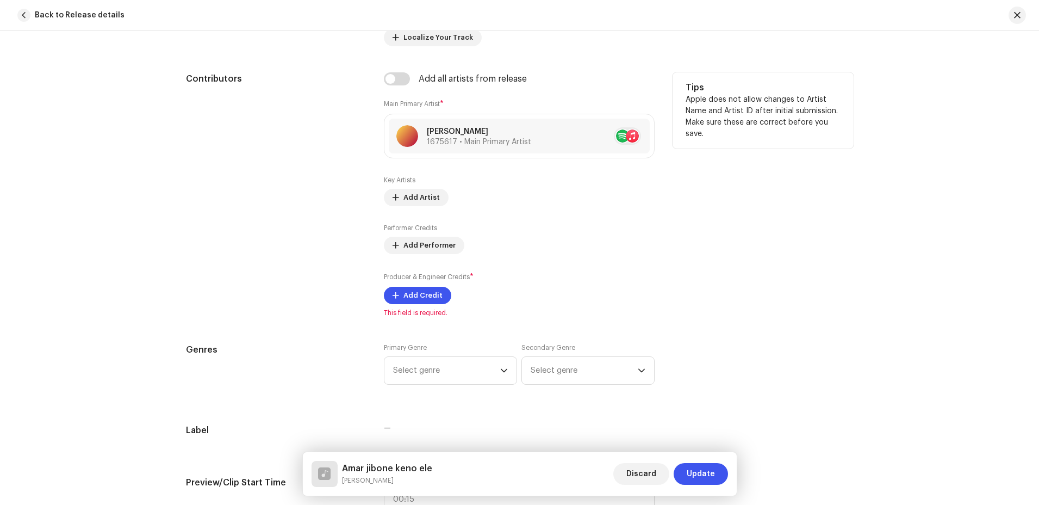
scroll to position [816, 0]
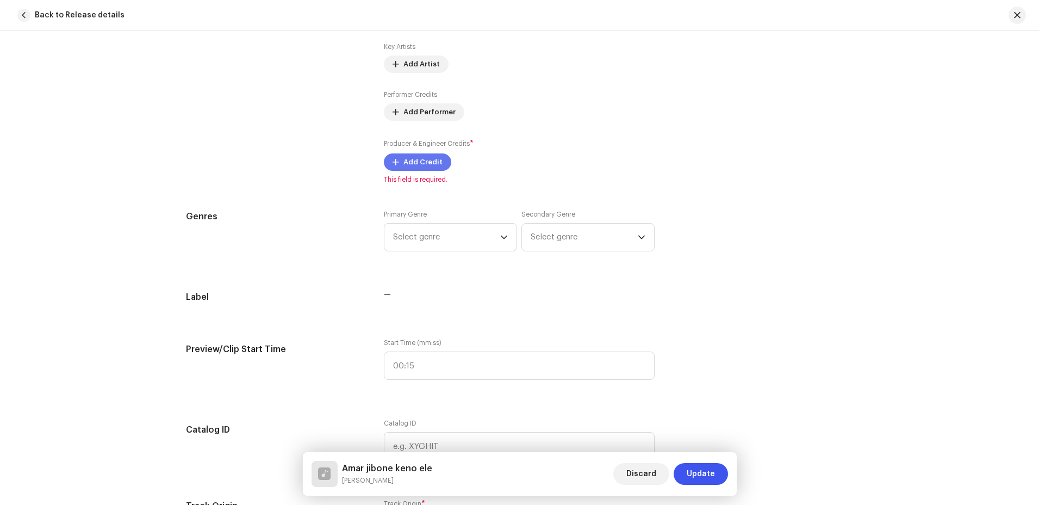
click at [433, 159] on span "Add Credit" at bounding box center [423, 162] width 39 height 22
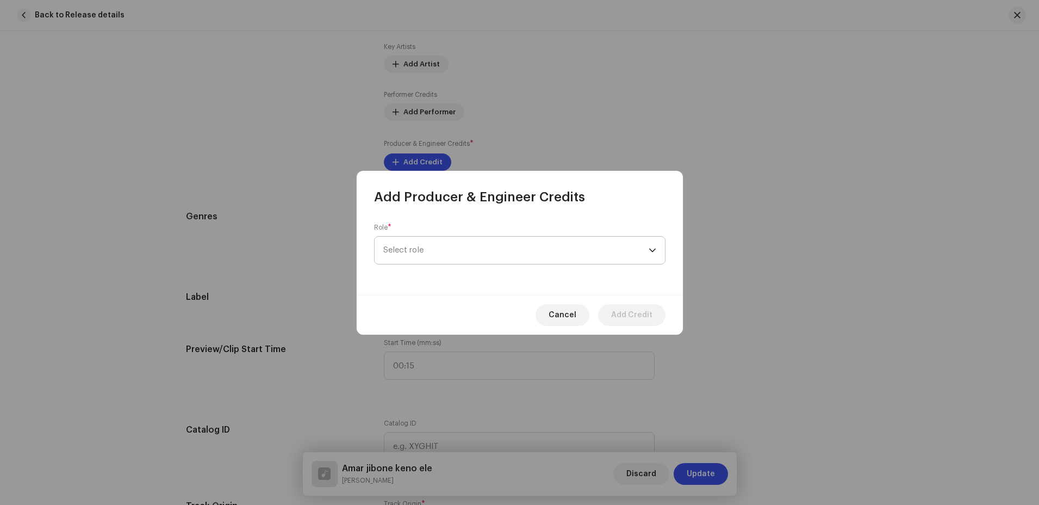
click at [490, 257] on span "Select role" at bounding box center [515, 250] width 265 height 27
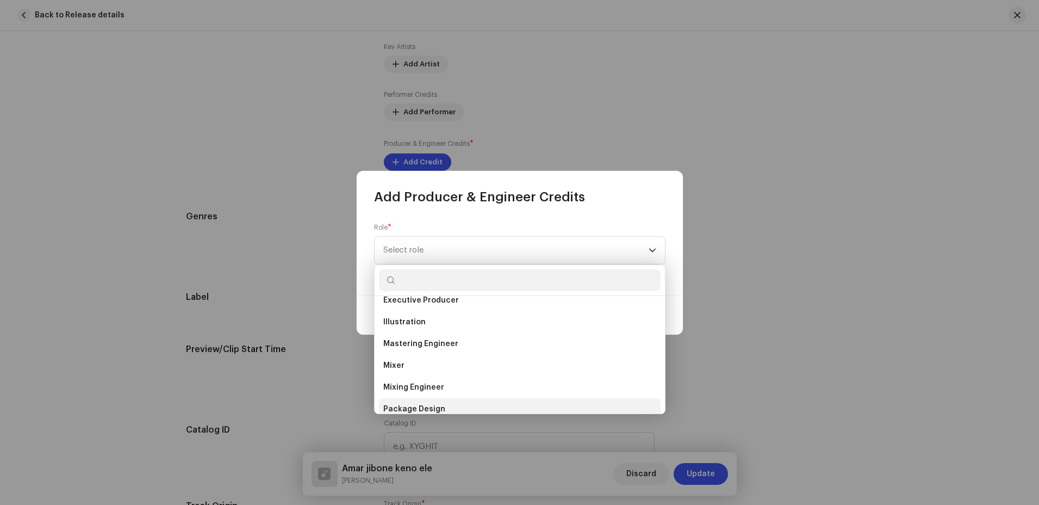
scroll to position [278, 0]
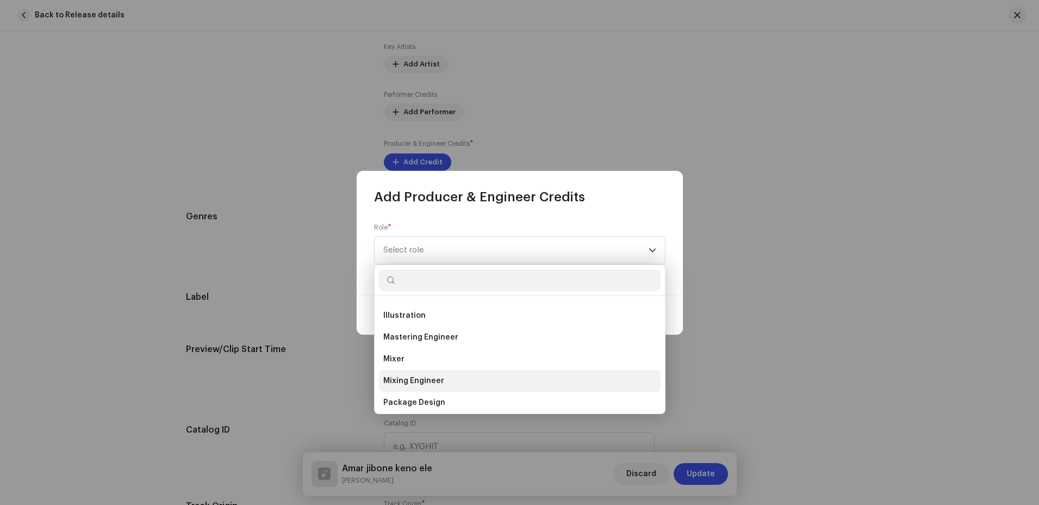
click at [444, 378] on li "Mixing Engineer" at bounding box center [520, 381] width 282 height 22
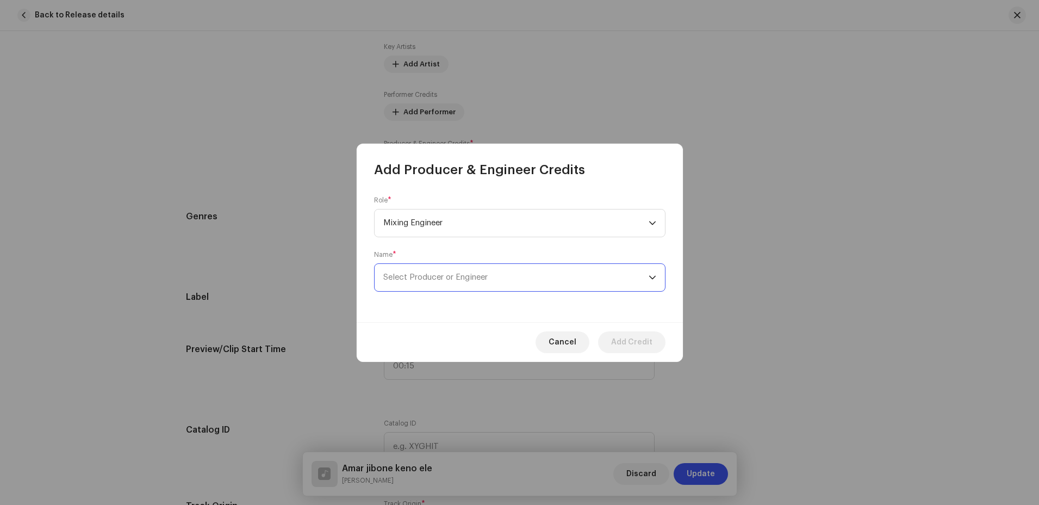
click at [514, 276] on span "Select Producer or Engineer" at bounding box center [515, 277] width 265 height 27
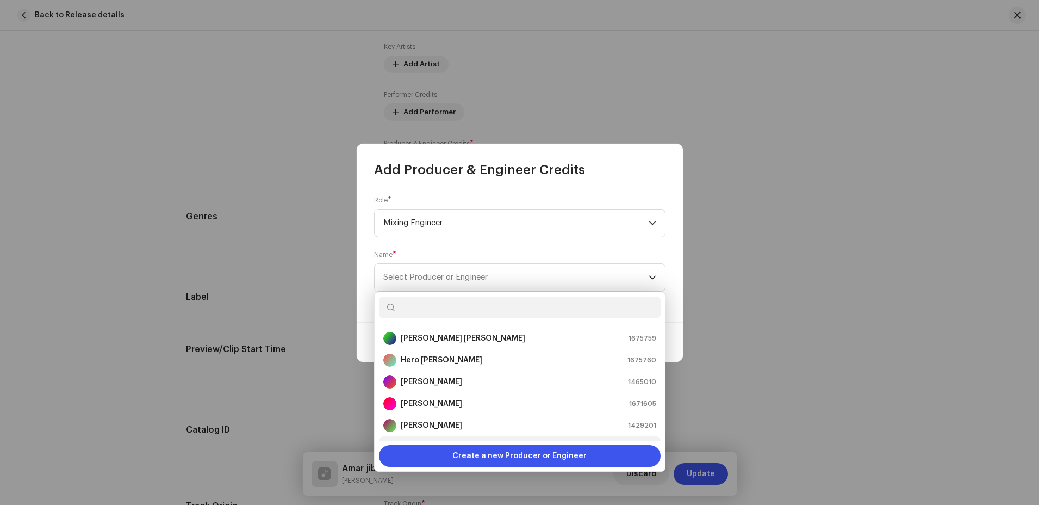
scroll to position [17, 0]
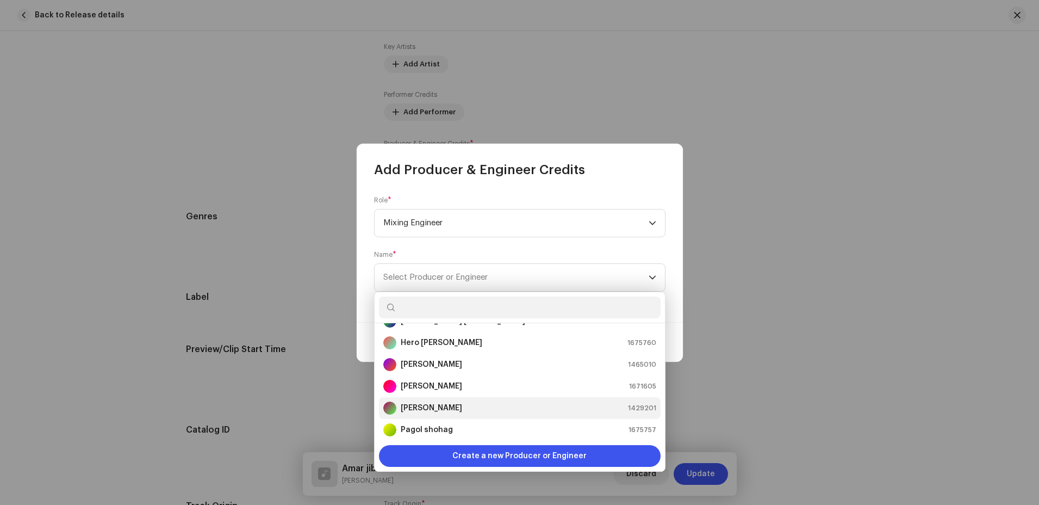
click at [462, 408] on strong "[PERSON_NAME]" at bounding box center [431, 407] width 61 height 11
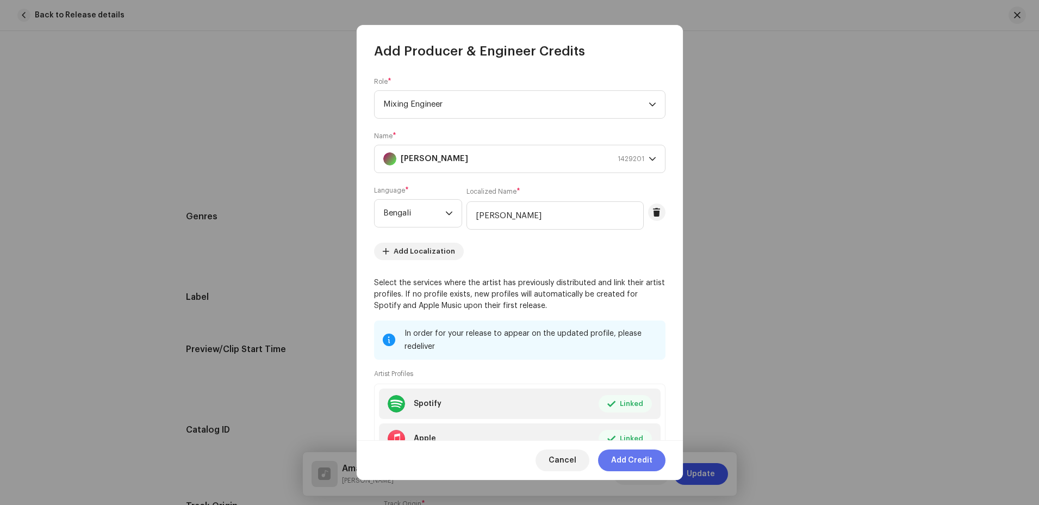
click at [636, 457] on span "Add Credit" at bounding box center [631, 460] width 41 height 22
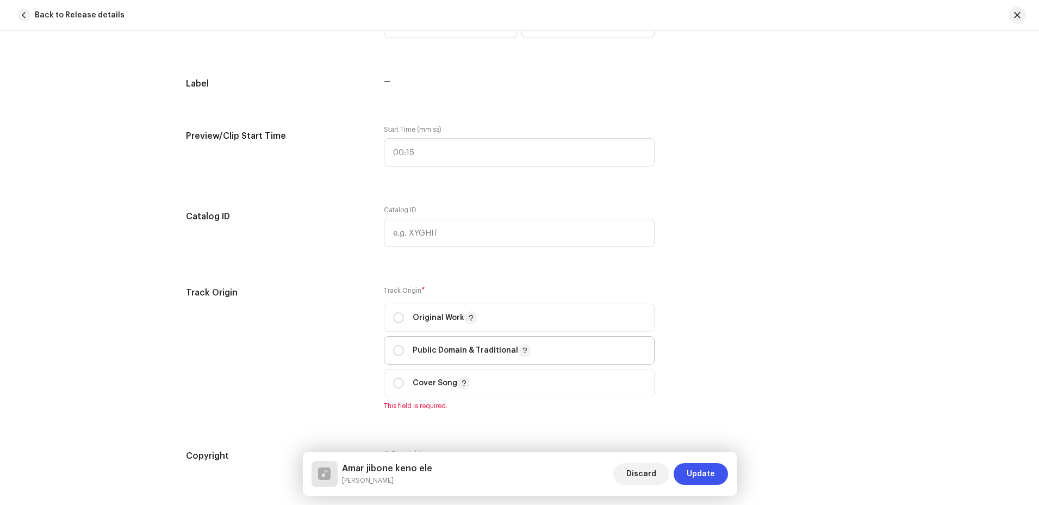
scroll to position [1088, 0]
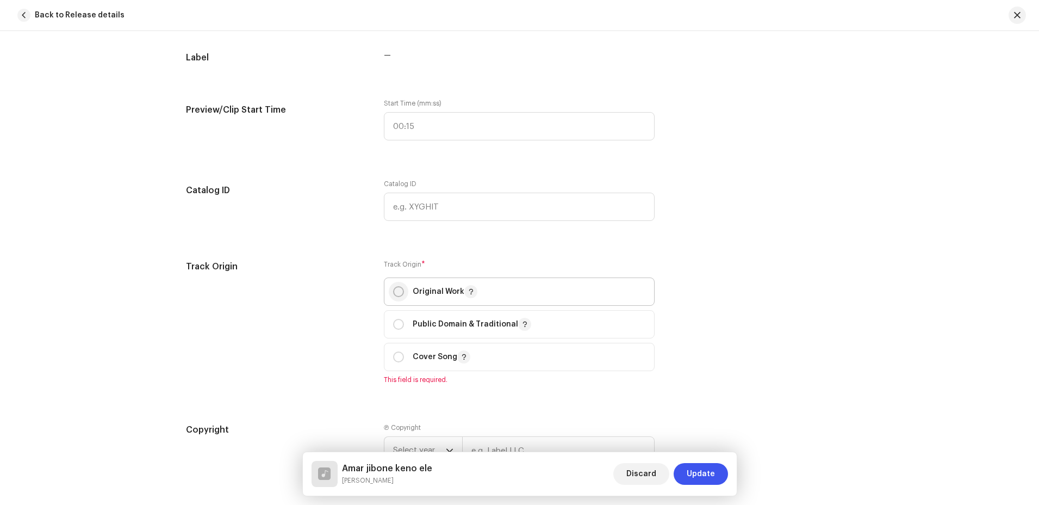
click at [400, 294] on input "radio" at bounding box center [398, 291] width 11 height 11
radio input "true"
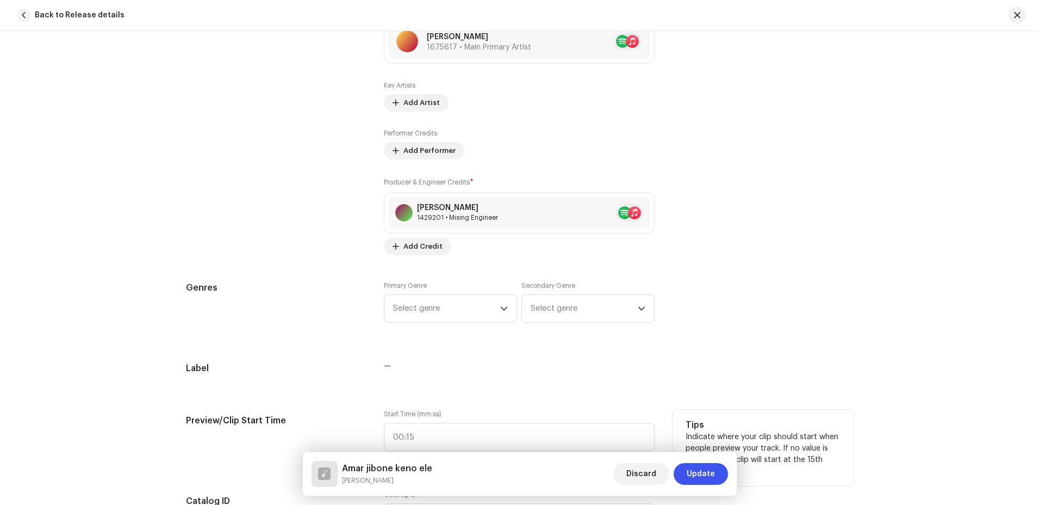
scroll to position [816, 0]
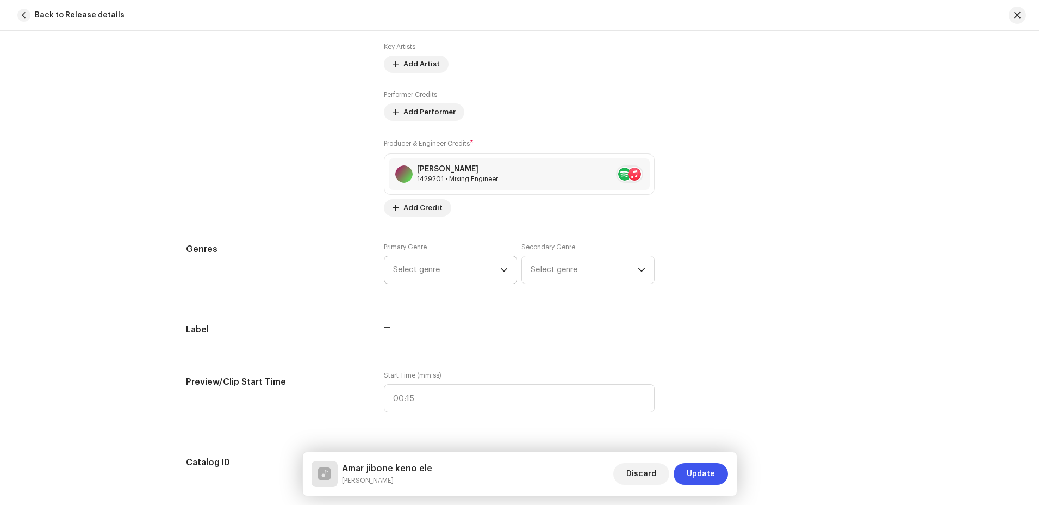
click at [500, 269] on icon "dropdown trigger" at bounding box center [504, 270] width 8 height 8
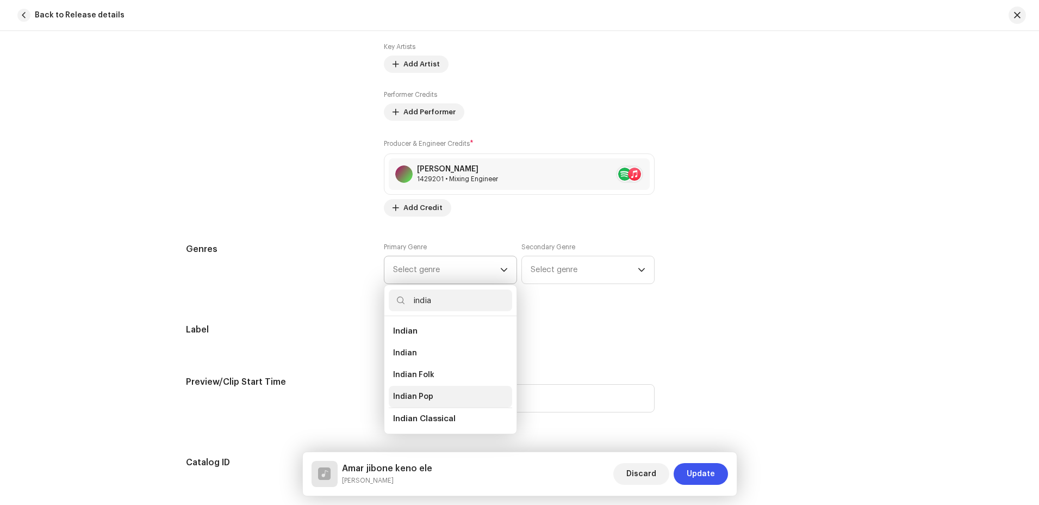
type input "india"
click at [399, 395] on span "Indian Pop" at bounding box center [413, 396] width 40 height 11
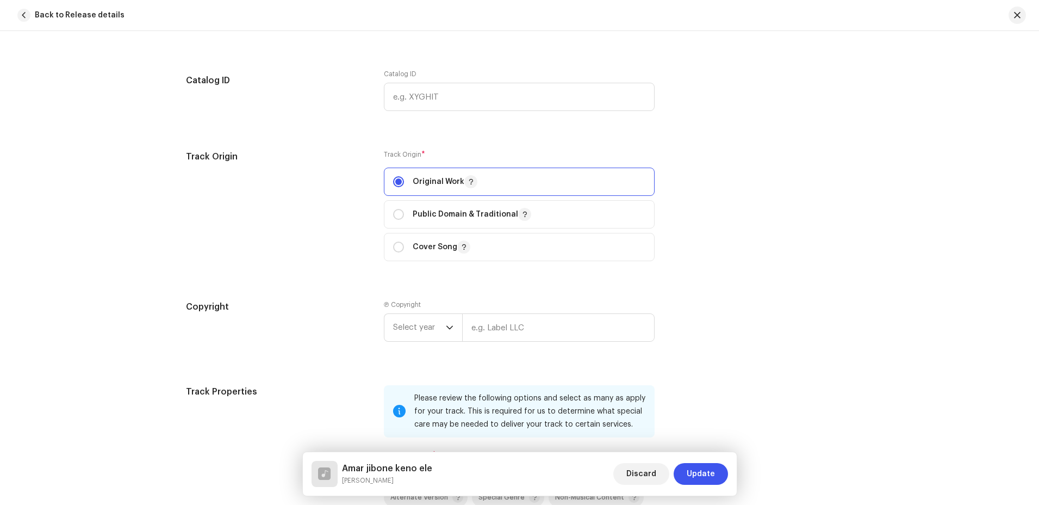
scroll to position [1251, 0]
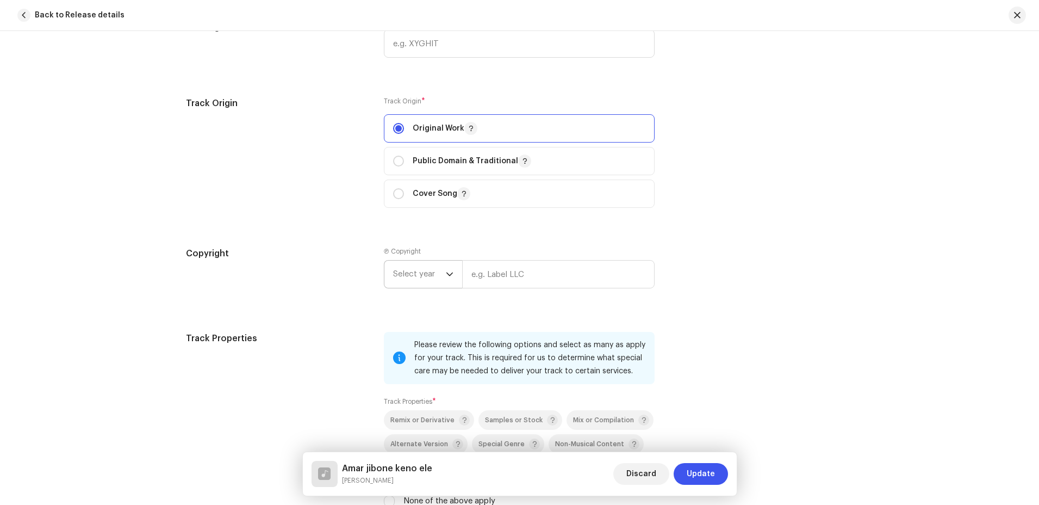
click at [446, 272] on icon "dropdown trigger" at bounding box center [450, 274] width 8 height 8
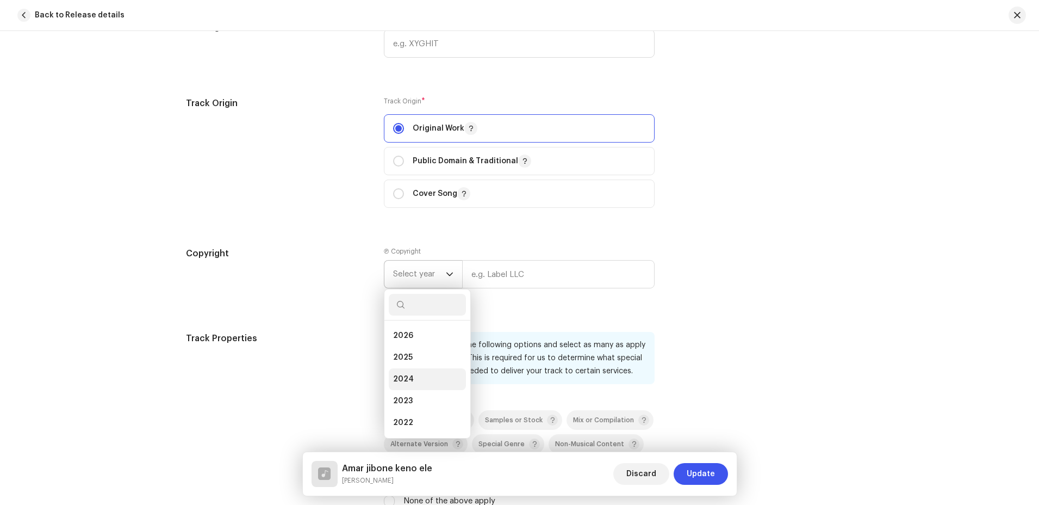
click at [413, 376] on li "2024" at bounding box center [427, 379] width 77 height 22
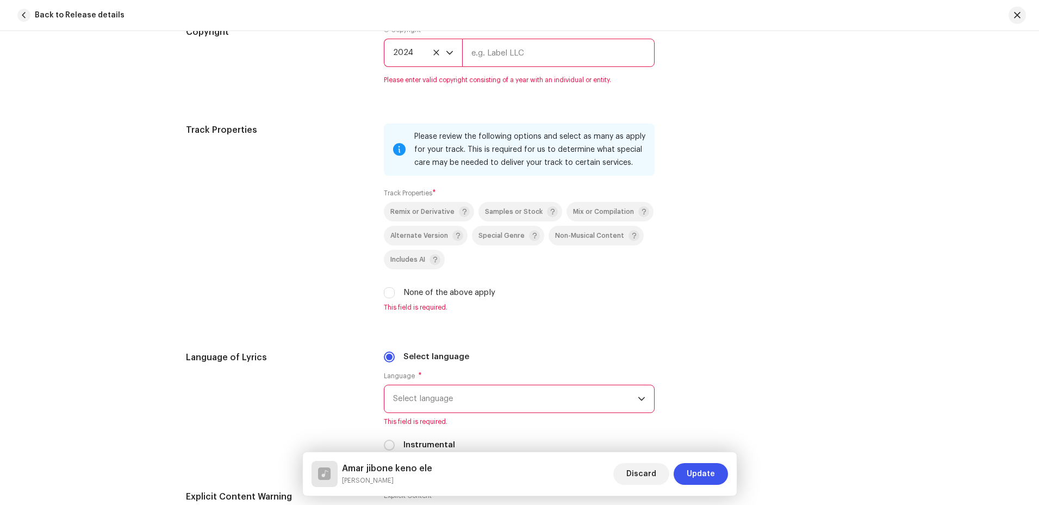
scroll to position [1523, 0]
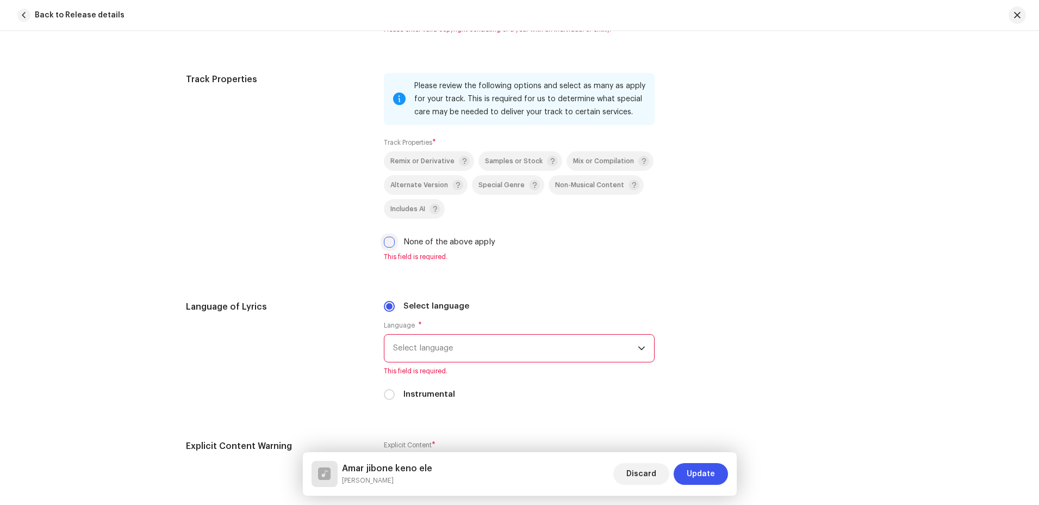
click at [384, 244] on input "None of the above apply" at bounding box center [389, 242] width 11 height 11
checkbox input "true"
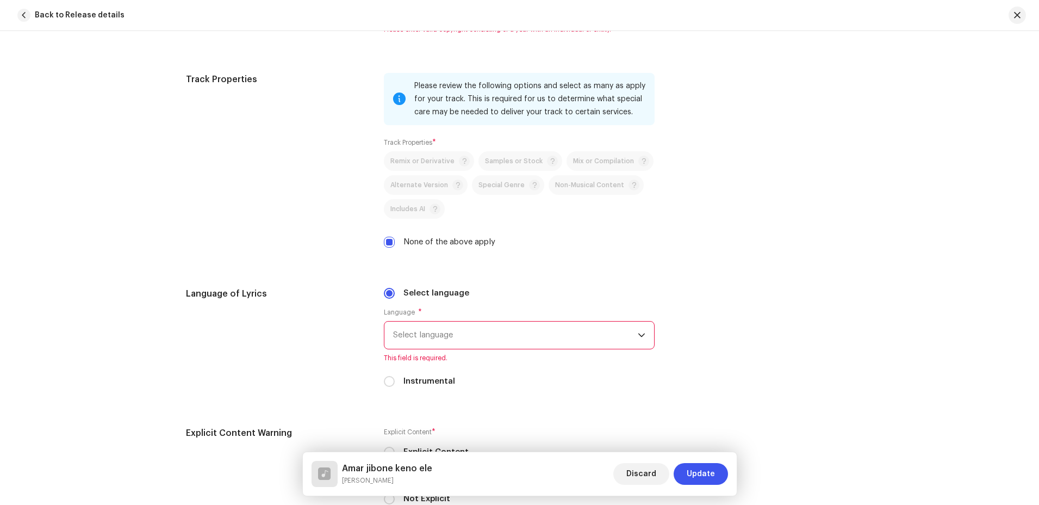
click at [497, 335] on span "Select language" at bounding box center [515, 334] width 245 height 27
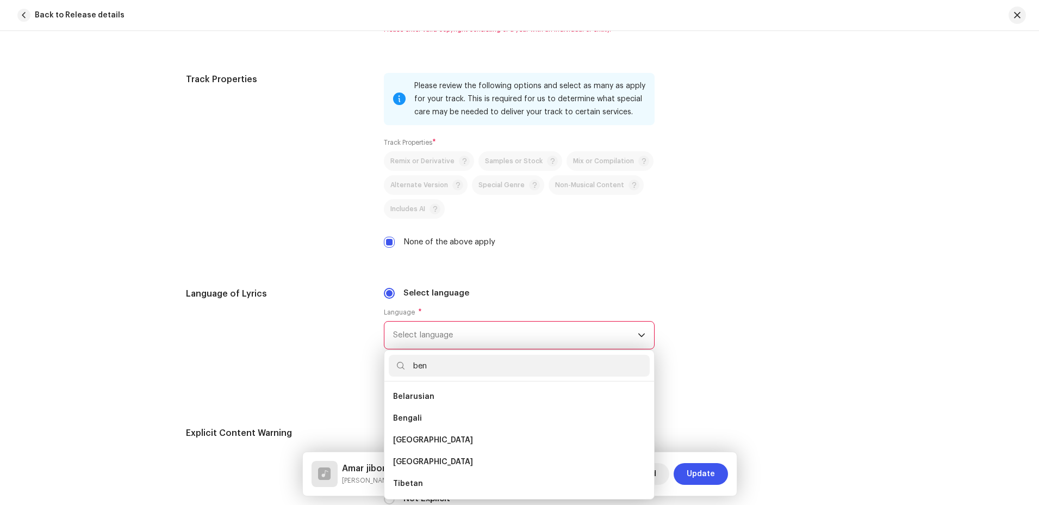
scroll to position [0, 0]
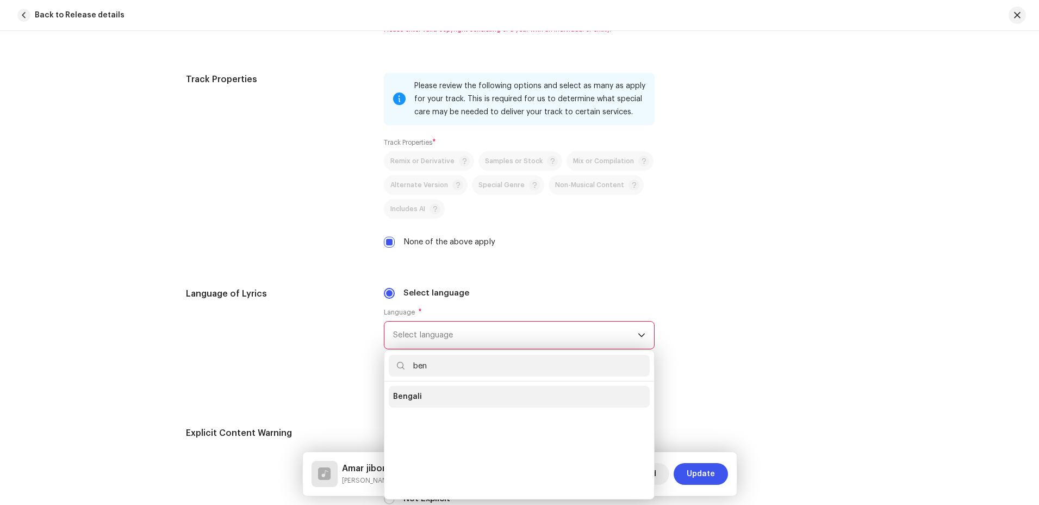
type input "ben"
click at [425, 397] on li "Bengali" at bounding box center [519, 397] width 261 height 22
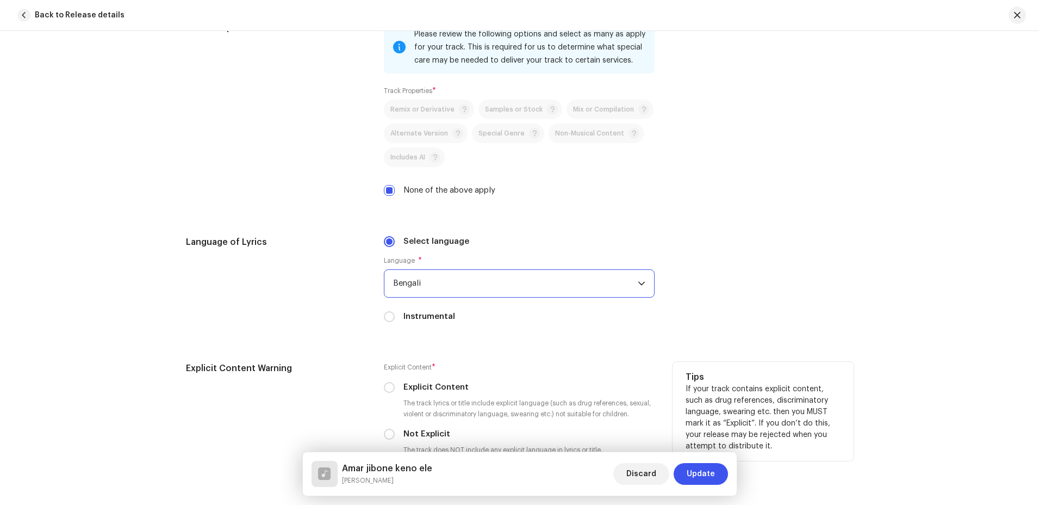
scroll to position [1740, 0]
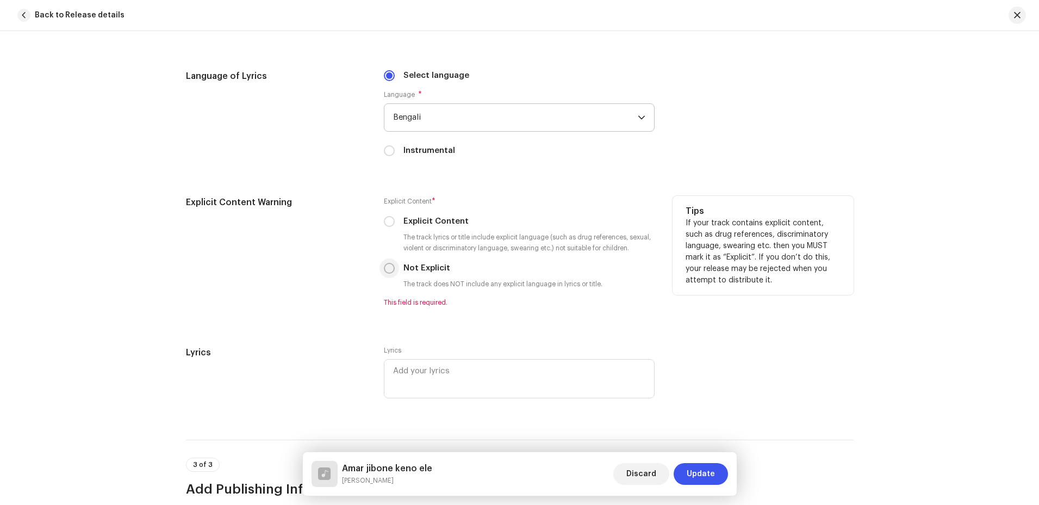
click at [387, 269] on input "Not Explicit" at bounding box center [389, 268] width 11 height 11
radio input "true"
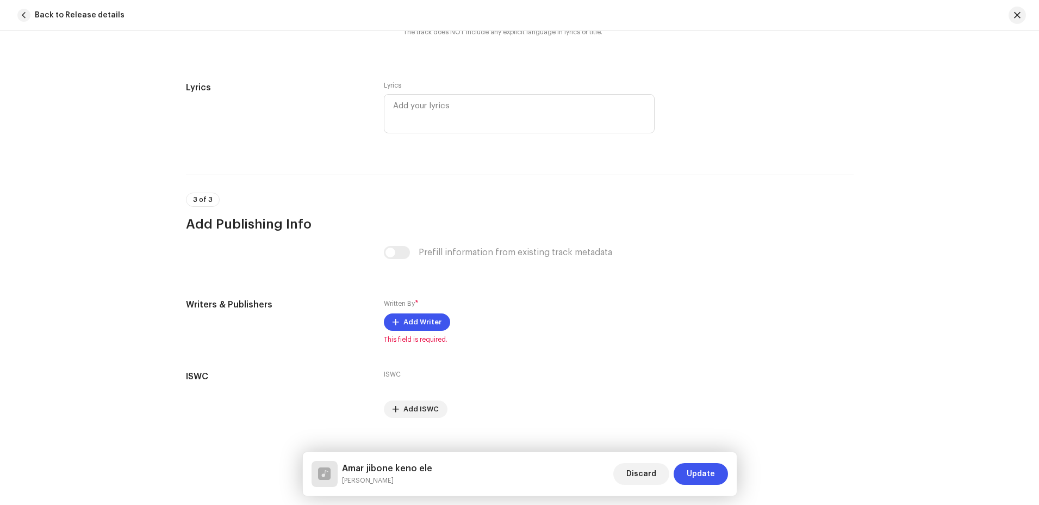
scroll to position [2009, 0]
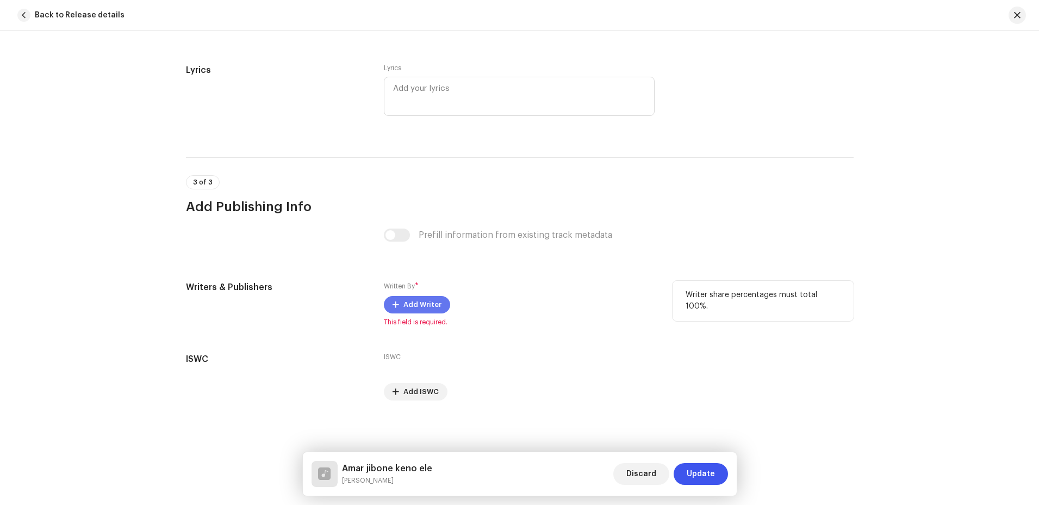
click at [413, 307] on span "Add Writer" at bounding box center [423, 305] width 38 height 22
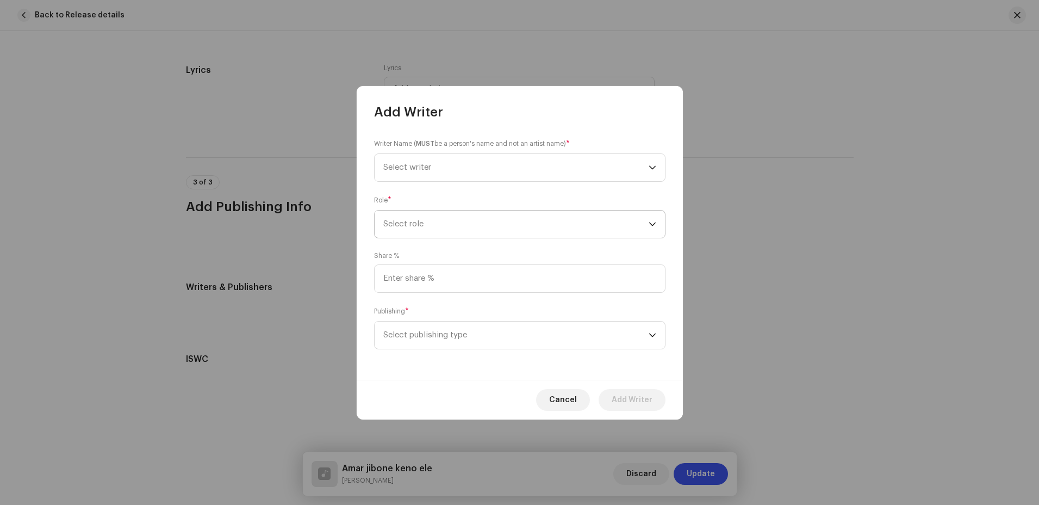
click at [541, 228] on span "Select role" at bounding box center [515, 223] width 265 height 27
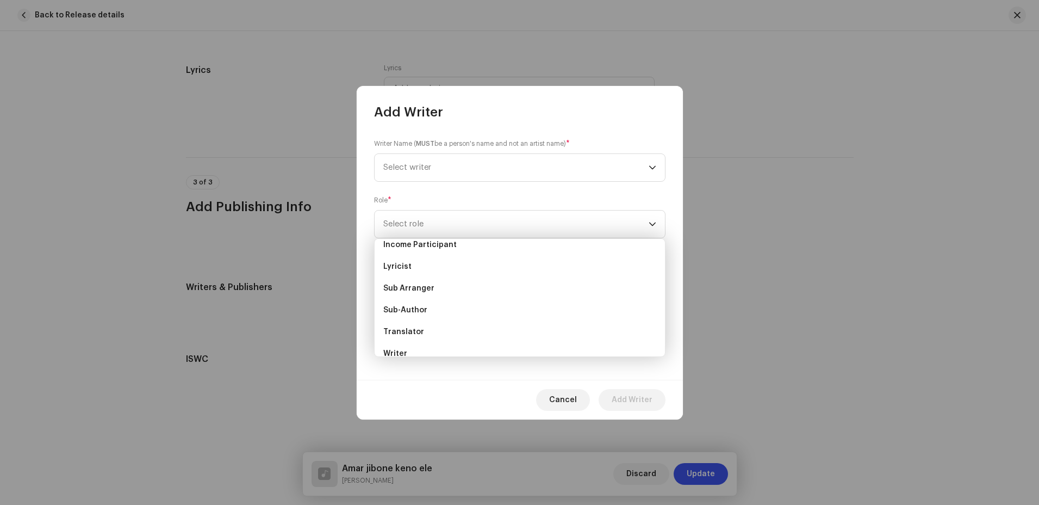
scroll to position [109, 0]
click at [416, 258] on li "Lyricist" at bounding box center [520, 254] width 282 height 22
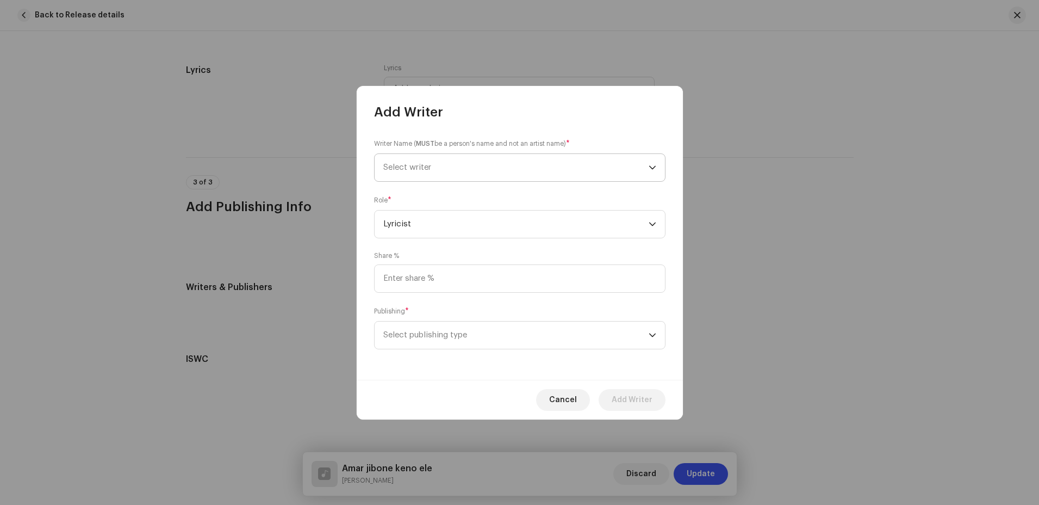
click at [500, 169] on span "Select writer" at bounding box center [515, 167] width 265 height 27
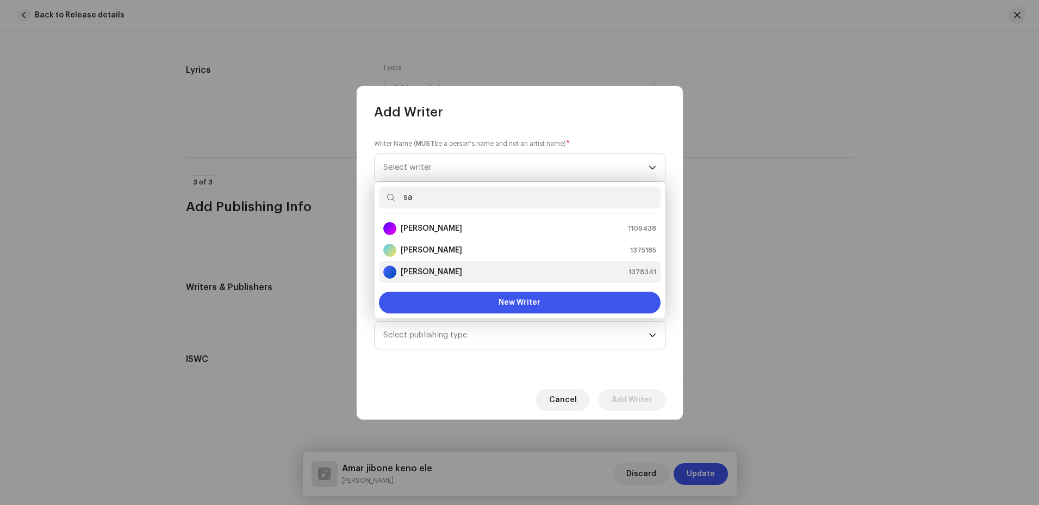
type input "sa"
click at [423, 269] on strong "[PERSON_NAME]" at bounding box center [431, 271] width 61 height 11
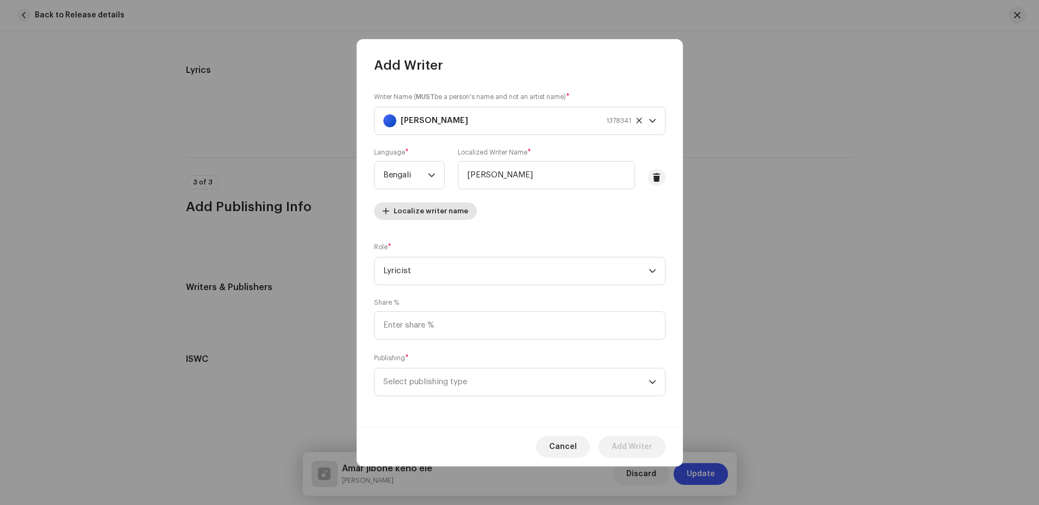
click at [441, 214] on span "Localize writer name" at bounding box center [431, 211] width 75 height 22
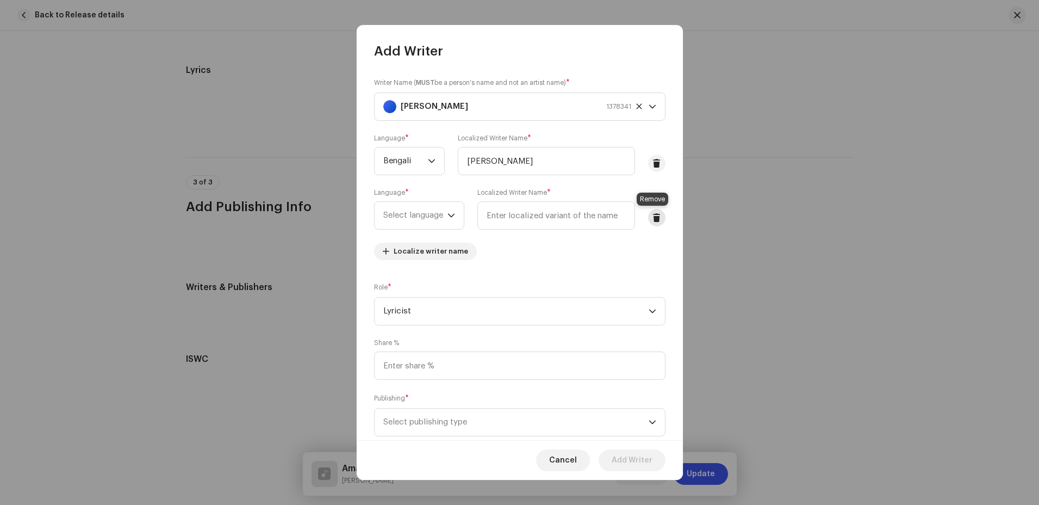
click at [656, 221] on span at bounding box center [657, 217] width 8 height 9
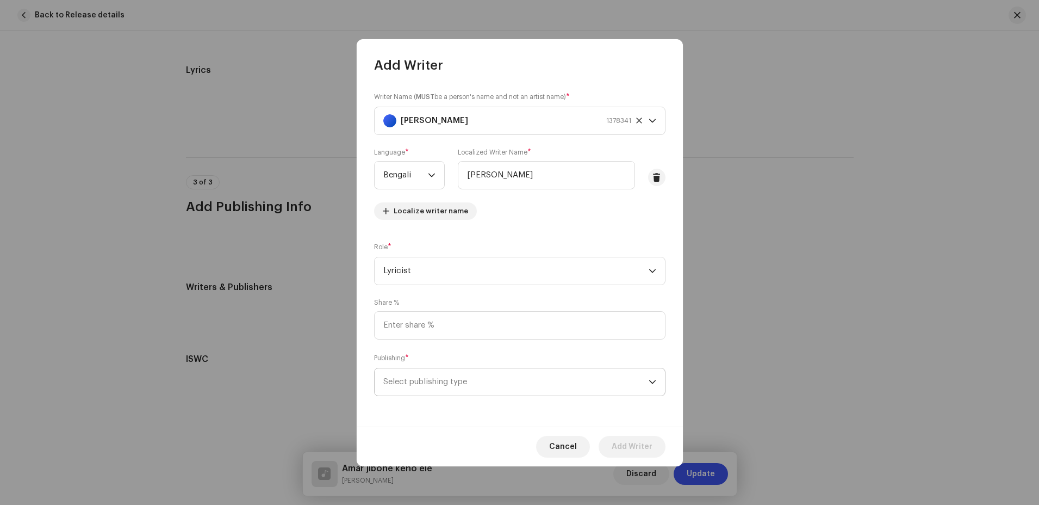
click at [527, 388] on span "Select publishing type" at bounding box center [515, 381] width 265 height 27
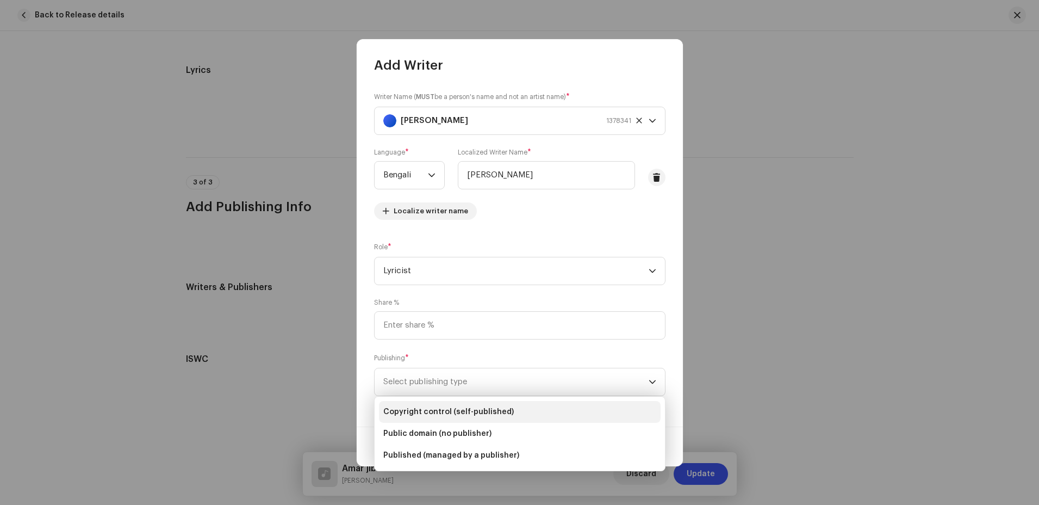
click at [485, 412] on span "Copyright control (self-published)" at bounding box center [448, 411] width 131 height 11
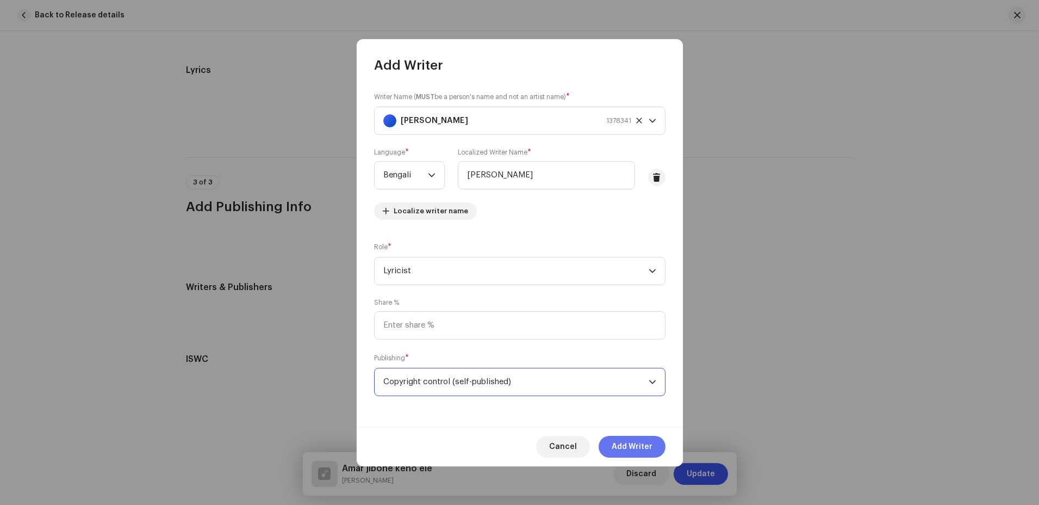
click at [647, 442] on span "Add Writer" at bounding box center [632, 447] width 41 height 22
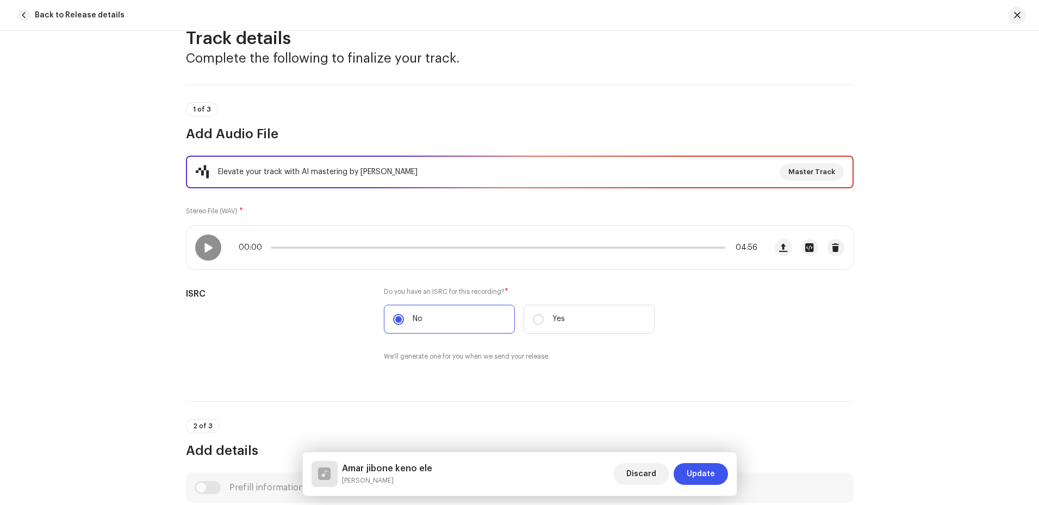
scroll to position [0, 0]
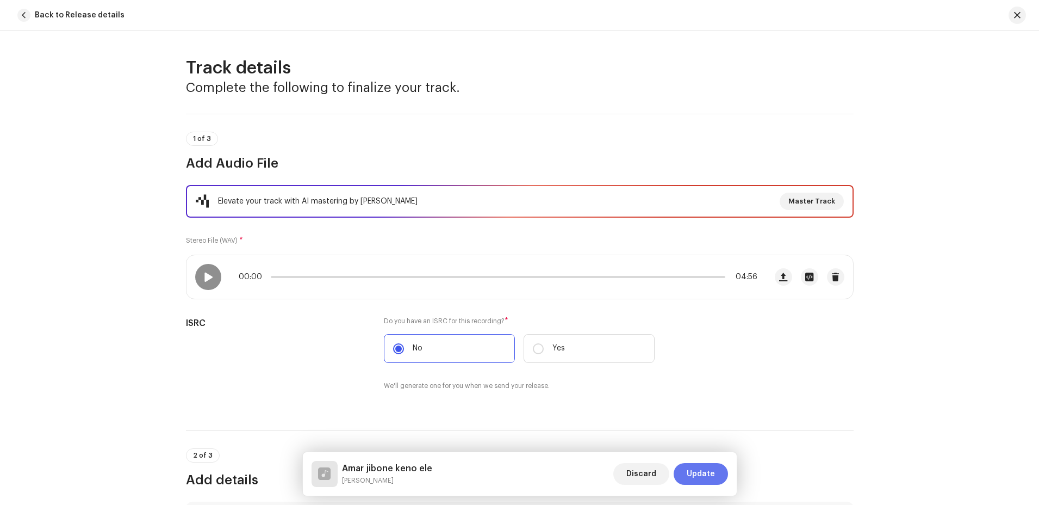
click at [702, 471] on span "Update" at bounding box center [701, 474] width 28 height 22
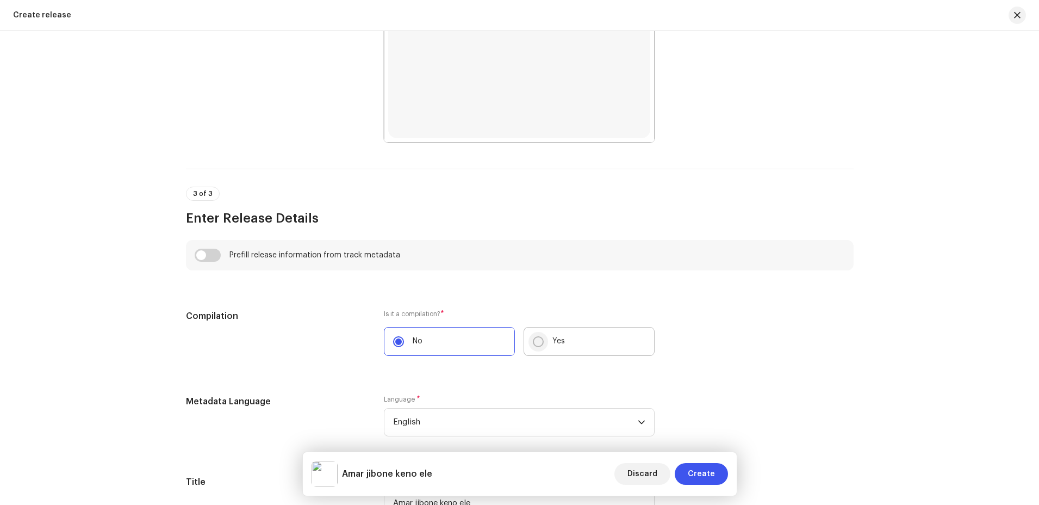
scroll to position [653, 0]
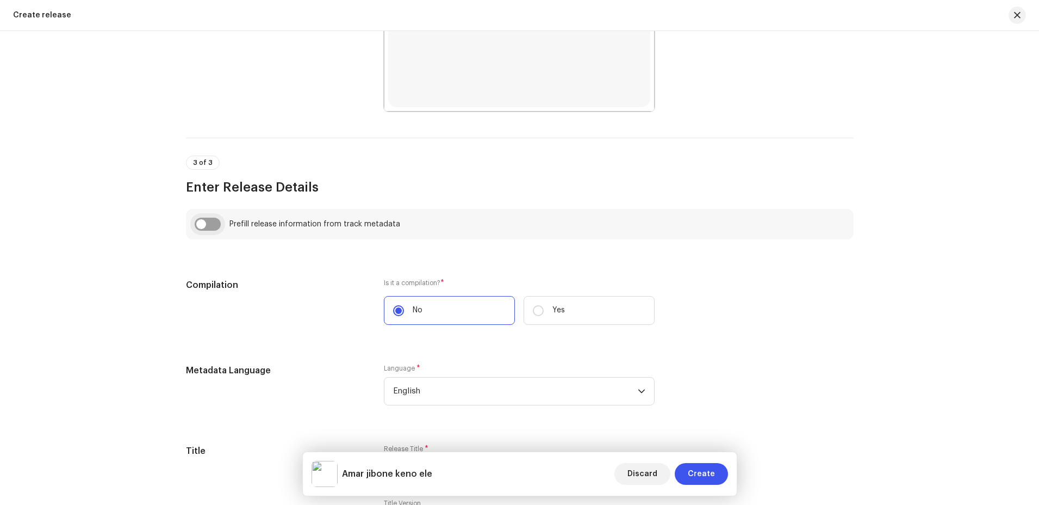
click at [208, 227] on input "checkbox" at bounding box center [208, 224] width 26 height 13
checkbox input "true"
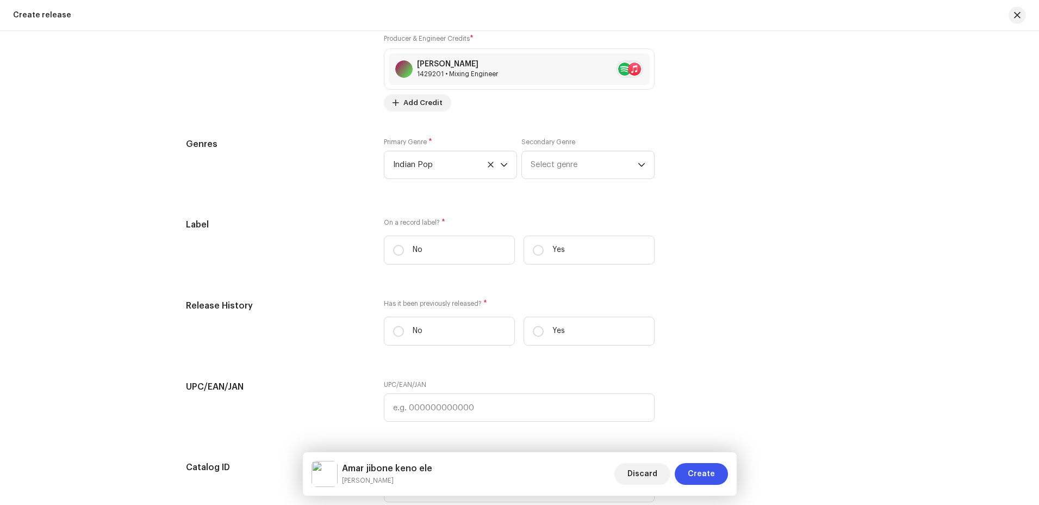
scroll to position [1523, 0]
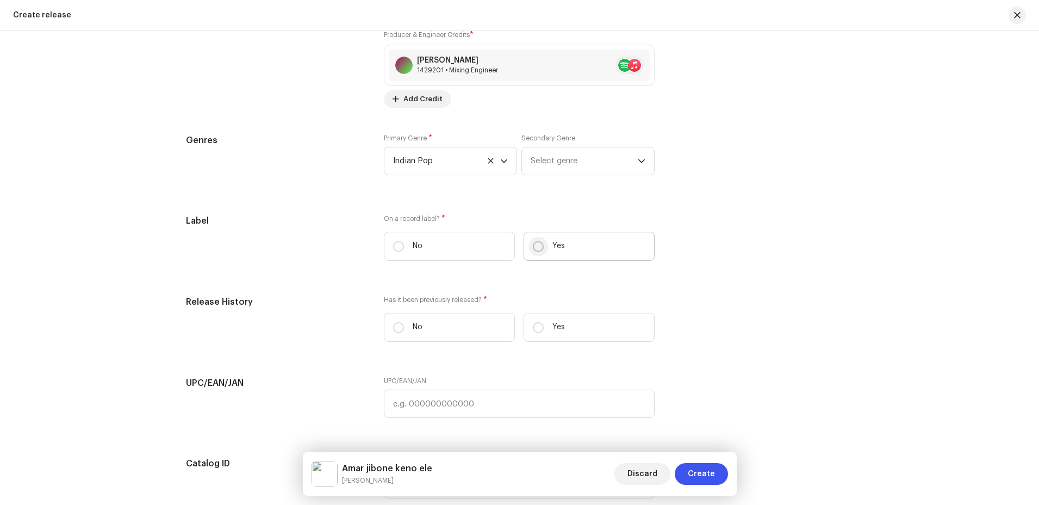
click at [537, 246] on input "Yes" at bounding box center [538, 246] width 11 height 11
radio input "true"
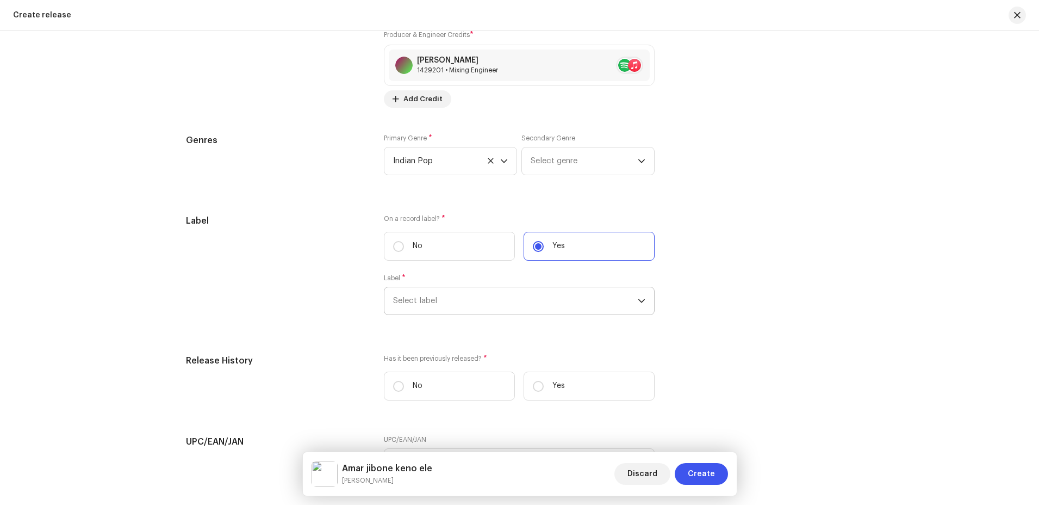
click at [642, 303] on icon "dropdown trigger" at bounding box center [642, 301] width 8 height 8
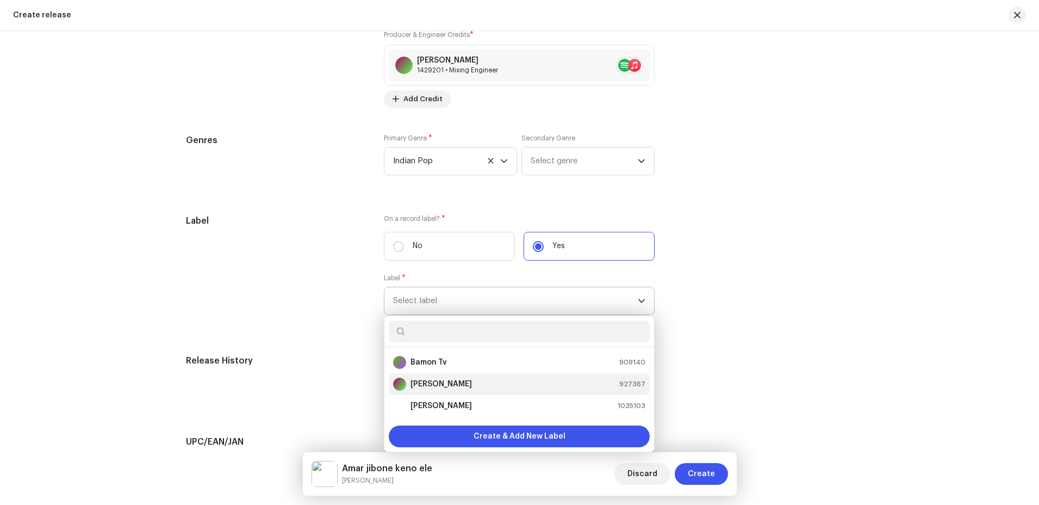
click at [465, 380] on strong "[PERSON_NAME]" at bounding box center [441, 383] width 61 height 11
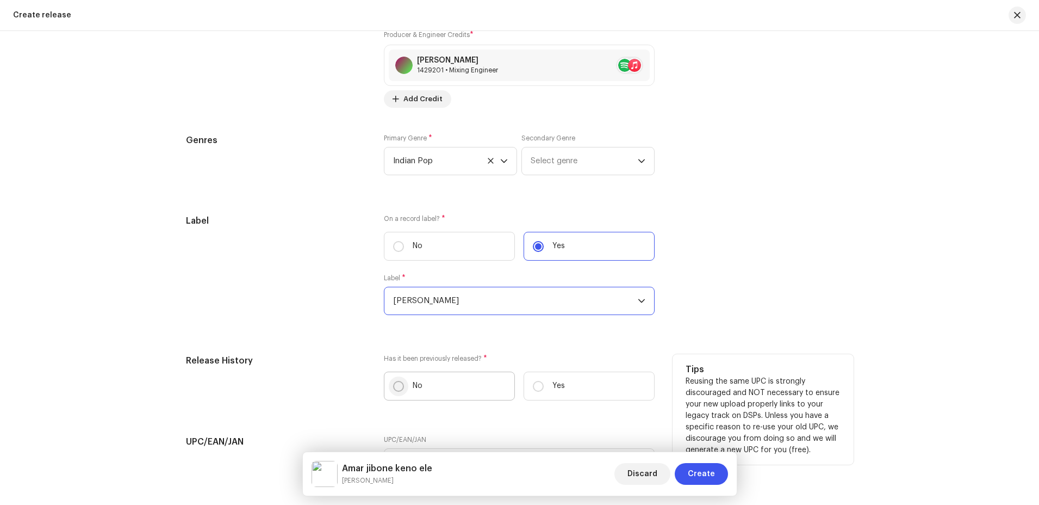
click at [396, 384] on input "No" at bounding box center [398, 386] width 11 height 11
radio input "true"
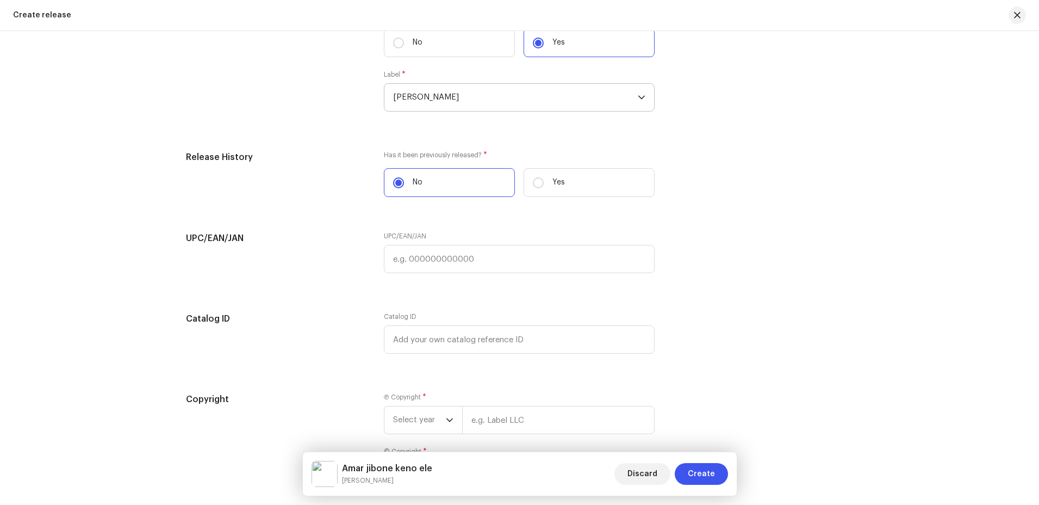
scroll to position [1795, 0]
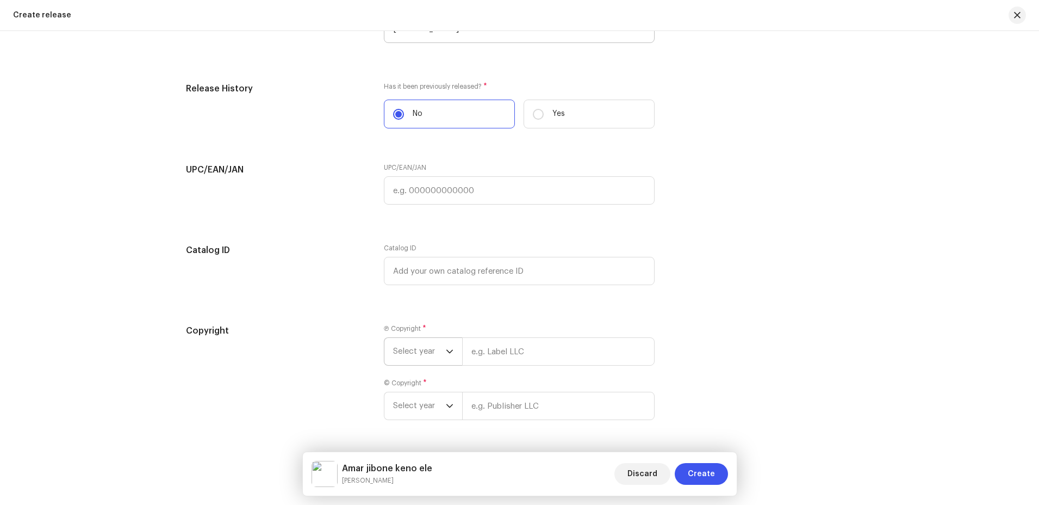
click at [446, 347] on icon "dropdown trigger" at bounding box center [450, 351] width 8 height 8
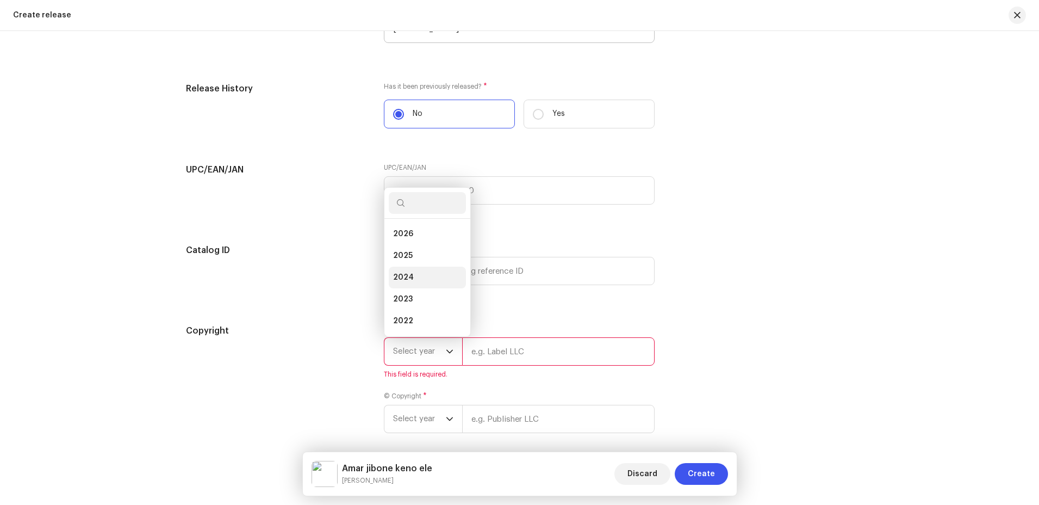
click at [426, 276] on li "2024" at bounding box center [427, 277] width 77 height 22
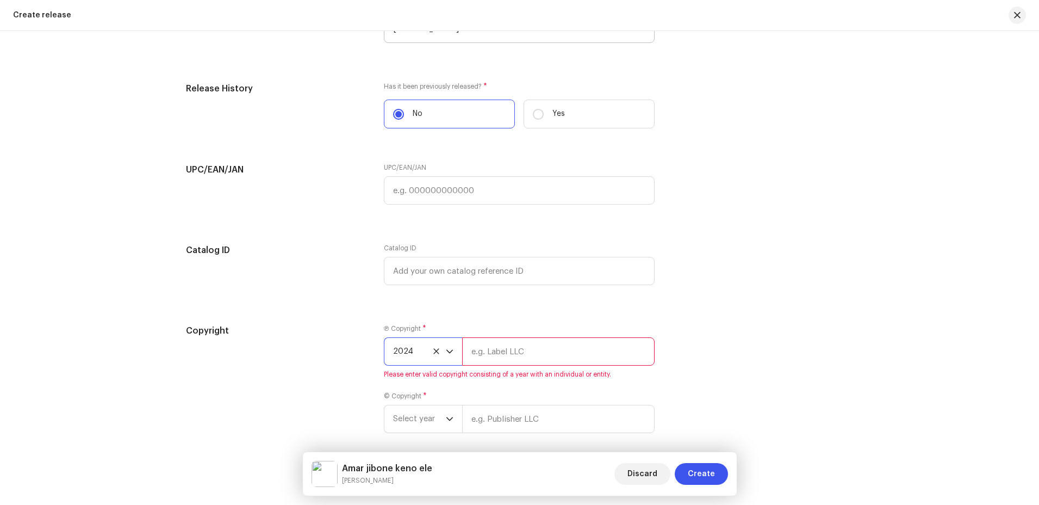
click at [530, 362] on input "text" at bounding box center [558, 351] width 193 height 28
type input "[PERSON_NAME]"
click at [440, 406] on span "Select year" at bounding box center [419, 405] width 53 height 27
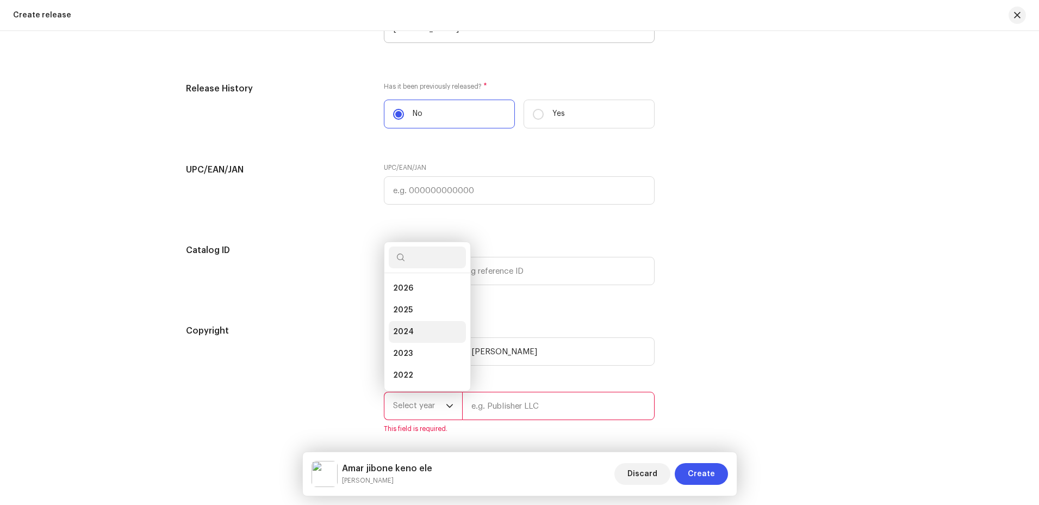
click at [429, 321] on li "2024" at bounding box center [427, 332] width 77 height 22
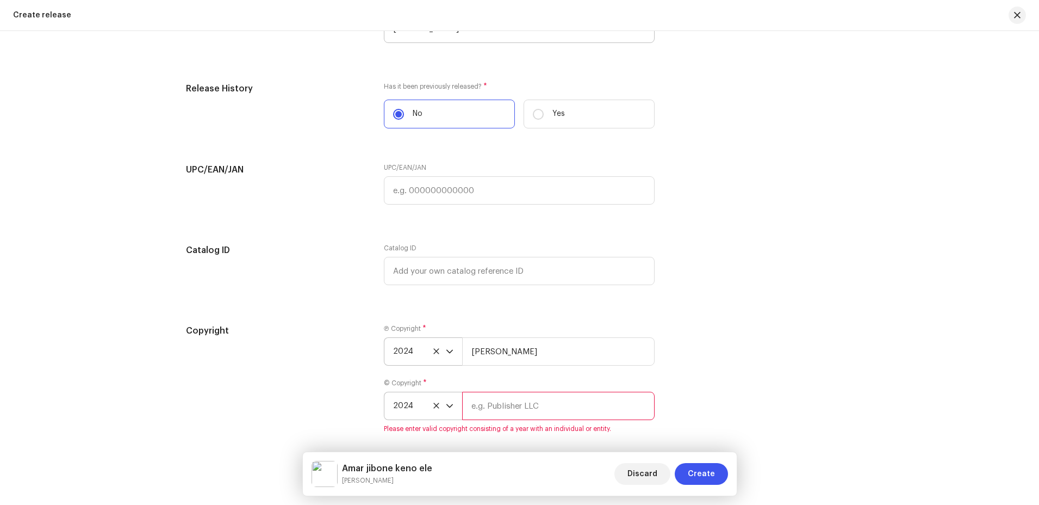
click at [521, 405] on input "text" at bounding box center [558, 406] width 193 height 28
type input "[PERSON_NAME]"
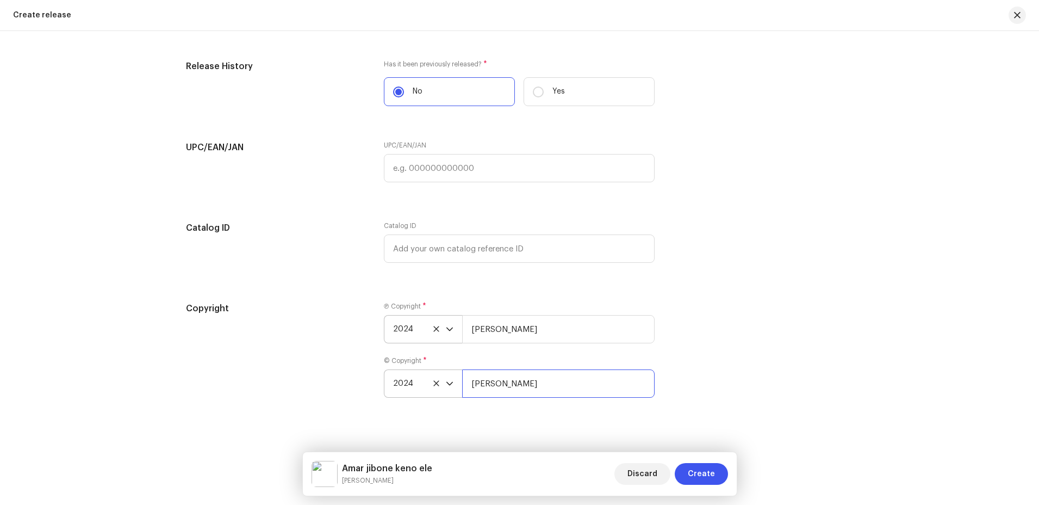
scroll to position [1827, 0]
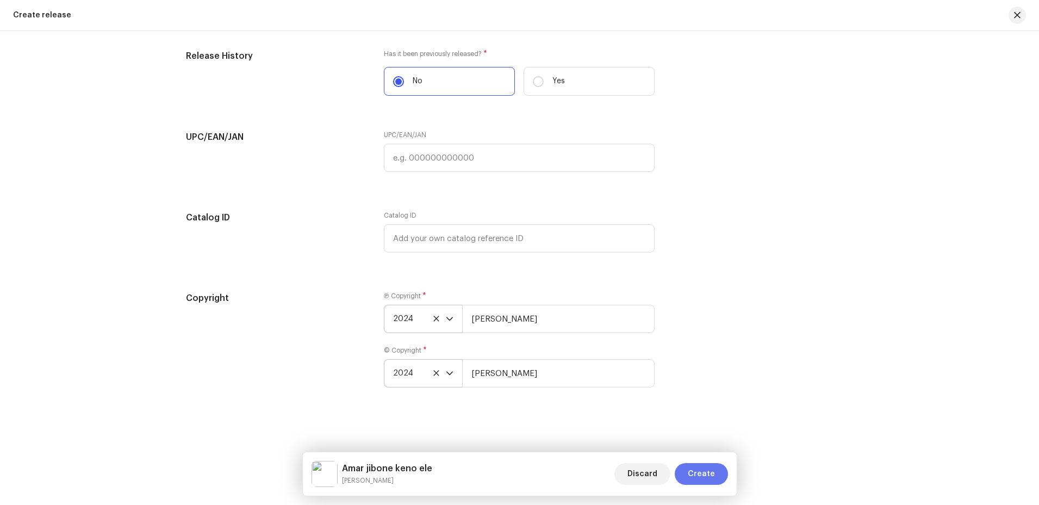
click at [704, 471] on span "Create" at bounding box center [701, 474] width 27 height 22
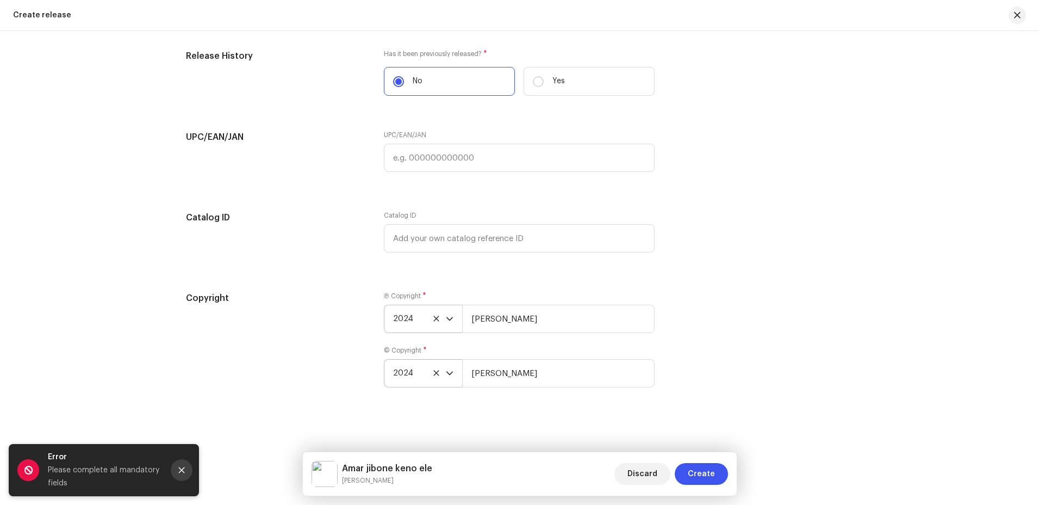
click at [182, 463] on button "Close" at bounding box center [182, 470] width 22 height 22
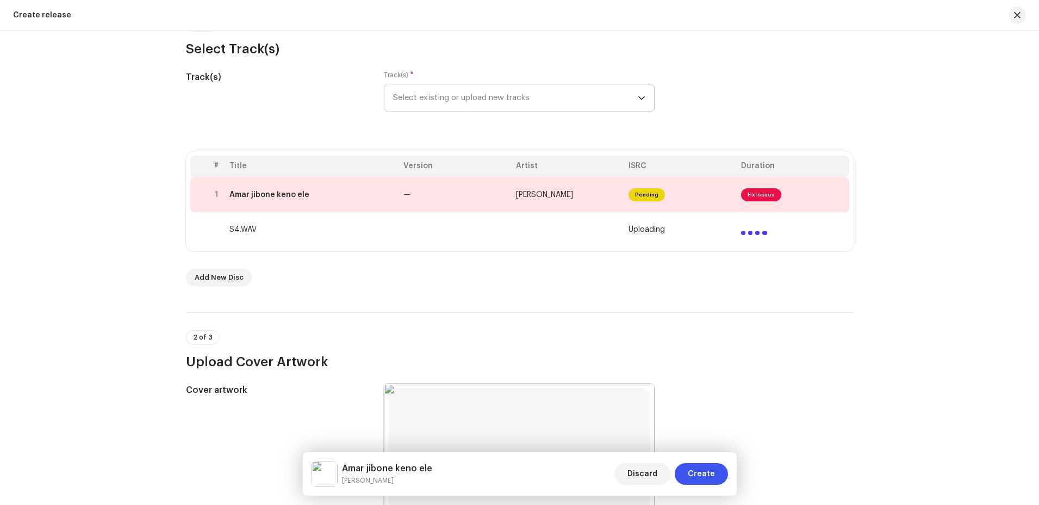
scroll to position [0, 0]
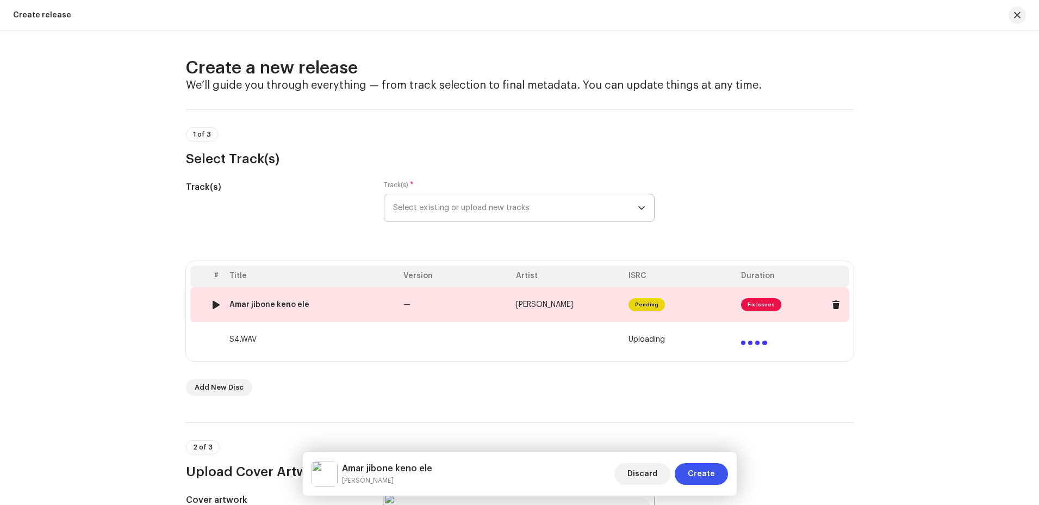
click at [474, 307] on td "—" at bounding box center [455, 304] width 113 height 35
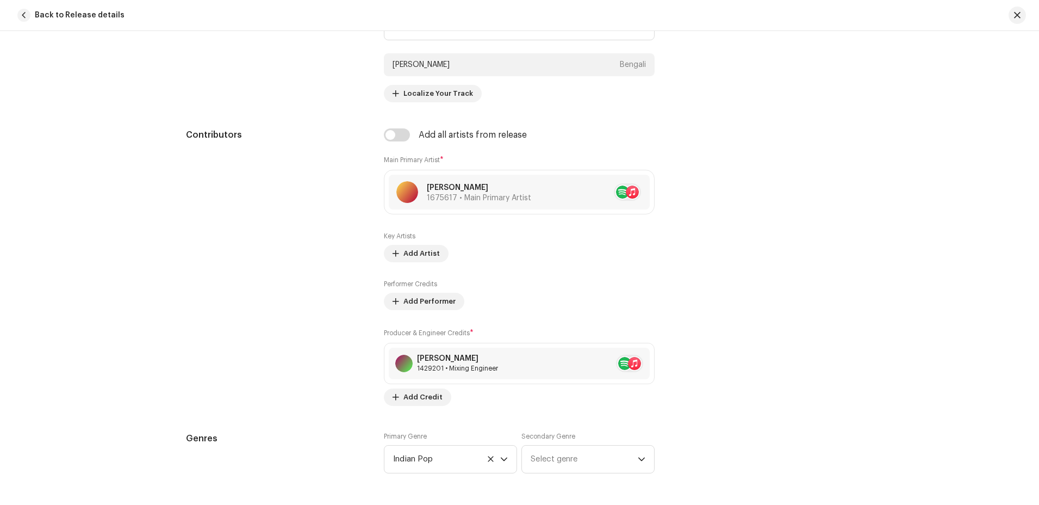
scroll to position [653, 0]
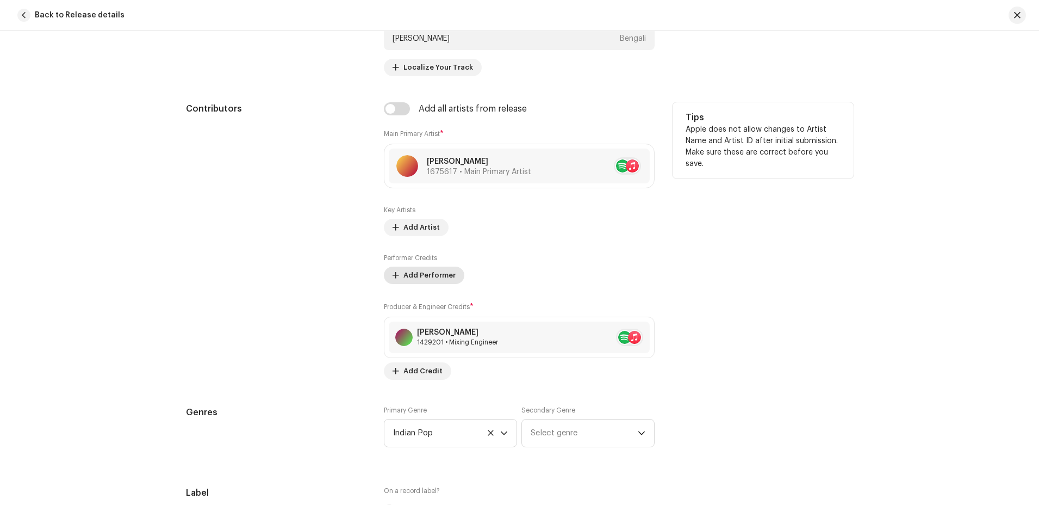
click at [432, 277] on span "Add Performer" at bounding box center [430, 275] width 52 height 22
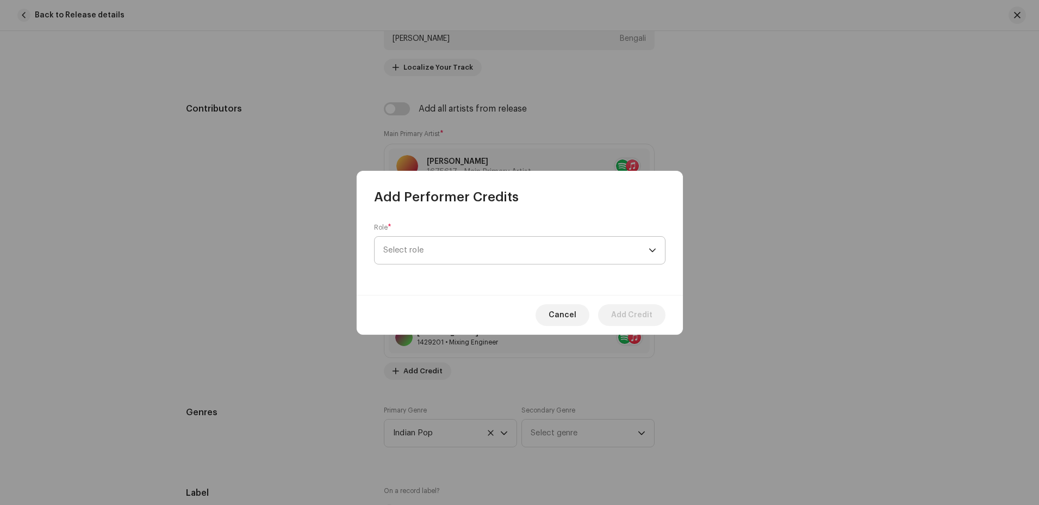
click at [520, 254] on span "Select role" at bounding box center [515, 250] width 265 height 27
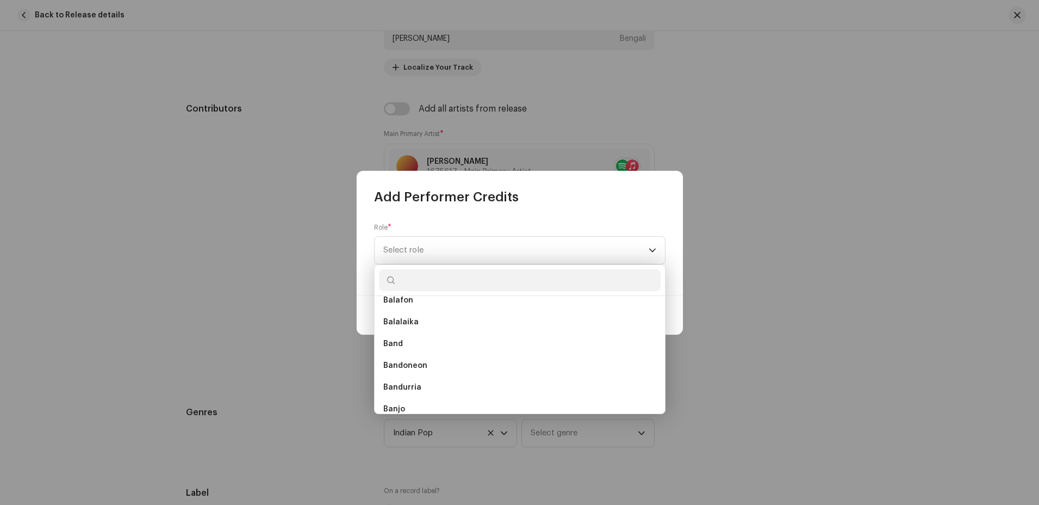
scroll to position [483, 0]
click at [631, 224] on div "Role * Select role" at bounding box center [519, 243] width 291 height 41
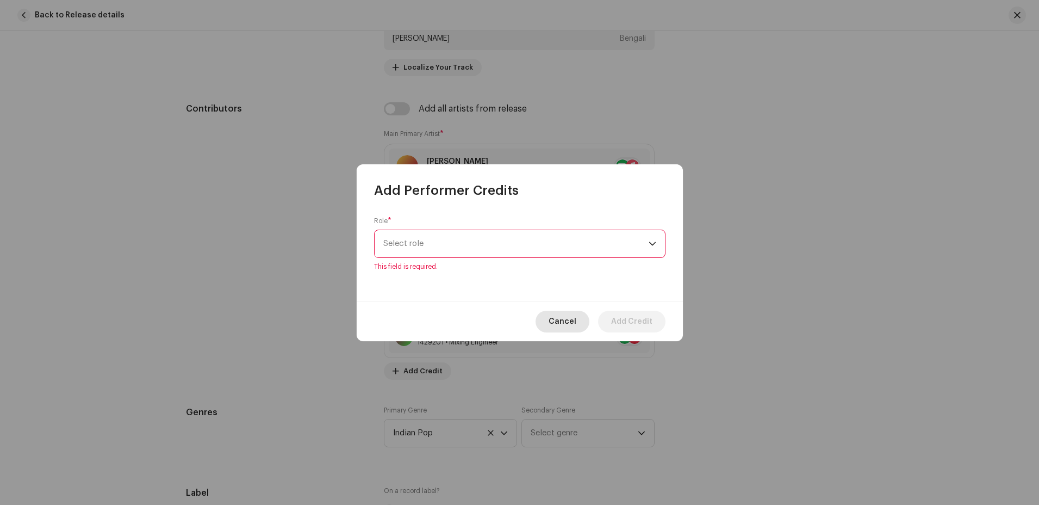
click at [557, 324] on span "Cancel" at bounding box center [563, 322] width 28 height 22
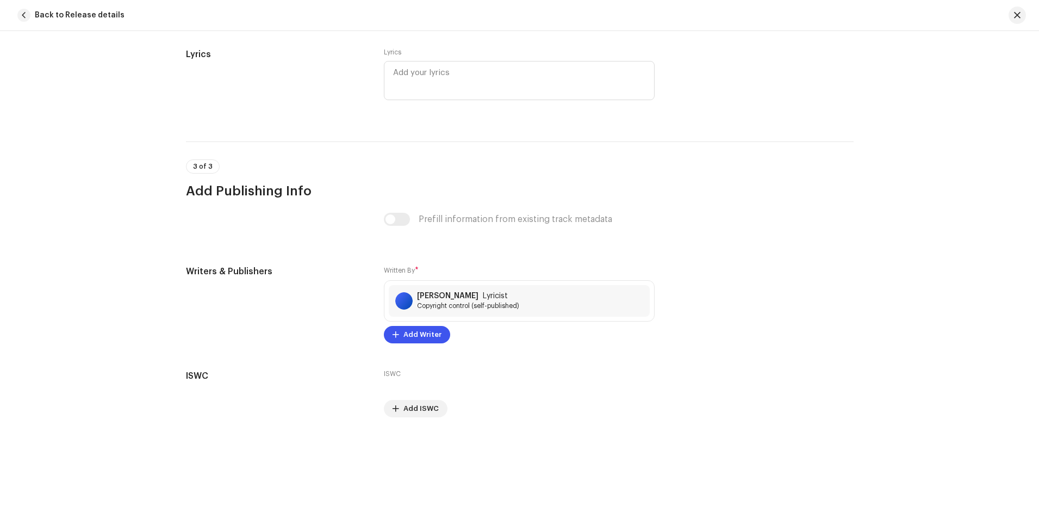
scroll to position [2138, 0]
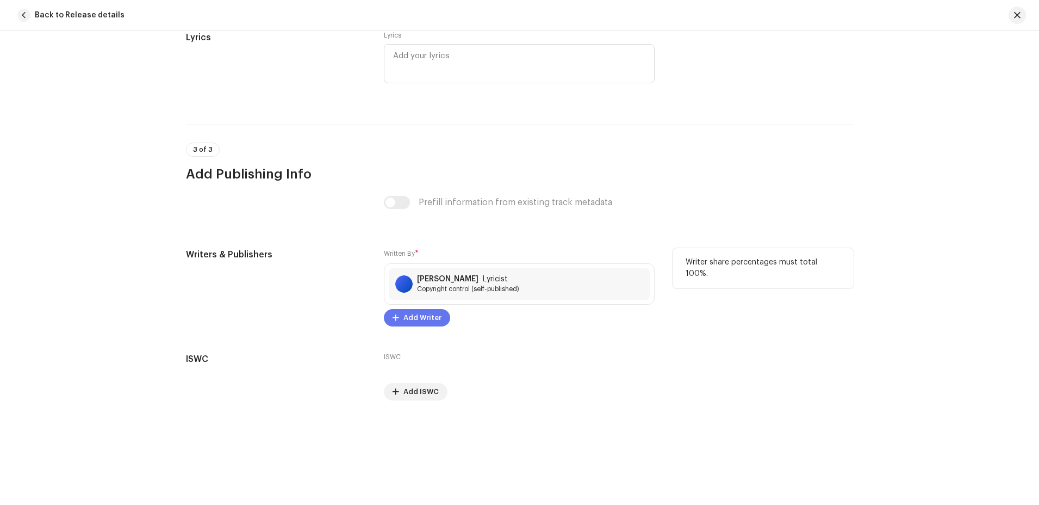
click at [404, 314] on span "Add Writer" at bounding box center [423, 318] width 38 height 22
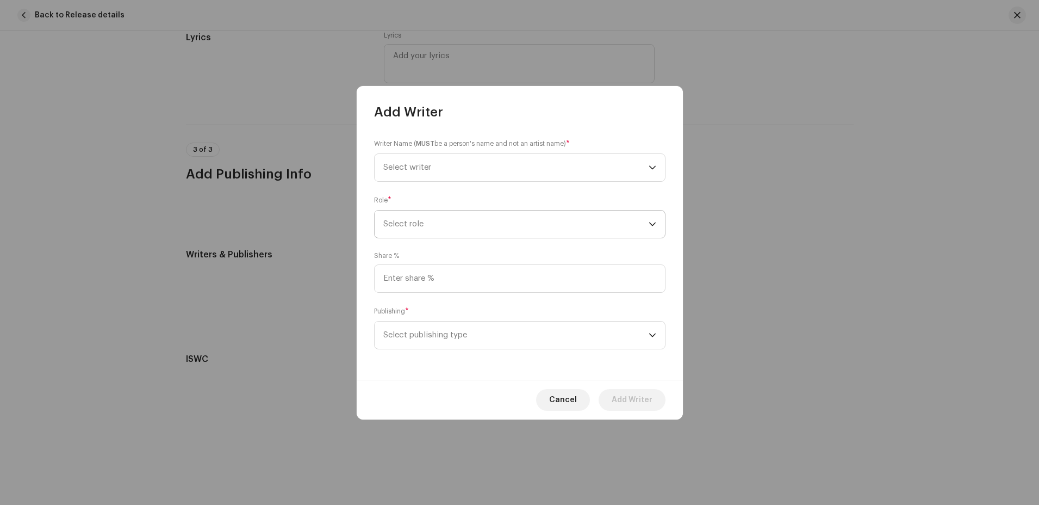
click at [605, 227] on span "Select role" at bounding box center [515, 223] width 265 height 27
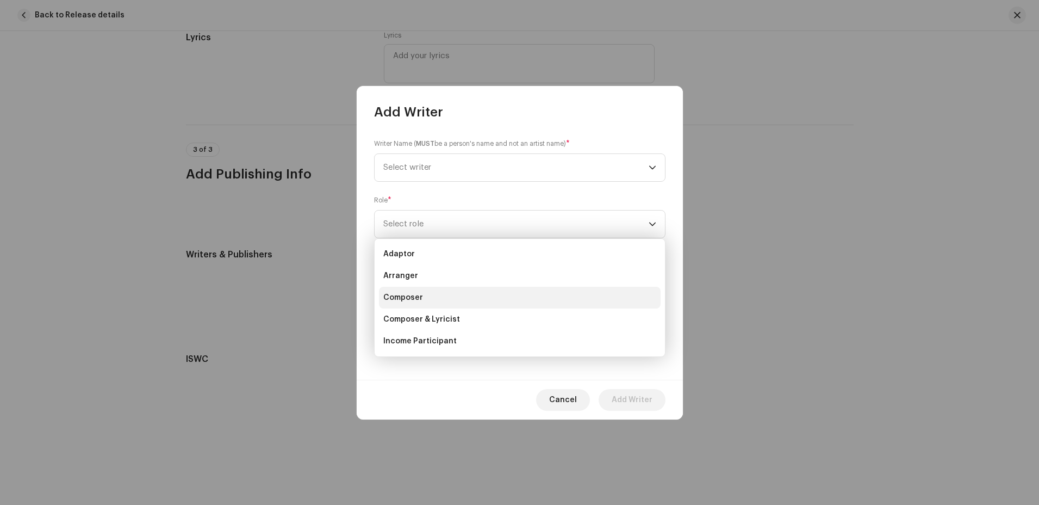
click at [448, 298] on li "Composer" at bounding box center [520, 298] width 282 height 22
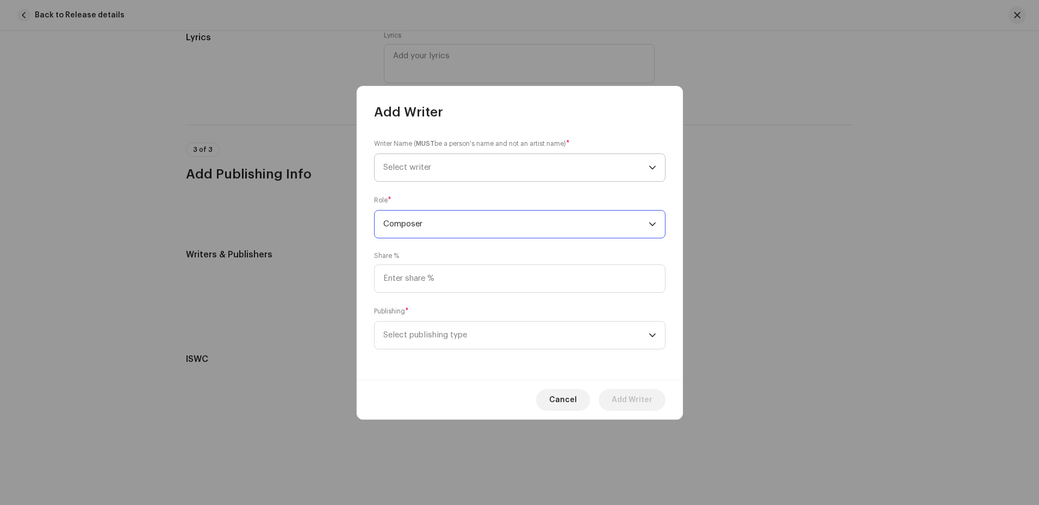
click at [625, 168] on span "Select writer" at bounding box center [515, 167] width 265 height 27
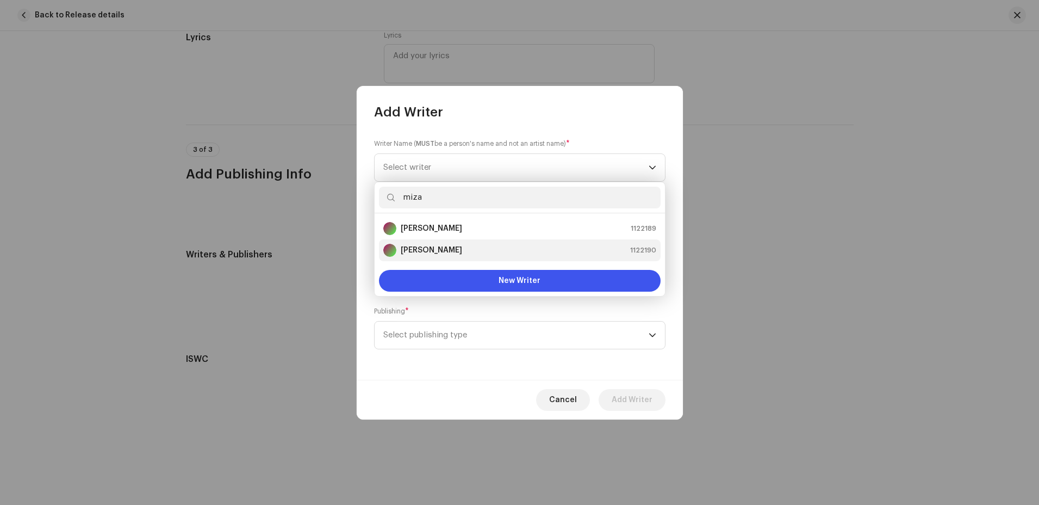
type input "miza"
click at [408, 248] on strong "[PERSON_NAME]" at bounding box center [431, 250] width 61 height 11
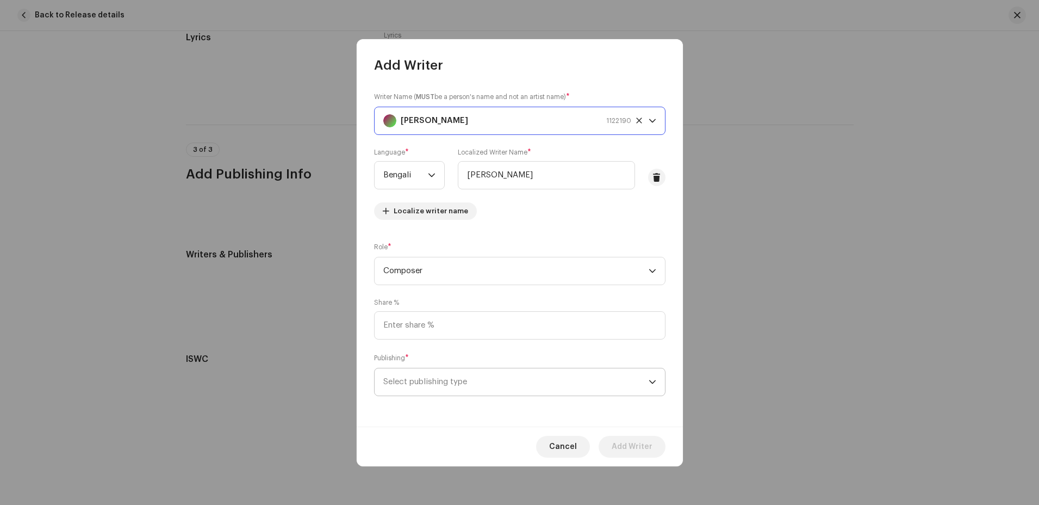
click at [498, 387] on span "Select publishing type" at bounding box center [515, 381] width 265 height 27
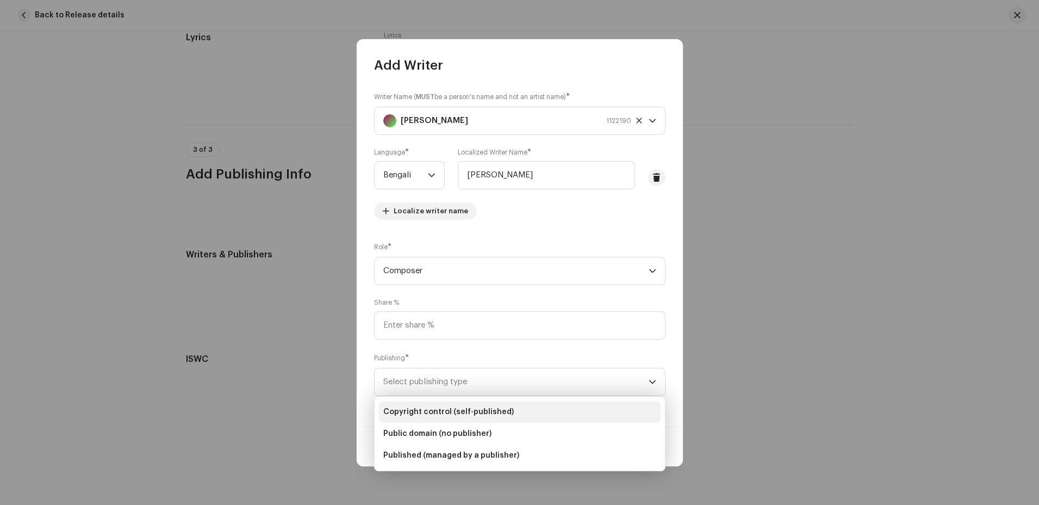
click at [481, 411] on span "Copyright control (self-published)" at bounding box center [448, 411] width 131 height 11
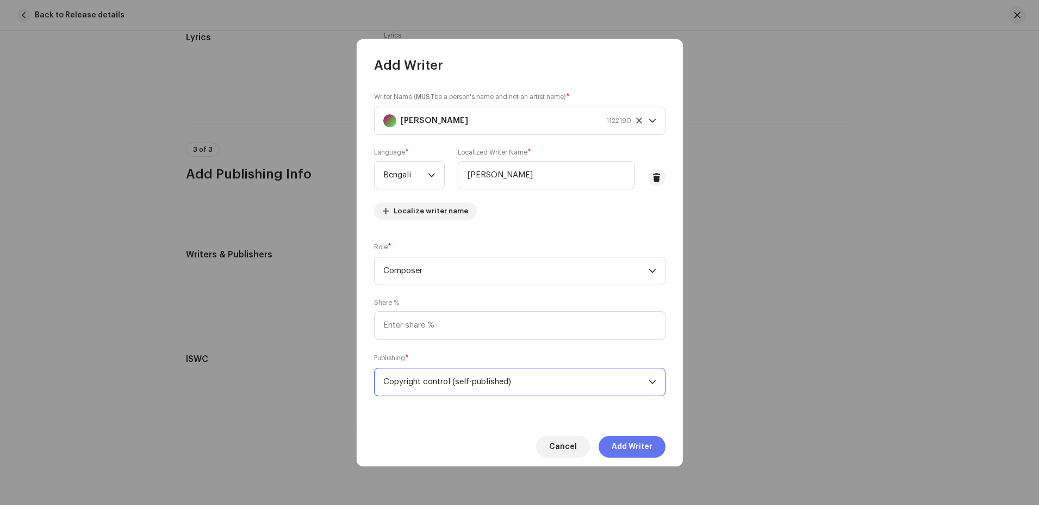
click at [645, 443] on span "Add Writer" at bounding box center [632, 447] width 41 height 22
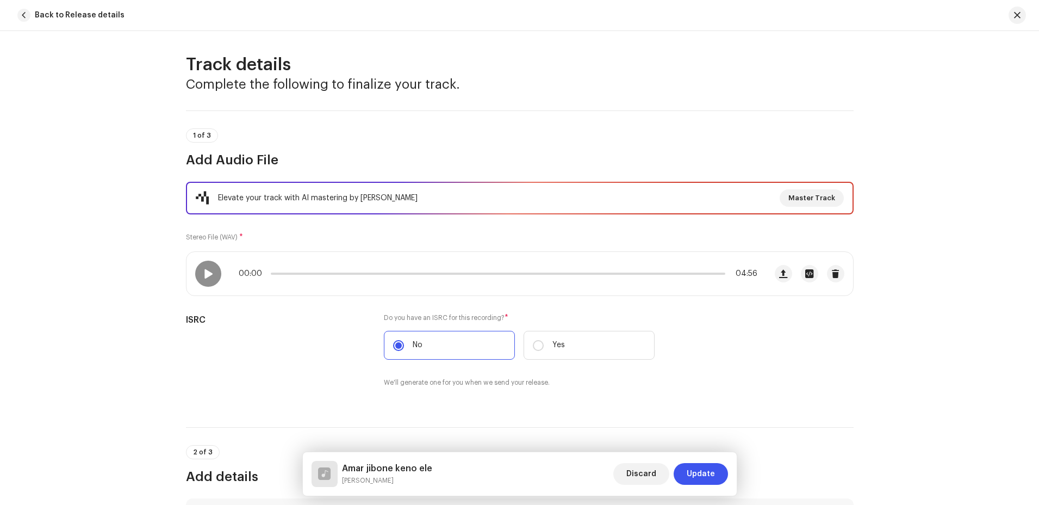
scroll to position [0, 0]
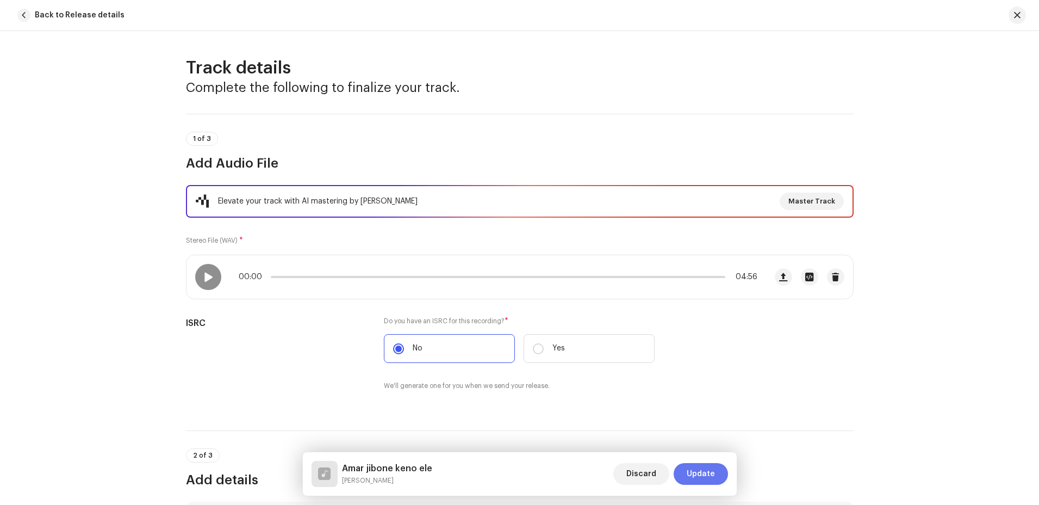
click at [706, 474] on span "Update" at bounding box center [701, 474] width 28 height 22
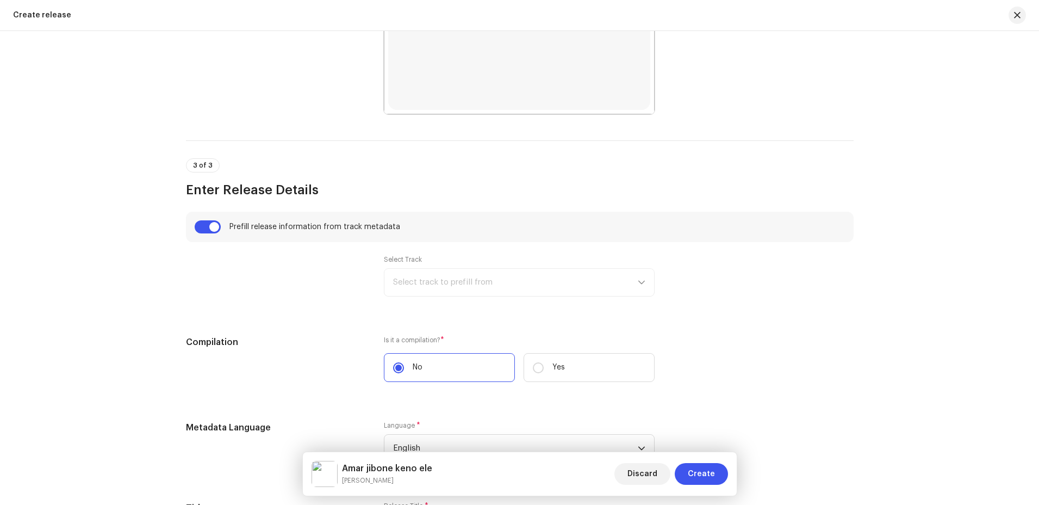
scroll to position [653, 0]
click at [640, 281] on div "Select Track Select track to prefill from" at bounding box center [519, 272] width 271 height 41
click at [216, 227] on input "checkbox" at bounding box center [208, 224] width 26 height 13
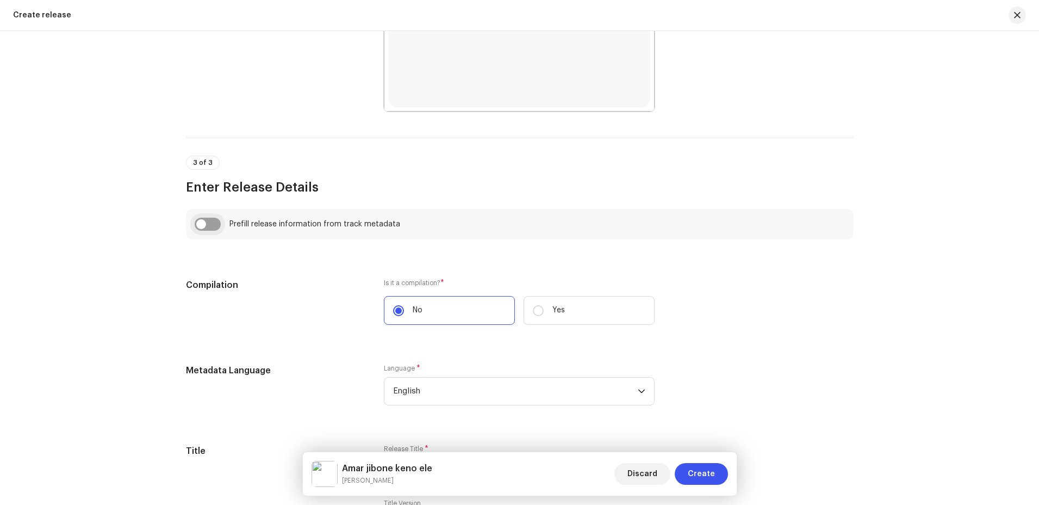
click at [200, 225] on input "checkbox" at bounding box center [208, 224] width 26 height 13
checkbox input "true"
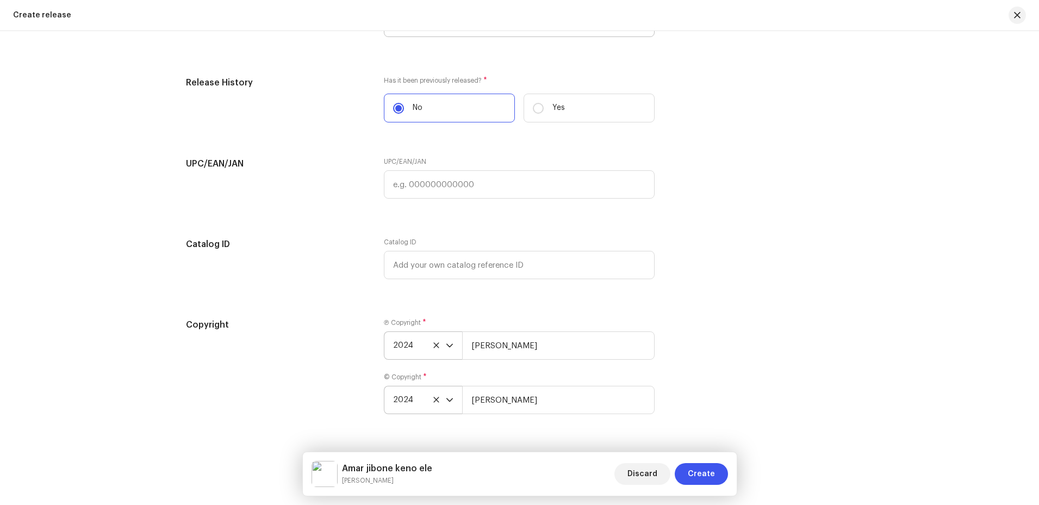
scroll to position [1827, 0]
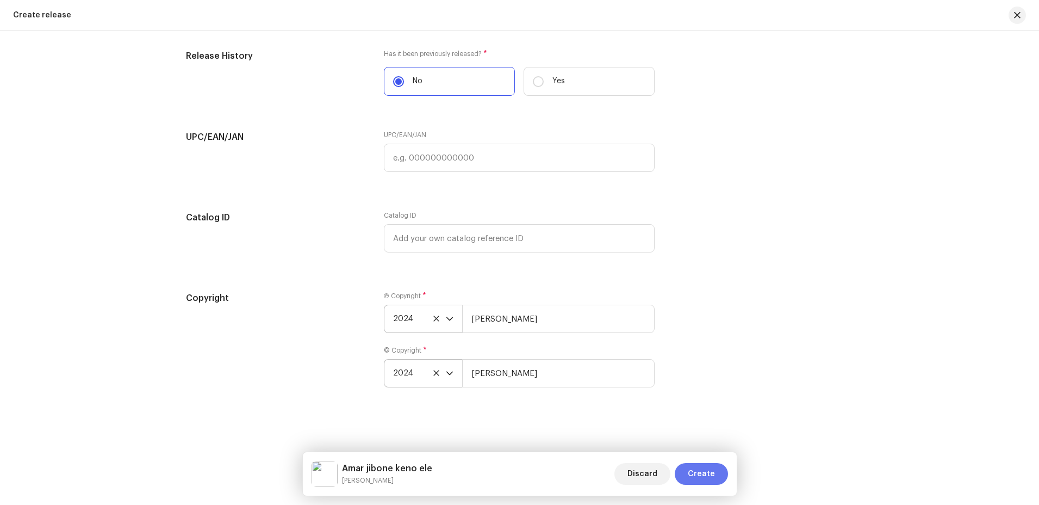
click at [706, 475] on span "Create" at bounding box center [701, 474] width 27 height 22
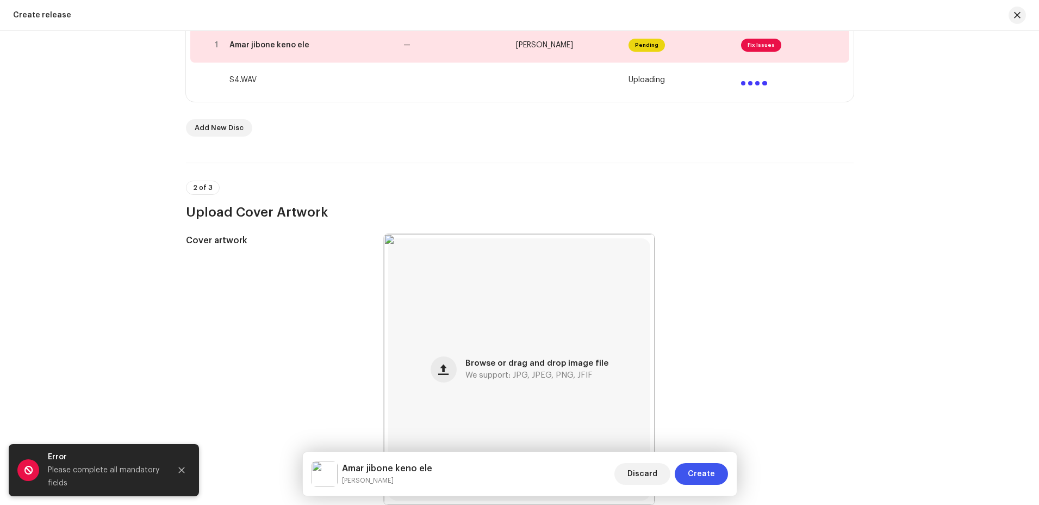
scroll to position [87, 0]
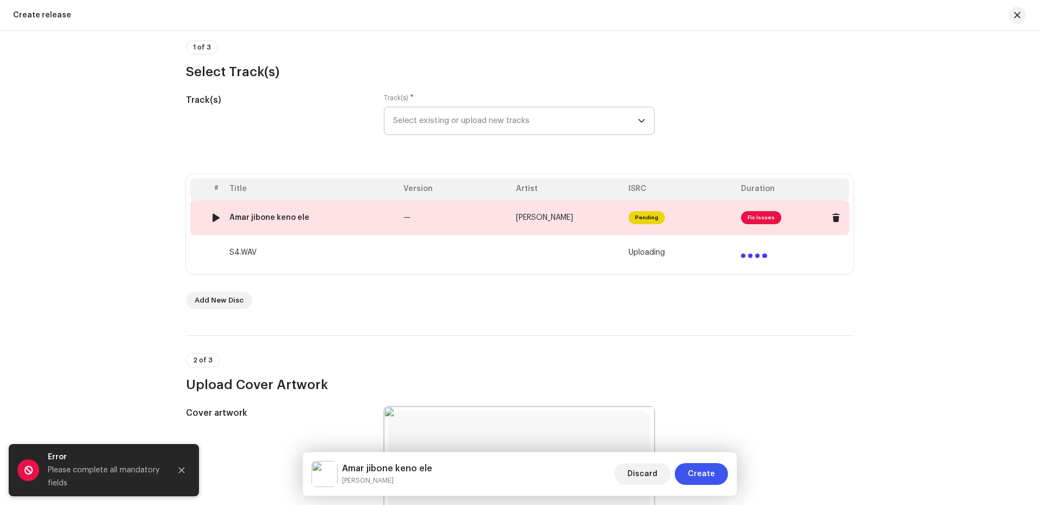
click at [461, 221] on td "—" at bounding box center [455, 217] width 113 height 35
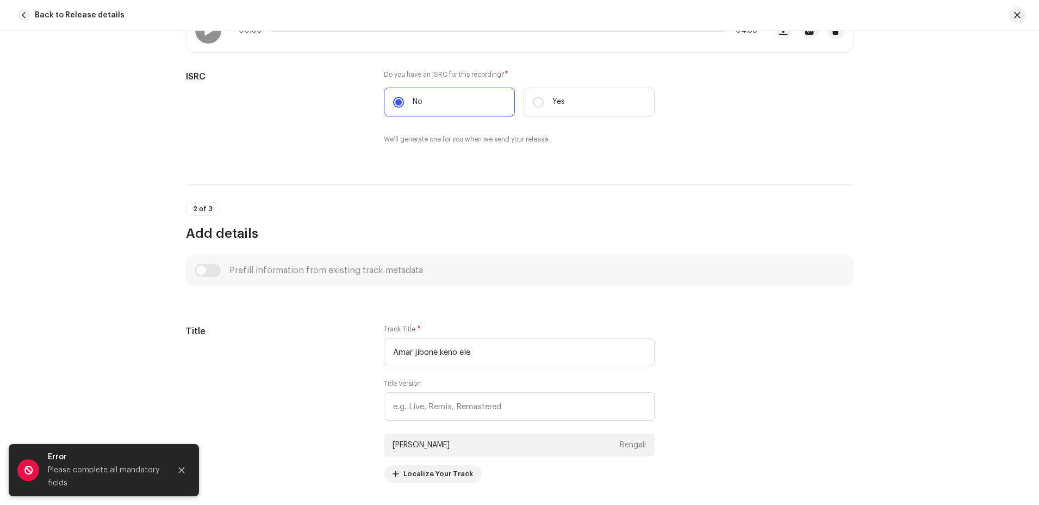
scroll to position [326, 0]
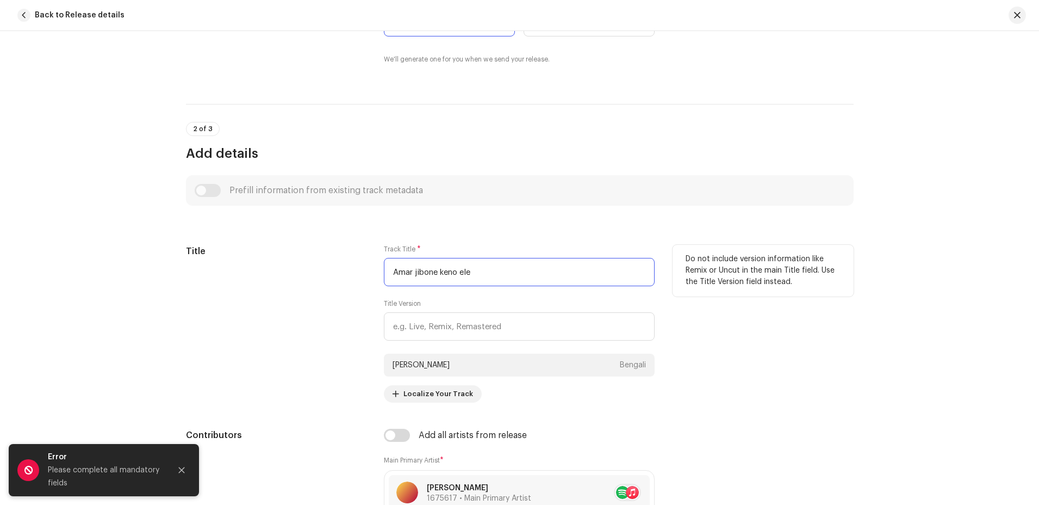
drag, startPoint x: 473, startPoint y: 275, endPoint x: 352, endPoint y: 277, distance: 121.3
click at [352, 277] on div "Title Track Title * Amar jibone keno ele Title Version Mizanur Rahman Badsha Be…" at bounding box center [520, 324] width 668 height 158
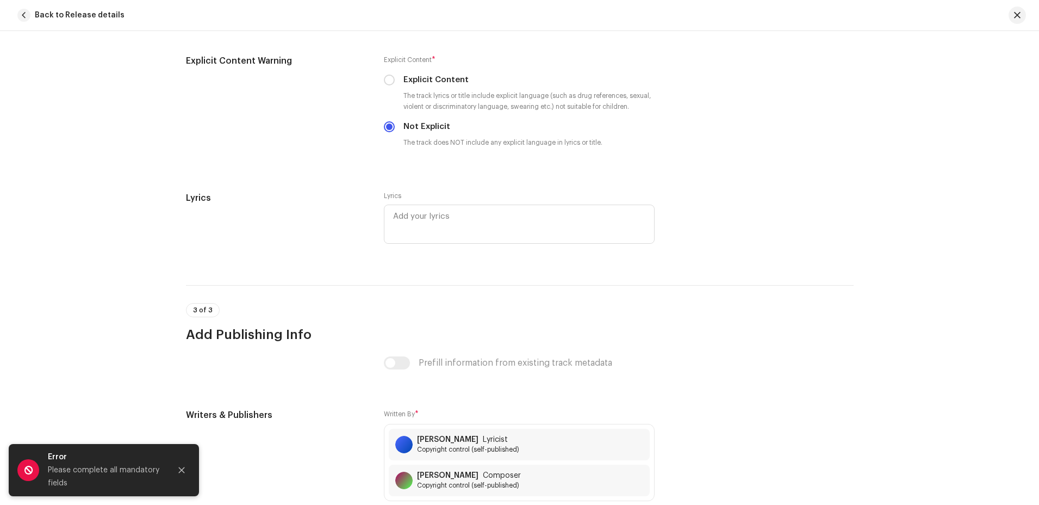
scroll to position [2012, 0]
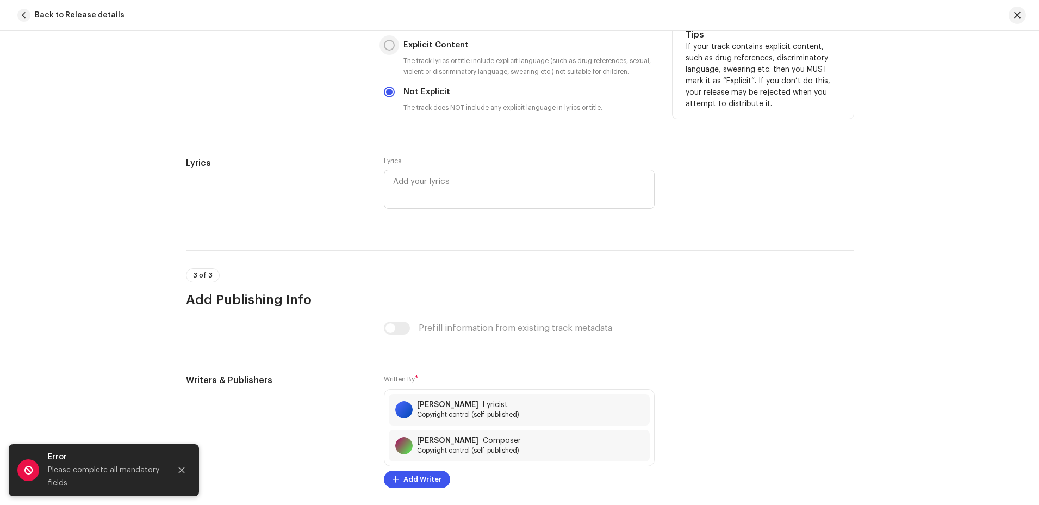
click at [385, 48] on input "Explicit Content" at bounding box center [389, 45] width 11 height 11
radio input "true"
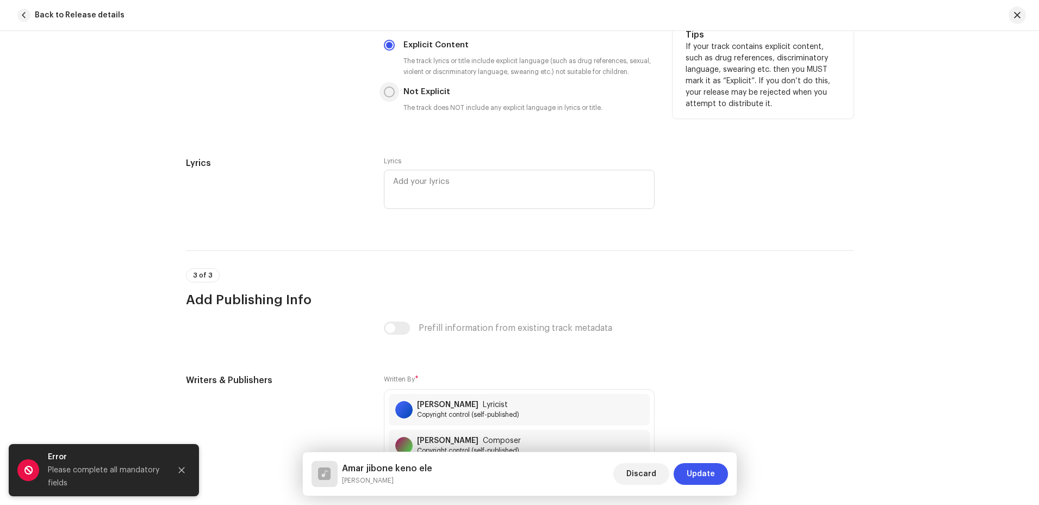
click at [384, 93] on input "Not Explicit" at bounding box center [389, 91] width 11 height 11
radio input "true"
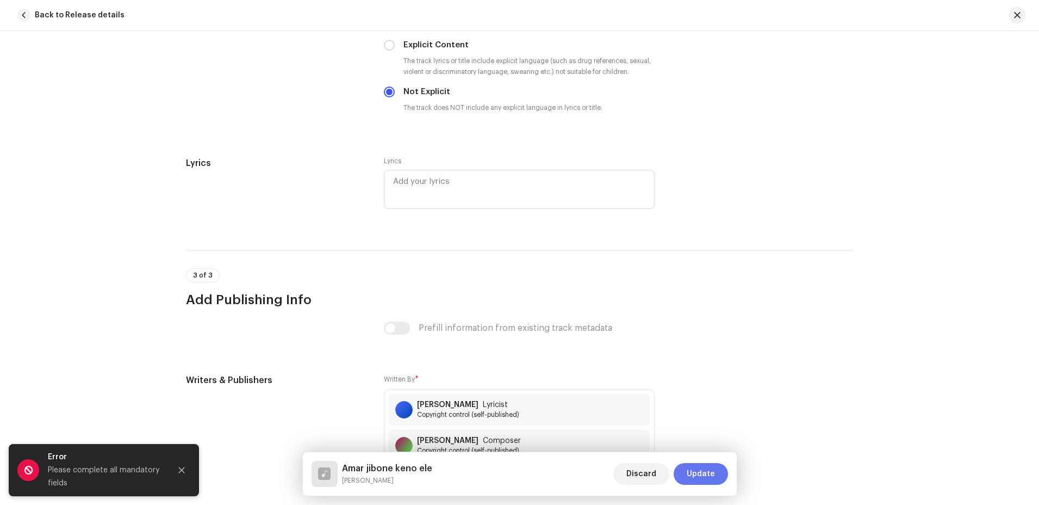
click at [716, 470] on button "Update" at bounding box center [701, 474] width 54 height 22
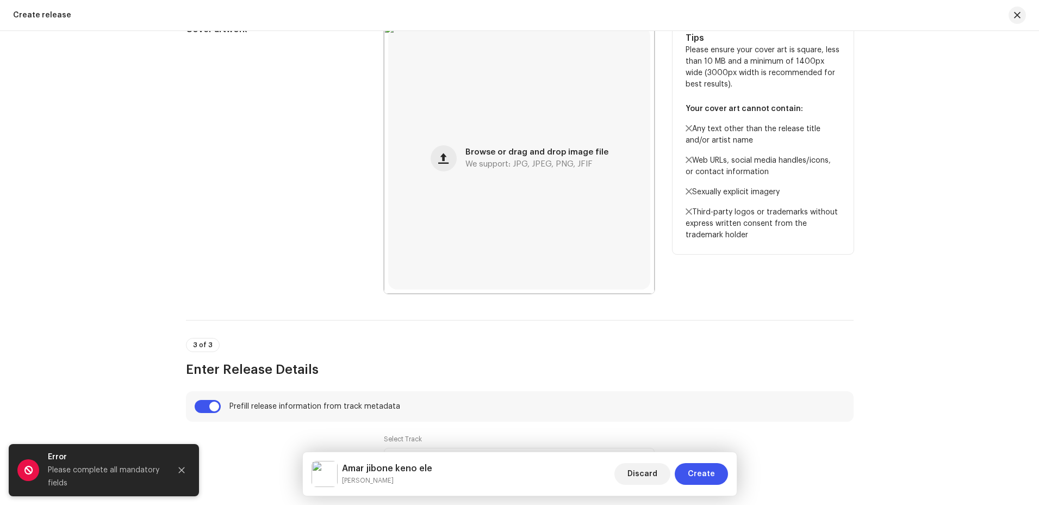
scroll to position [631, 0]
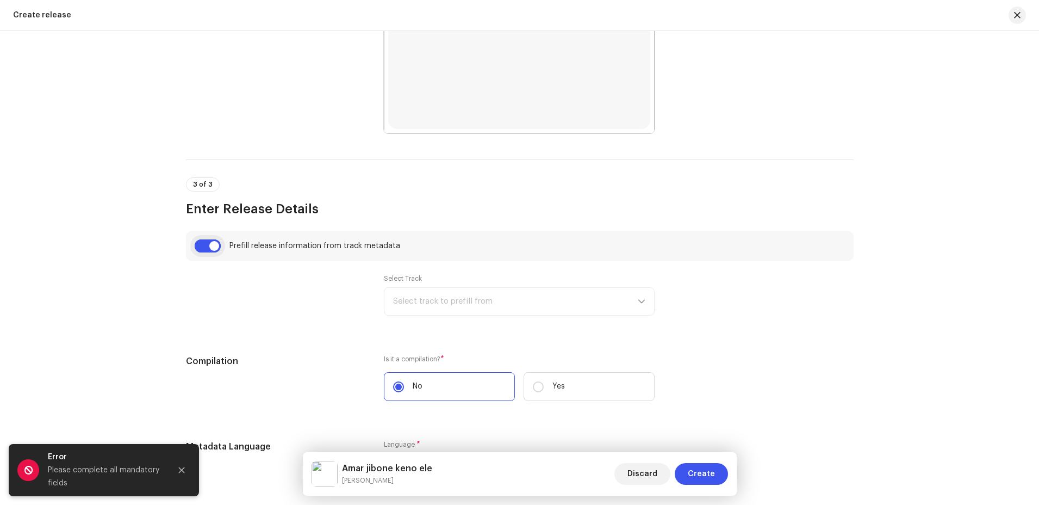
click at [216, 244] on input "checkbox" at bounding box center [208, 245] width 26 height 13
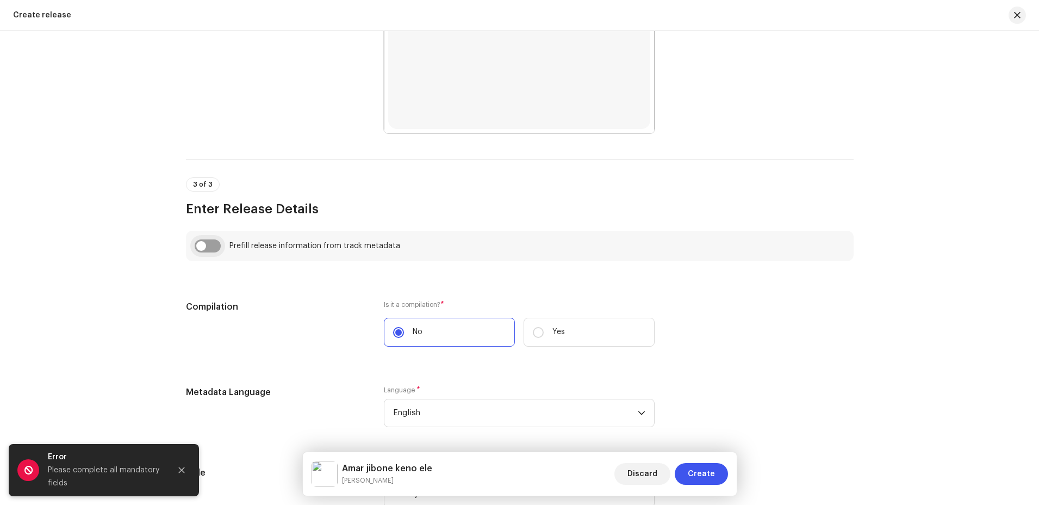
click at [208, 244] on input "checkbox" at bounding box center [208, 245] width 26 height 13
checkbox input "true"
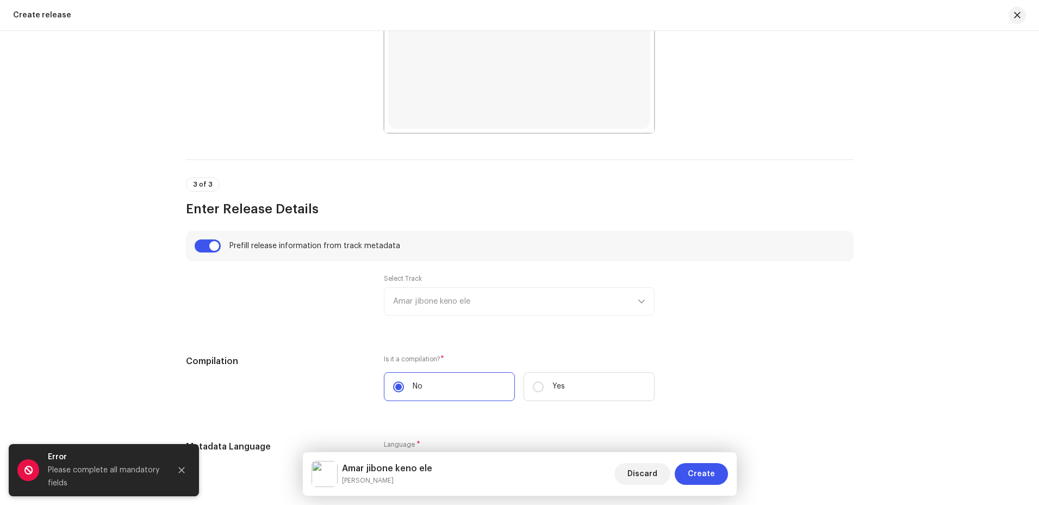
click at [430, 306] on div "Select Track Amar jibone keno ele" at bounding box center [519, 294] width 271 height 41
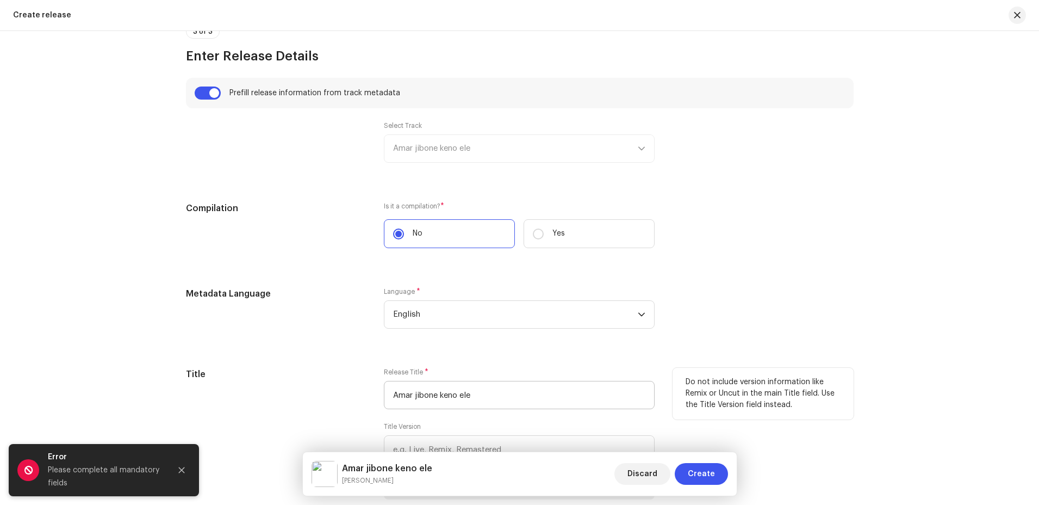
scroll to position [903, 0]
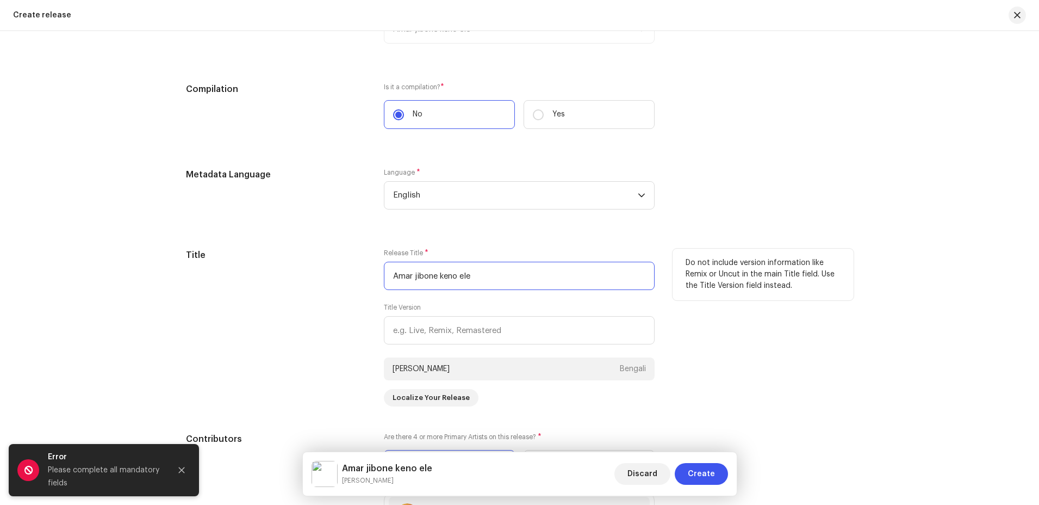
drag, startPoint x: 471, startPoint y: 275, endPoint x: 282, endPoint y: 264, distance: 189.6
click at [282, 264] on div "Title Release Title * Amar jibone keno ele Title Version Mizanur Rahman Badsha …" at bounding box center [520, 328] width 668 height 158
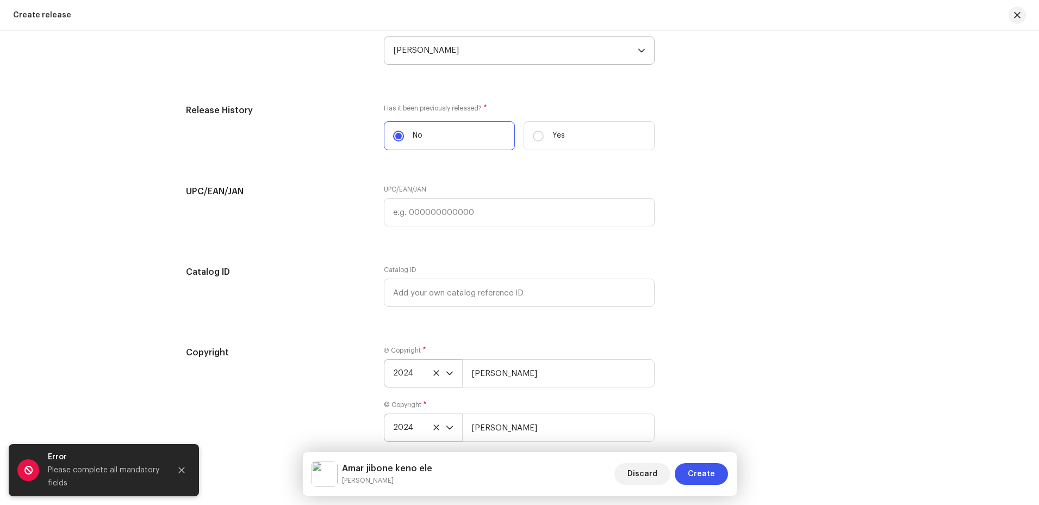
scroll to position [1827, 0]
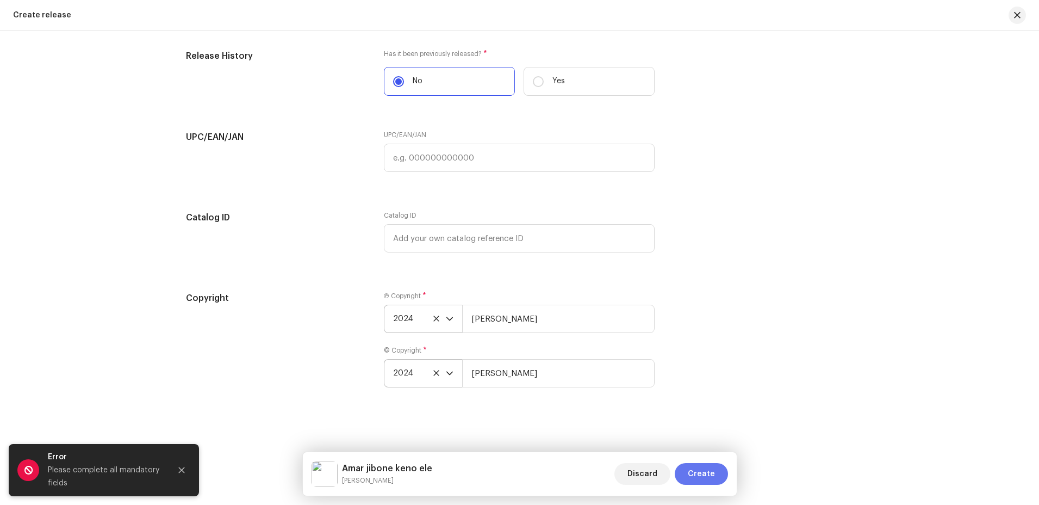
click at [710, 468] on span "Create" at bounding box center [701, 474] width 27 height 22
click at [182, 470] on icon "Close" at bounding box center [182, 470] width 6 height 6
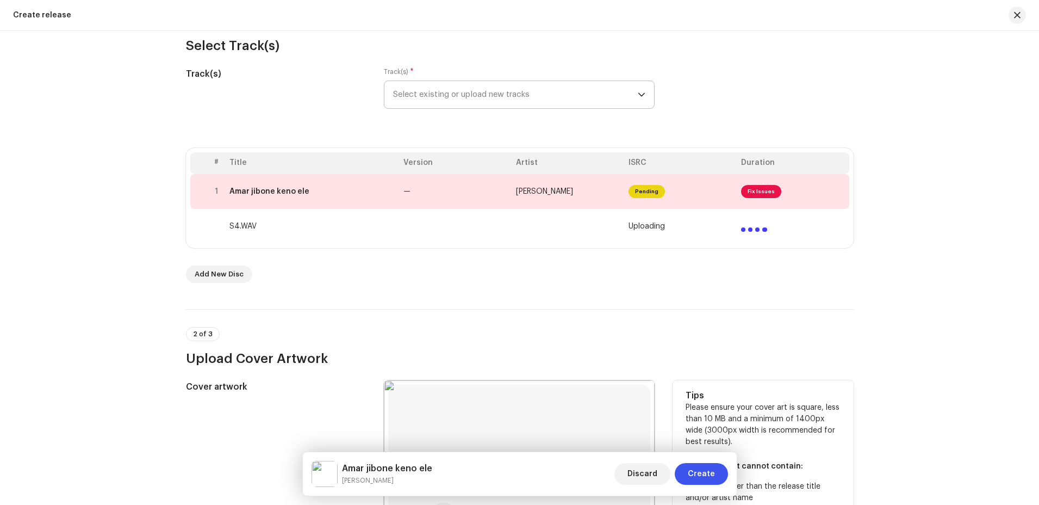
scroll to position [0, 0]
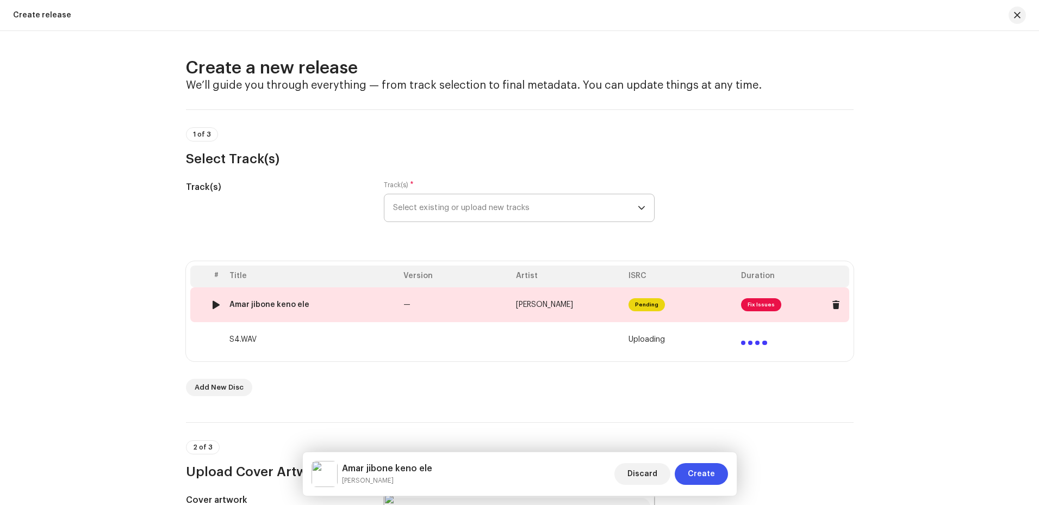
click at [573, 297] on td "[PERSON_NAME]" at bounding box center [568, 304] width 113 height 35
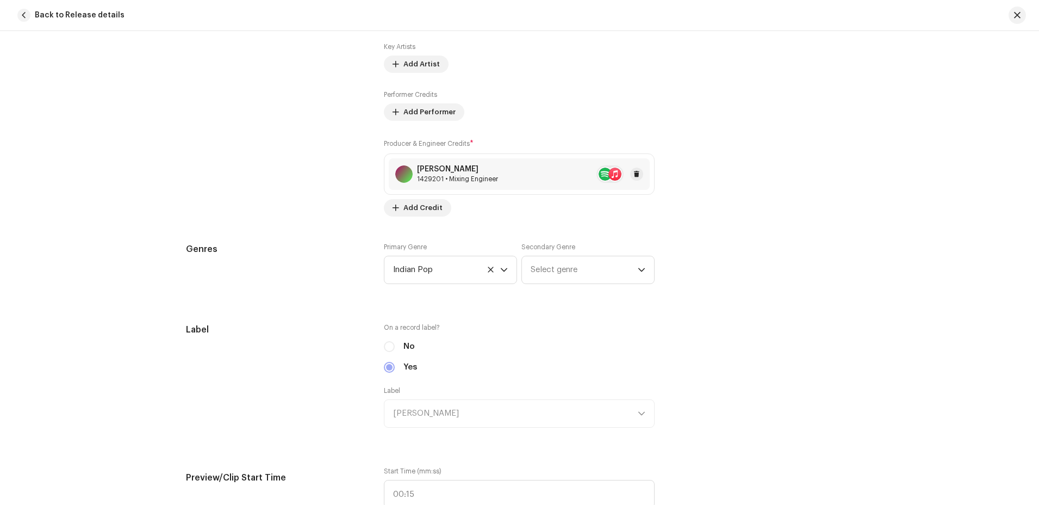
scroll to position [707, 0]
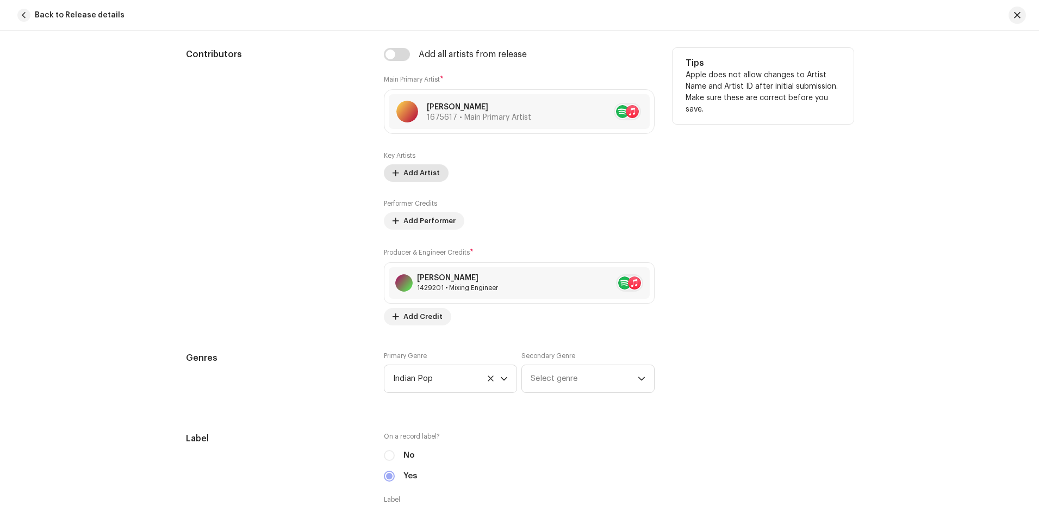
click at [408, 173] on span "Add Artist" at bounding box center [422, 173] width 36 height 22
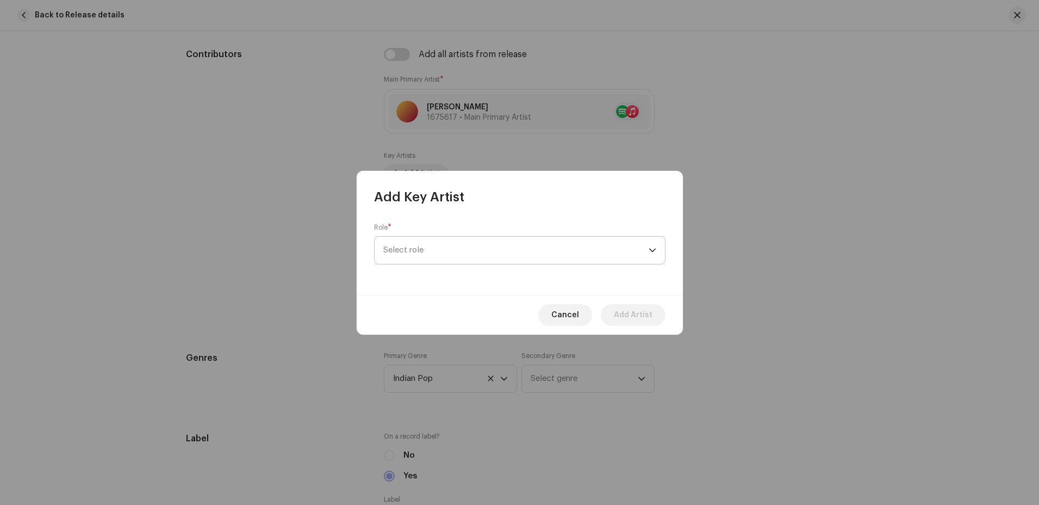
click at [461, 260] on span "Select role" at bounding box center [515, 250] width 265 height 27
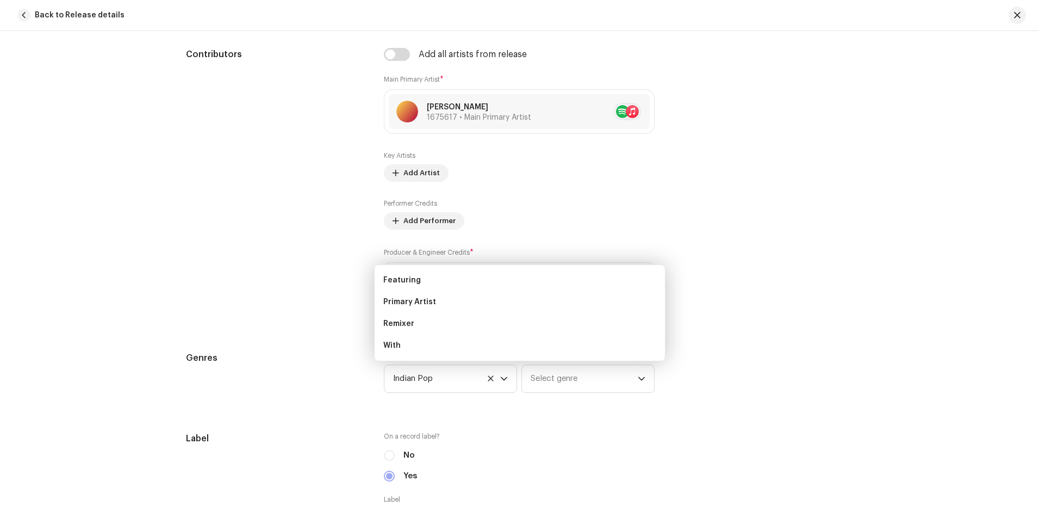
click at [739, 279] on div "Add Key Artist Role * Select role Cancel Add Artist" at bounding box center [519, 252] width 1039 height 505
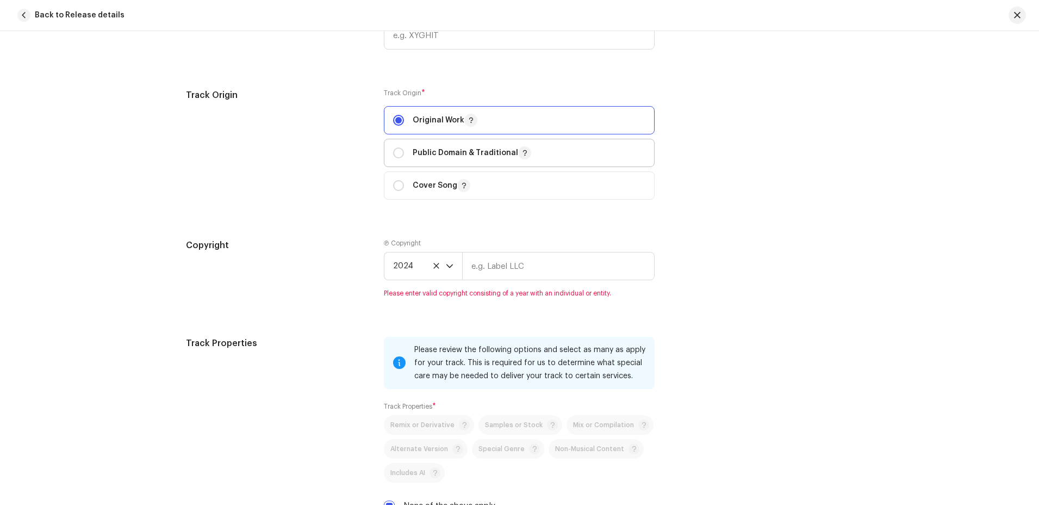
scroll to position [1360, 0]
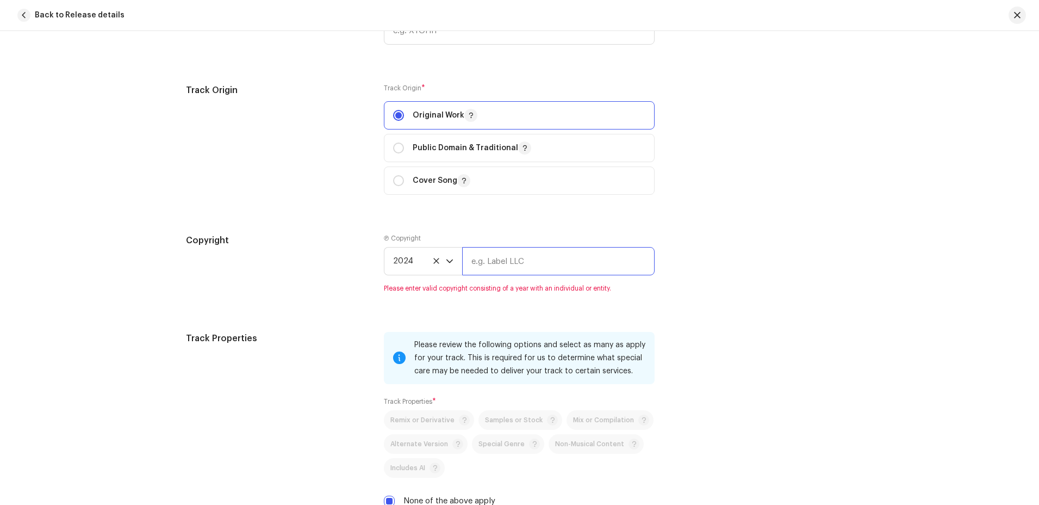
click at [478, 260] on input "text" at bounding box center [558, 261] width 193 height 28
type input "[PERSON_NAME]"
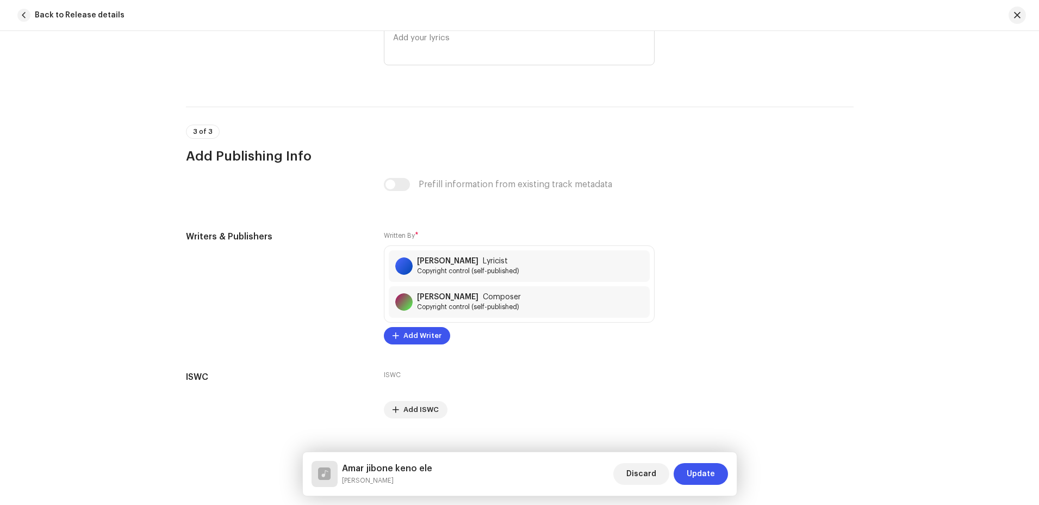
scroll to position [2161, 0]
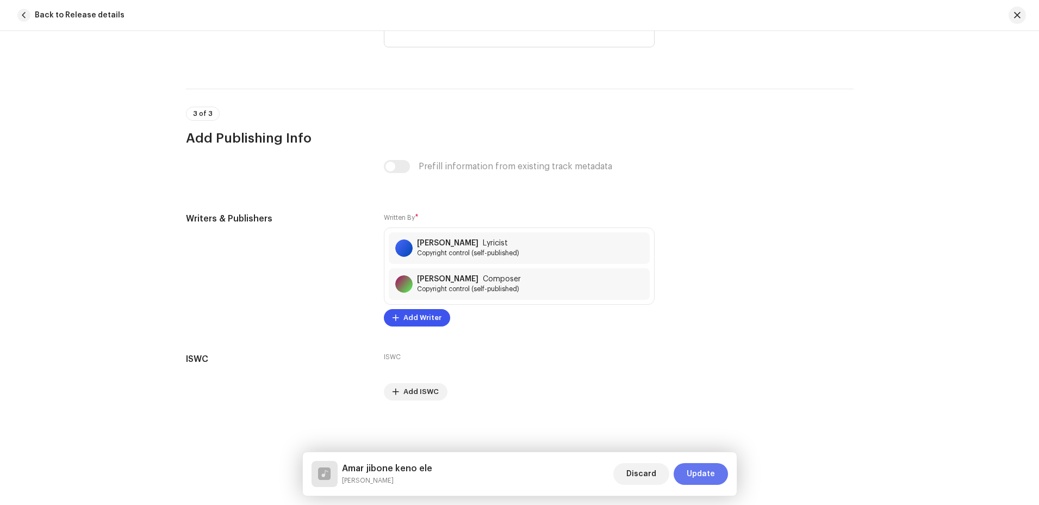
click at [709, 475] on span "Update" at bounding box center [701, 474] width 28 height 22
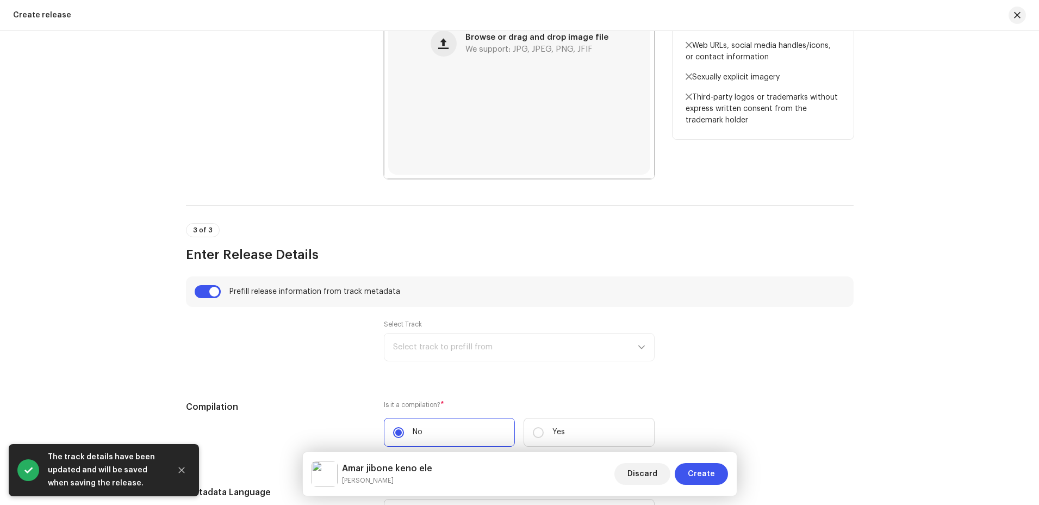
scroll to position [598, 0]
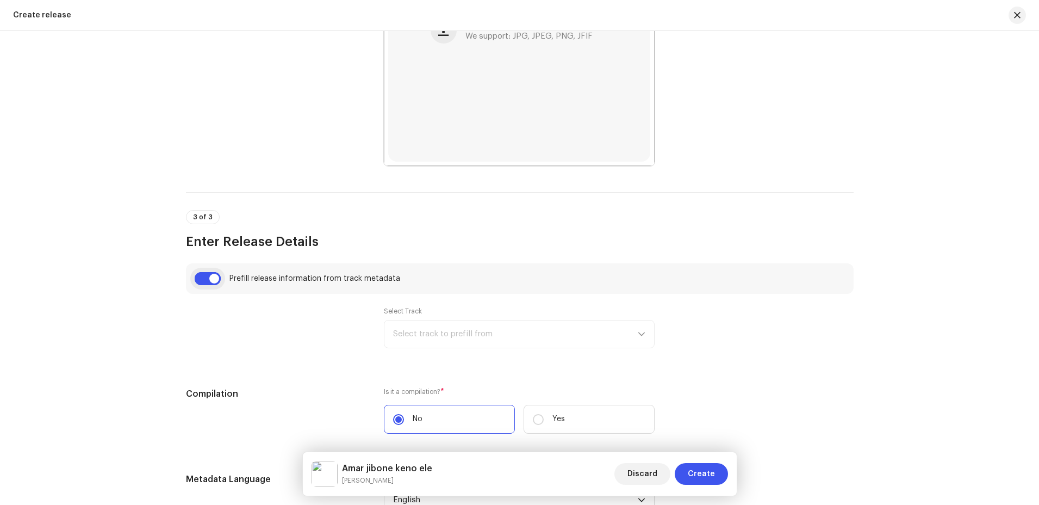
click at [207, 275] on input "checkbox" at bounding box center [208, 278] width 26 height 13
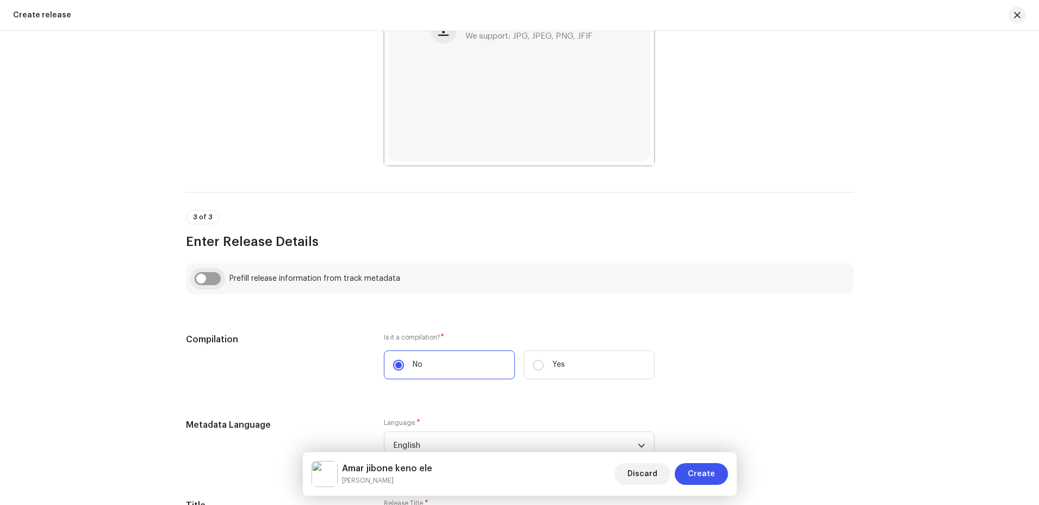
click at [207, 275] on input "checkbox" at bounding box center [208, 278] width 26 height 13
checkbox input "true"
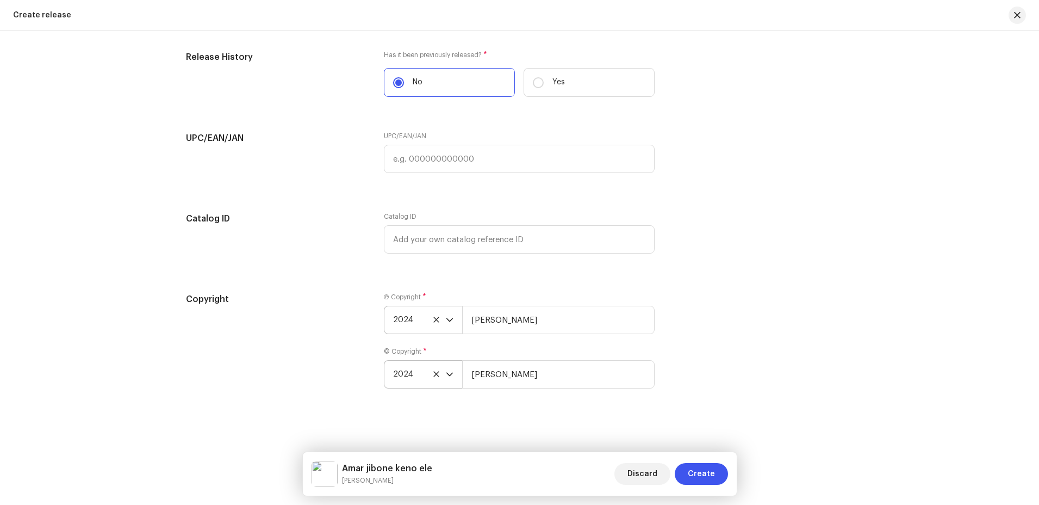
scroll to position [1827, 0]
click at [719, 471] on button "Create" at bounding box center [701, 474] width 53 height 22
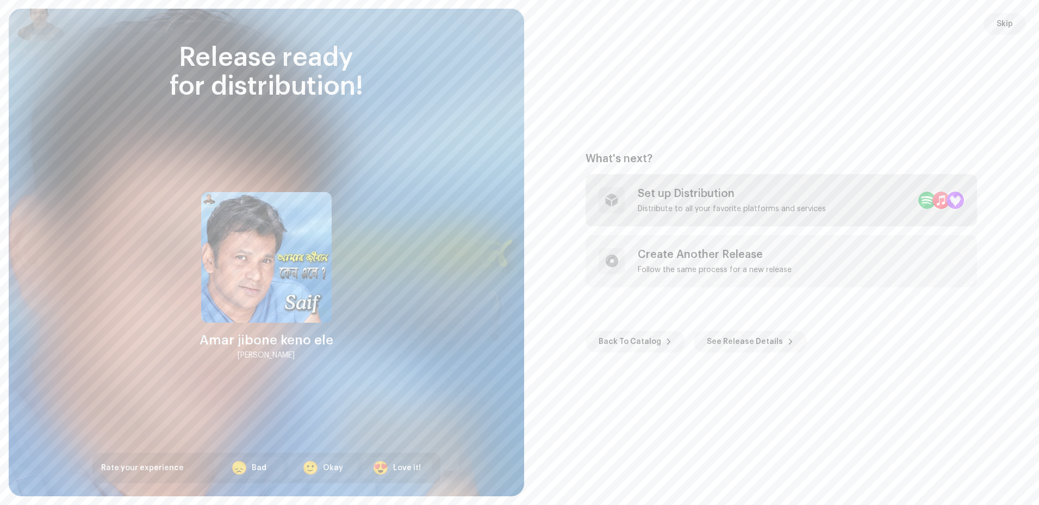
click at [757, 200] on div "Set up Distribution Distribute to all your favorite platforms and services" at bounding box center [732, 200] width 188 height 26
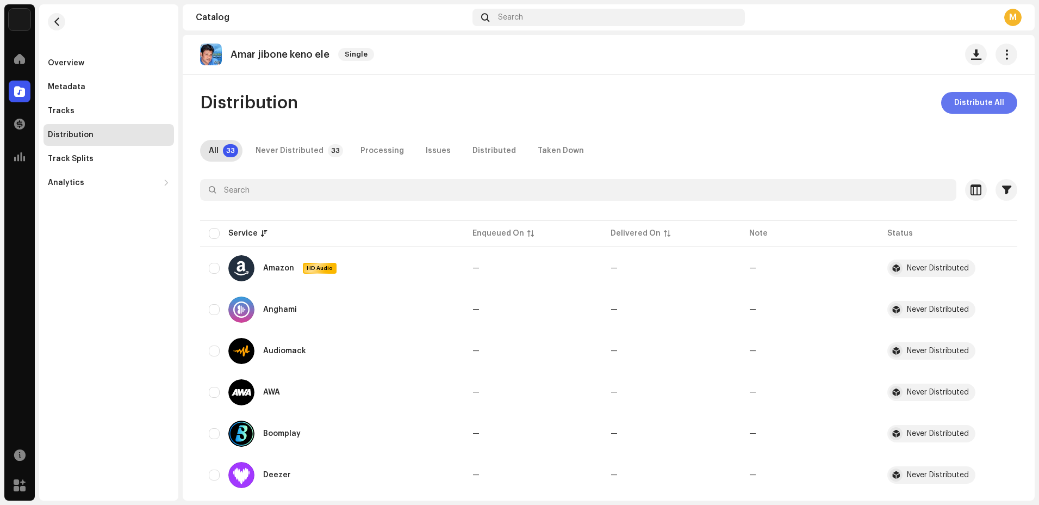
click at [982, 108] on span "Distribute All" at bounding box center [979, 103] width 50 height 22
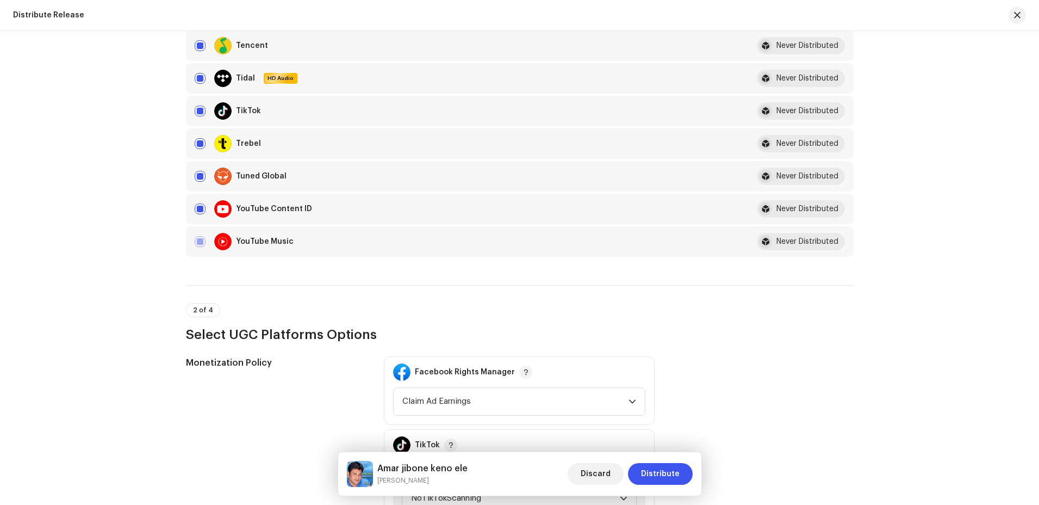
scroll to position [1305, 0]
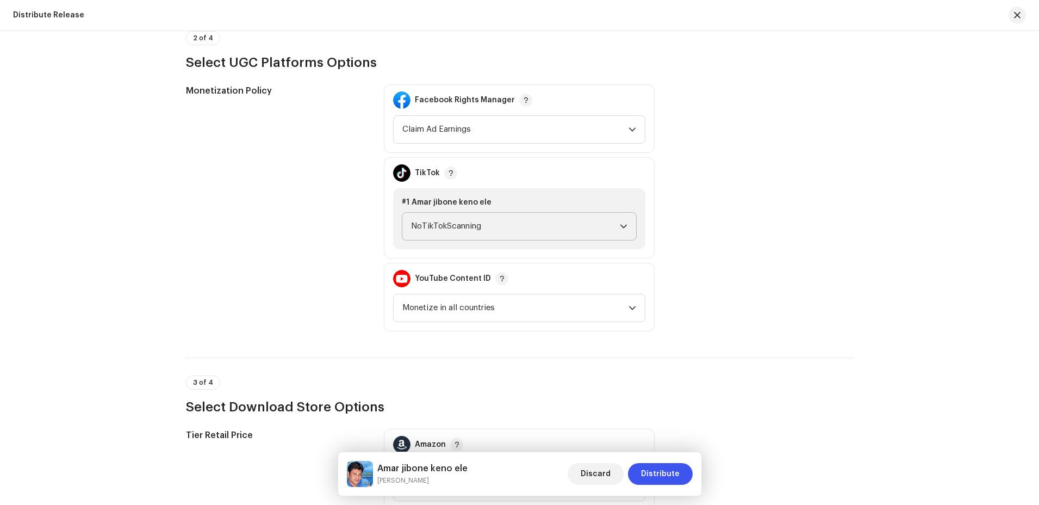
click at [628, 229] on p-select "NoTikTokScanning" at bounding box center [519, 226] width 235 height 28
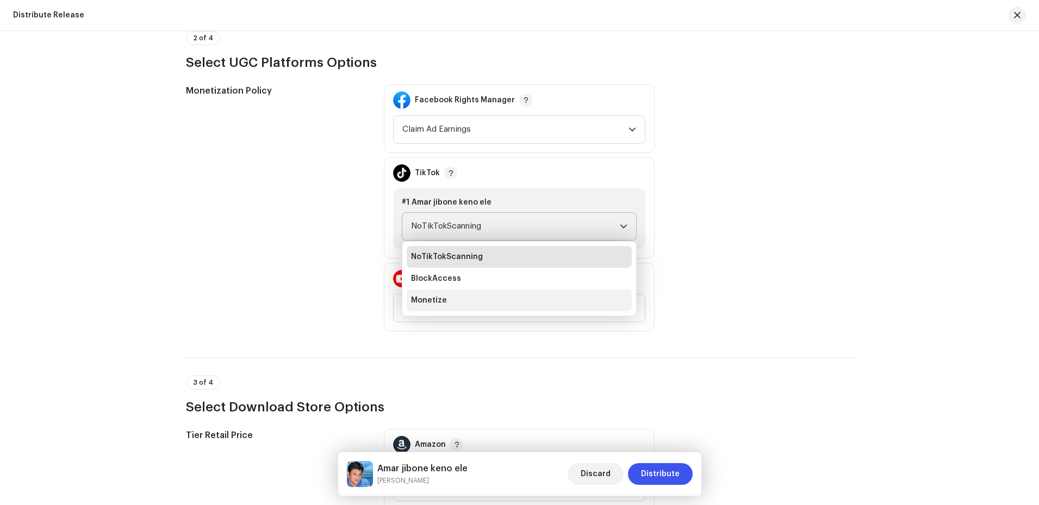
click at [502, 305] on li "Monetize" at bounding box center [519, 300] width 225 height 22
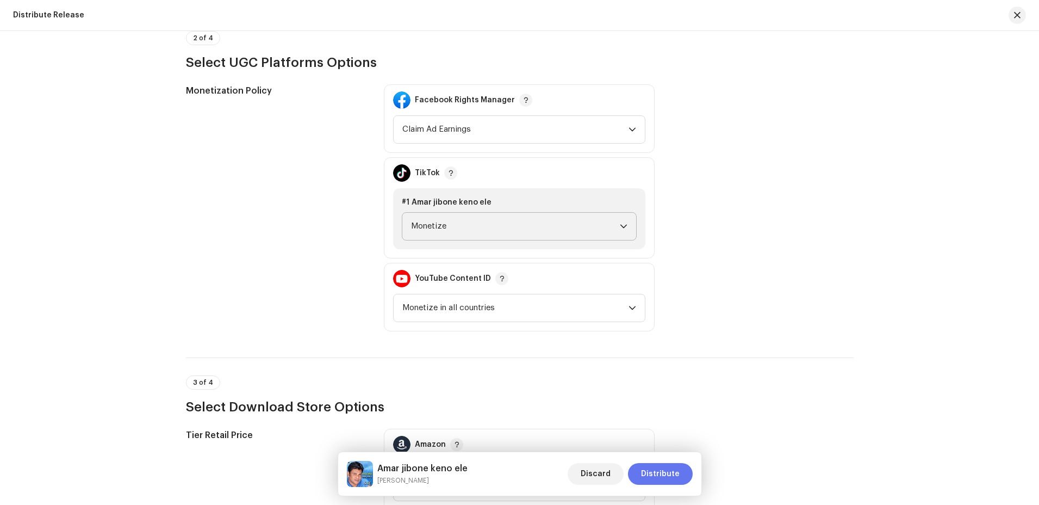
click at [666, 475] on span "Distribute" at bounding box center [660, 474] width 39 height 22
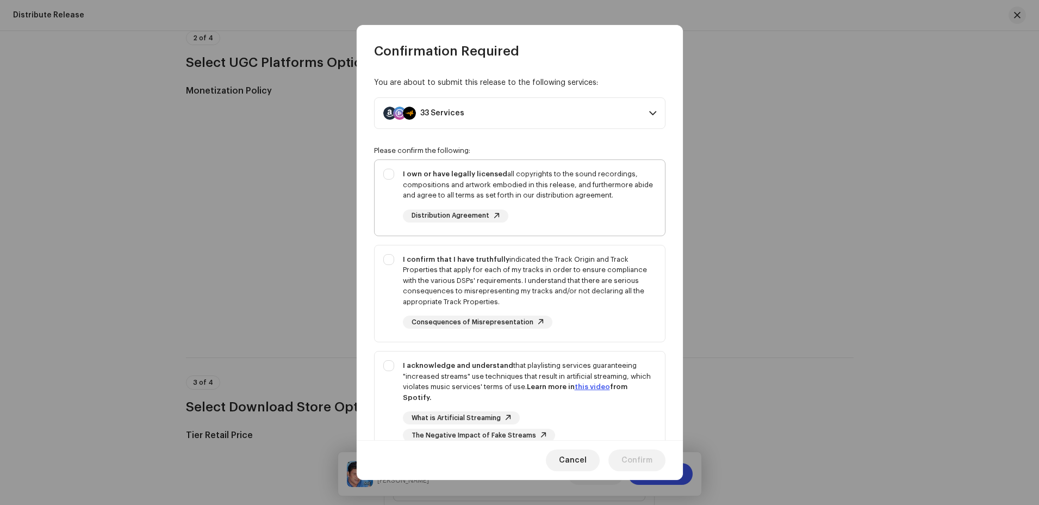
click at [385, 168] on div "I own or have legally licensed all copyrights to the sound recordings, composit…" at bounding box center [520, 195] width 290 height 71
checkbox input "true"
click at [389, 263] on div "I confirm that I have truthfully indicated the Track Origin and Track Propertie…" at bounding box center [520, 291] width 290 height 92
checkbox input "true"
click at [389, 367] on div "I acknowledge and understand that playlisting services guaranteeing "increased …" at bounding box center [520, 400] width 290 height 99
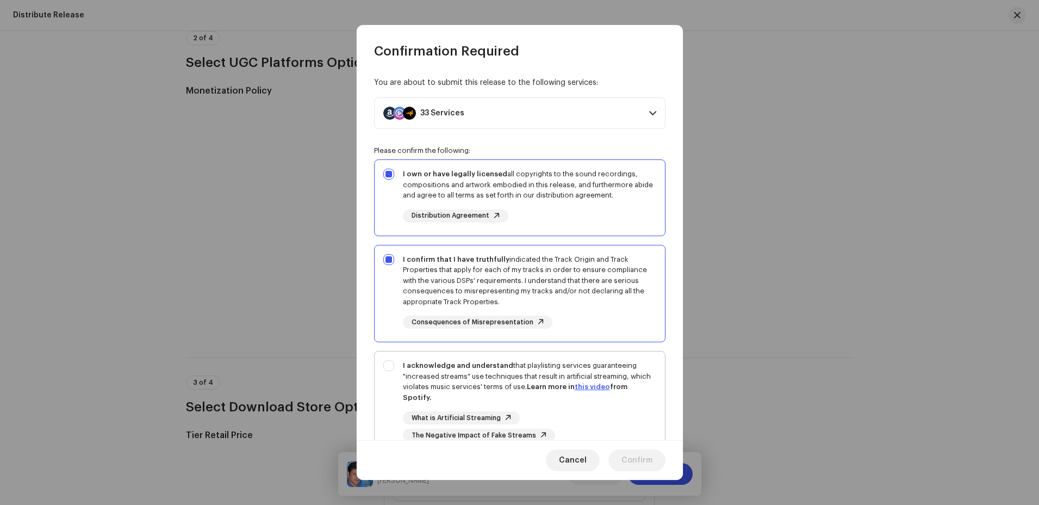
checkbox input "true"
click at [649, 461] on span "Confirm" at bounding box center [637, 460] width 31 height 22
